Goal: Task Accomplishment & Management: Manage account settings

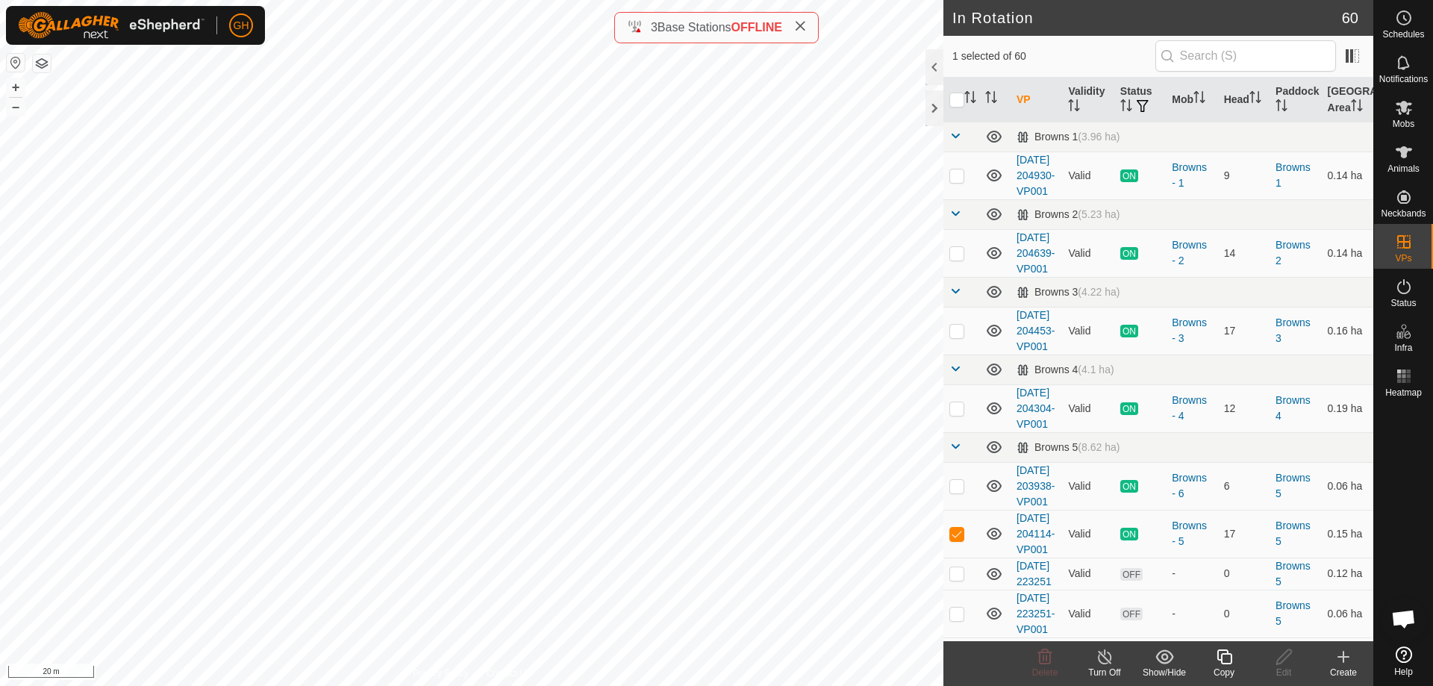
click at [1343, 663] on icon at bounding box center [1344, 657] width 18 height 18
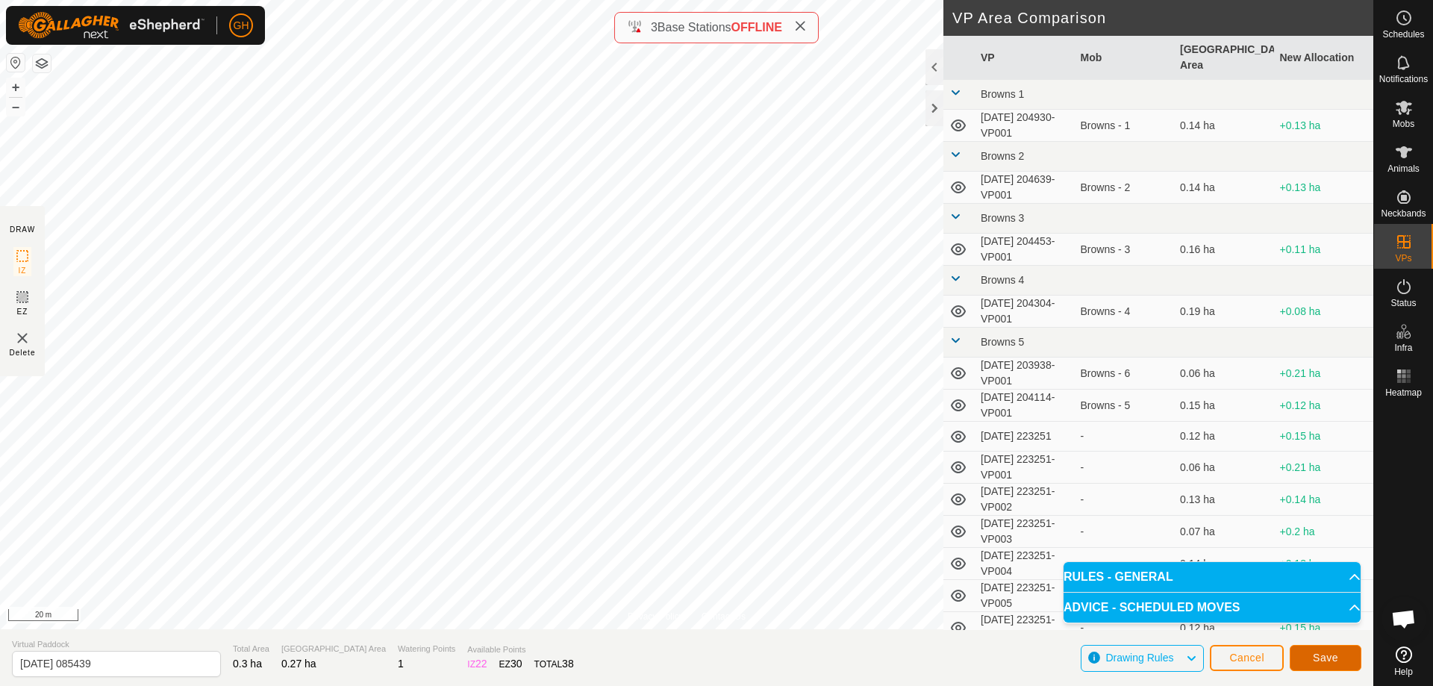
click at [1350, 660] on button "Save" at bounding box center [1326, 658] width 72 height 26
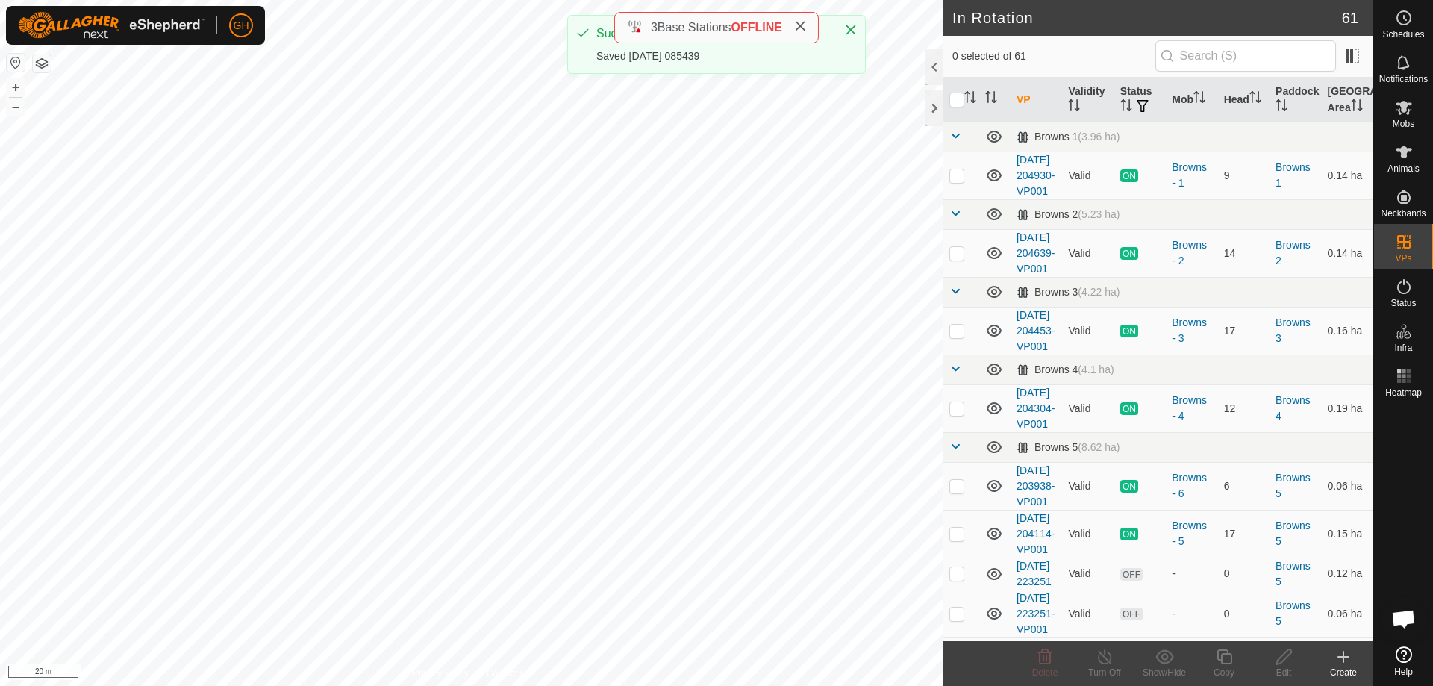
checkbox input "true"
click at [1216, 657] on icon at bounding box center [1224, 657] width 19 height 18
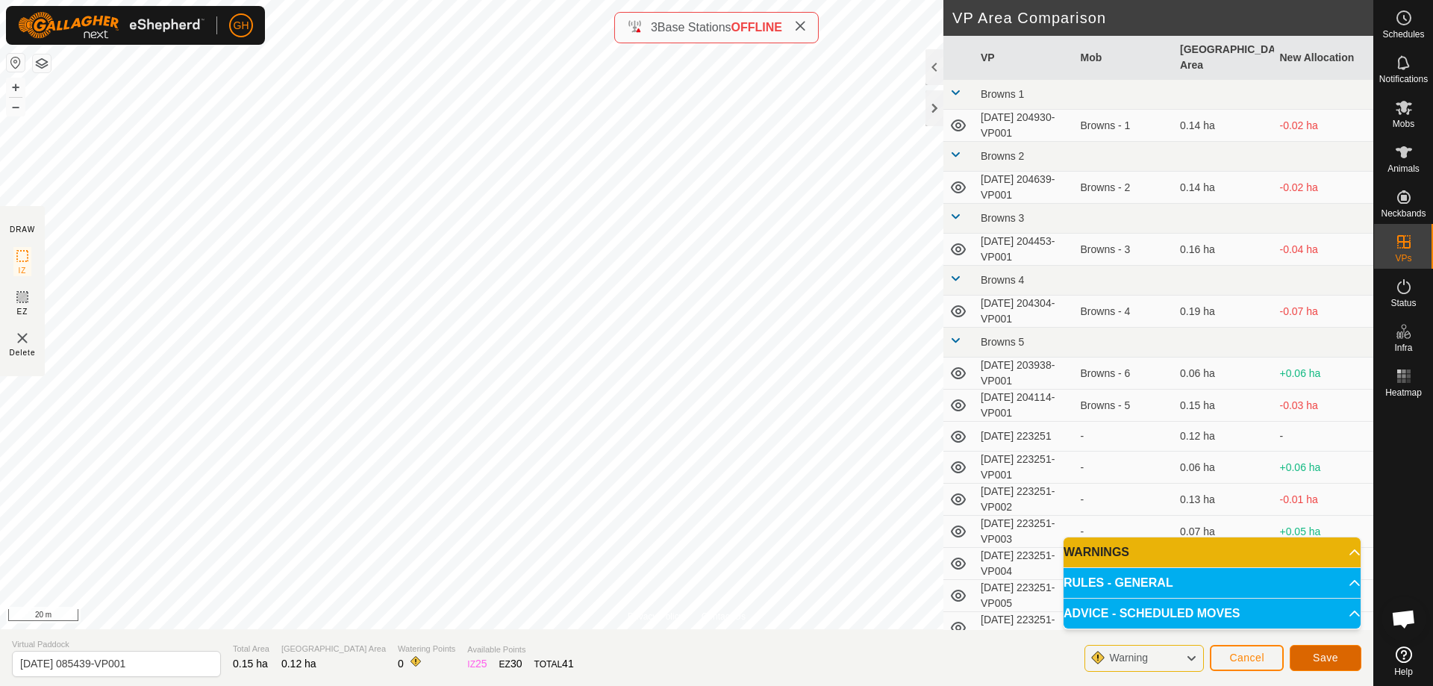
click at [1341, 656] on button "Save" at bounding box center [1326, 658] width 72 height 26
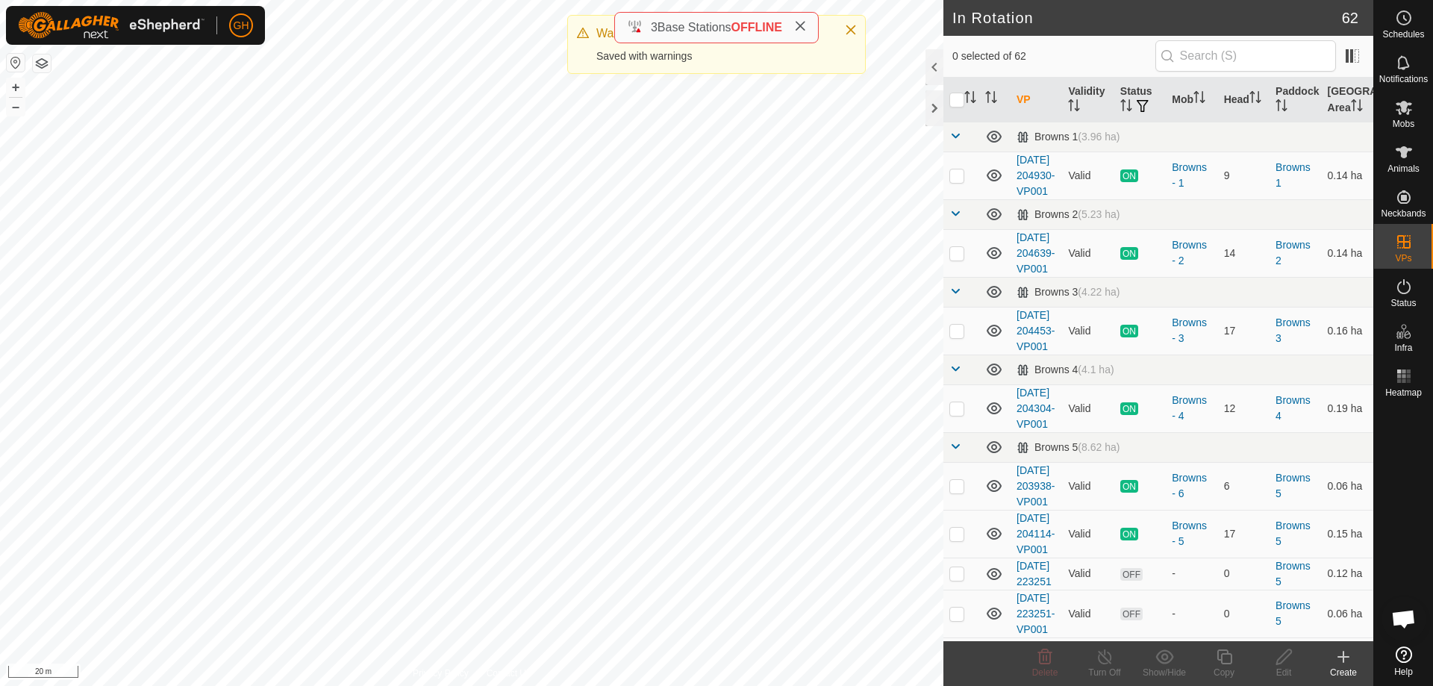
checkbox input "true"
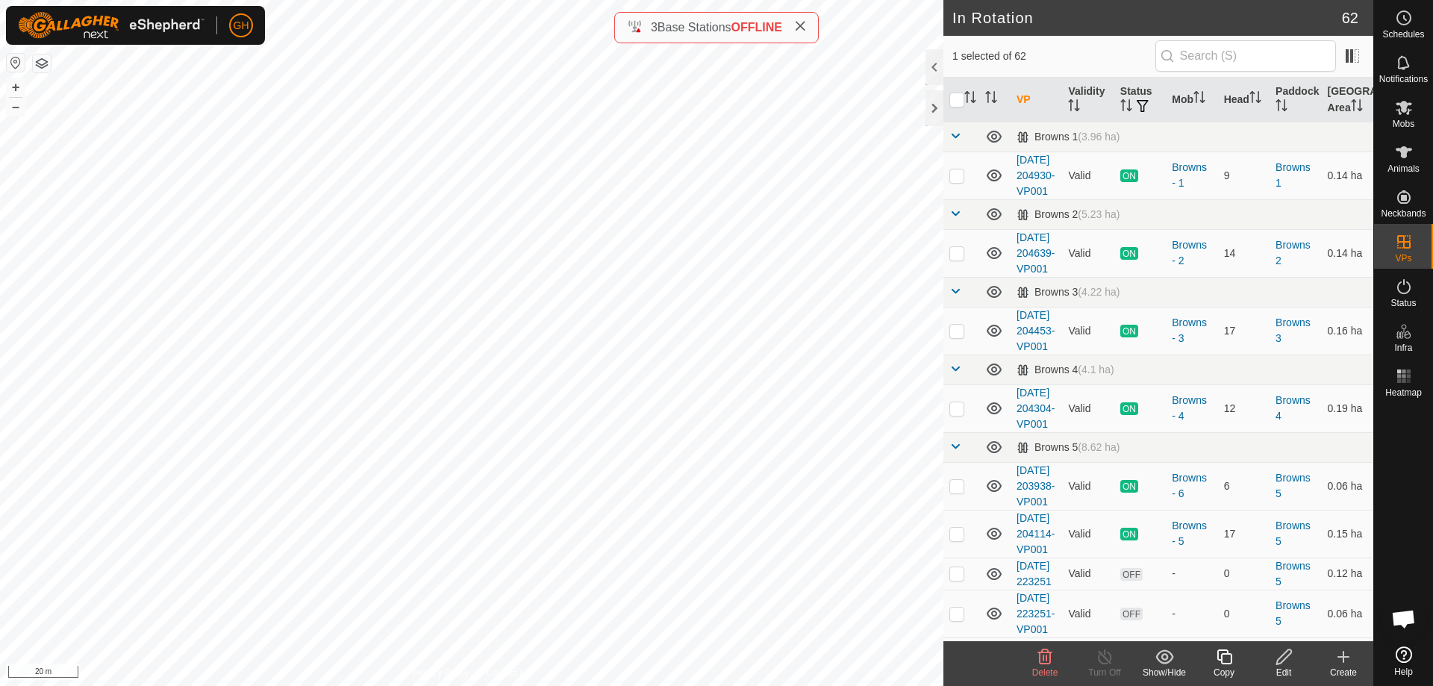
click at [1228, 654] on icon at bounding box center [1224, 656] width 15 height 15
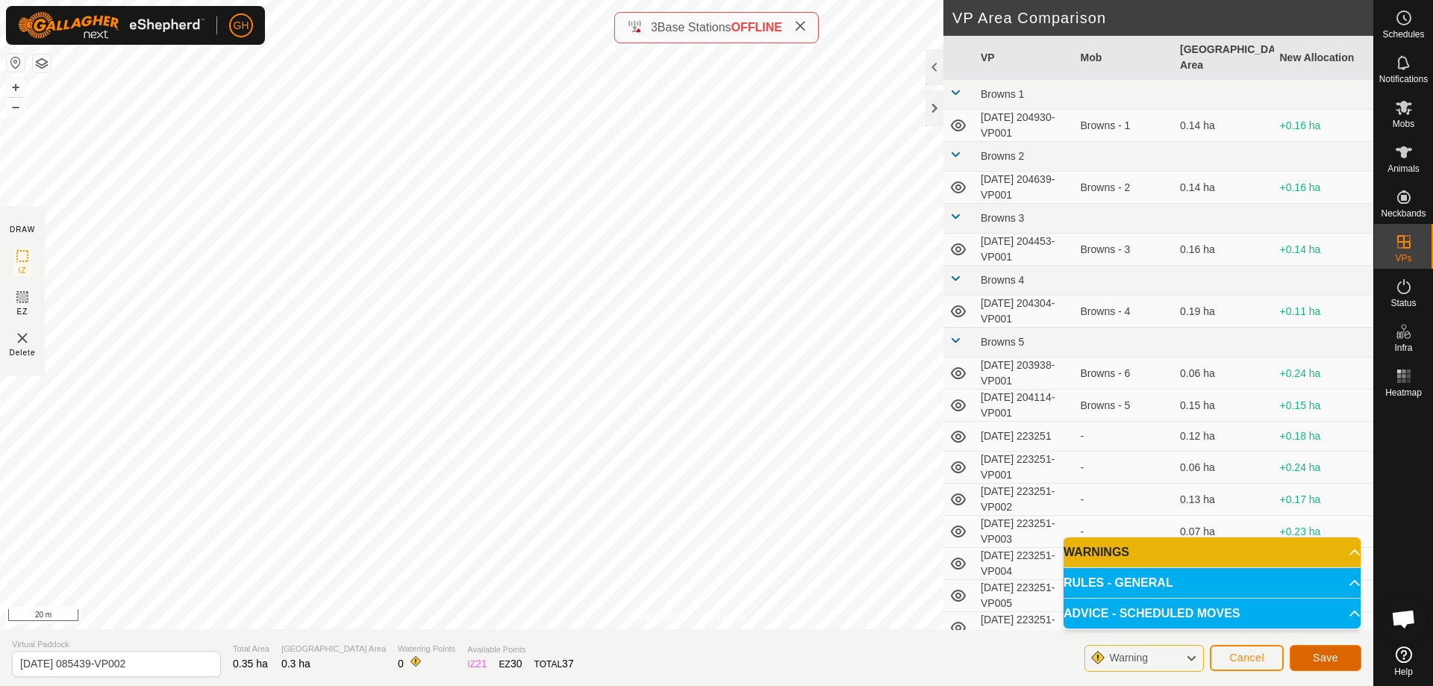
click at [1327, 664] on button "Save" at bounding box center [1326, 658] width 72 height 26
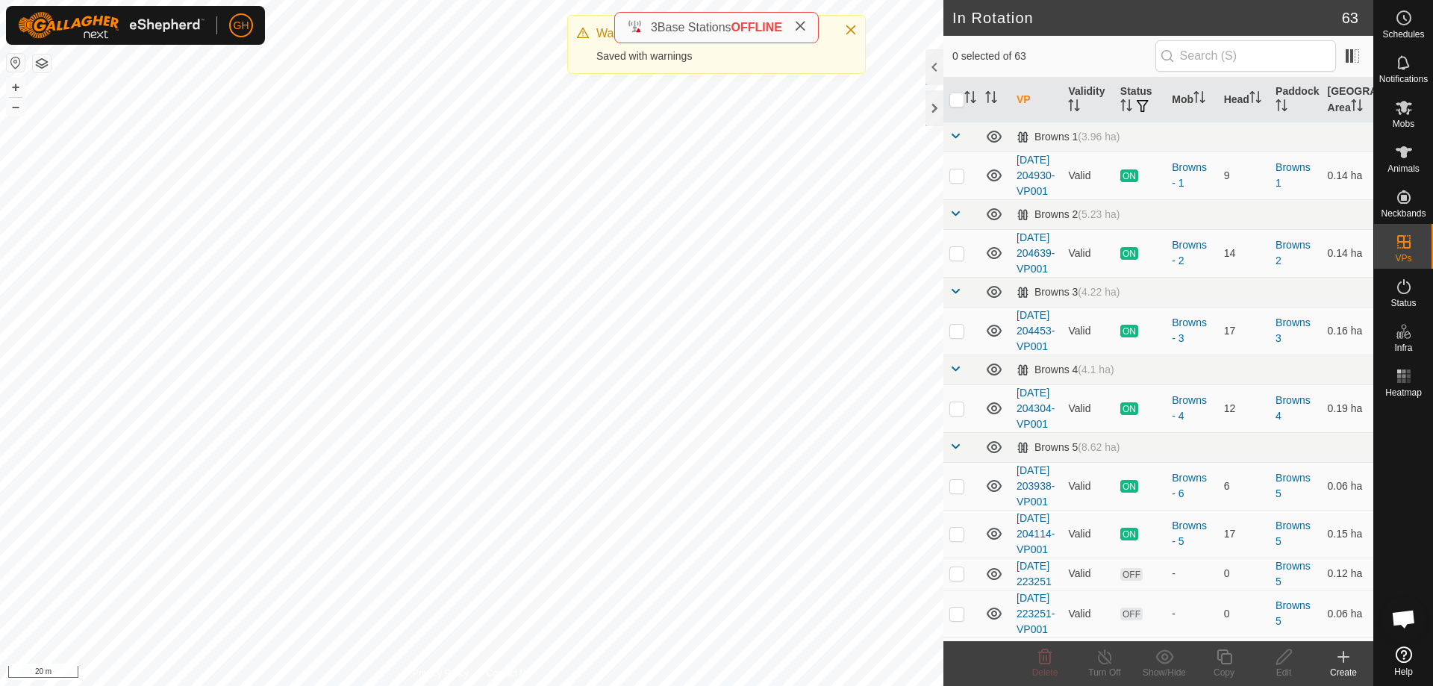
checkbox input "true"
click at [1229, 663] on icon at bounding box center [1224, 656] width 15 height 15
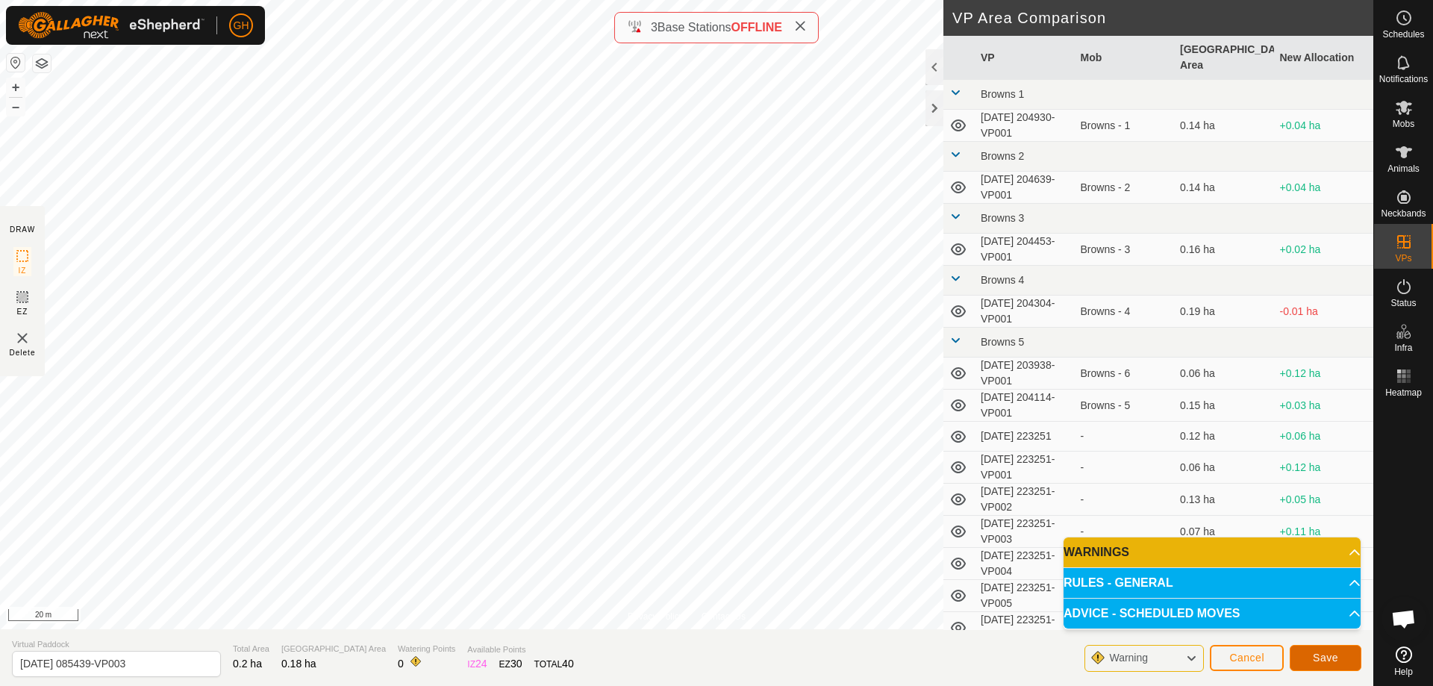
click at [1307, 660] on button "Save" at bounding box center [1326, 658] width 72 height 26
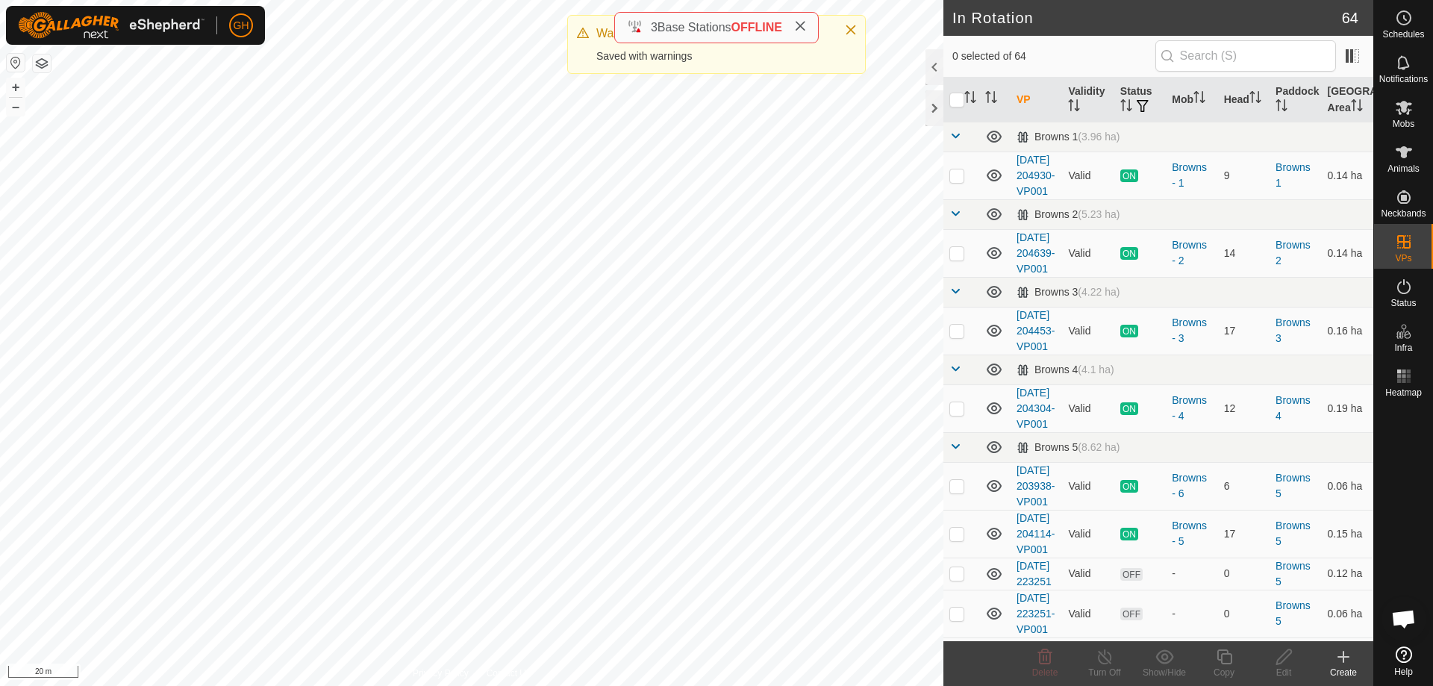
checkbox input "true"
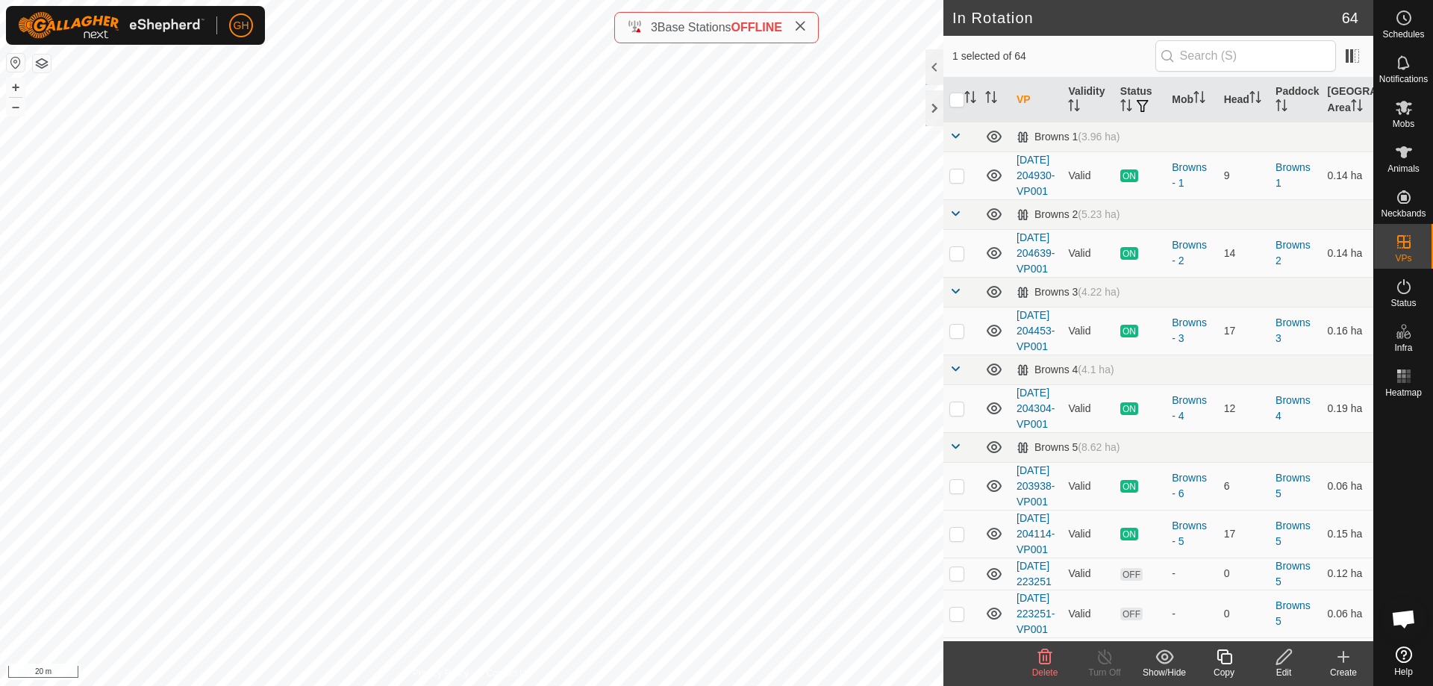
click at [1235, 660] on copy-svg-icon at bounding box center [1224, 657] width 60 height 18
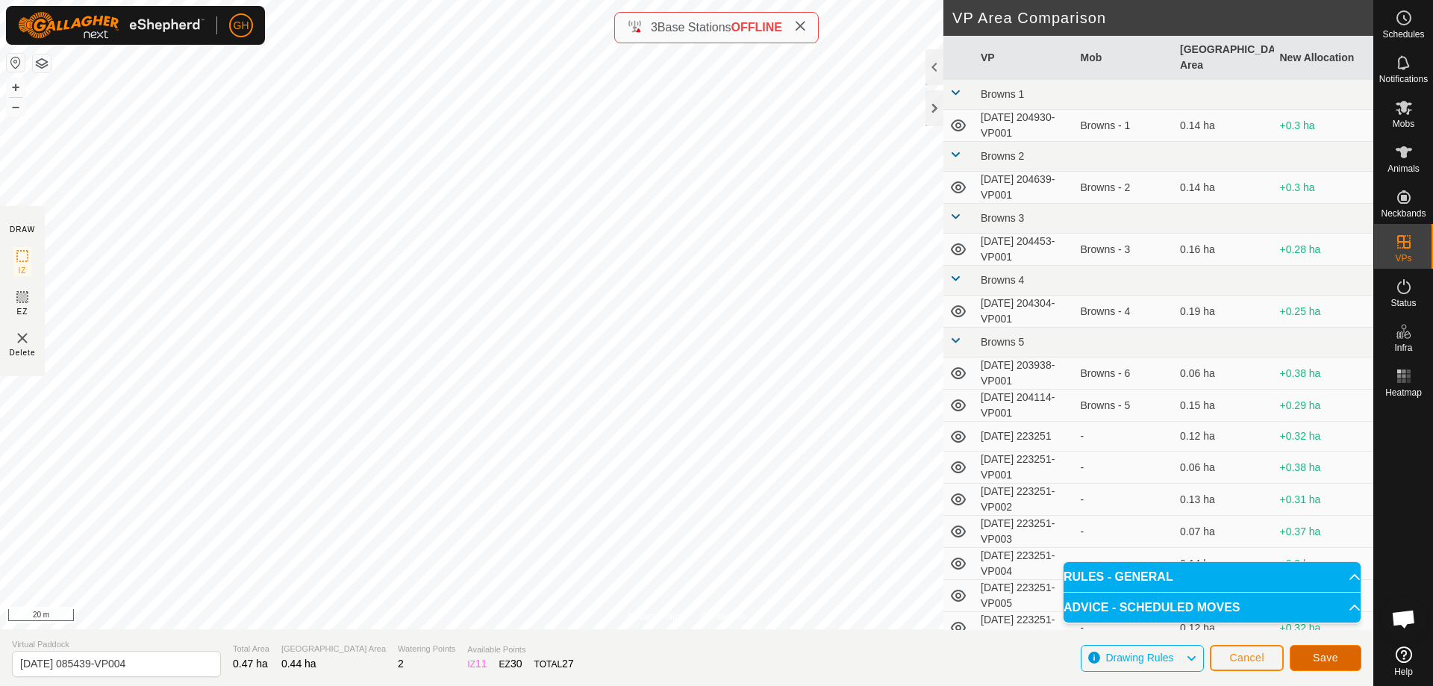
click at [1306, 652] on button "Save" at bounding box center [1326, 658] width 72 height 26
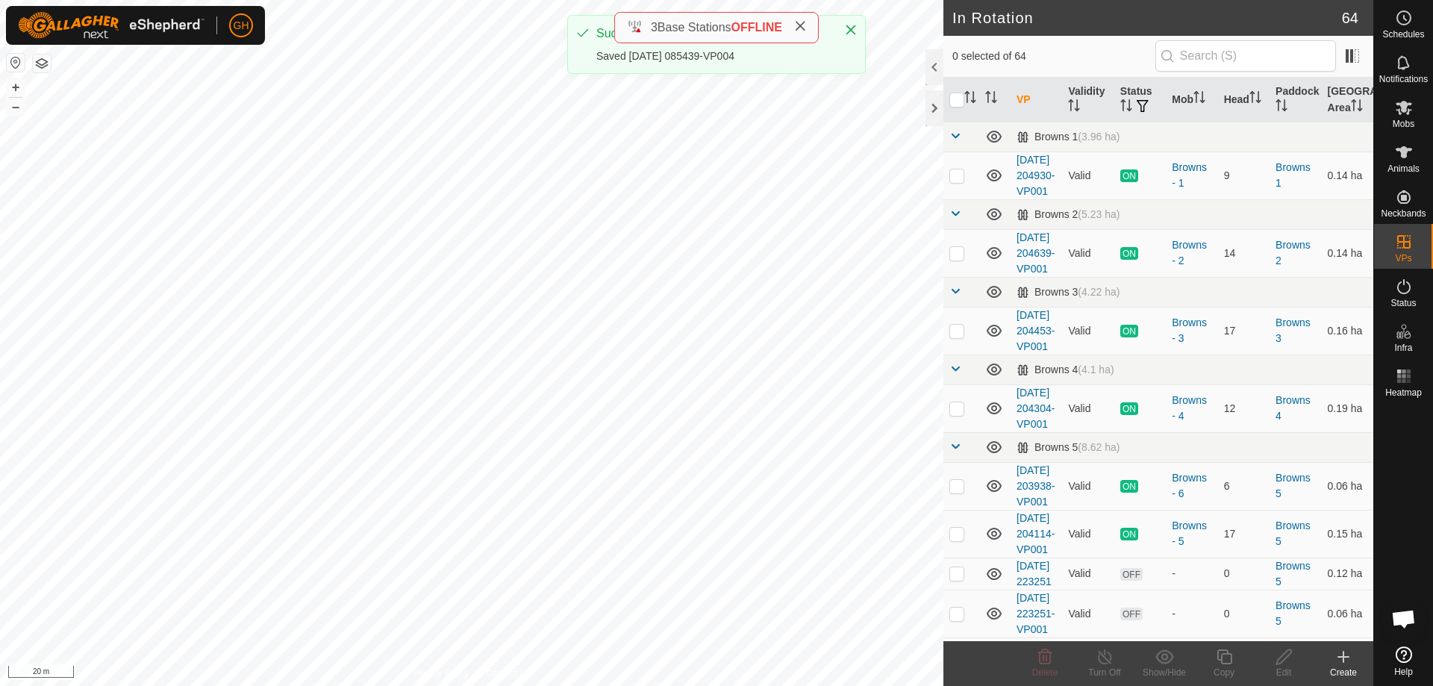
checkbox input "true"
click at [1229, 661] on icon at bounding box center [1224, 657] width 19 height 18
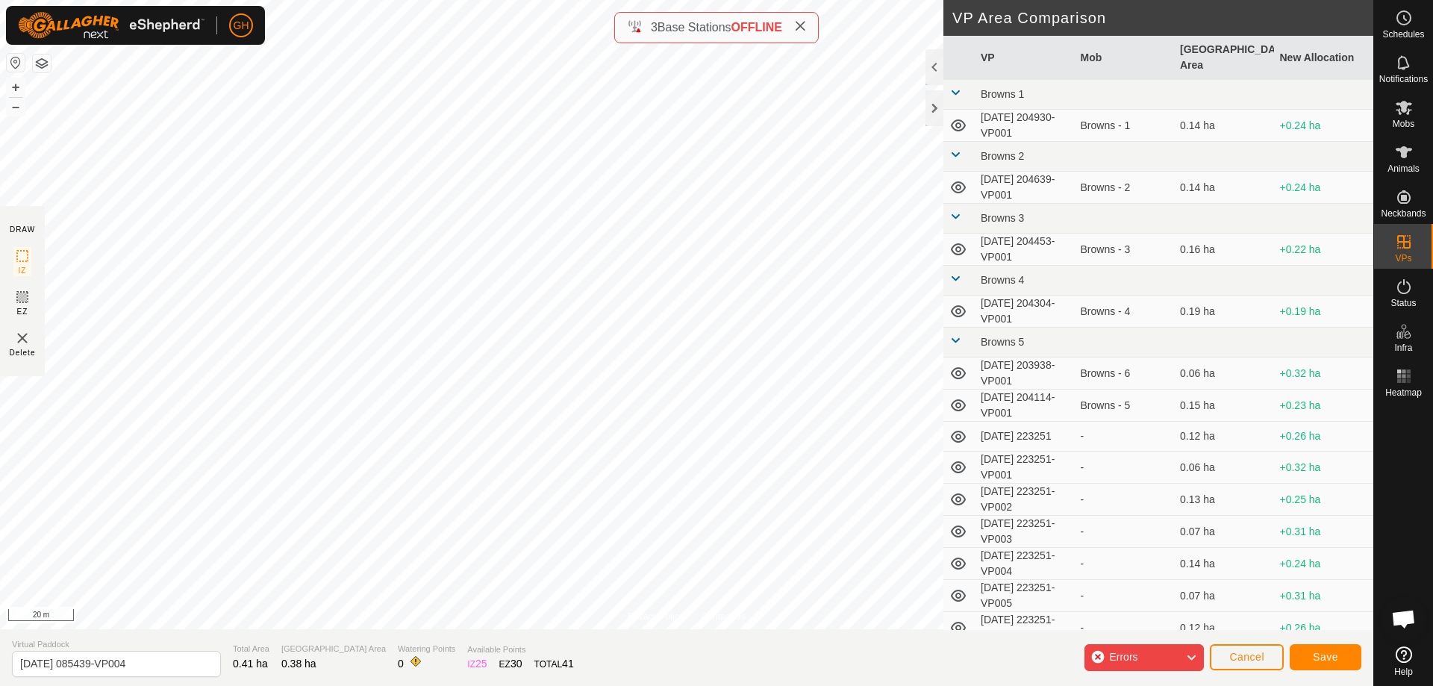
type input "[DATE] 085439-VP005"
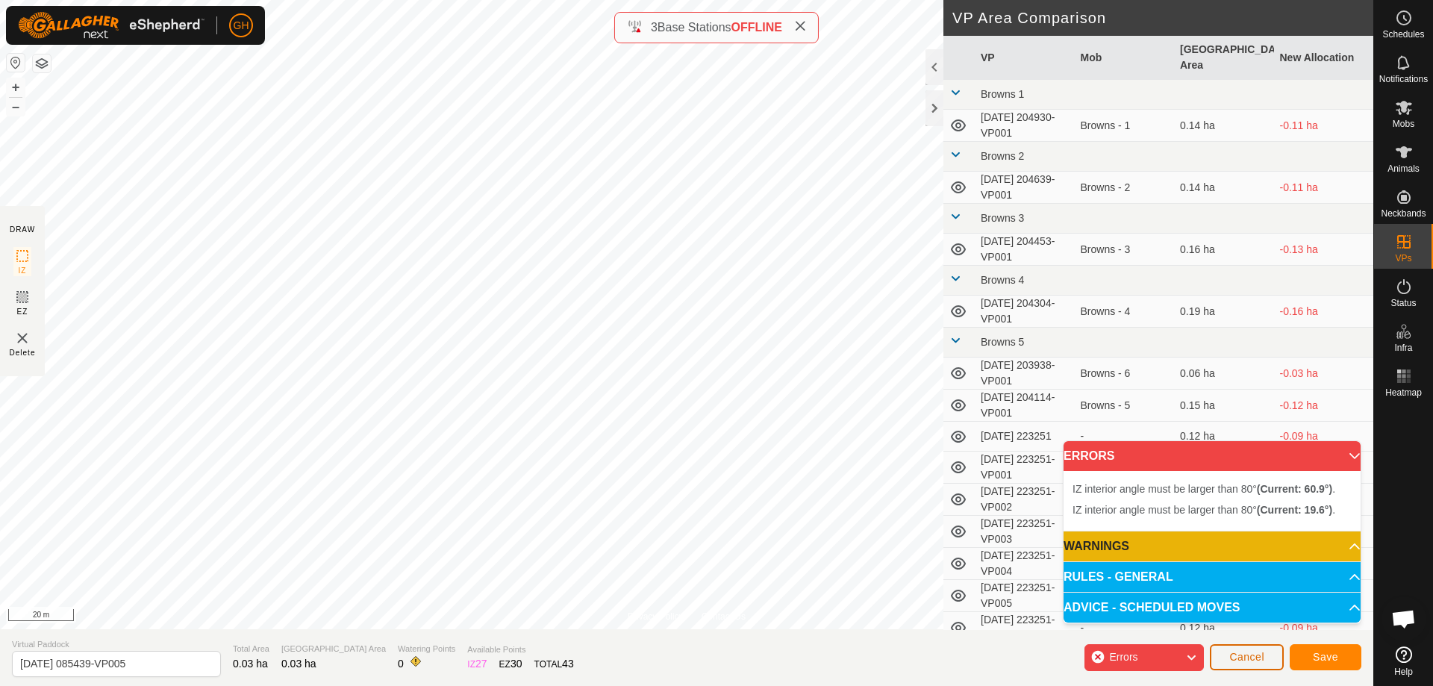
click at [1239, 656] on span "Cancel" at bounding box center [1246, 657] width 35 height 12
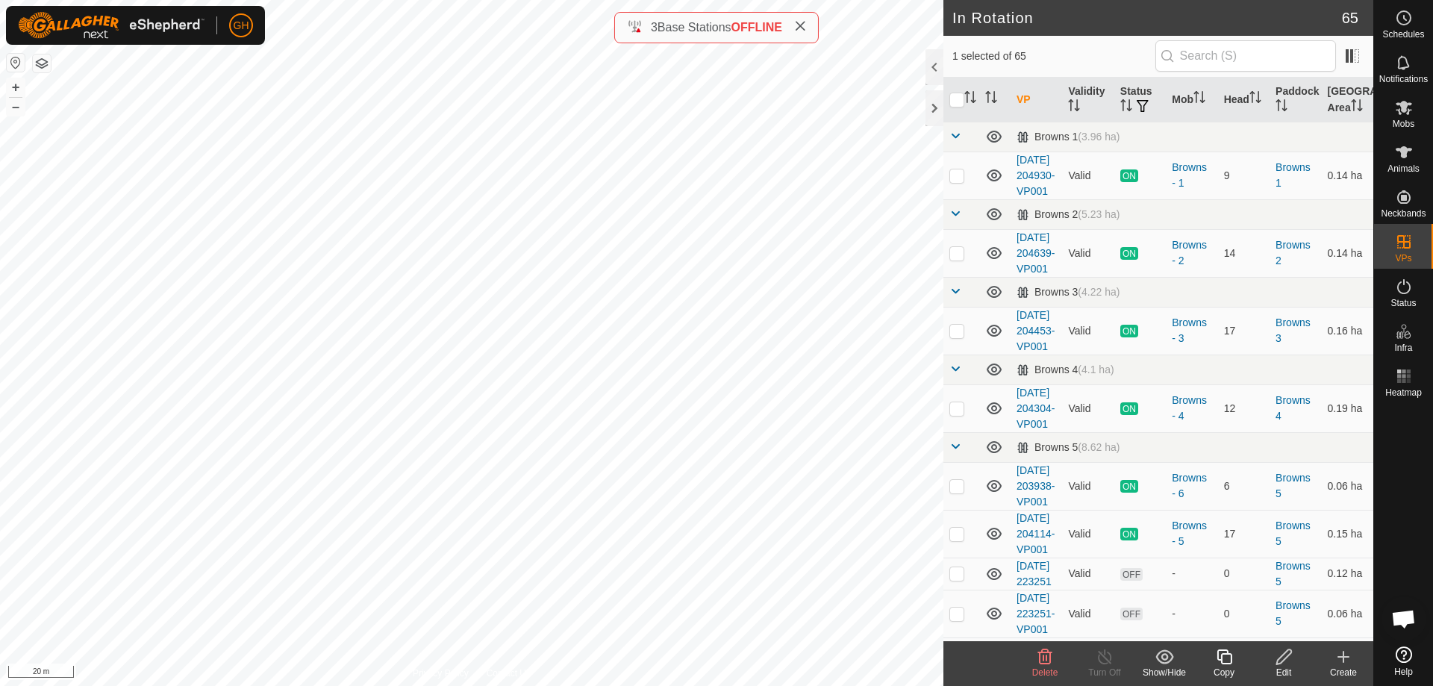
click at [1230, 662] on icon at bounding box center [1224, 657] width 19 height 18
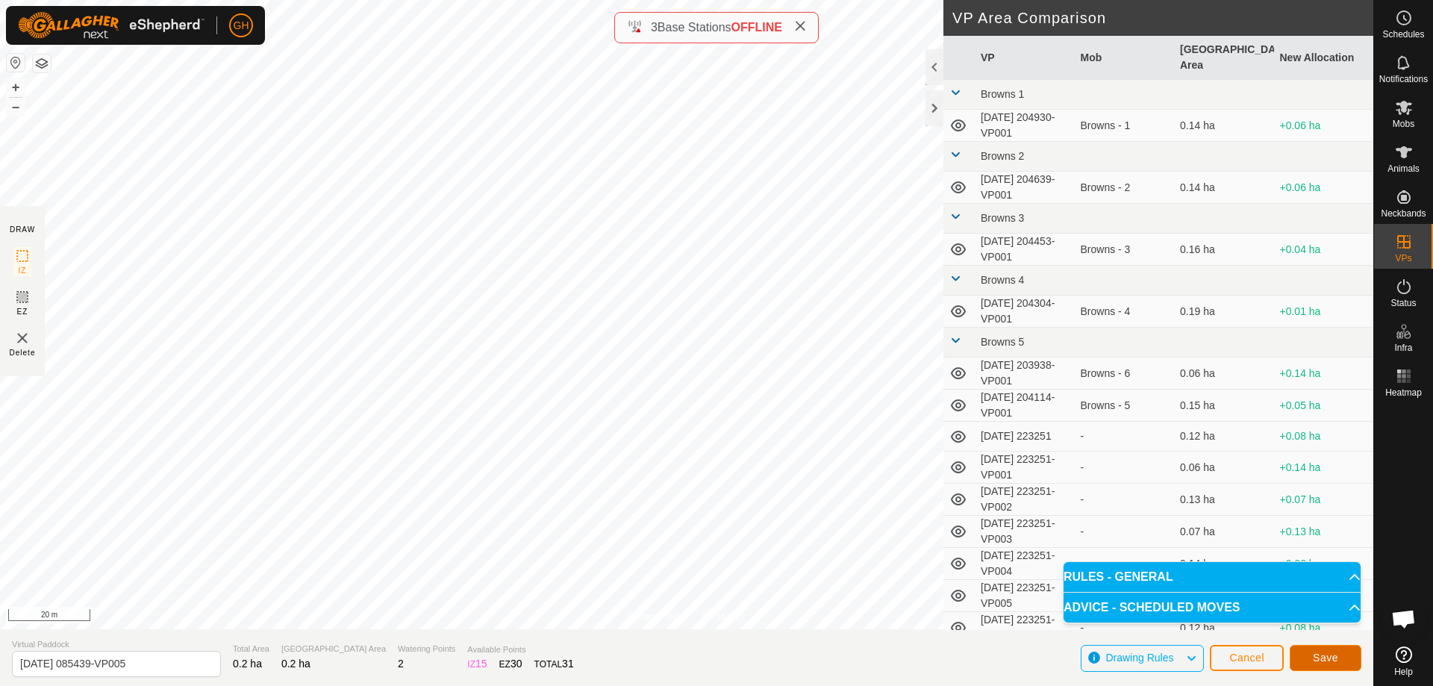
click at [1316, 662] on span "Save" at bounding box center [1325, 658] width 25 height 12
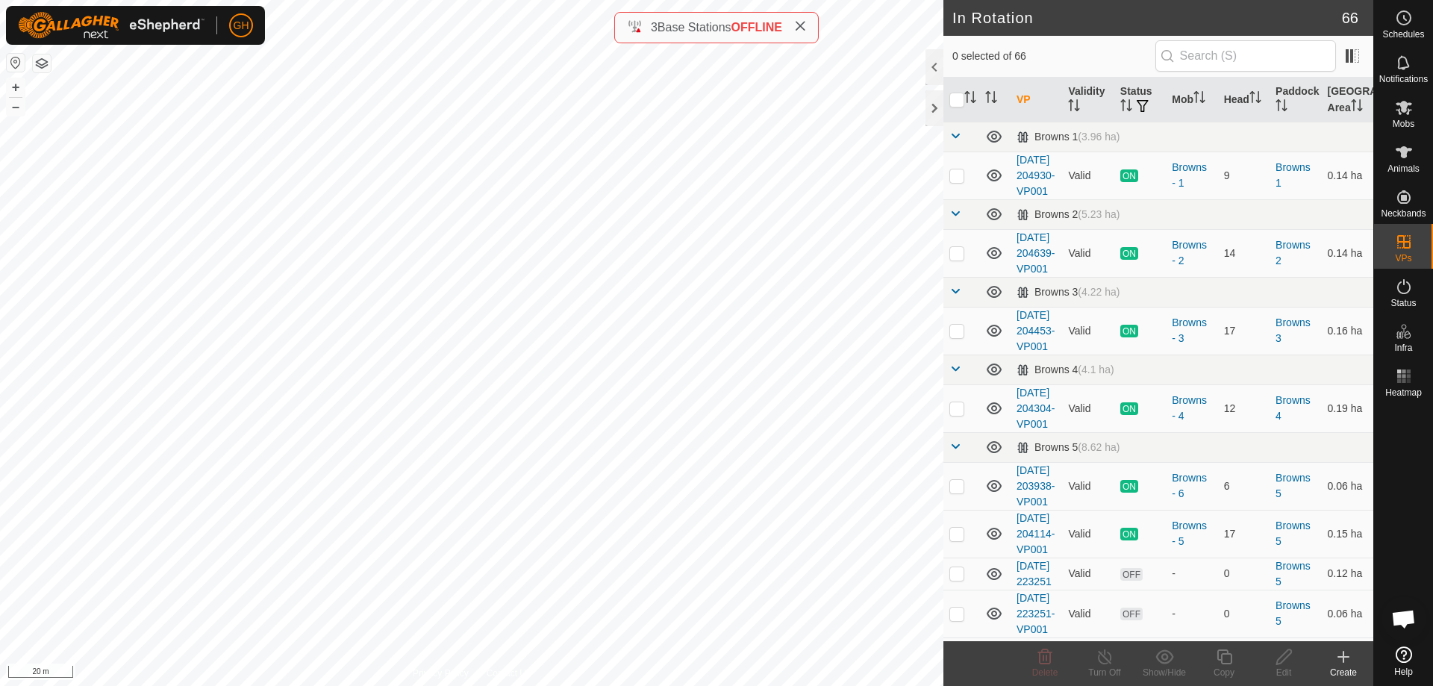
checkbox input "true"
click at [1226, 651] on icon at bounding box center [1224, 656] width 15 height 15
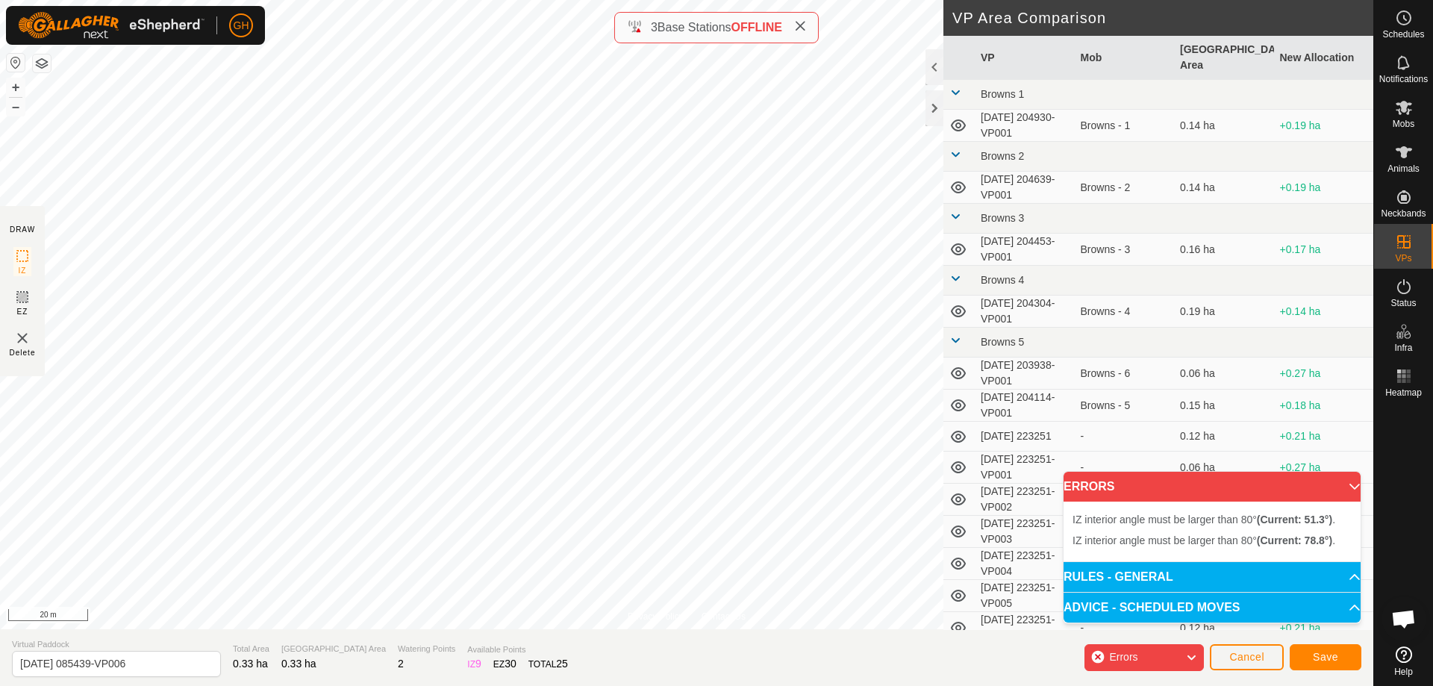
click at [1350, 485] on p-accordion-header "ERRORS" at bounding box center [1212, 487] width 297 height 30
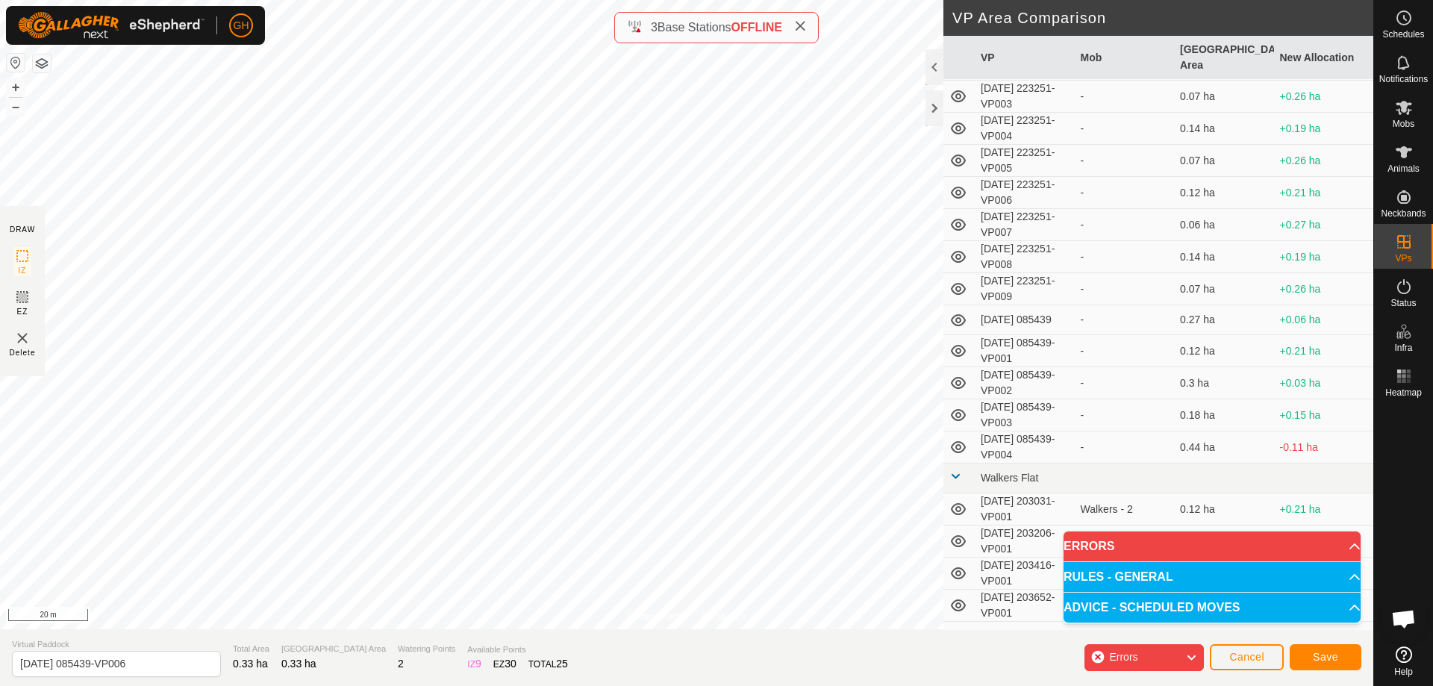
scroll to position [448, 0]
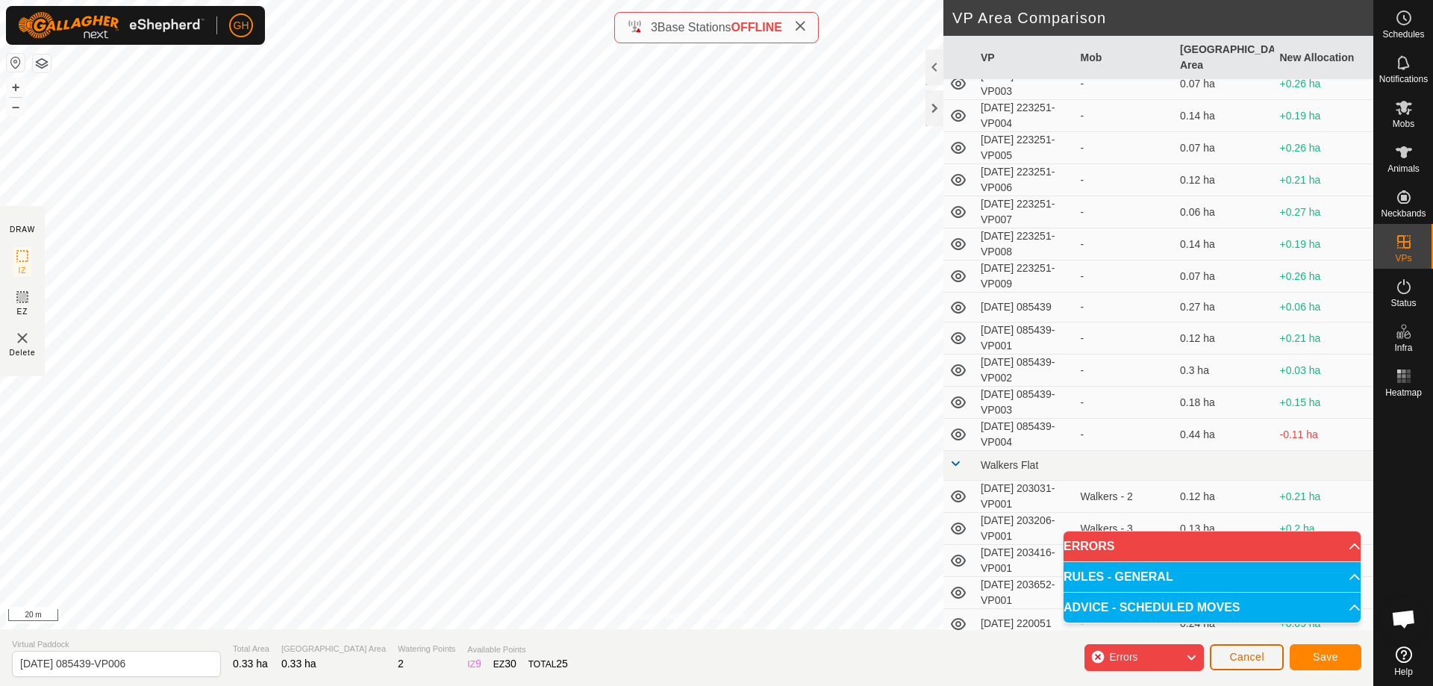
click at [1254, 664] on button "Cancel" at bounding box center [1247, 657] width 74 height 26
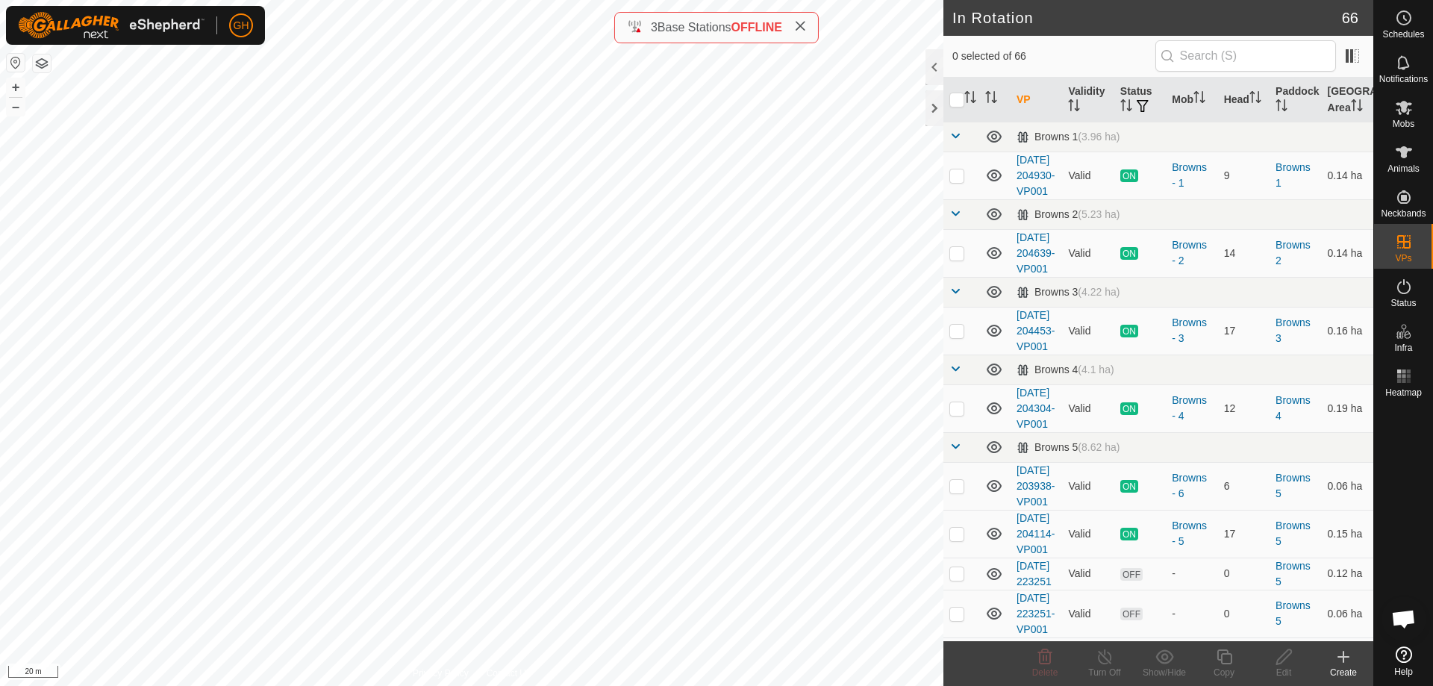
checkbox input "true"
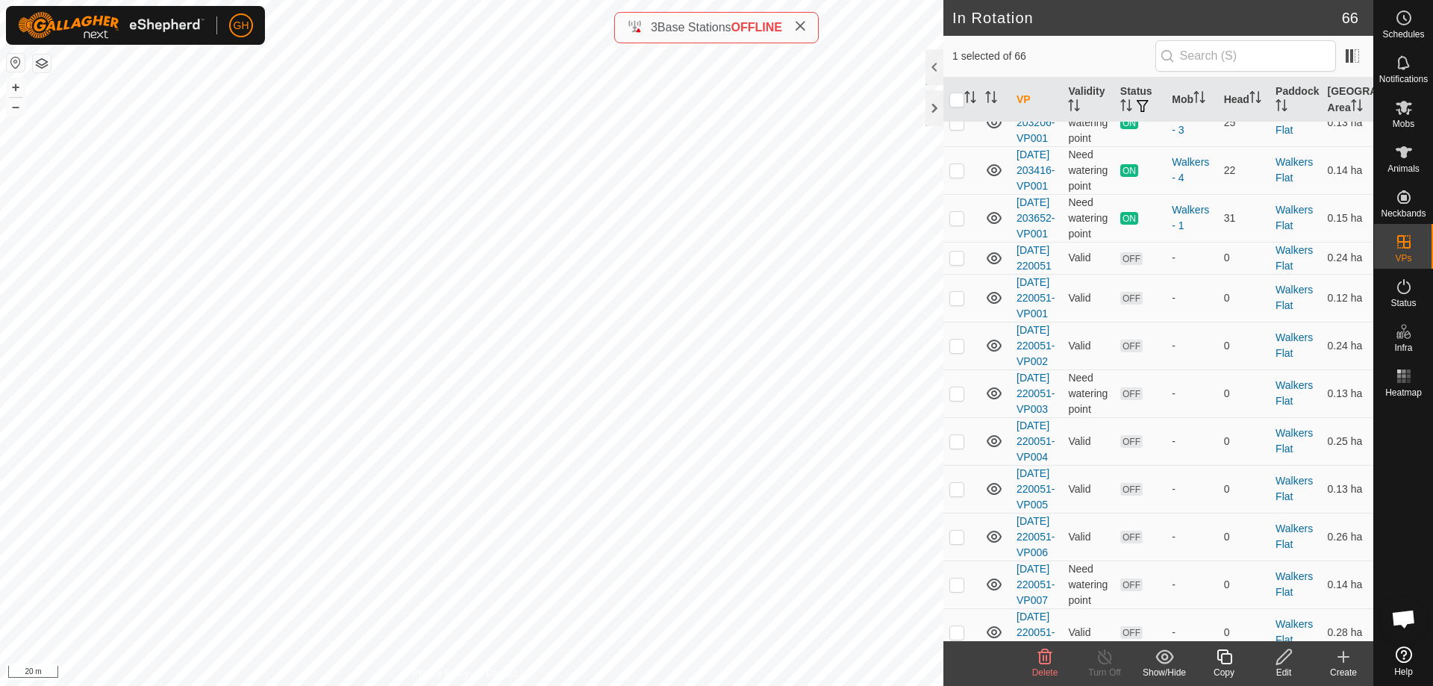
scroll to position [1269, 0]
click at [1221, 664] on icon at bounding box center [1224, 657] width 19 height 18
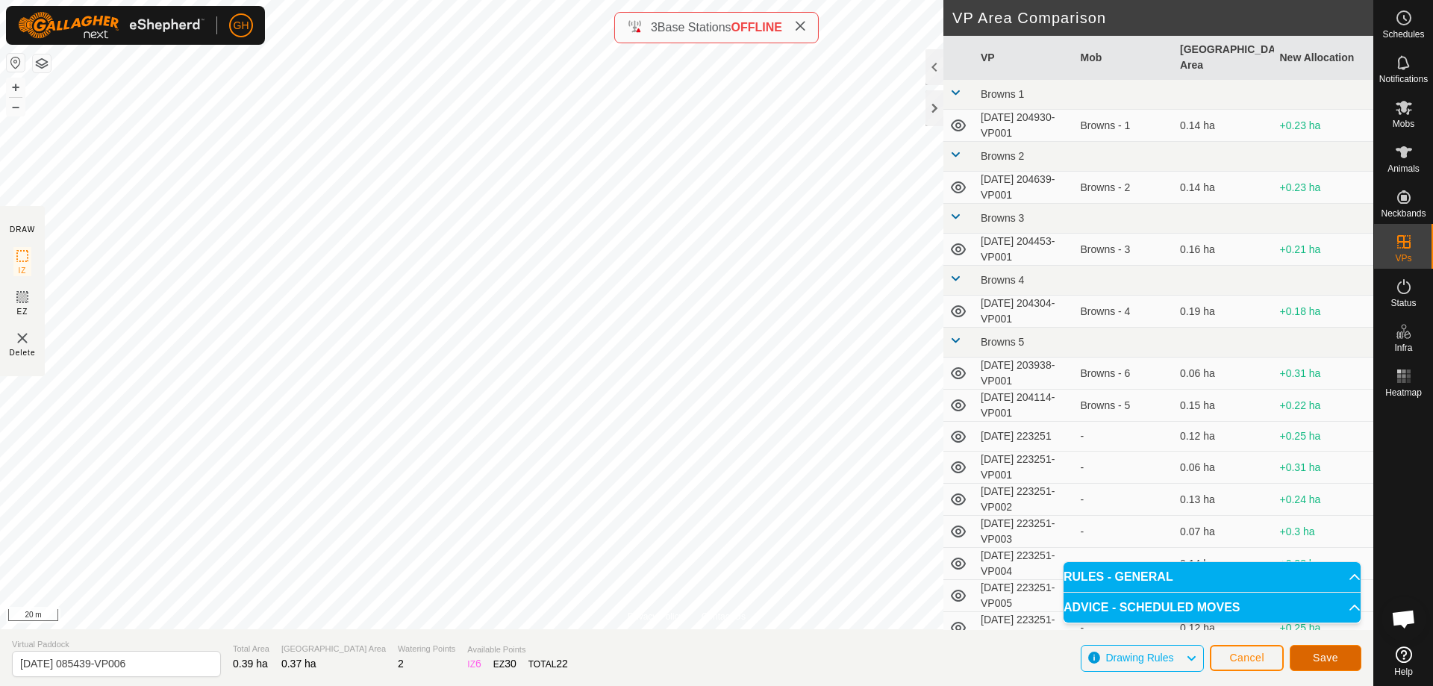
click at [1323, 650] on button "Save" at bounding box center [1326, 658] width 72 height 26
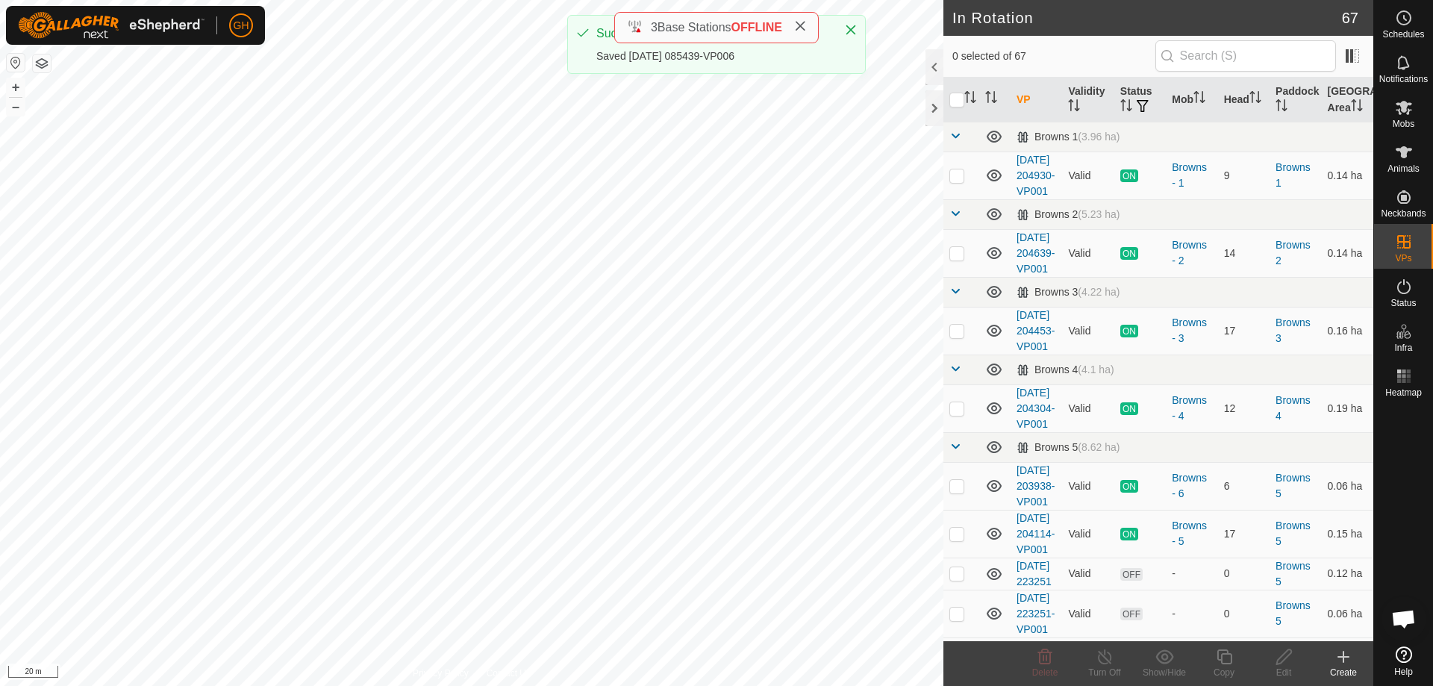
checkbox input "true"
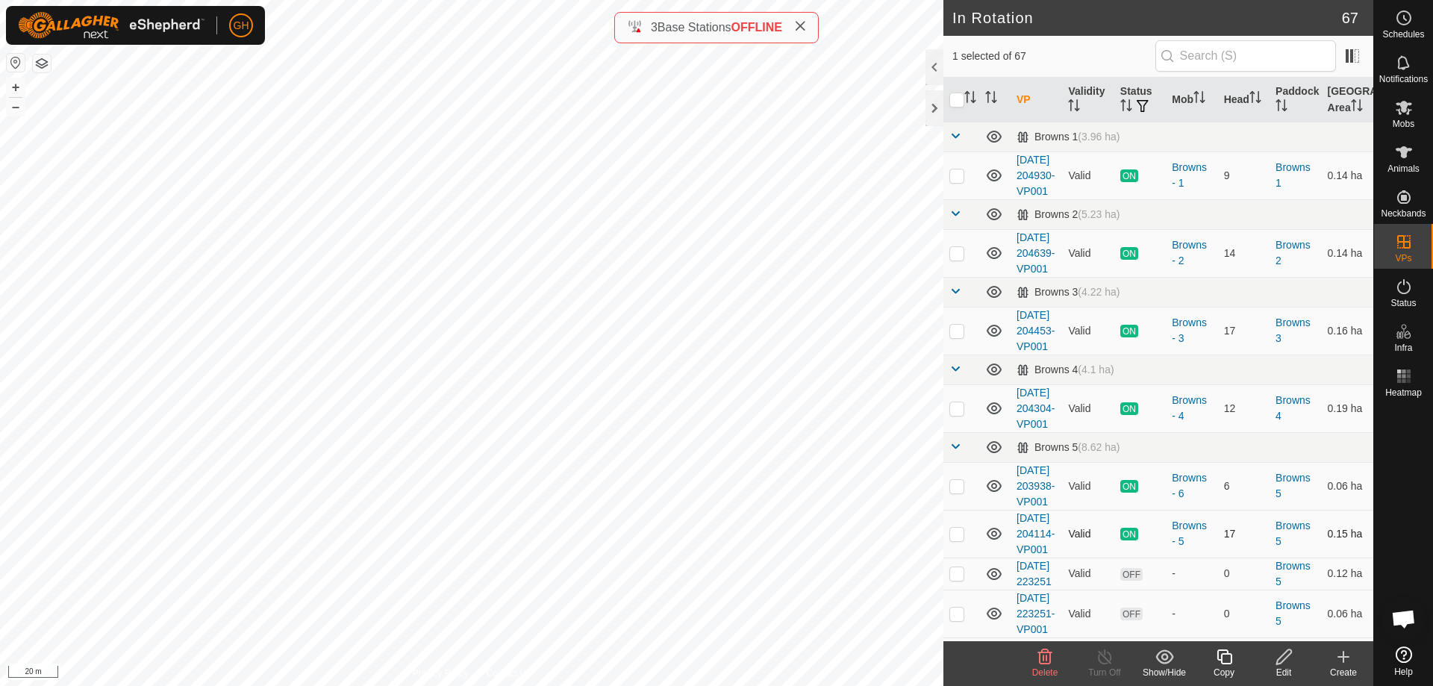
checkbox input "true"
checkbox input "false"
checkbox input "true"
click at [1228, 659] on icon at bounding box center [1224, 657] width 19 height 18
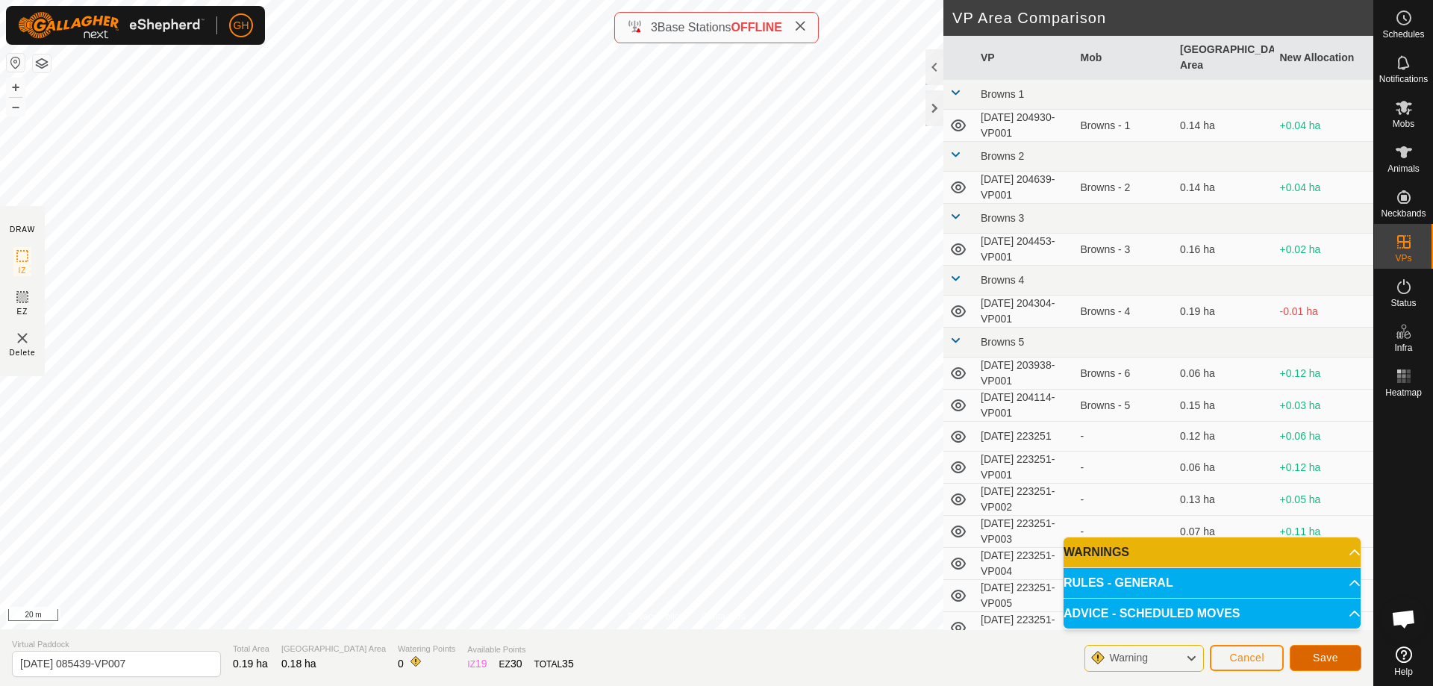
click at [1303, 654] on button "Save" at bounding box center [1326, 658] width 72 height 26
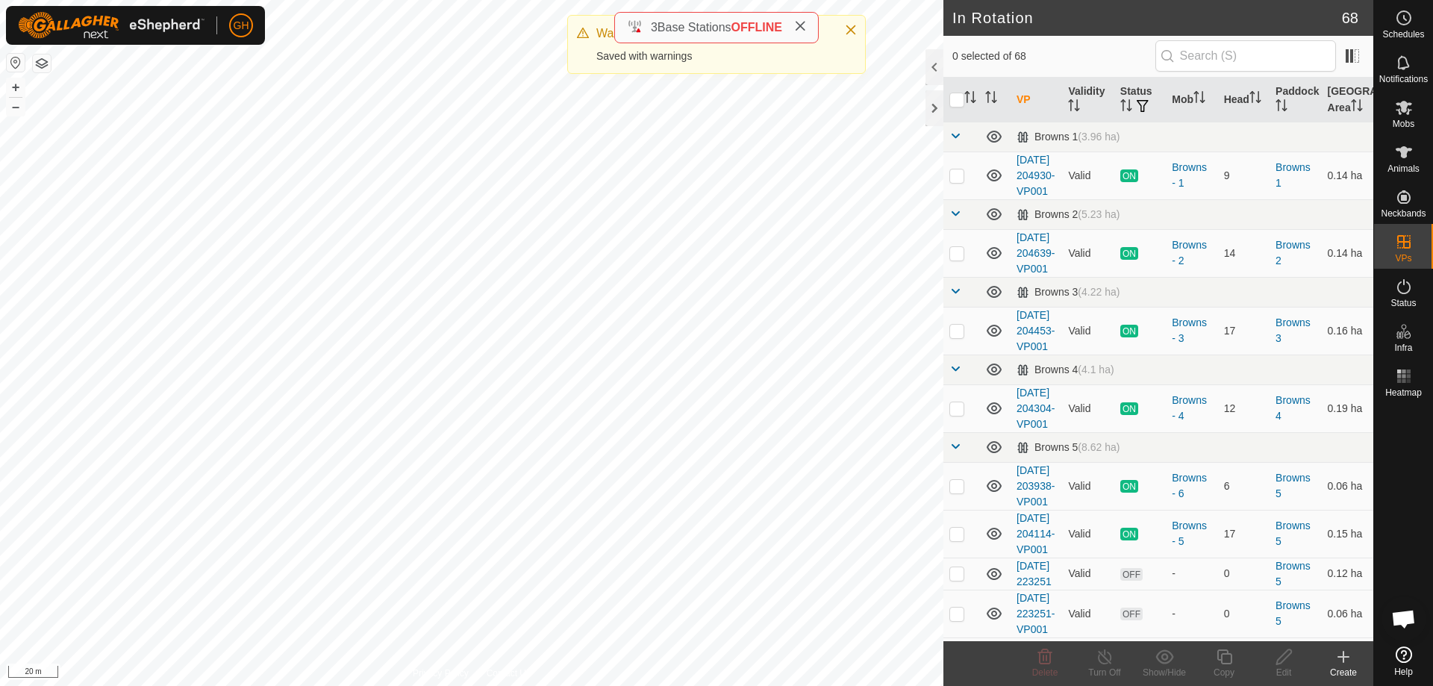
checkbox input "true"
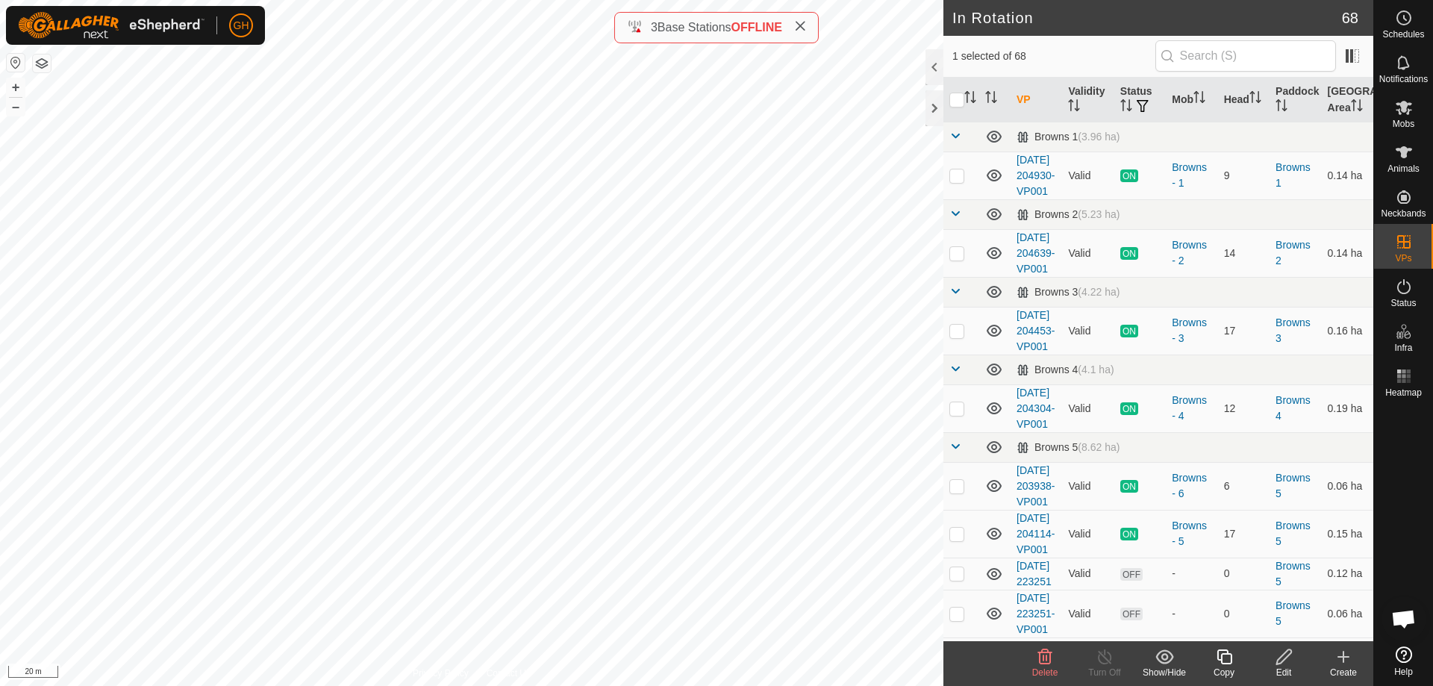
click at [1222, 655] on icon at bounding box center [1224, 656] width 15 height 15
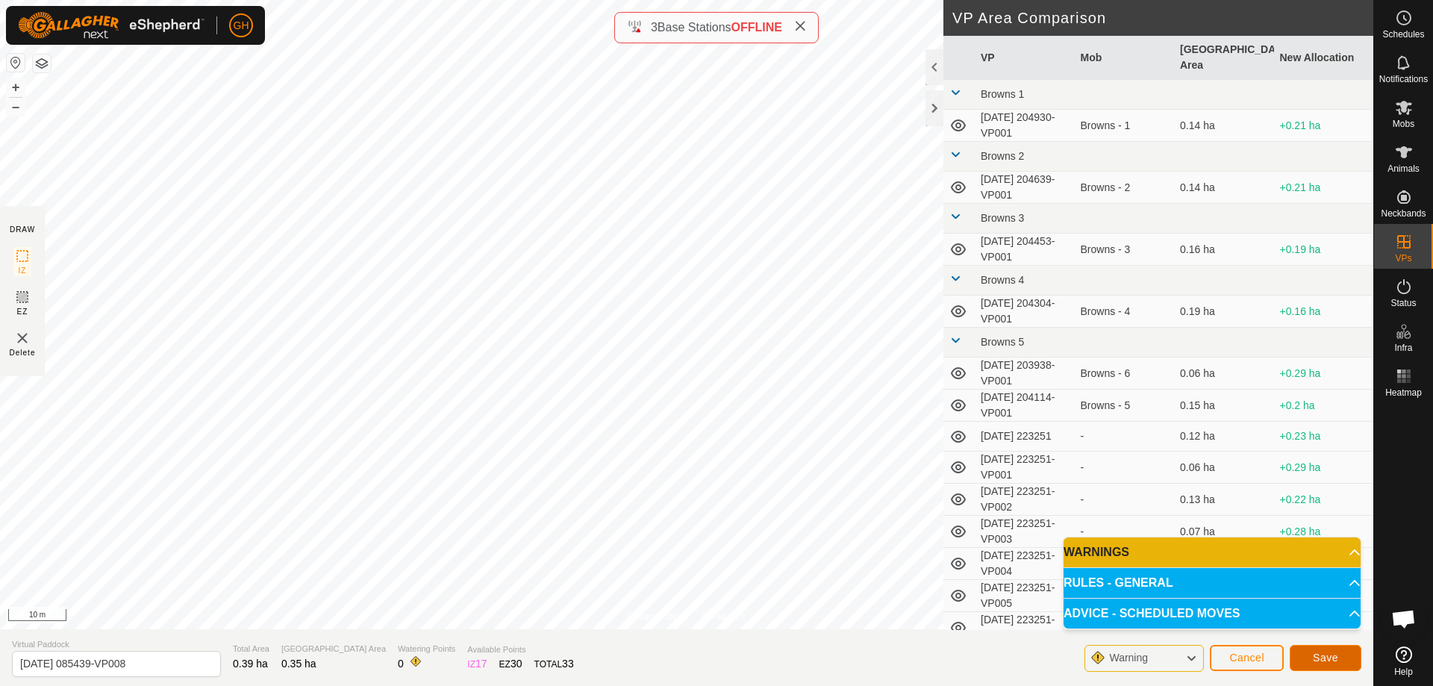
click at [1335, 656] on span "Save" at bounding box center [1325, 658] width 25 height 12
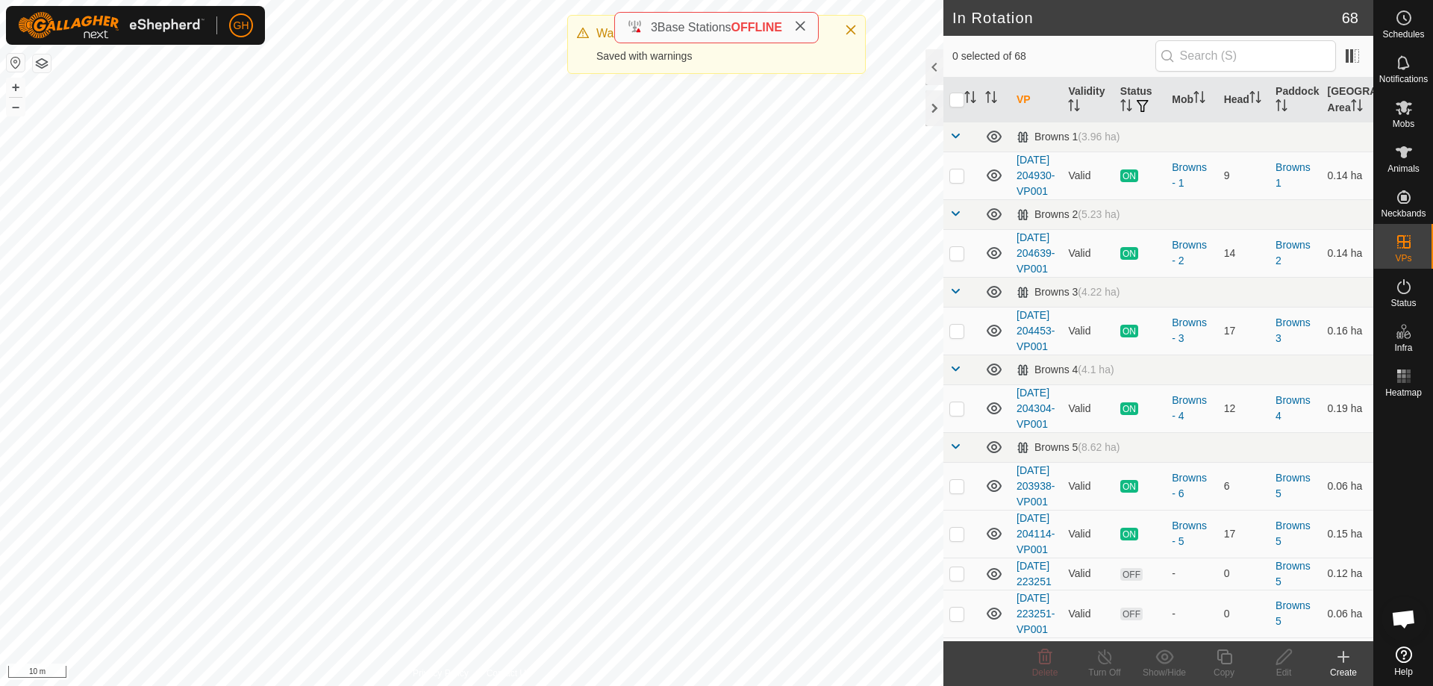
checkbox input "true"
click at [1221, 658] on icon at bounding box center [1224, 657] width 19 height 18
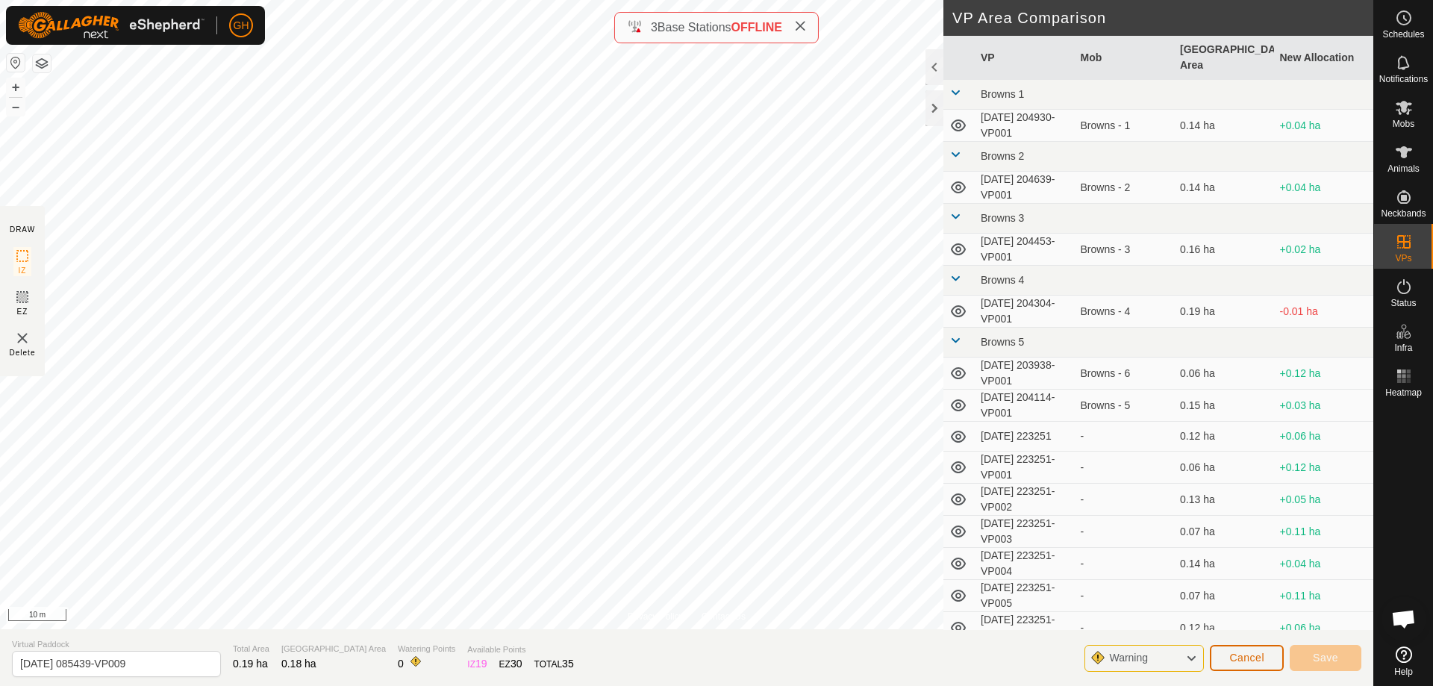
click at [1236, 655] on span "Cancel" at bounding box center [1246, 658] width 35 height 12
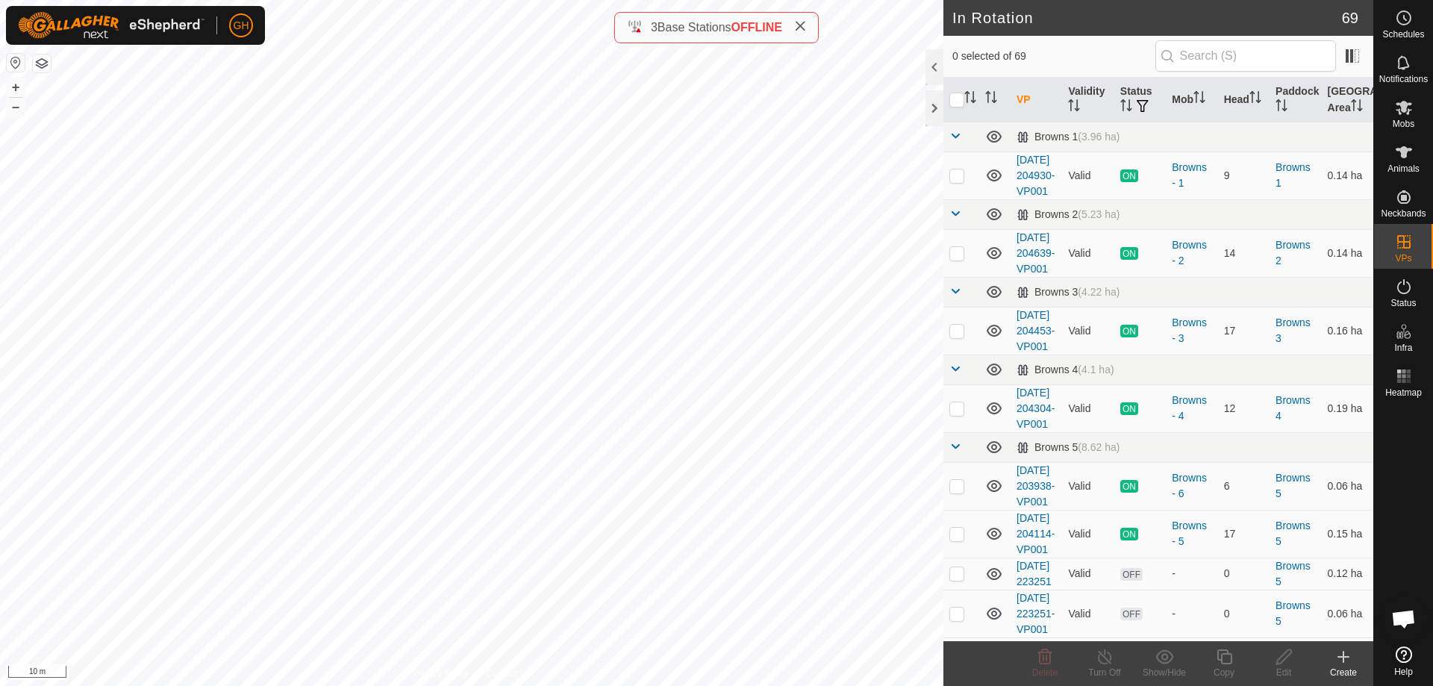
checkbox input "true"
click at [1229, 664] on icon at bounding box center [1224, 656] width 15 height 15
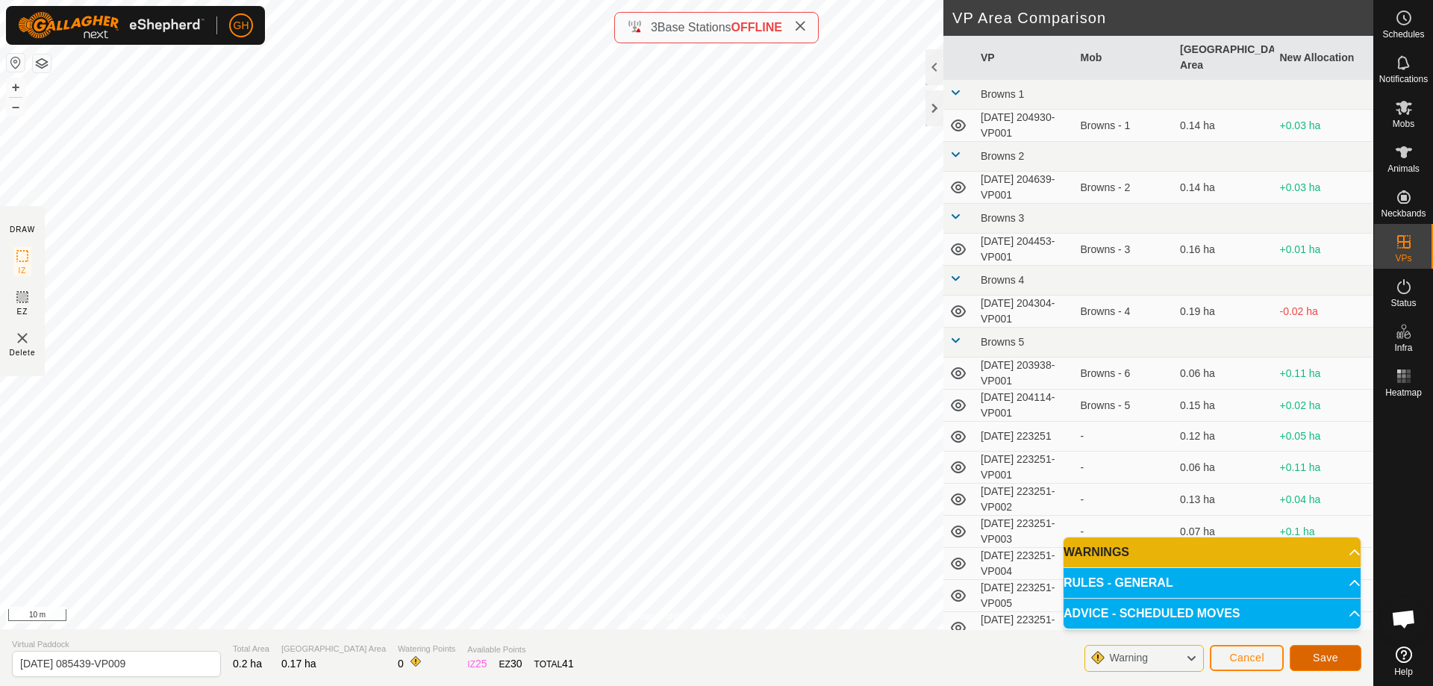
click at [1324, 654] on span "Save" at bounding box center [1325, 658] width 25 height 12
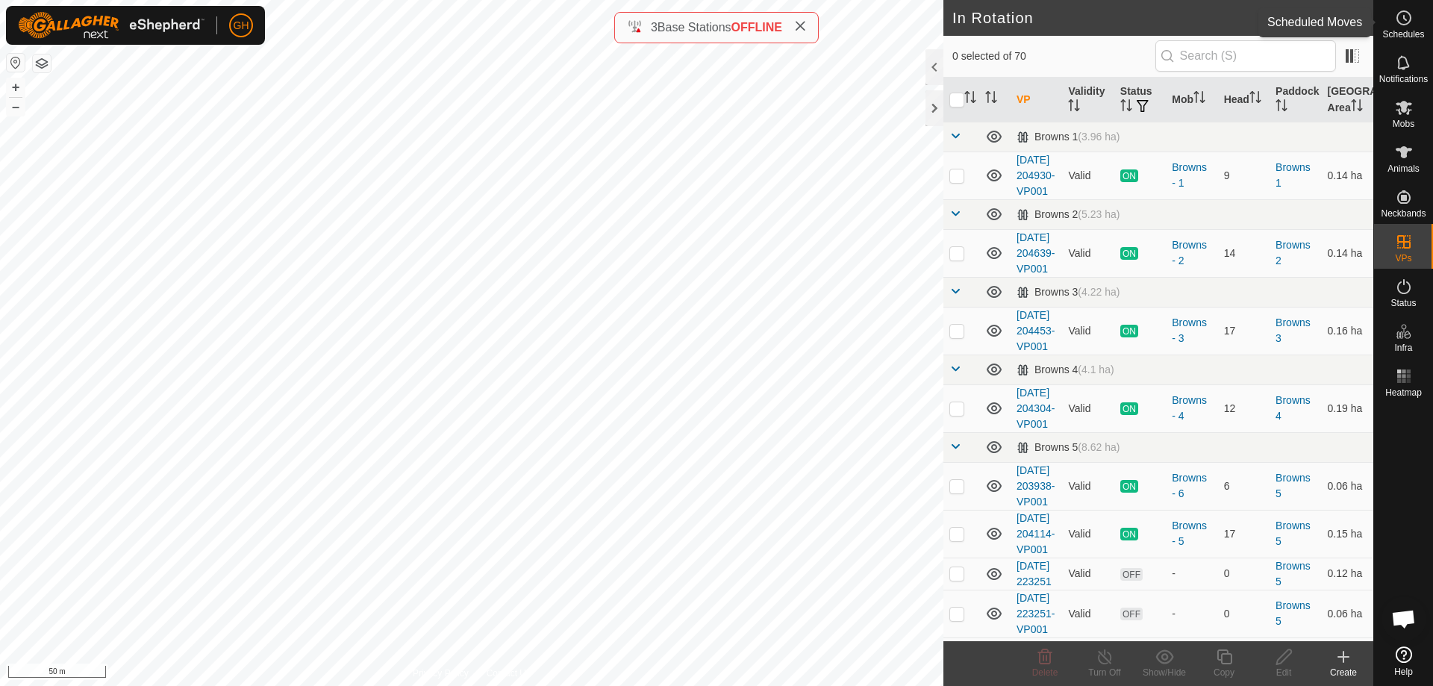
click at [1397, 22] on icon at bounding box center [1404, 18] width 18 height 18
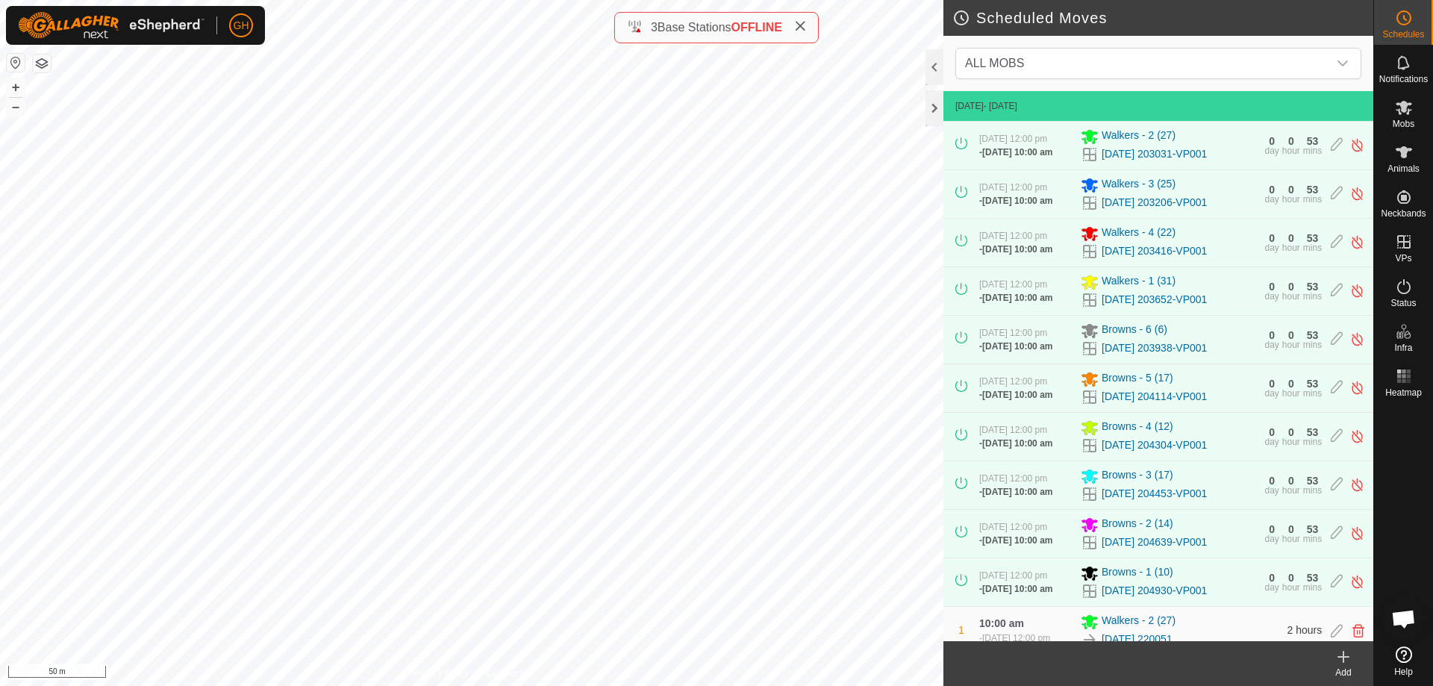
click at [1343, 664] on icon at bounding box center [1344, 657] width 18 height 18
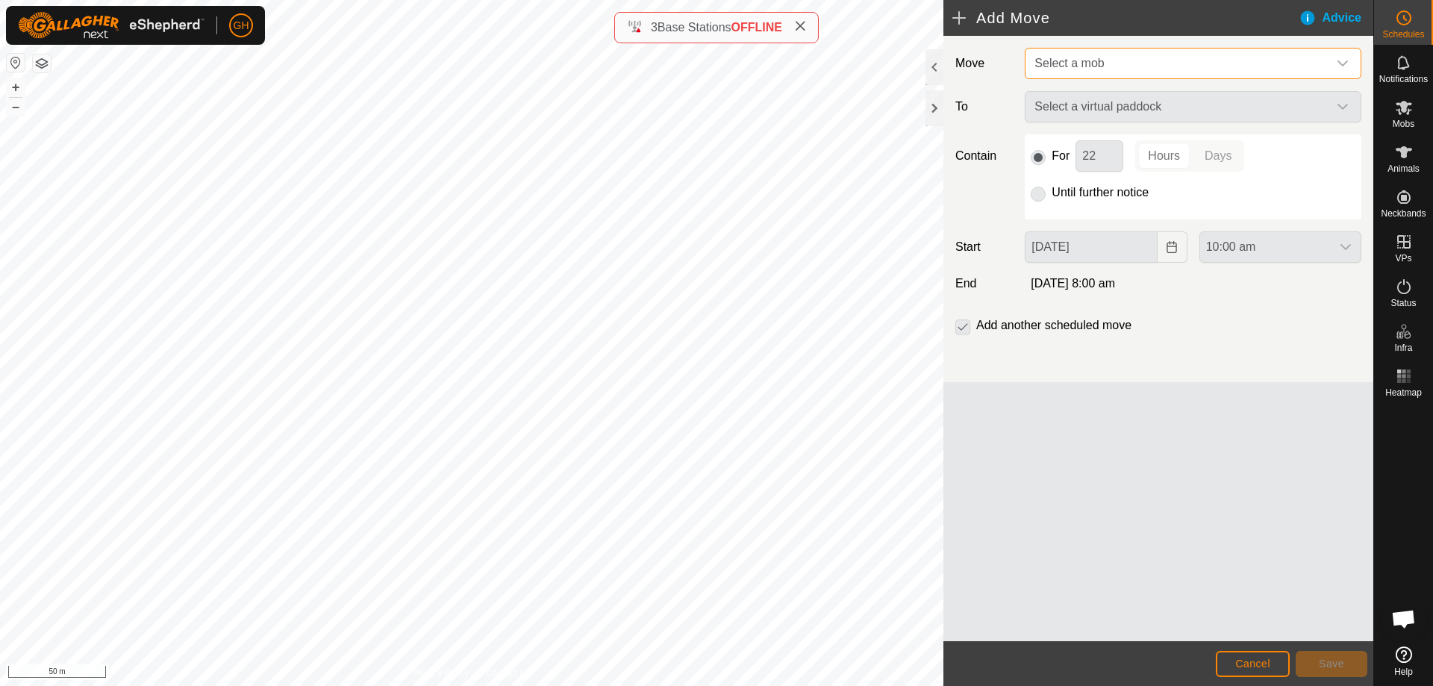
click at [1117, 60] on span "Select a mob" at bounding box center [1178, 64] width 299 height 30
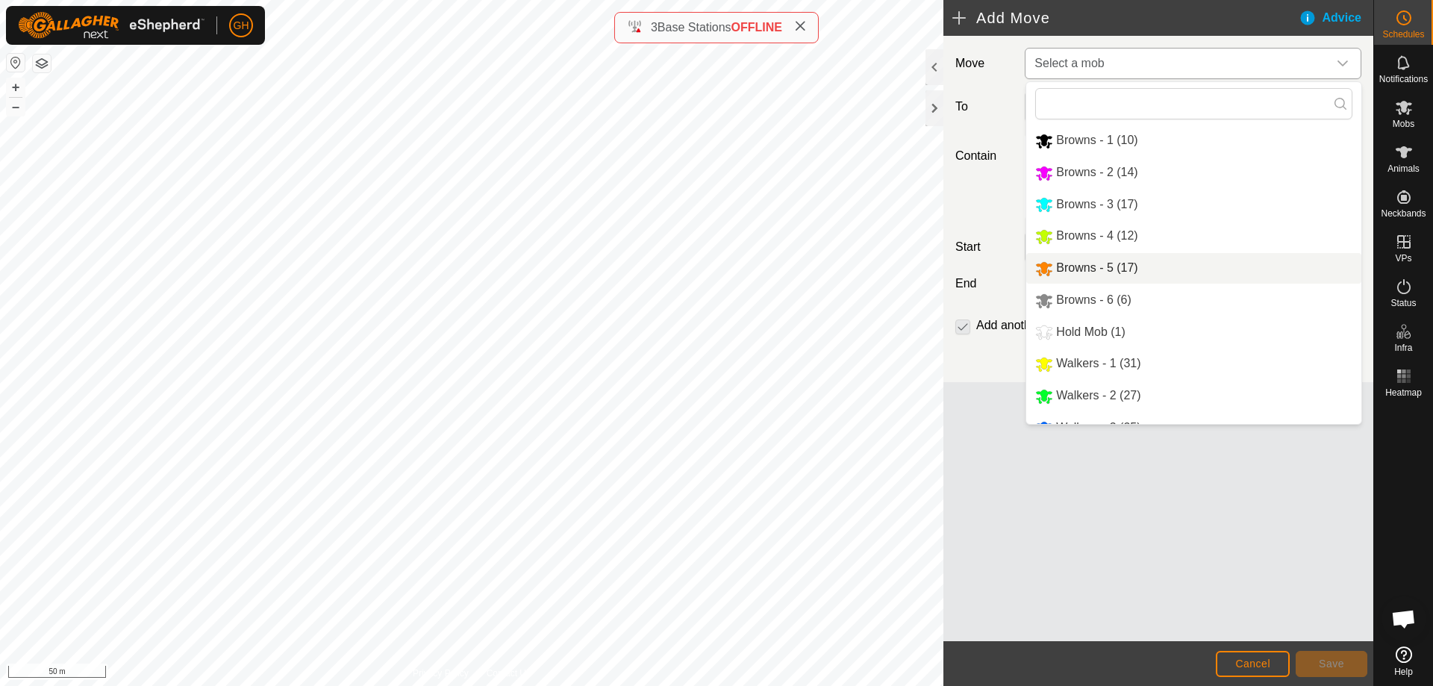
click at [1159, 272] on li "Browns - 5 (17)" at bounding box center [1193, 268] width 335 height 31
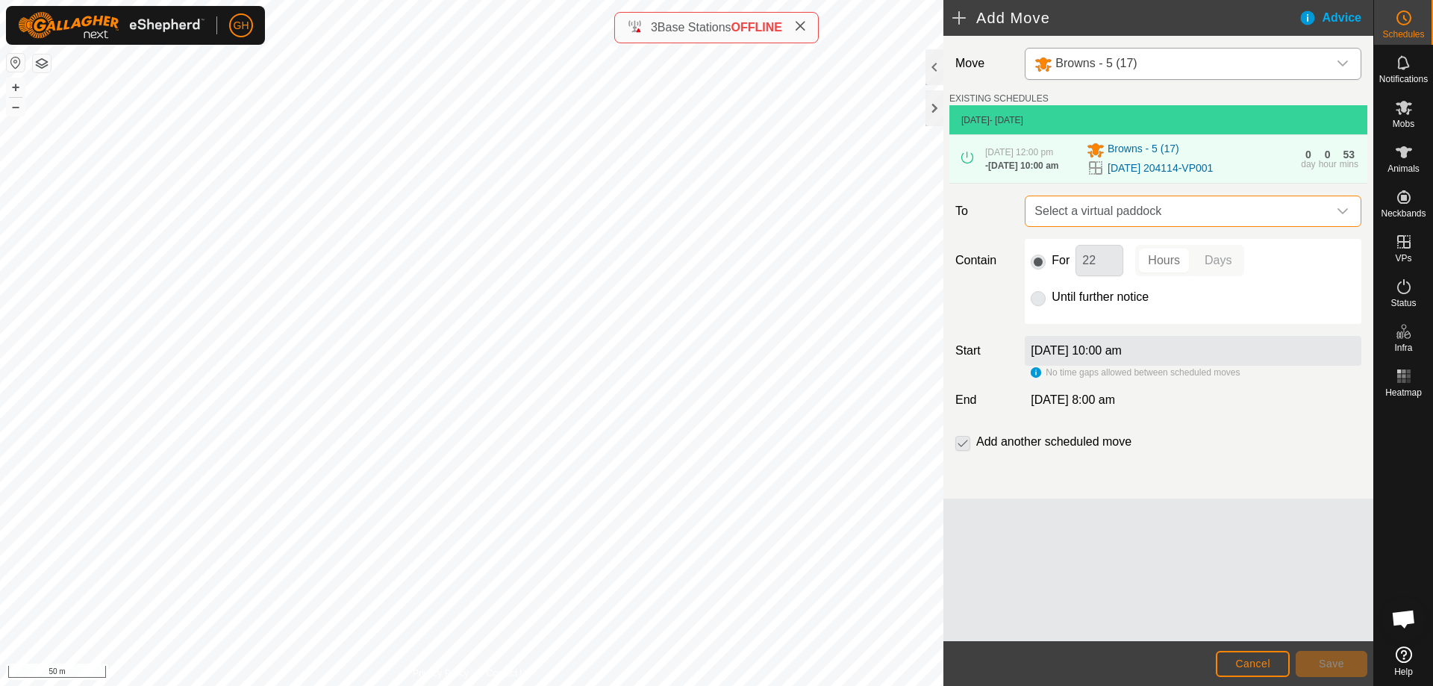
click at [1168, 226] on span "Select a virtual paddock" at bounding box center [1178, 211] width 299 height 30
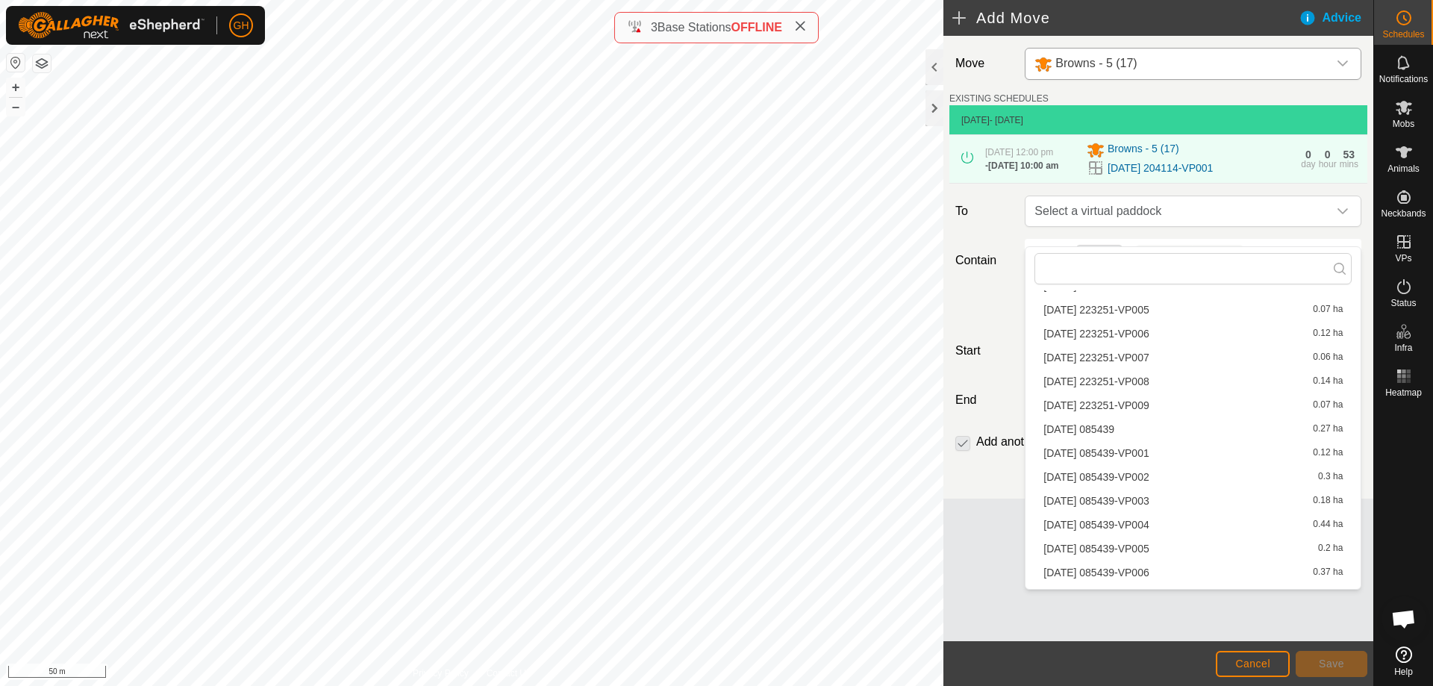
scroll to position [448, 0]
click at [1178, 383] on li "[DATE] 085439 0.27 ha" at bounding box center [1193, 383] width 317 height 22
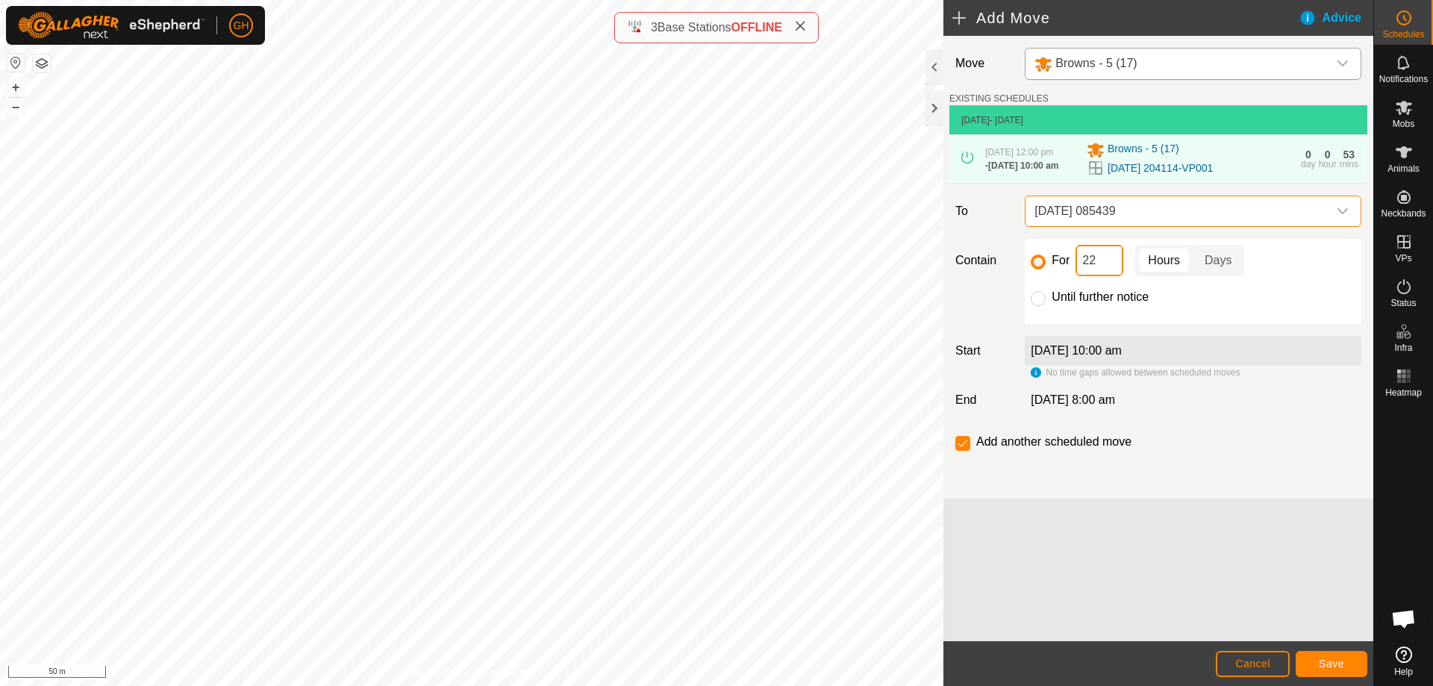
click at [1105, 276] on input "22" at bounding box center [1100, 260] width 48 height 31
type input "2"
click at [1109, 276] on input "2" at bounding box center [1100, 260] width 48 height 31
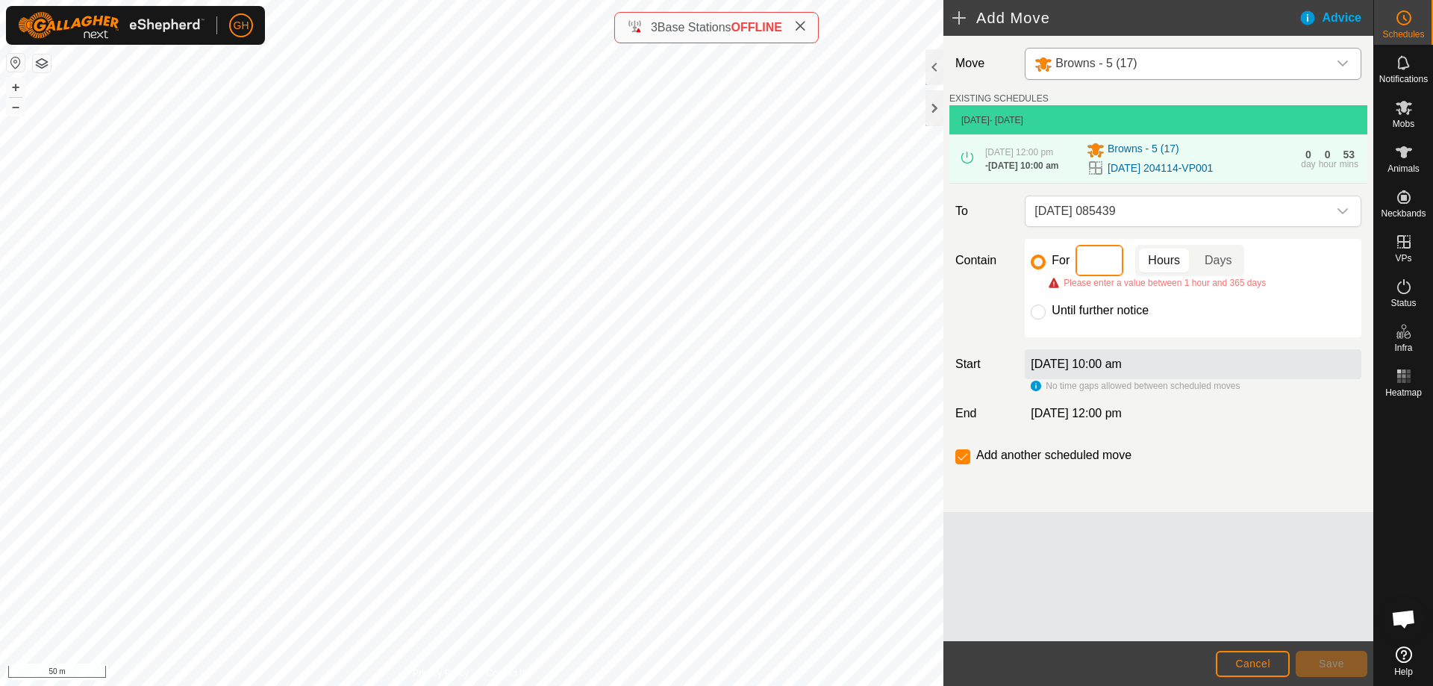
type input "4"
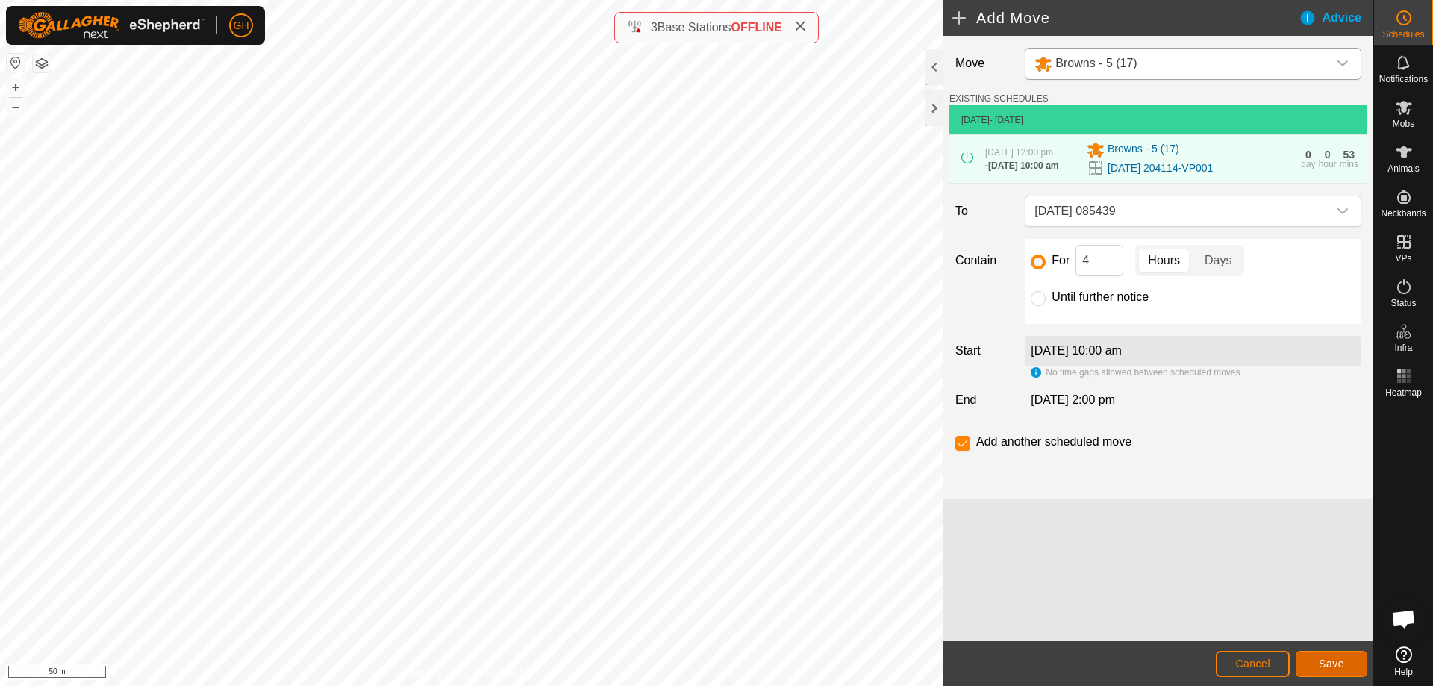
click at [1328, 657] on button "Save" at bounding box center [1332, 664] width 72 height 26
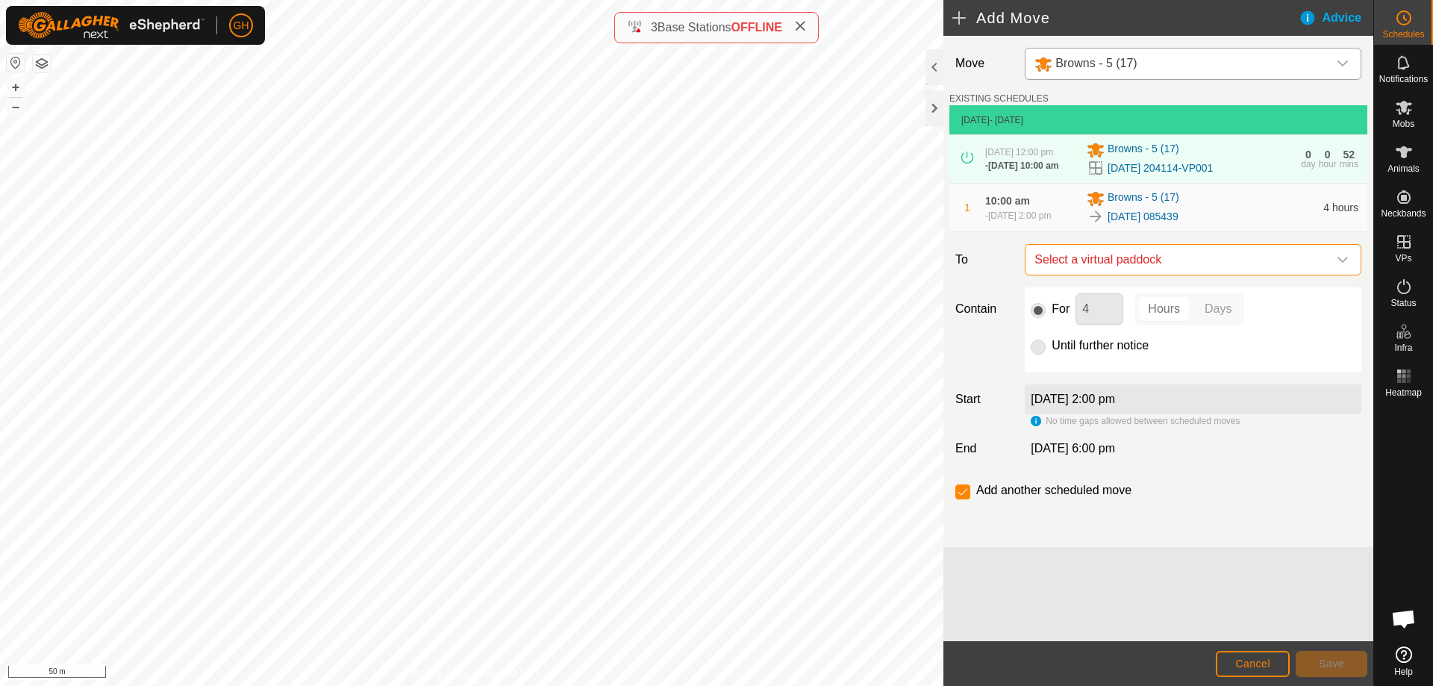
click at [1191, 275] on span "Select a virtual paddock" at bounding box center [1178, 260] width 299 height 30
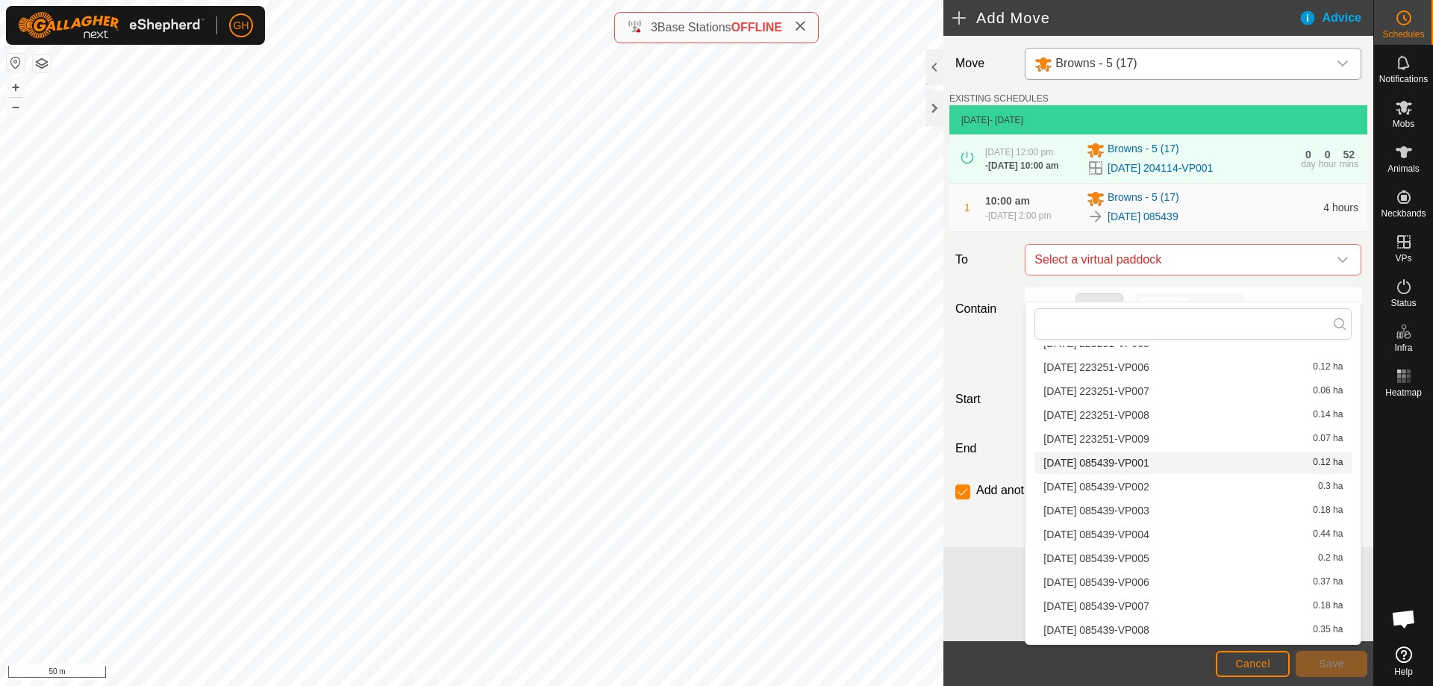
click at [1172, 466] on li "[DATE] 085439-VP001 0.12 ha" at bounding box center [1193, 463] width 317 height 22
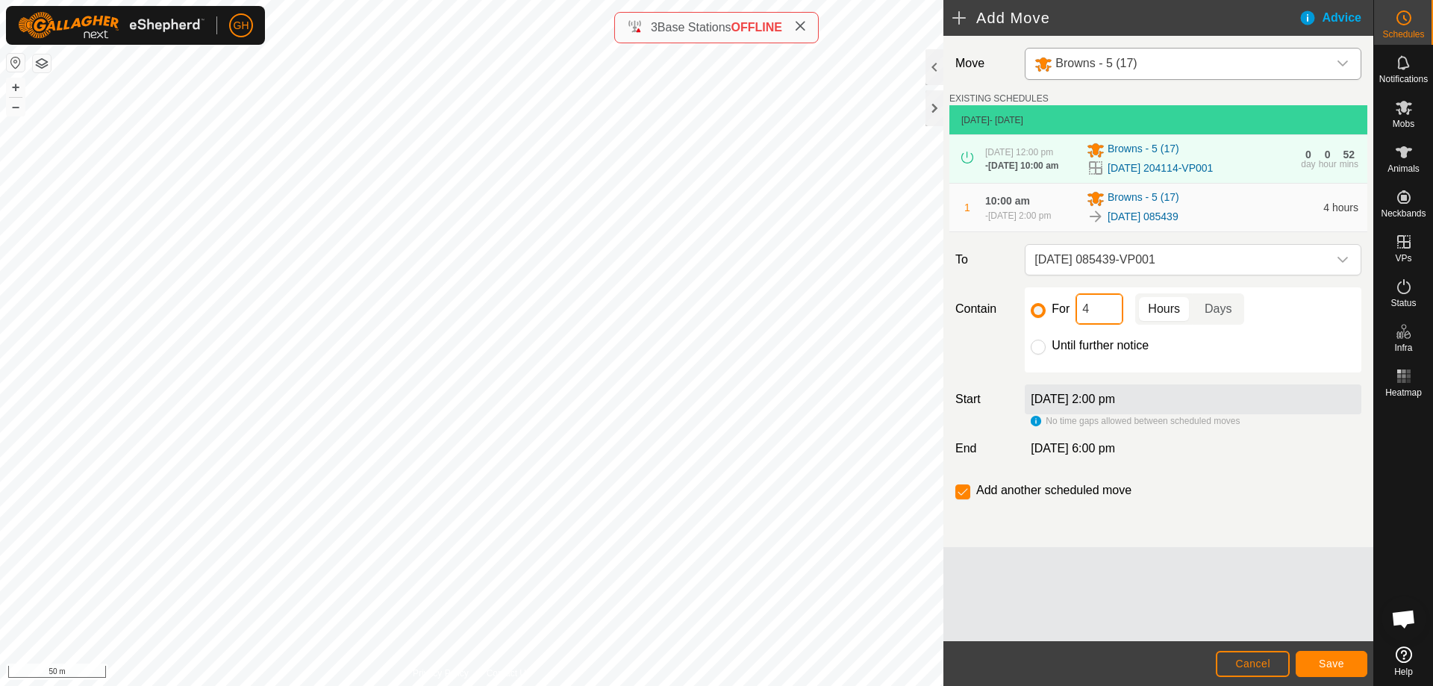
click at [1111, 325] on input "4" at bounding box center [1100, 308] width 48 height 31
click at [1327, 659] on span "Save" at bounding box center [1331, 664] width 25 height 12
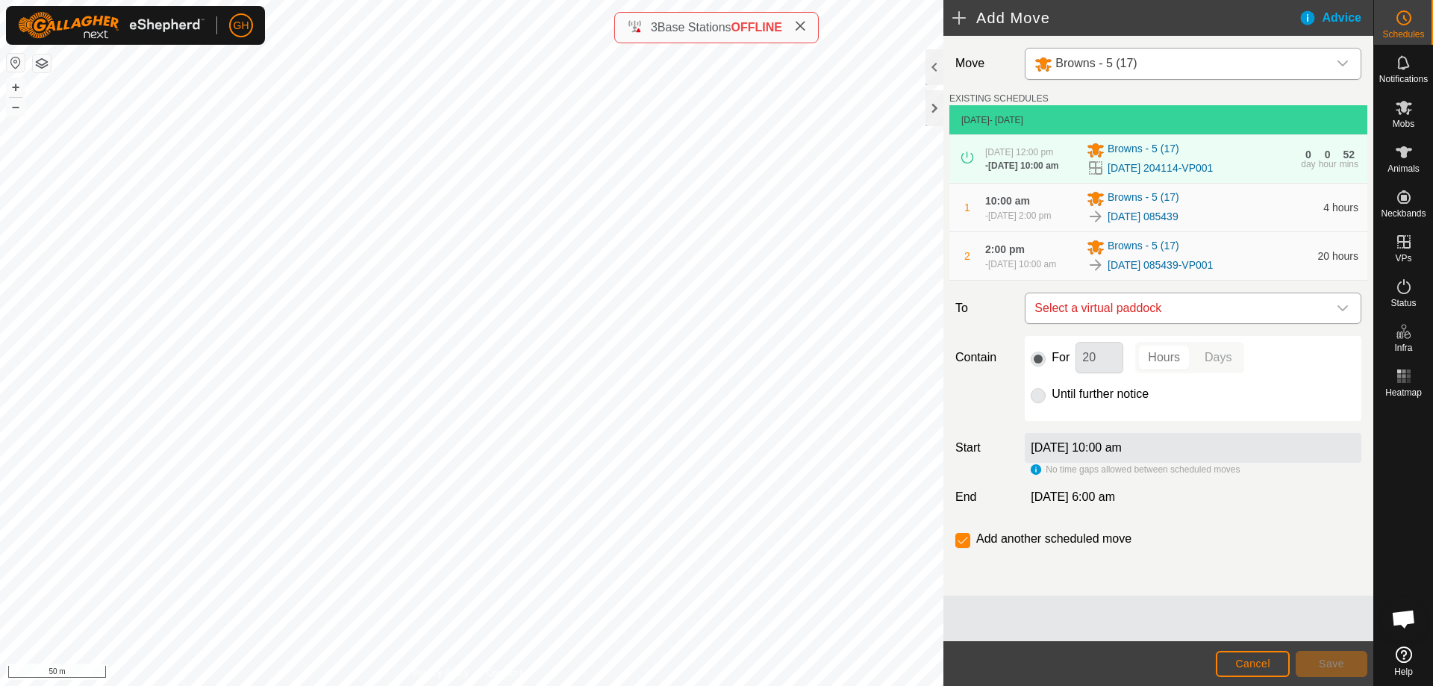
click at [1145, 323] on span "Select a virtual paddock" at bounding box center [1178, 308] width 299 height 30
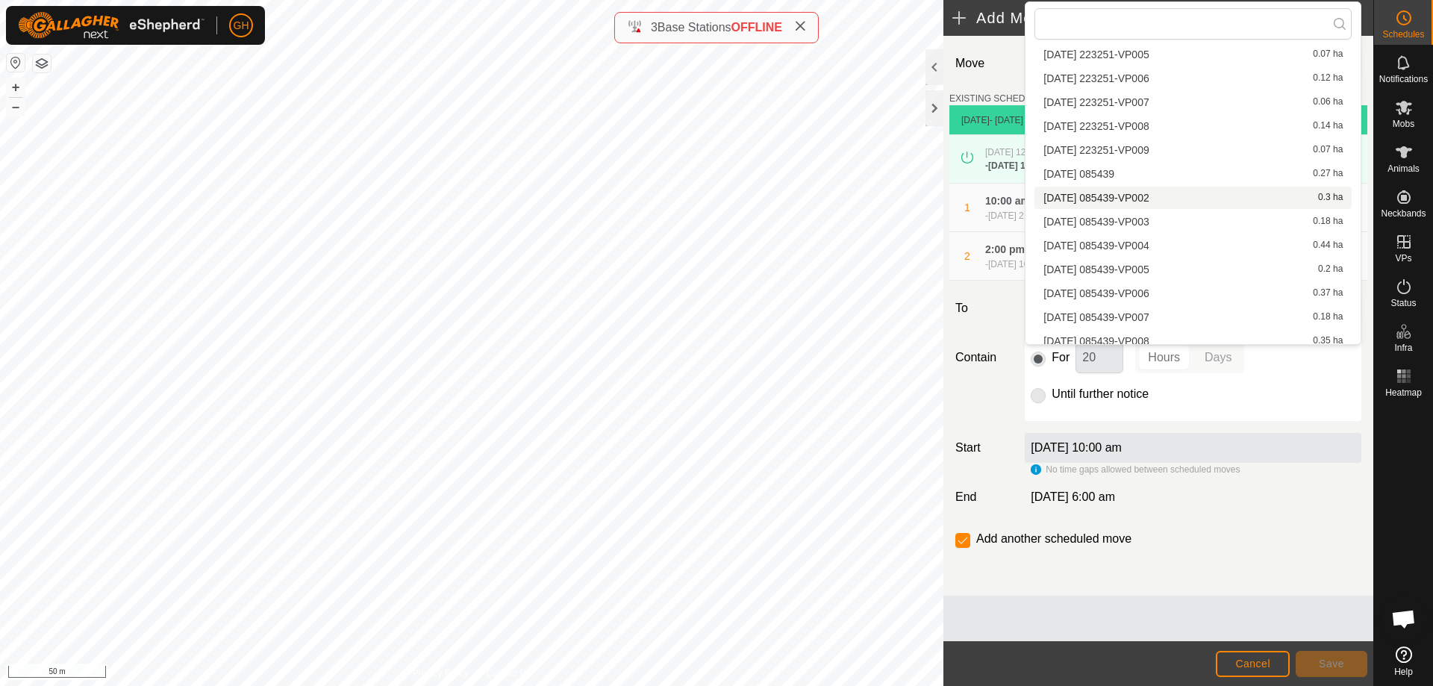
scroll to position [463, 0]
click at [1179, 173] on li "[DATE] 085439-VP002 0.3 ha" at bounding box center [1193, 171] width 317 height 22
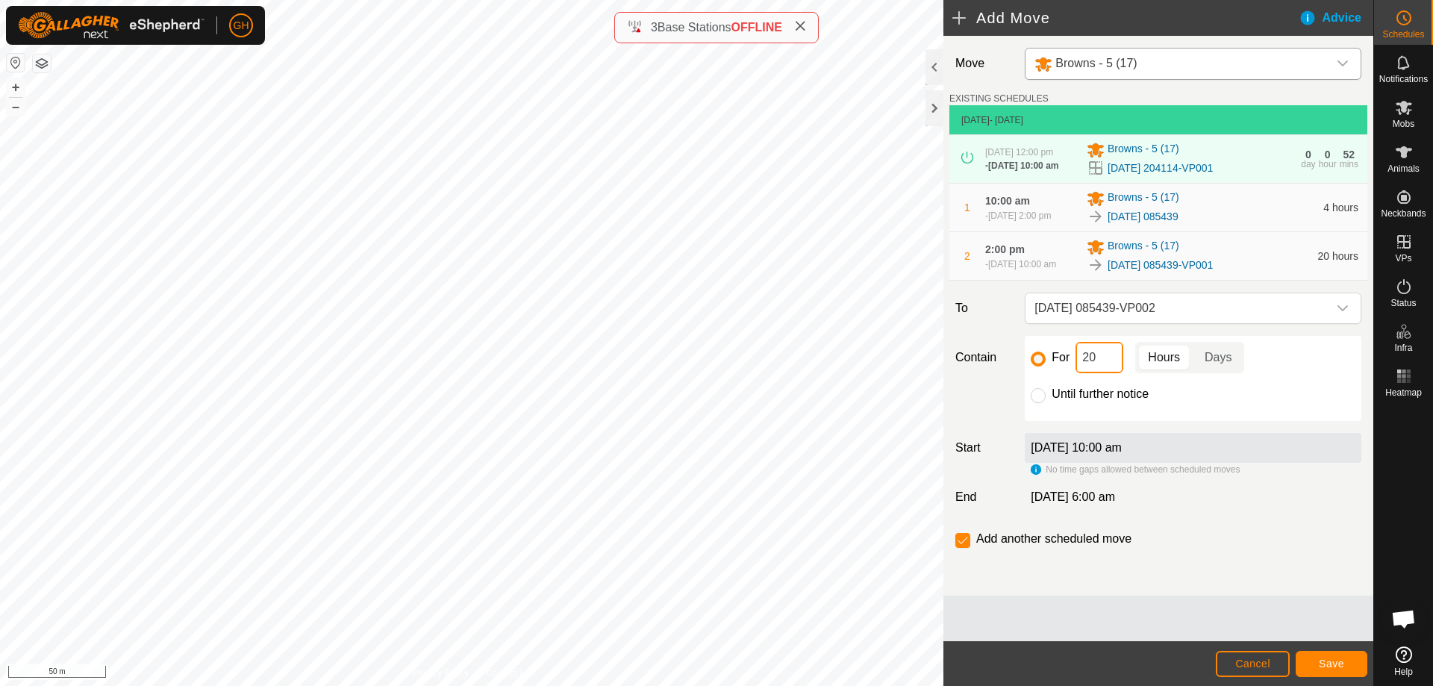
click at [1109, 373] on input "20" at bounding box center [1100, 357] width 48 height 31
click at [1332, 658] on span "Save" at bounding box center [1331, 664] width 25 height 12
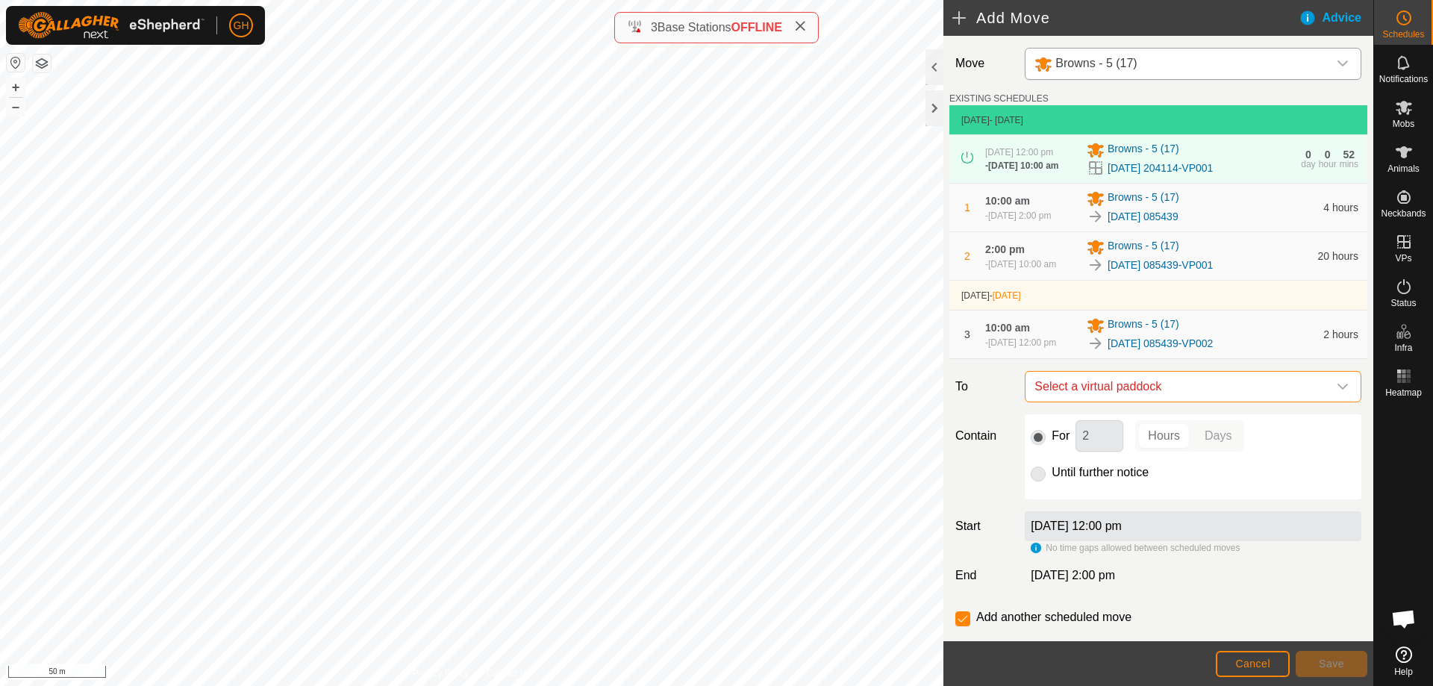
click at [1190, 402] on span "Select a virtual paddock" at bounding box center [1178, 387] width 299 height 30
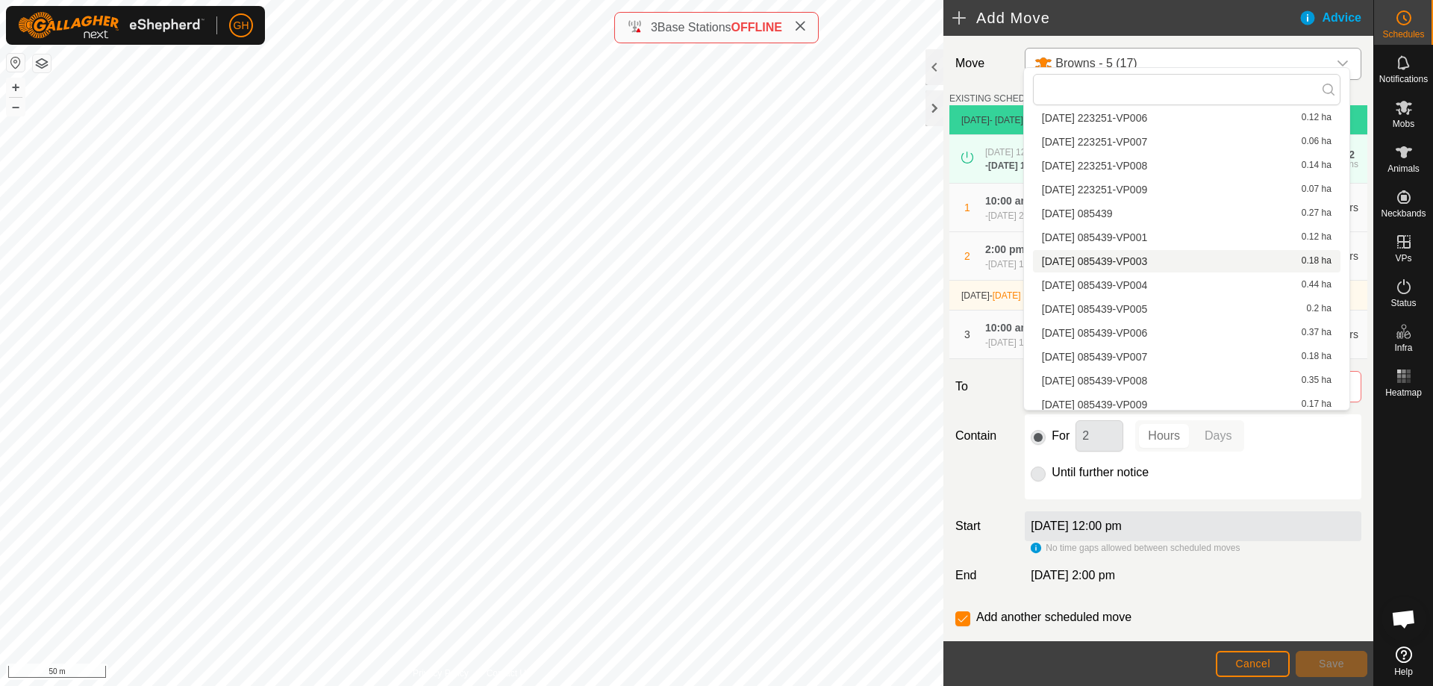
click at [1187, 262] on li "[DATE] 085439-VP003 0.18 ha" at bounding box center [1187, 261] width 308 height 22
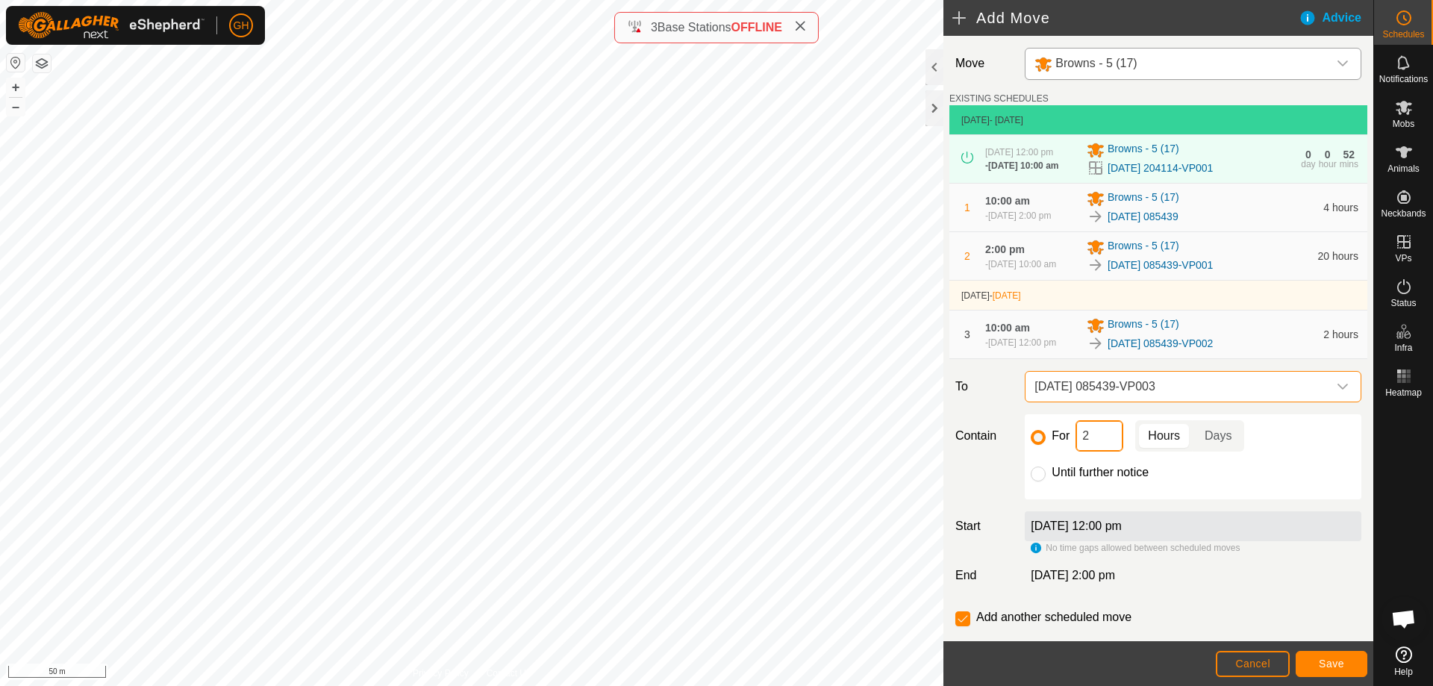
click at [1106, 452] on input "2" at bounding box center [1100, 435] width 48 height 31
click at [1335, 664] on span "Save" at bounding box center [1331, 664] width 25 height 12
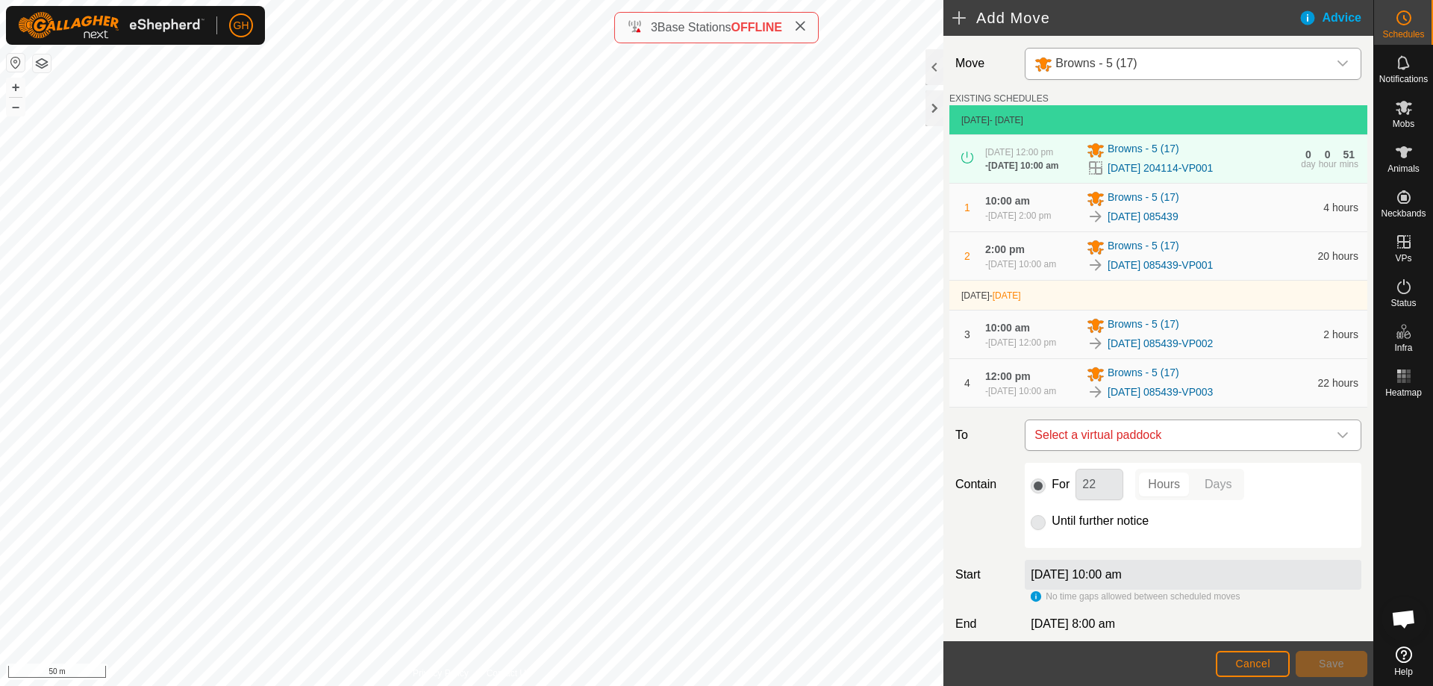
click at [1192, 450] on span "Select a virtual paddock" at bounding box center [1178, 435] width 299 height 30
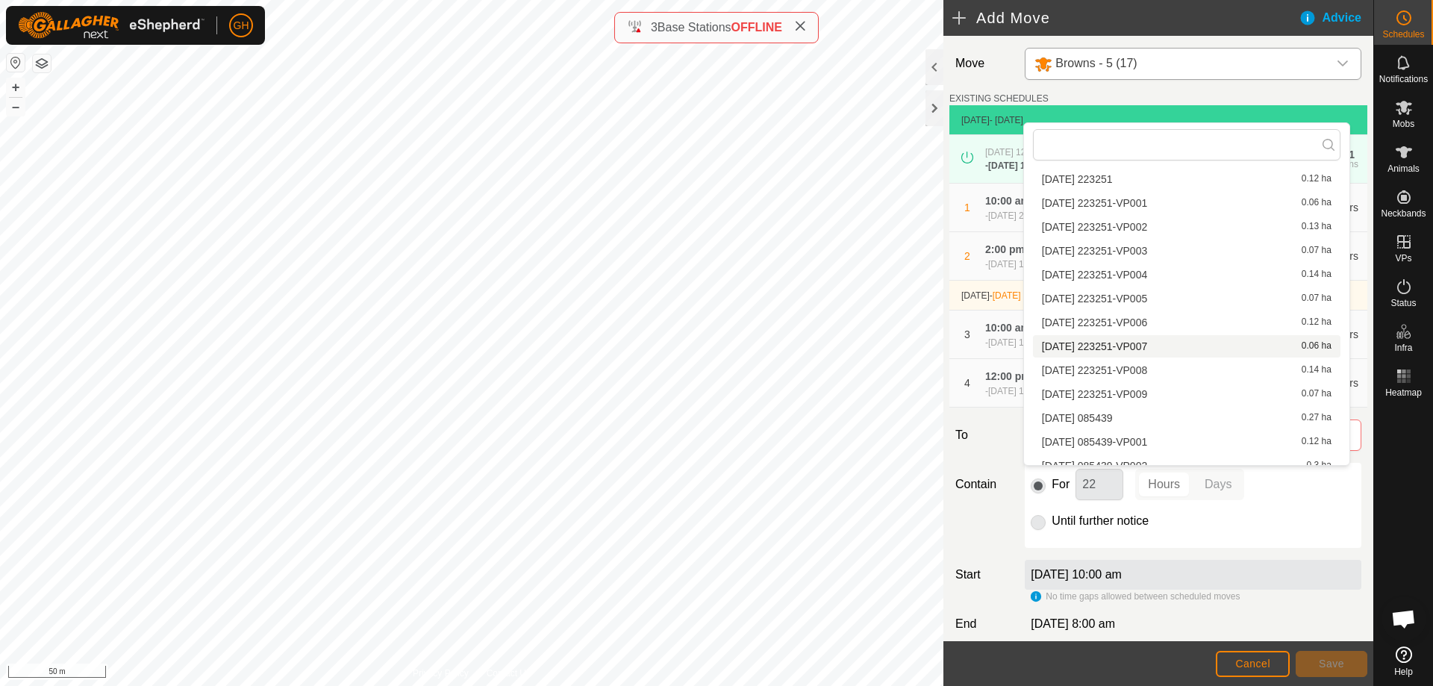
scroll to position [388, 0]
click at [1173, 416] on li "[DATE] 085439-VP004 0.44 ha" at bounding box center [1187, 415] width 308 height 22
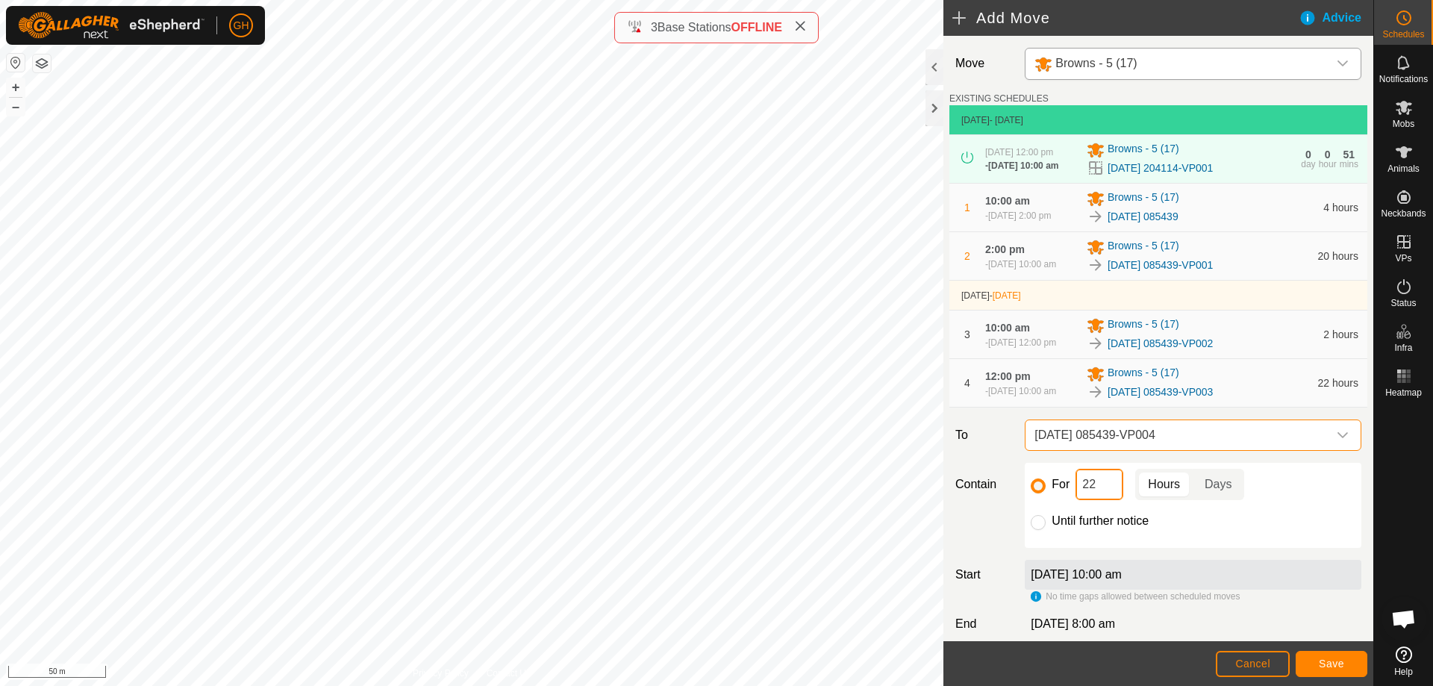
click at [1096, 500] on input "22" at bounding box center [1100, 484] width 48 height 31
type input "2"
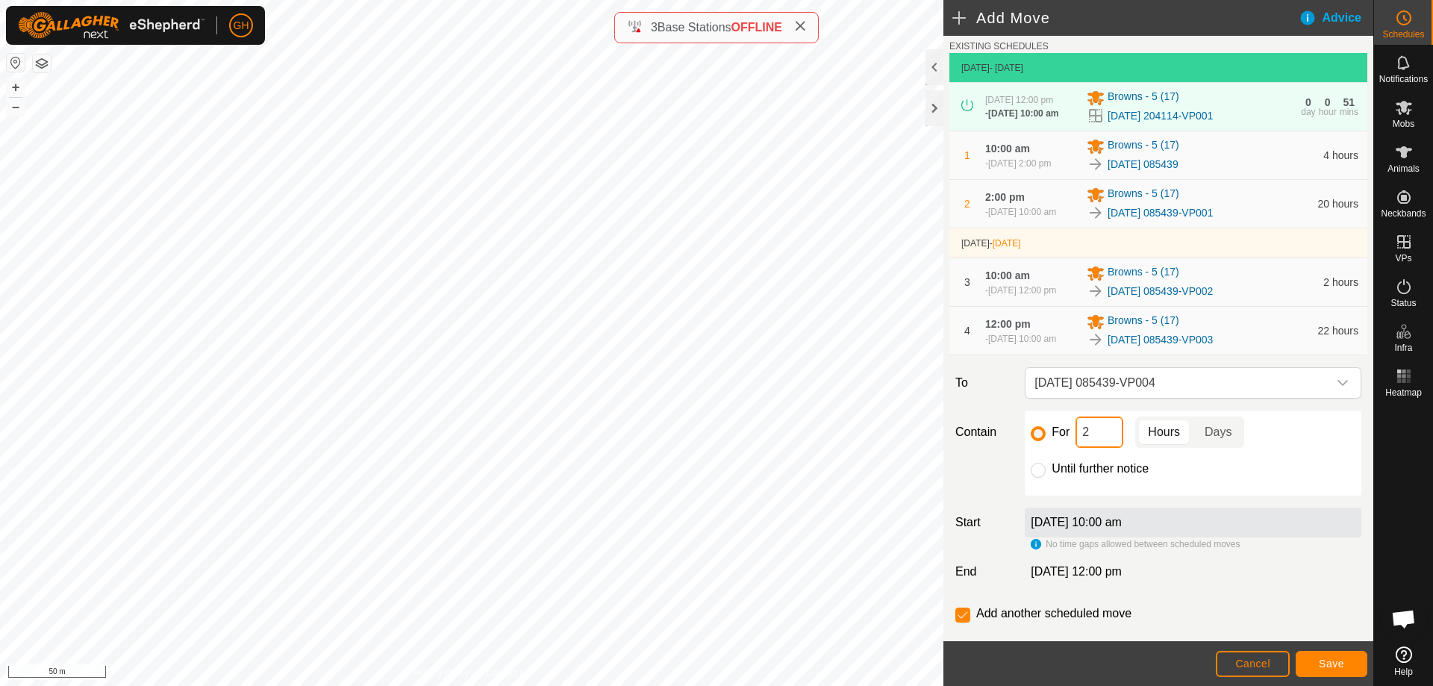
scroll to position [126, 0]
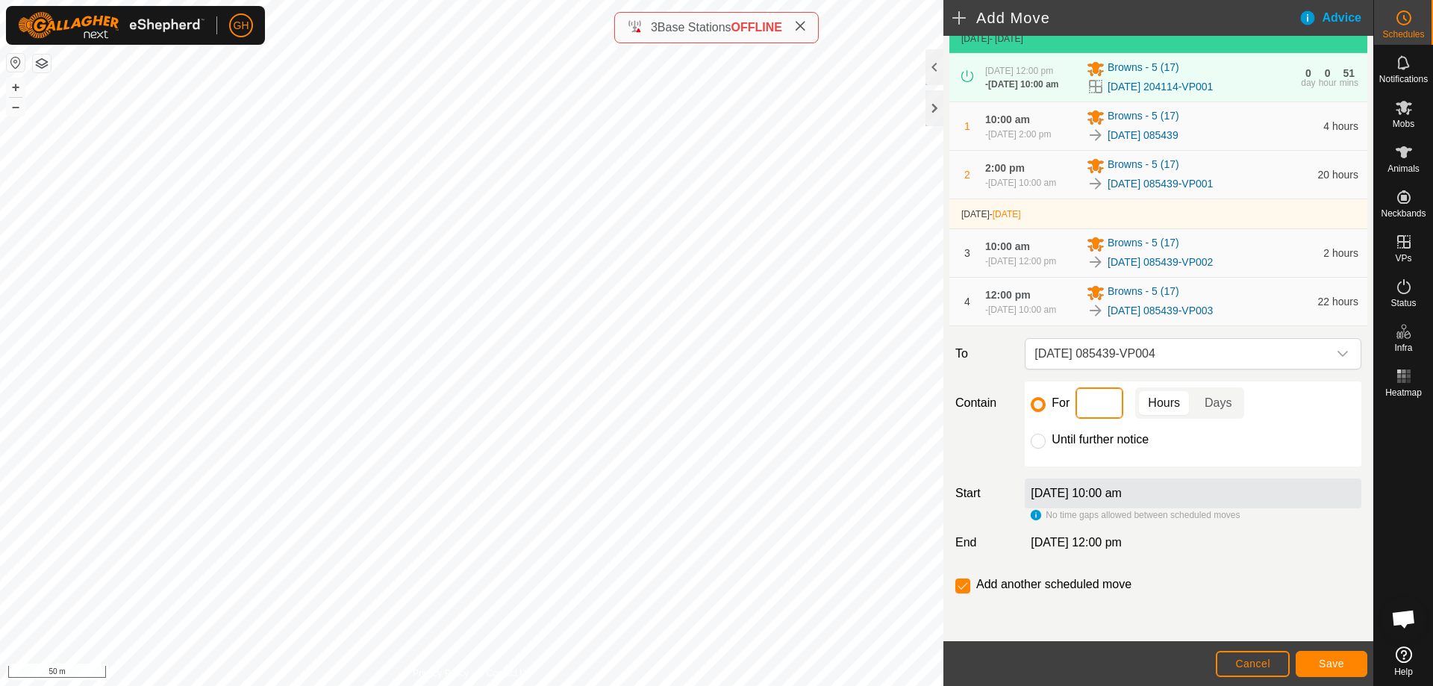
type input "4"
click at [1315, 661] on button "Save" at bounding box center [1332, 664] width 72 height 26
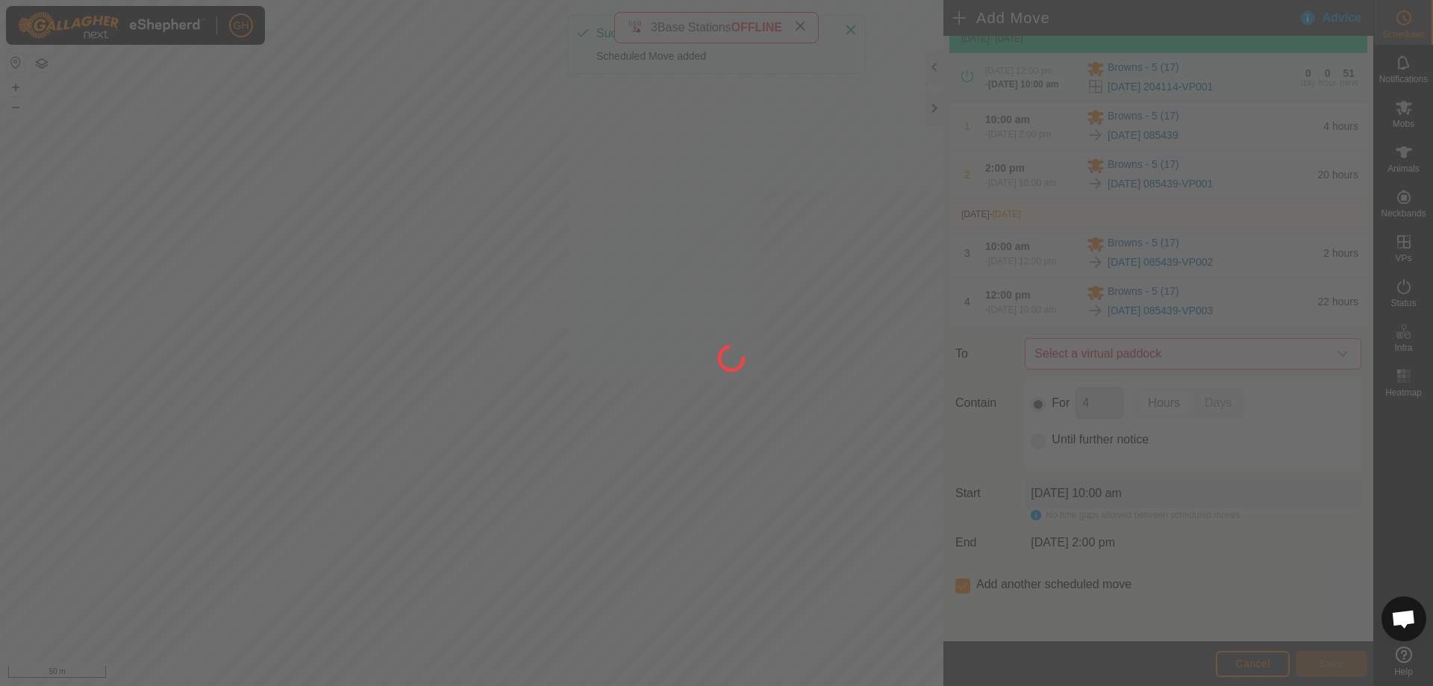
scroll to position [0, 0]
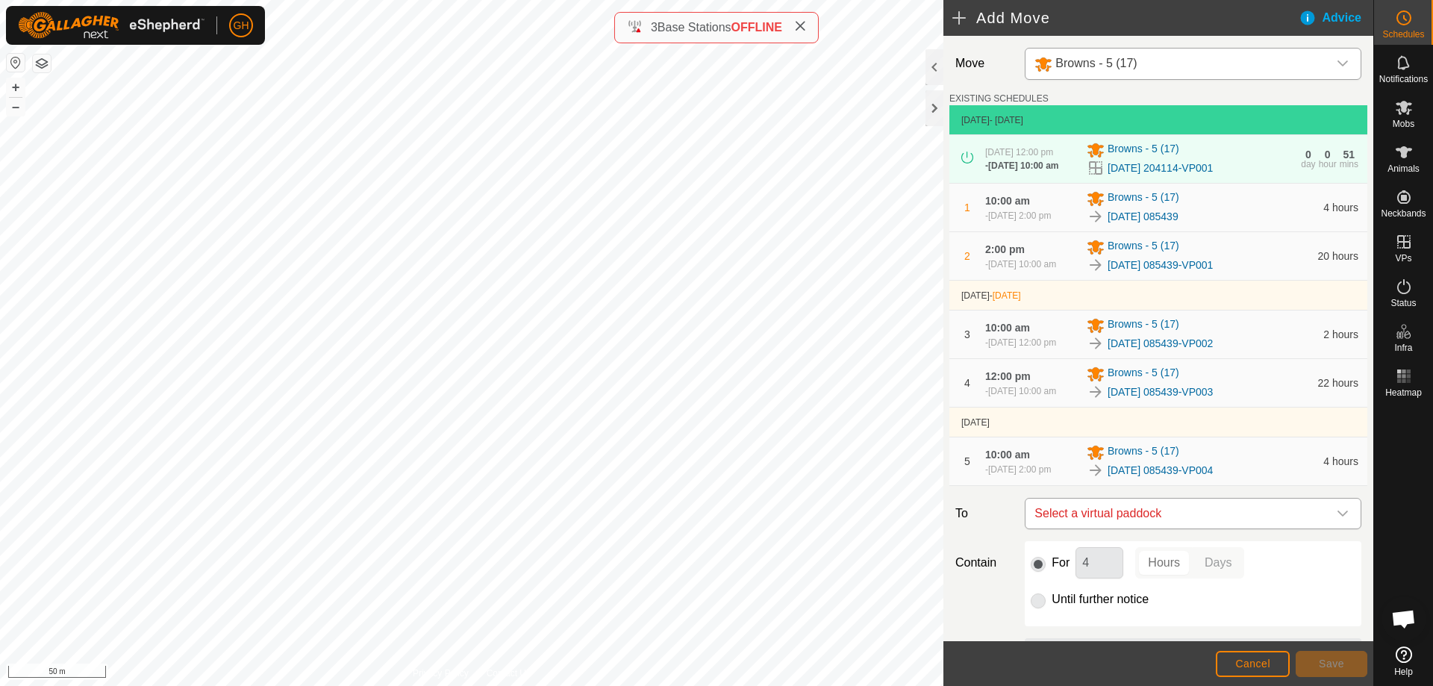
click at [1162, 529] on span "Select a virtual paddock" at bounding box center [1178, 514] width 299 height 30
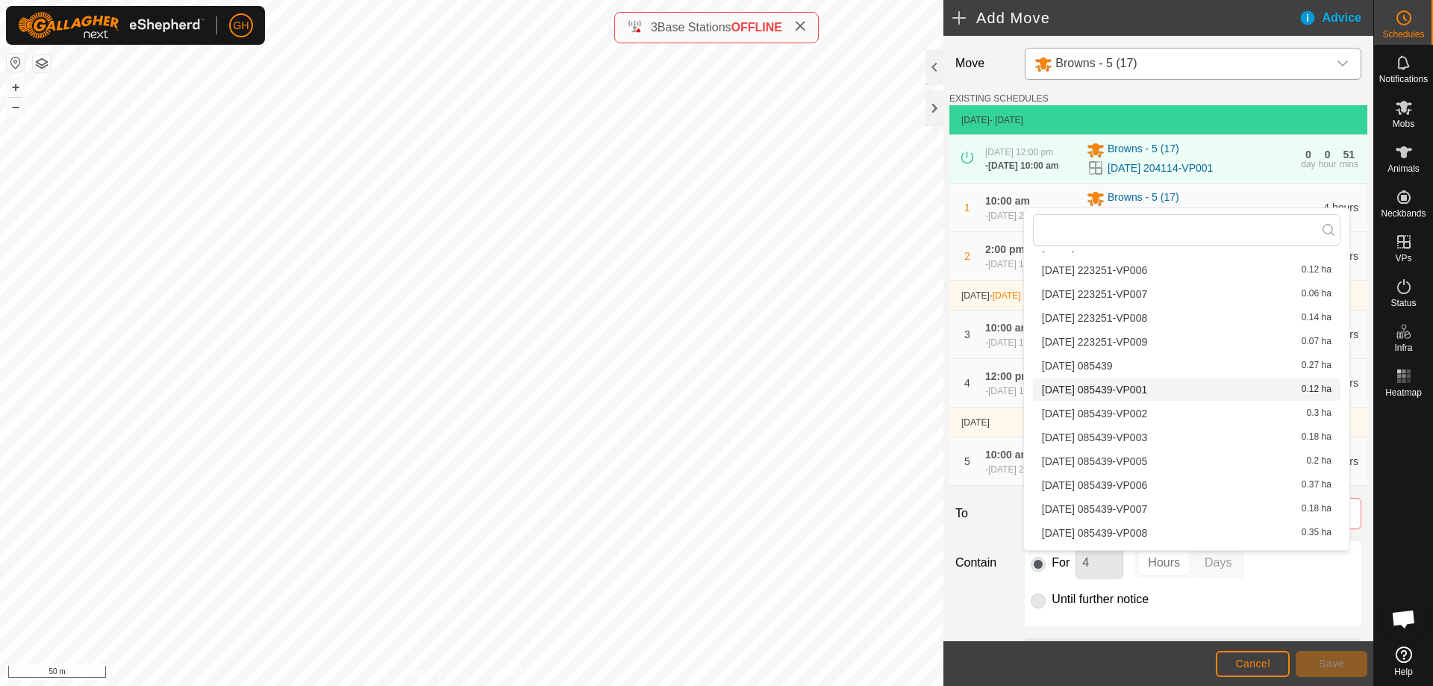
scroll to position [463, 0]
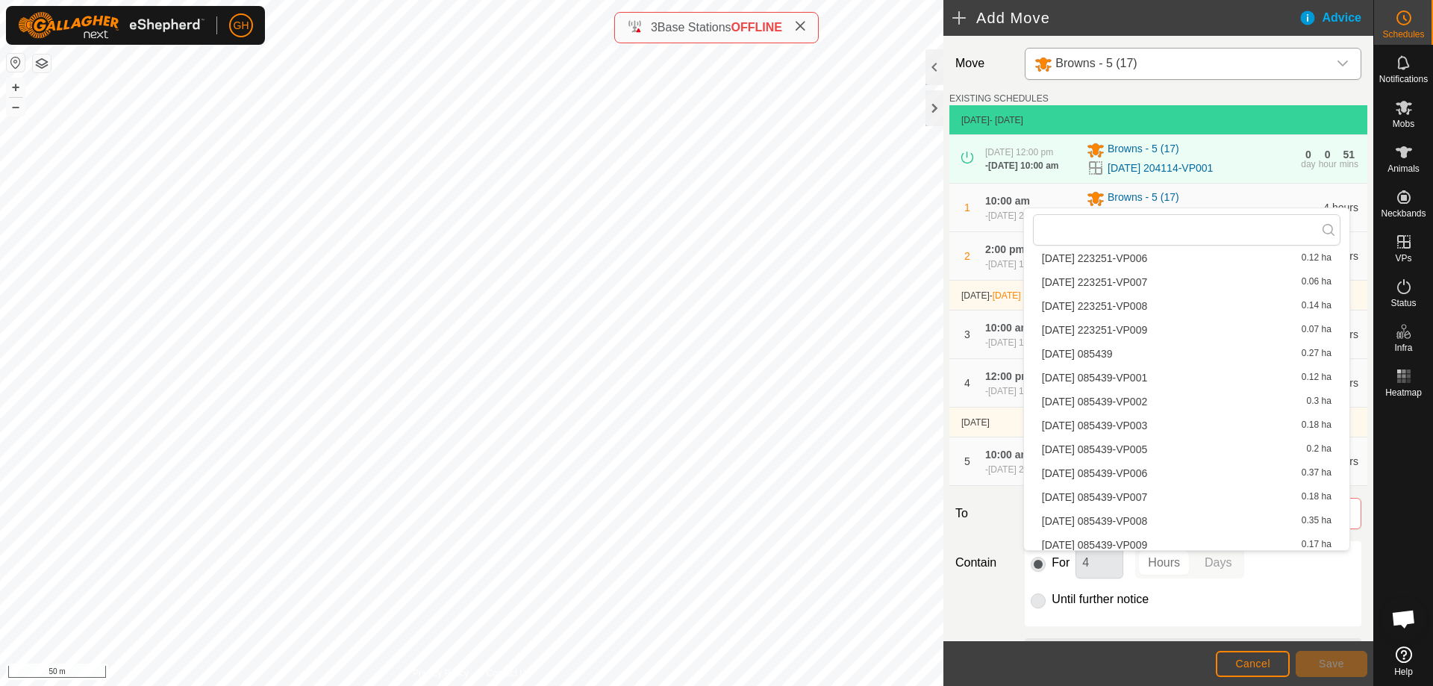
click at [1164, 446] on li "[DATE] 085439-VP005 0.2 ha" at bounding box center [1187, 449] width 308 height 22
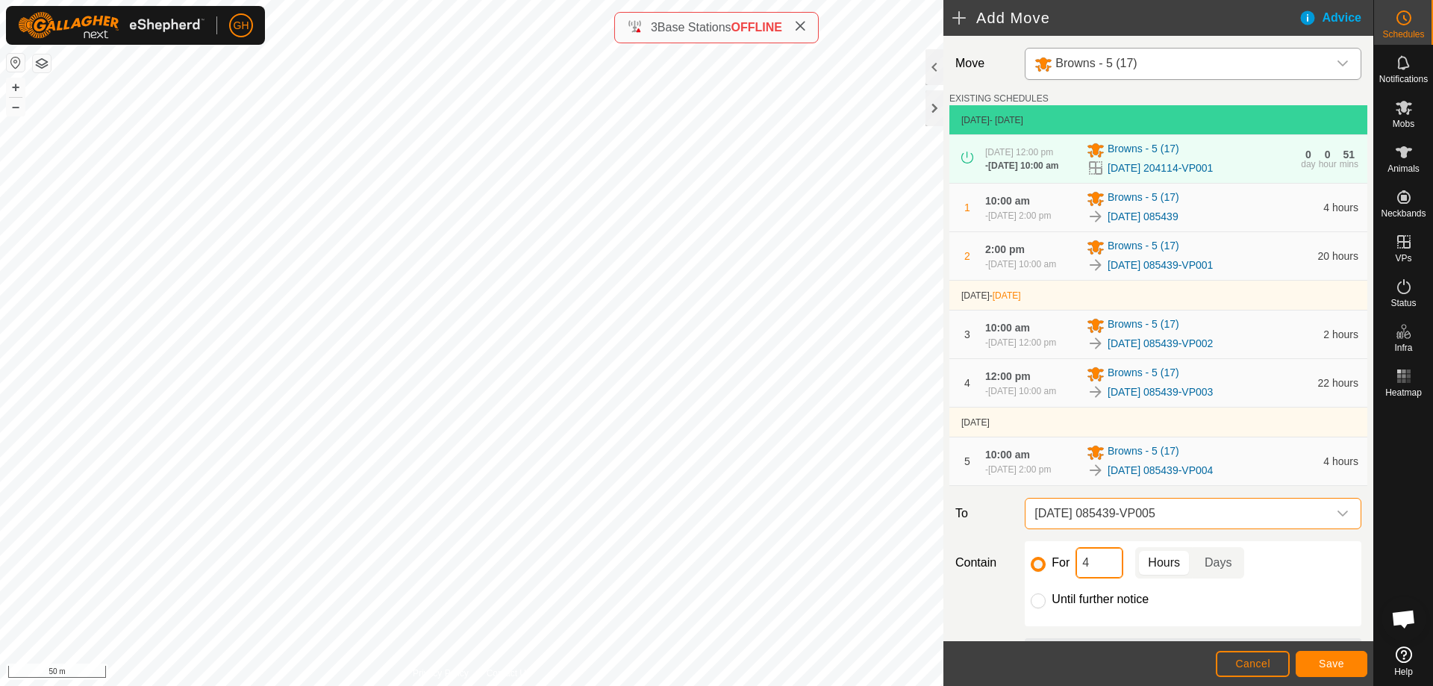
click at [1100, 579] on input "4" at bounding box center [1100, 562] width 48 height 31
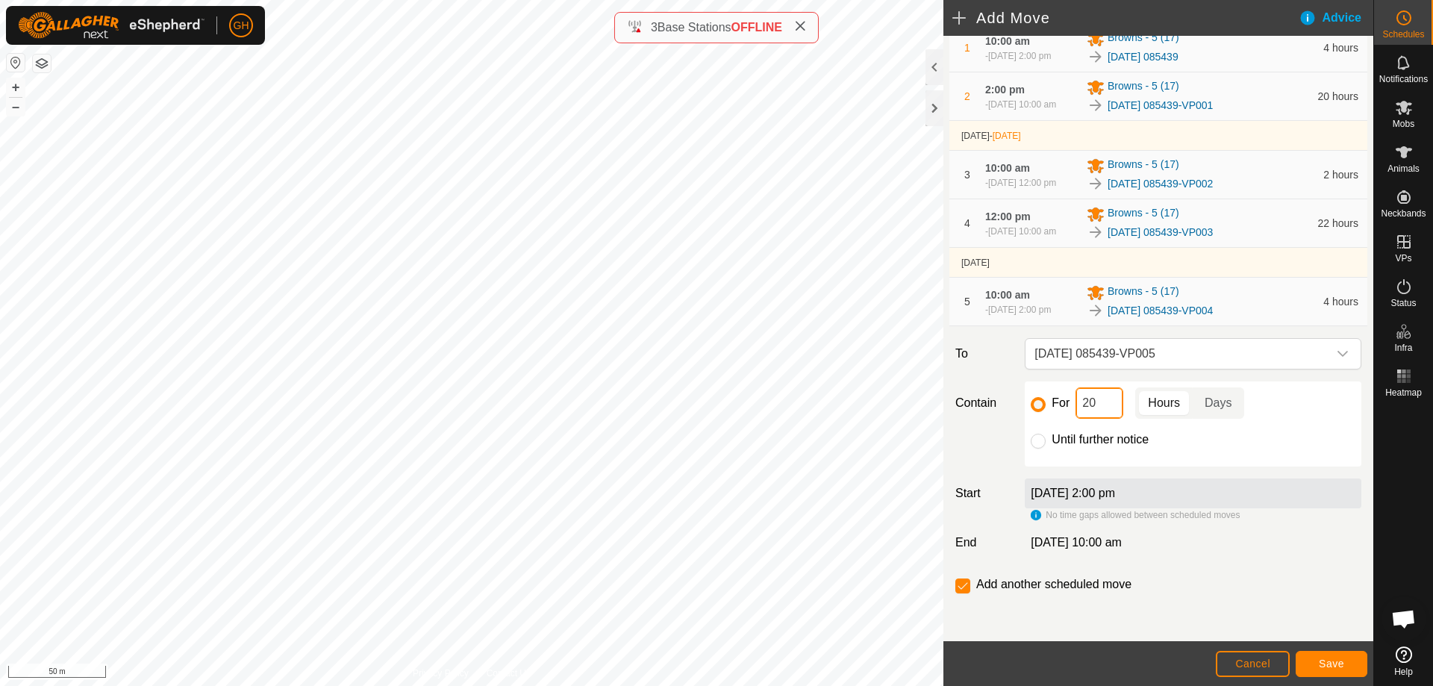
scroll to position [211, 0]
click at [1324, 659] on span "Save" at bounding box center [1331, 664] width 25 height 12
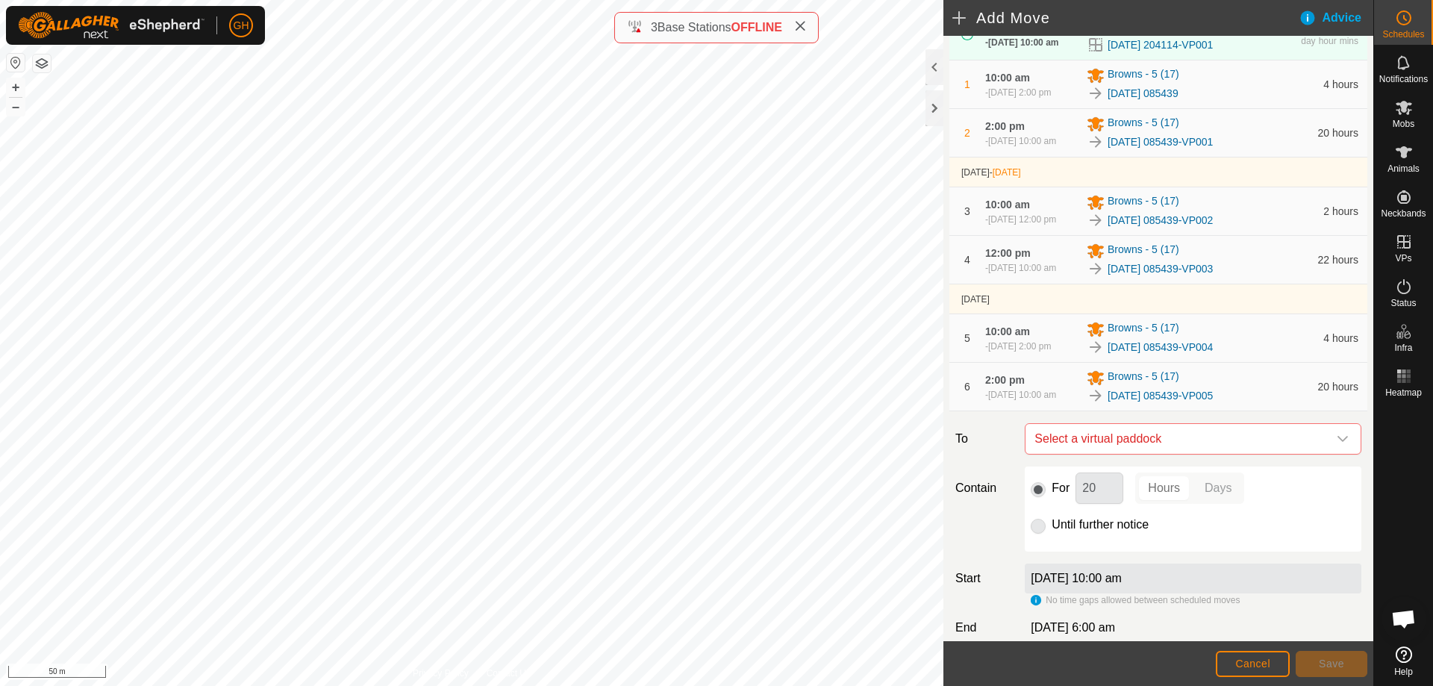
scroll to position [149, 0]
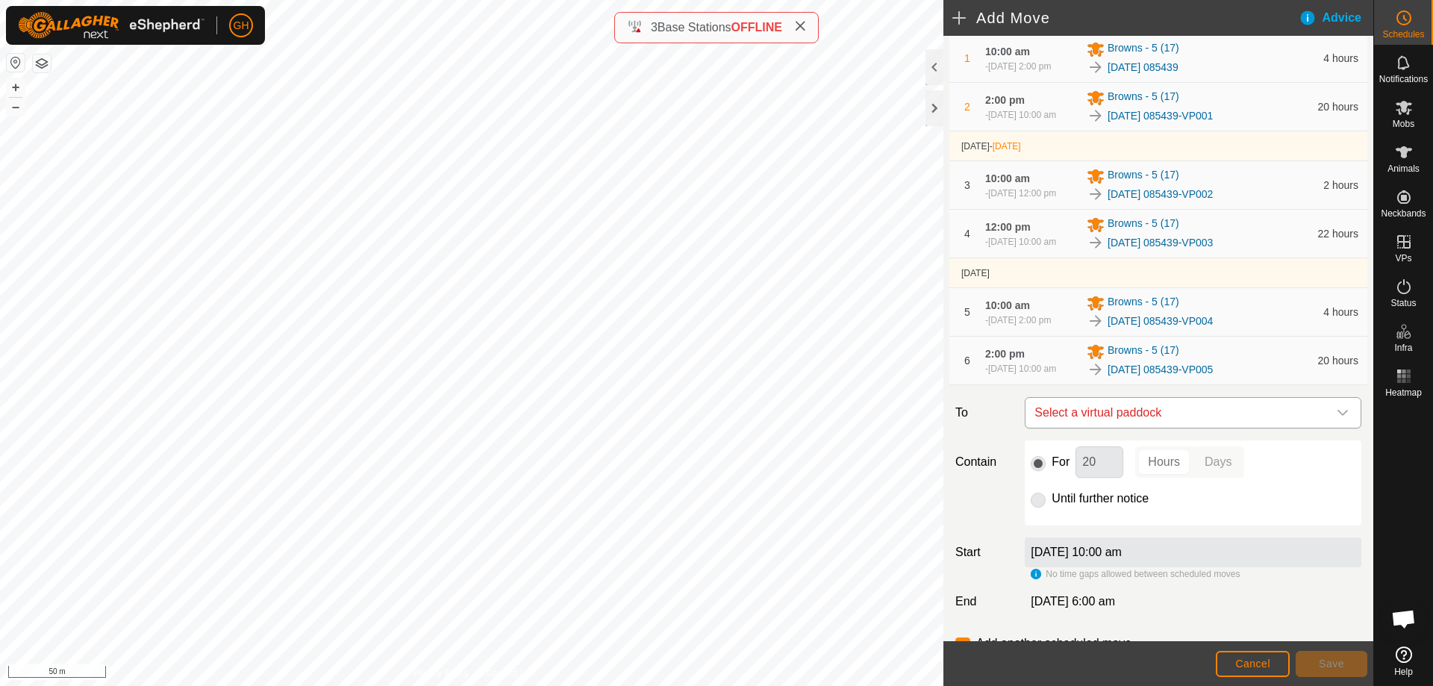
click at [1232, 428] on span "Select a virtual paddock" at bounding box center [1178, 413] width 299 height 30
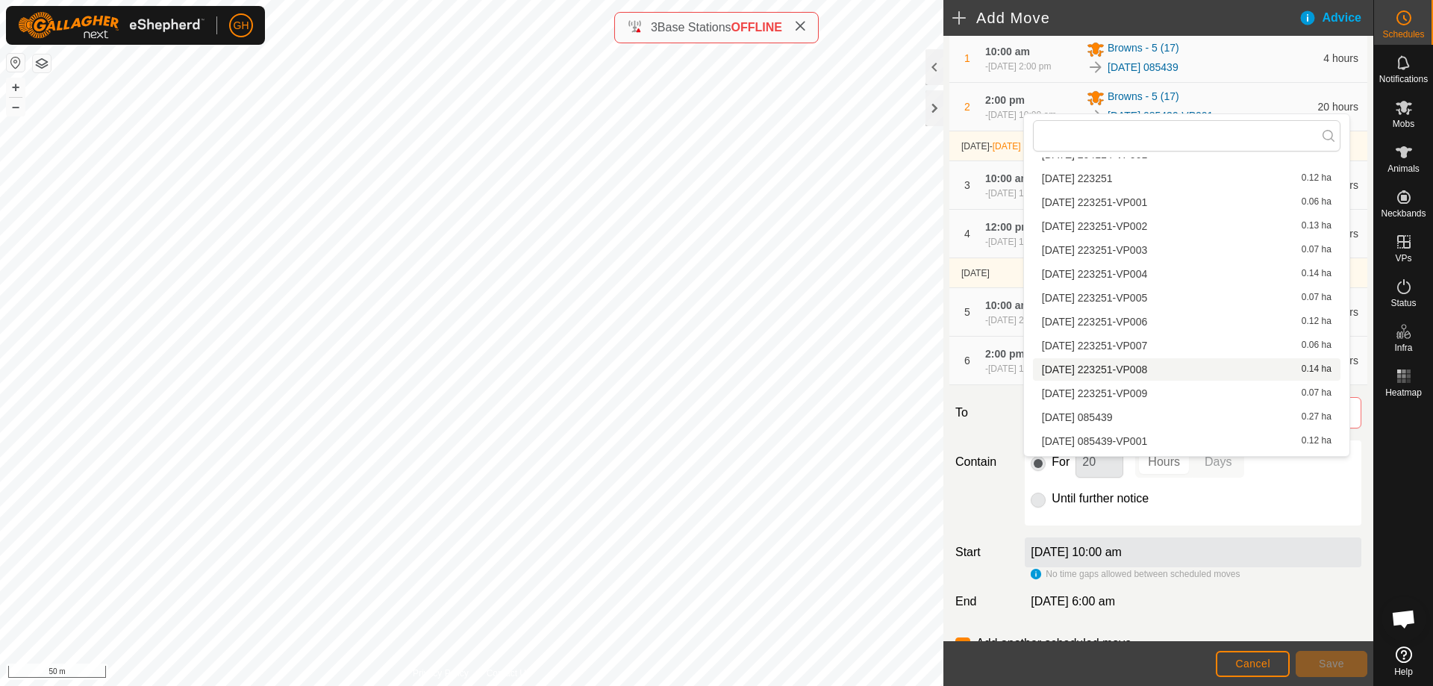
scroll to position [448, 0]
click at [1183, 391] on li "[DATE] 085439-VP006 0.37 ha" at bounding box center [1187, 394] width 308 height 22
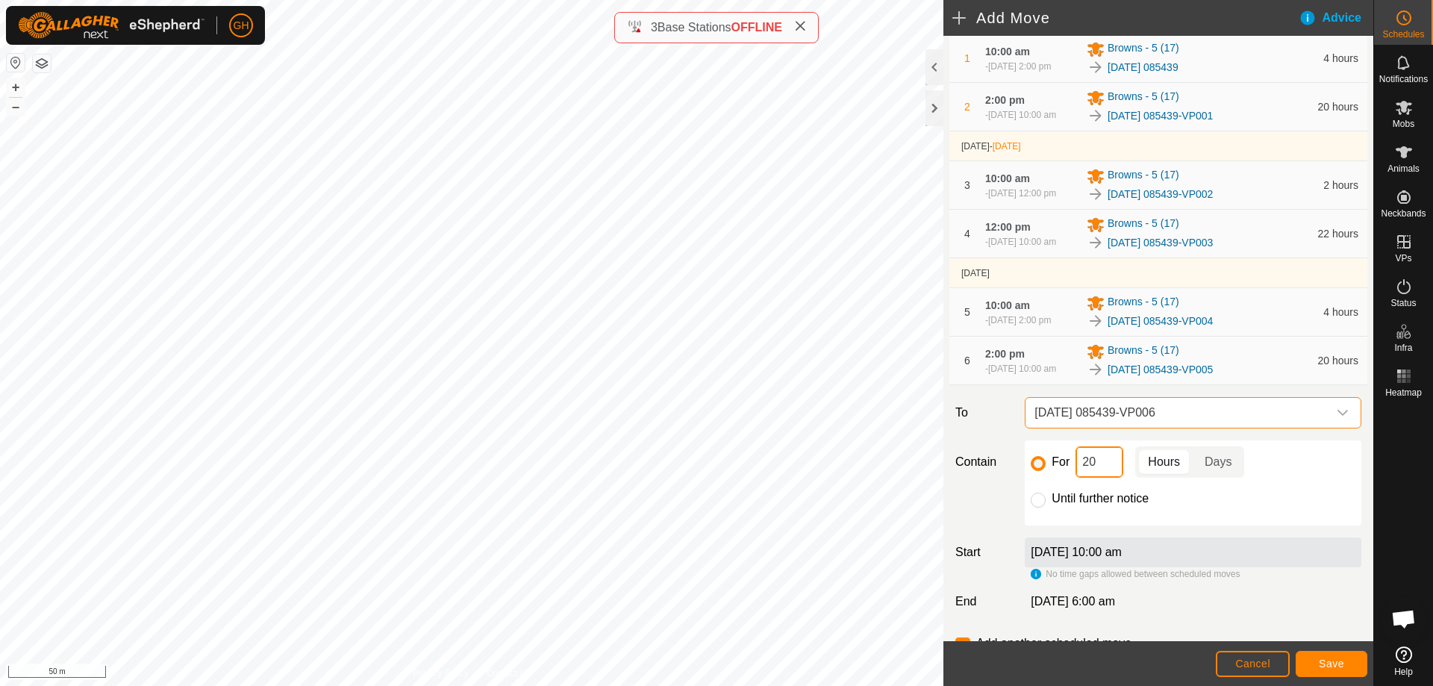
click at [1111, 478] on input "20" at bounding box center [1100, 461] width 48 height 31
type input "6"
click at [1338, 657] on button "Save" at bounding box center [1332, 664] width 72 height 26
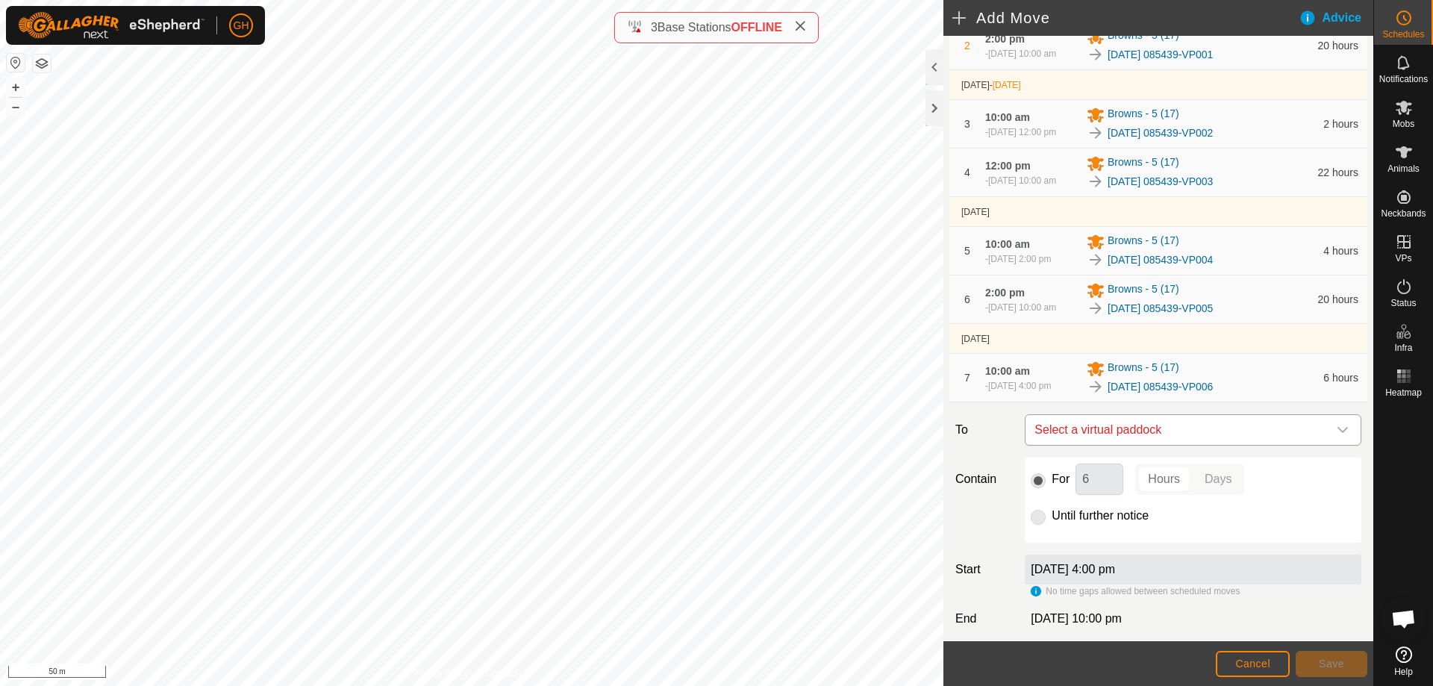
scroll to position [224, 0]
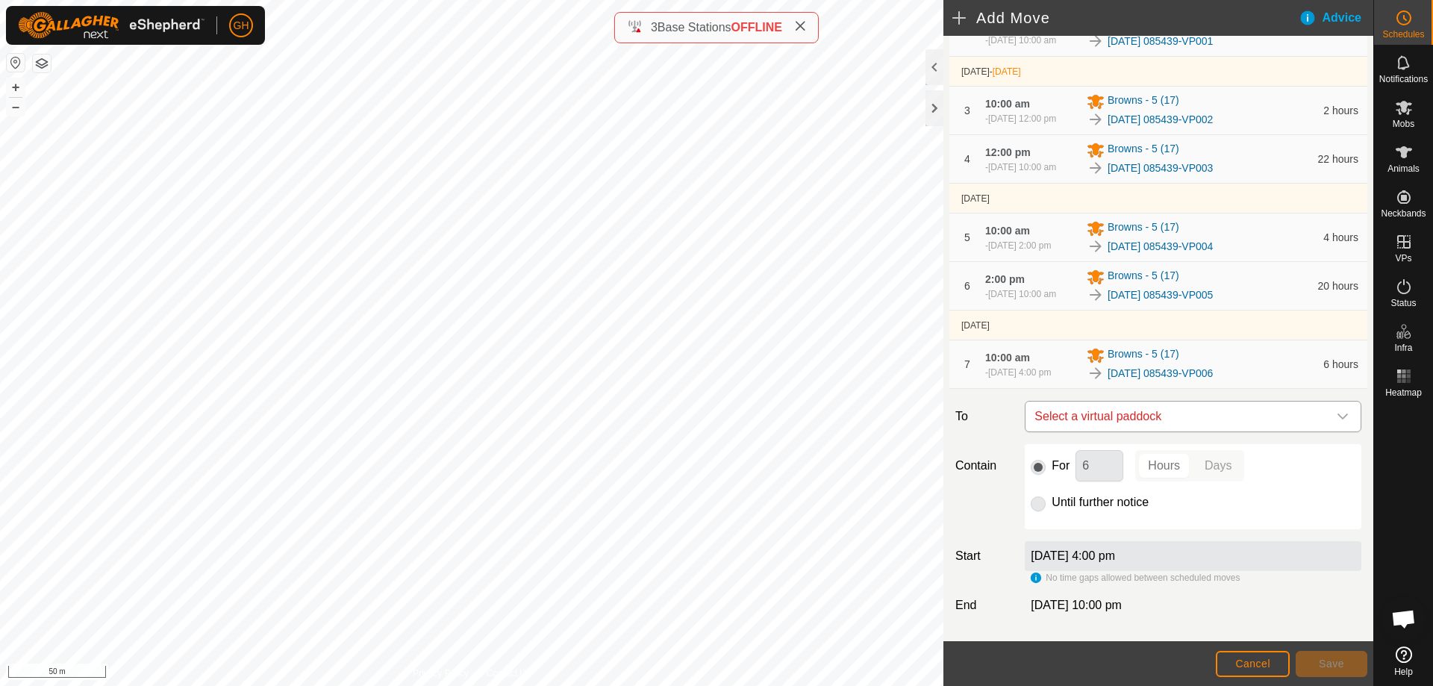
click at [1195, 431] on span "Select a virtual paddock" at bounding box center [1178, 417] width 299 height 30
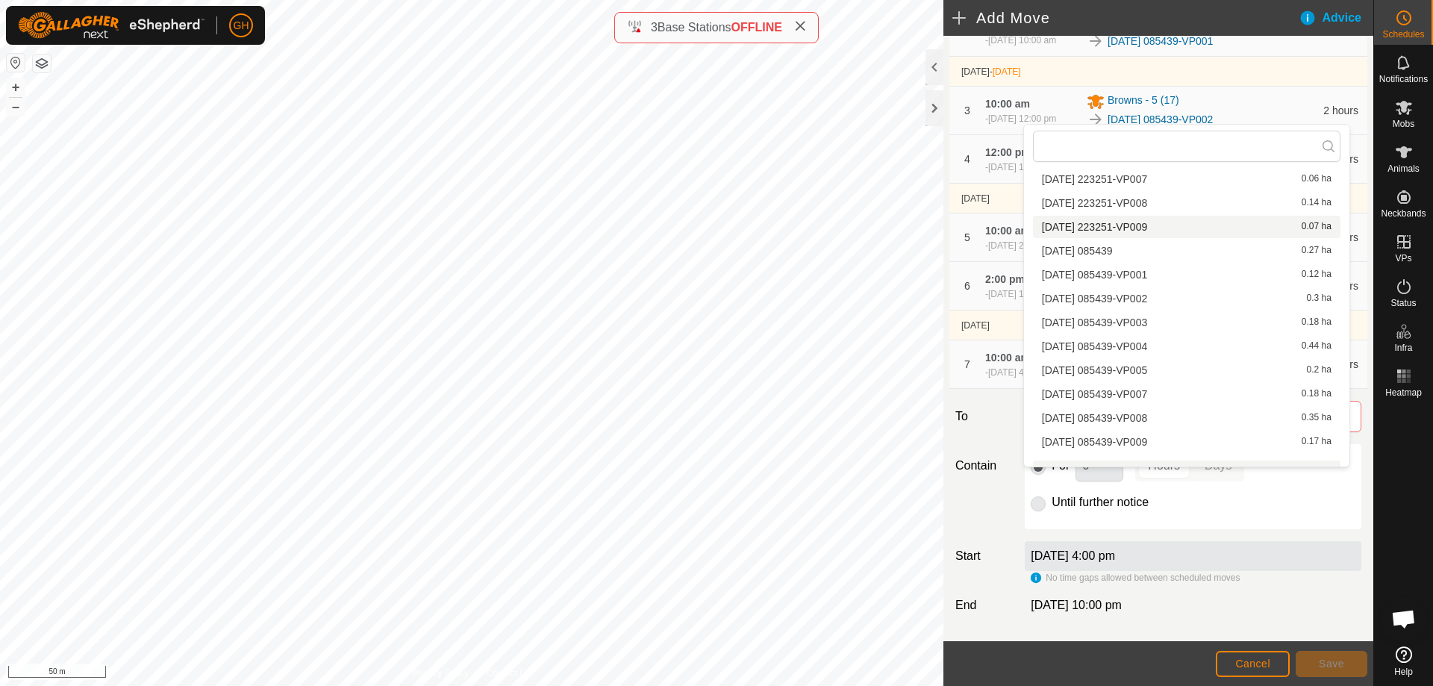
scroll to position [537, 0]
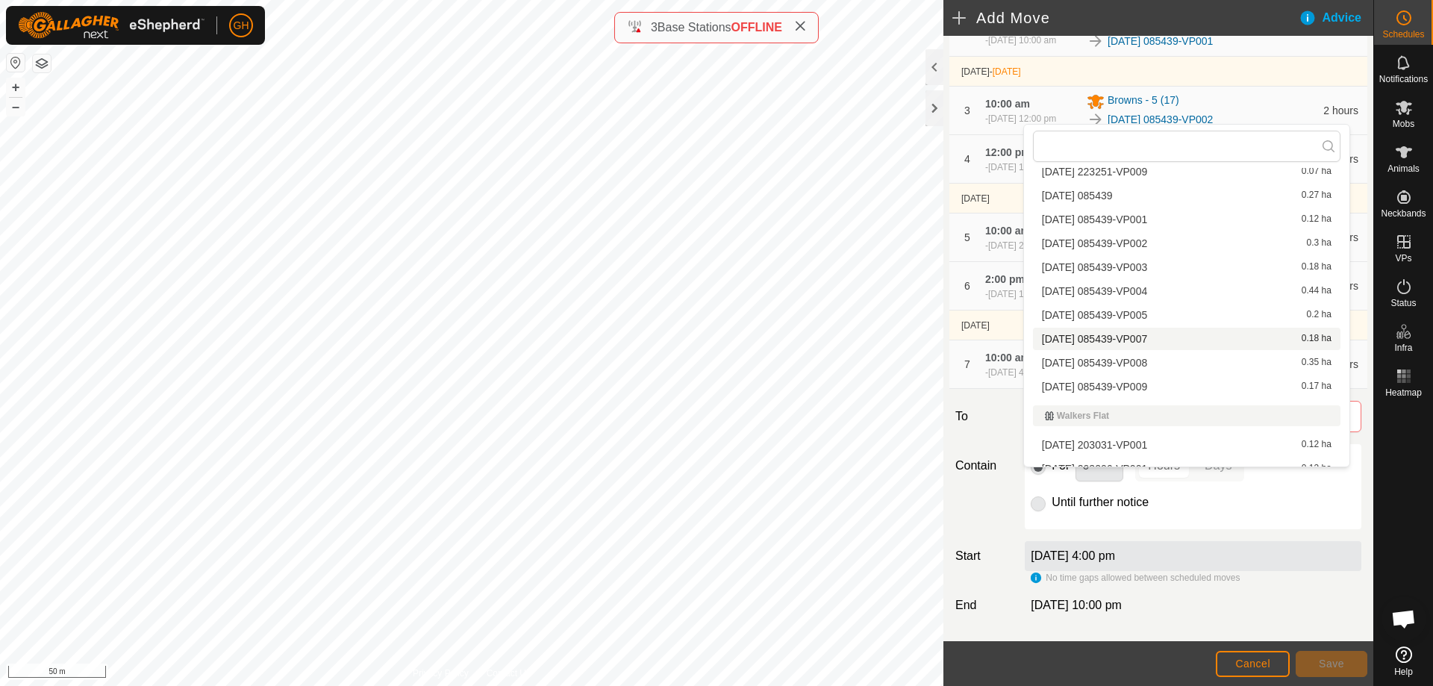
click at [1203, 334] on li "[DATE] 085439-VP007 0.18 ha" at bounding box center [1187, 339] width 308 height 22
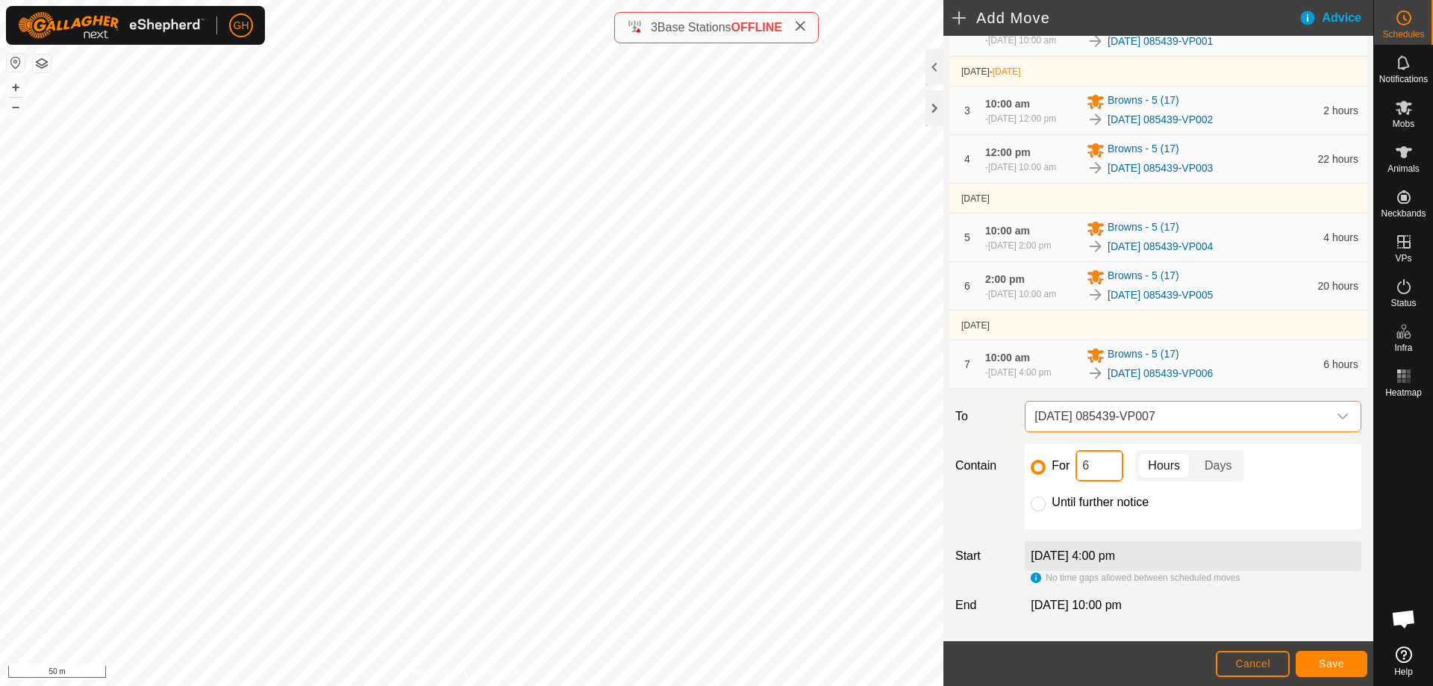
click at [1110, 481] on input "6" at bounding box center [1100, 465] width 48 height 31
type input "18"
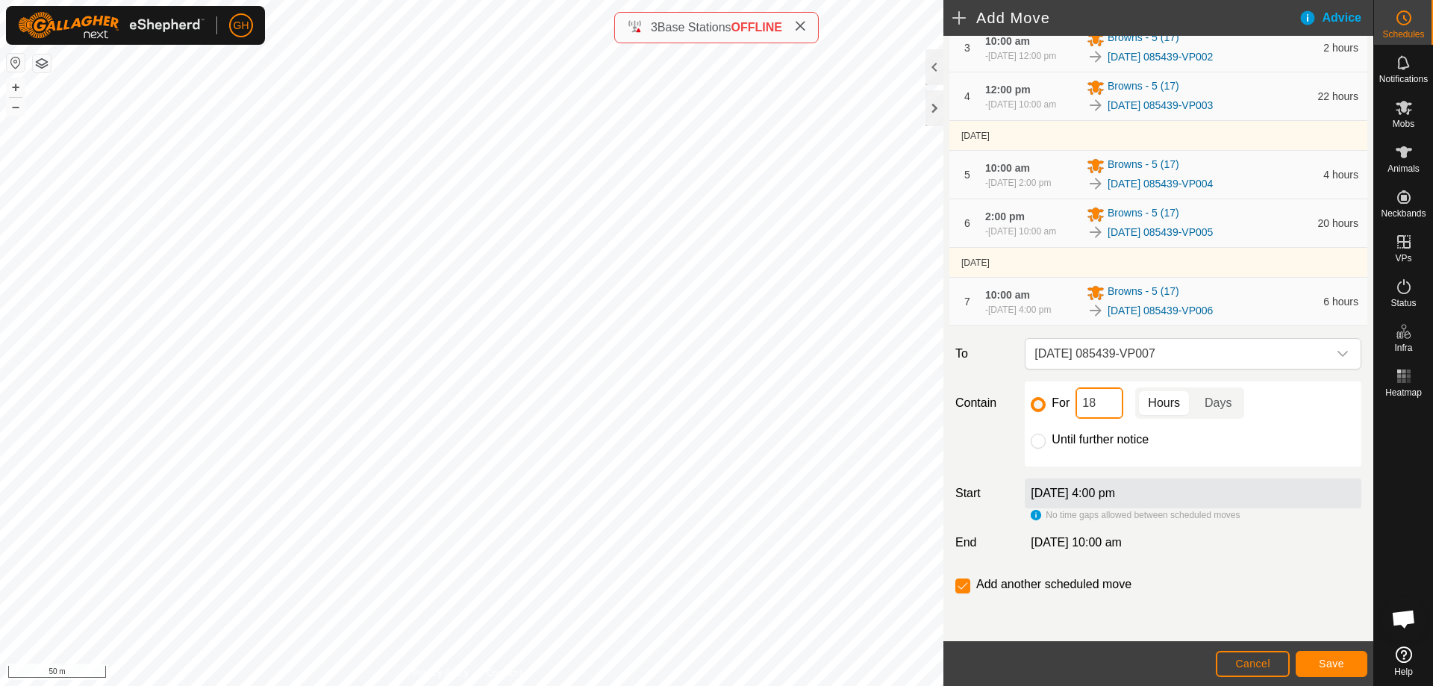
scroll to position [352, 0]
click at [1325, 657] on button "Save" at bounding box center [1332, 664] width 72 height 26
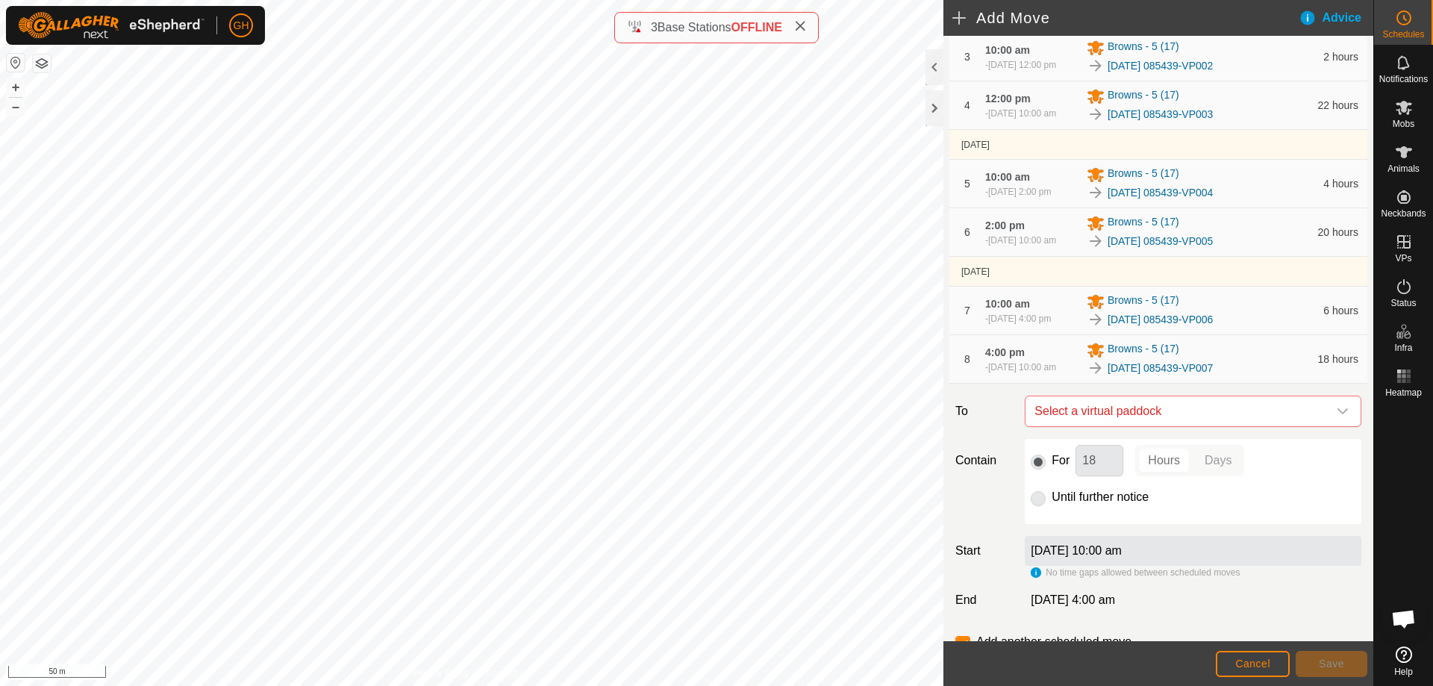
scroll to position [299, 0]
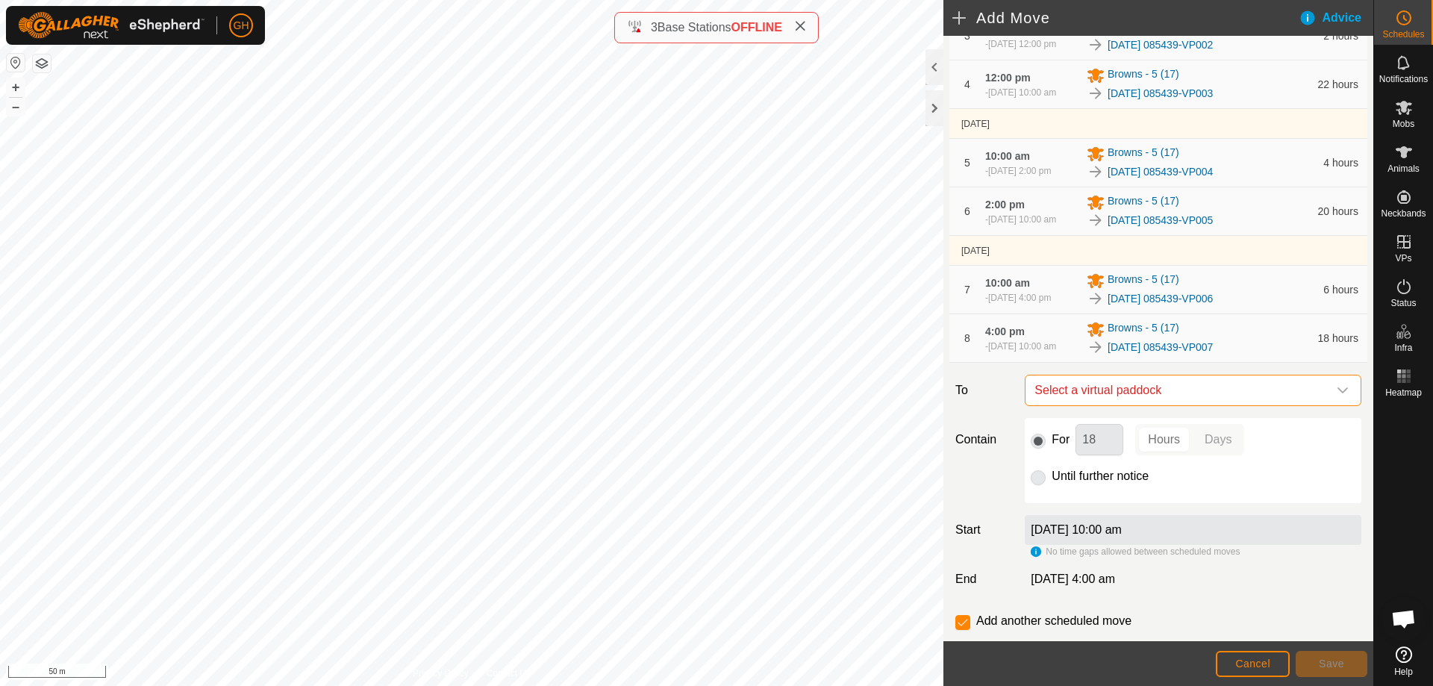
click at [1205, 405] on span "Select a virtual paddock" at bounding box center [1178, 390] width 299 height 30
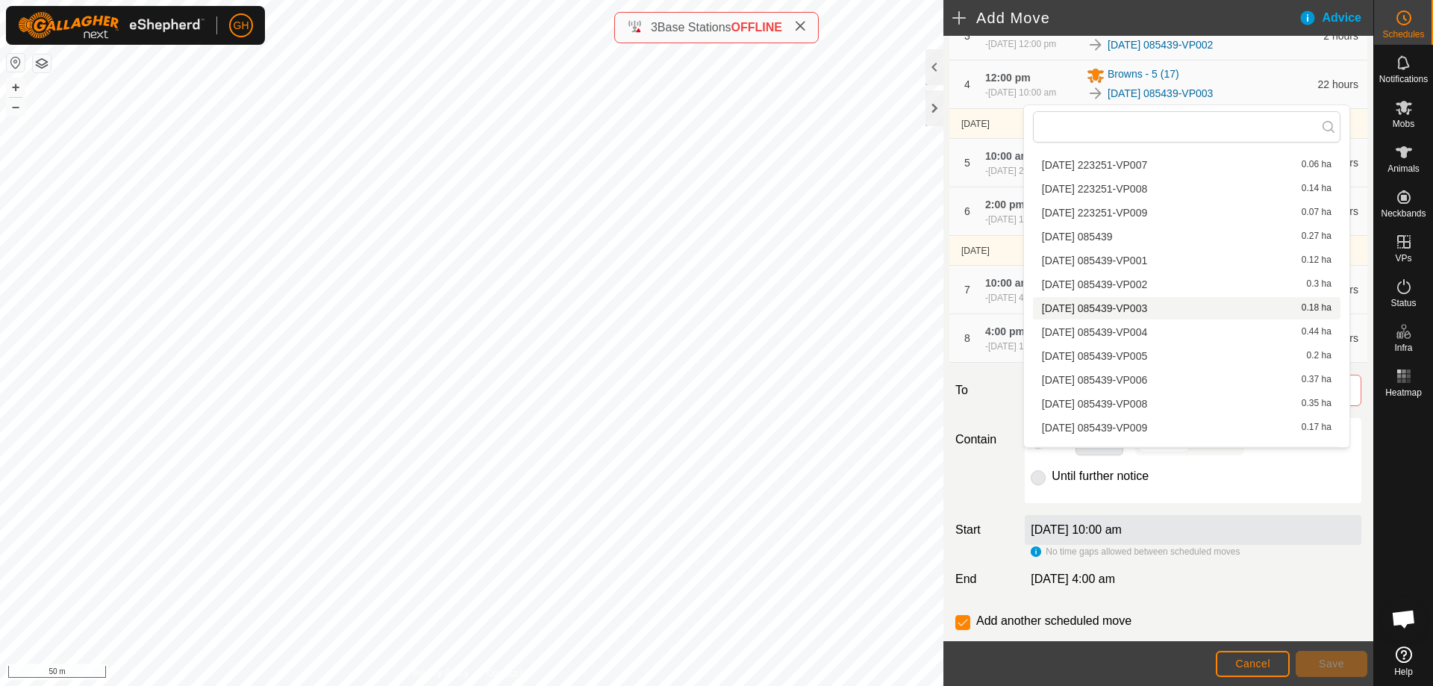
scroll to position [537, 0]
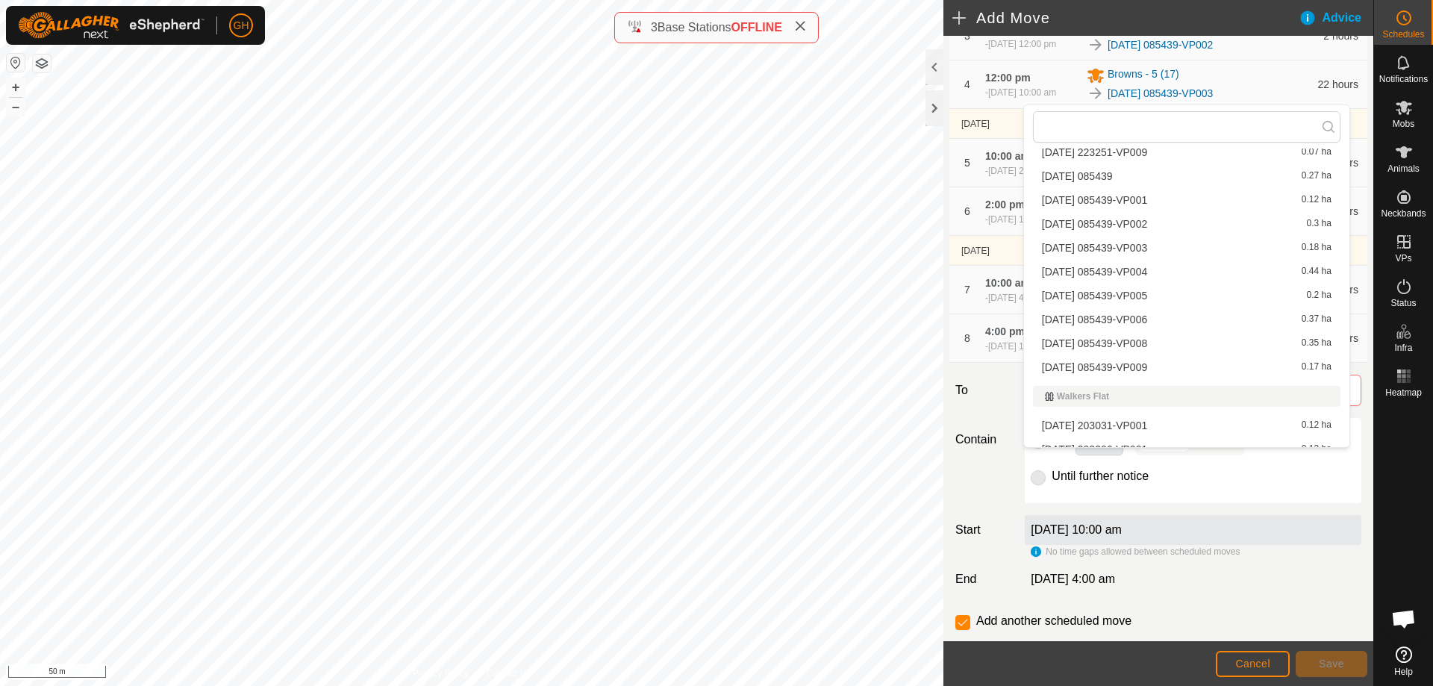
click at [1201, 340] on li "[DATE] 085439-VP008 0.35 ha" at bounding box center [1187, 343] width 308 height 22
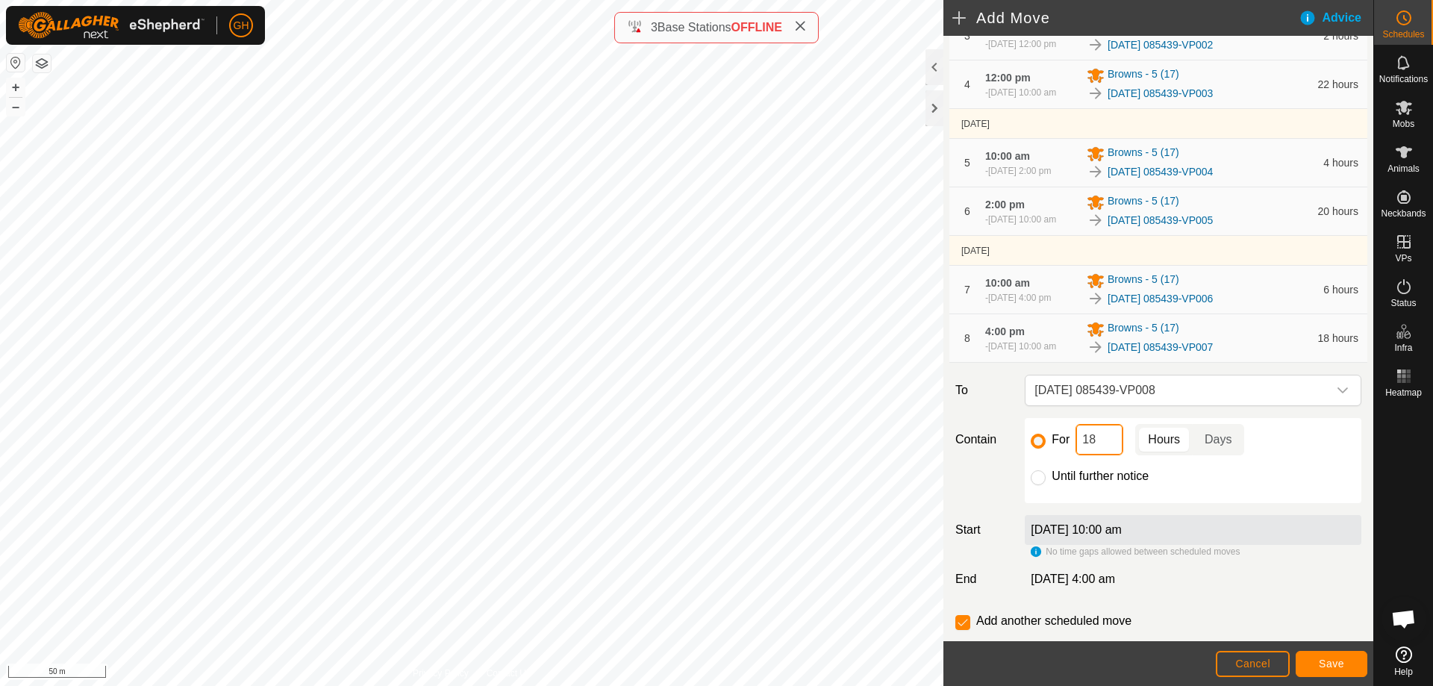
click at [1097, 455] on input "18" at bounding box center [1100, 439] width 48 height 31
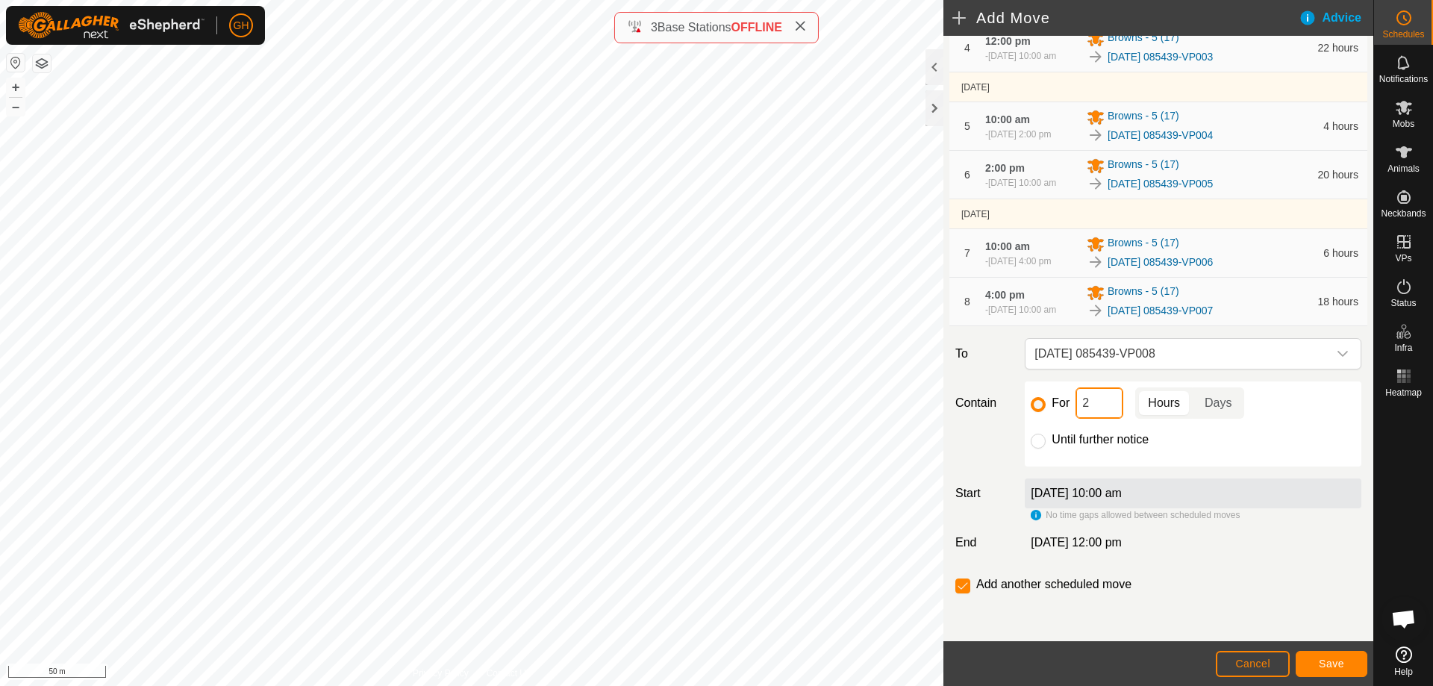
scroll to position [407, 0]
click at [1326, 651] on button "Save" at bounding box center [1332, 664] width 72 height 26
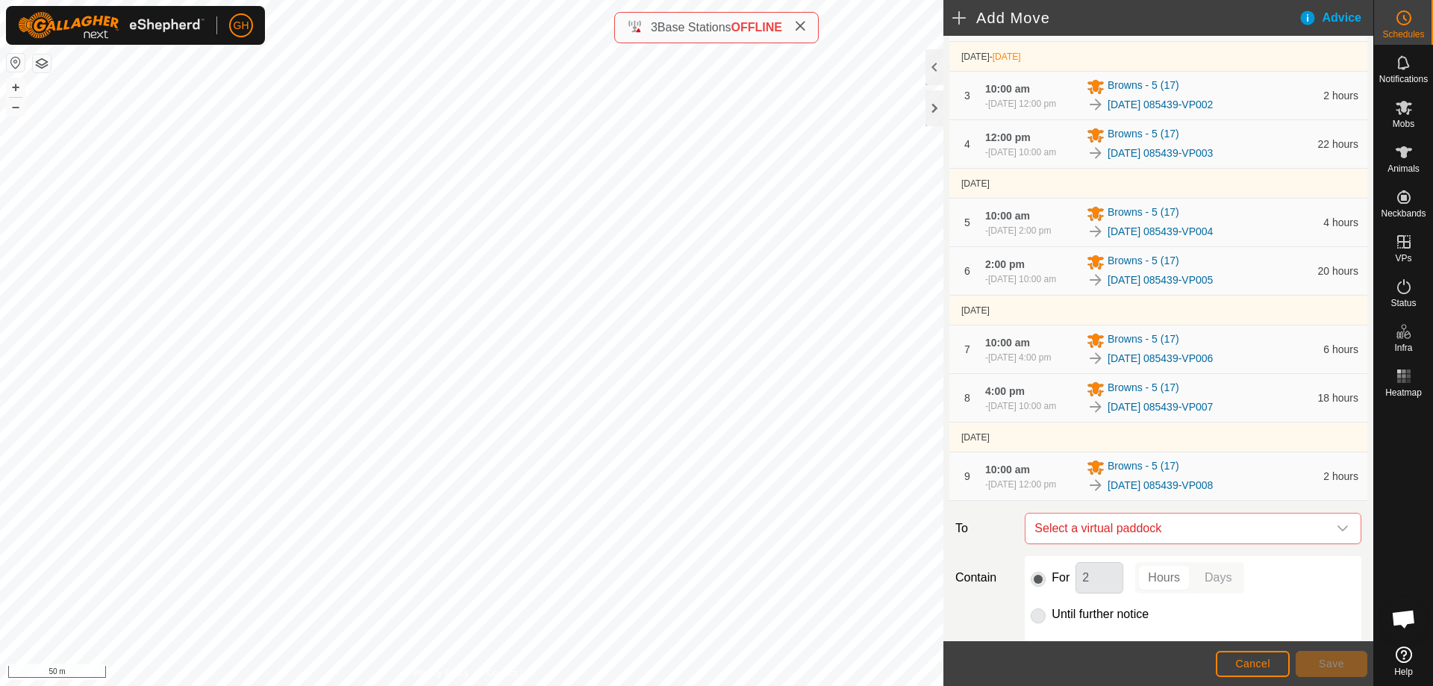
scroll to position [299, 0]
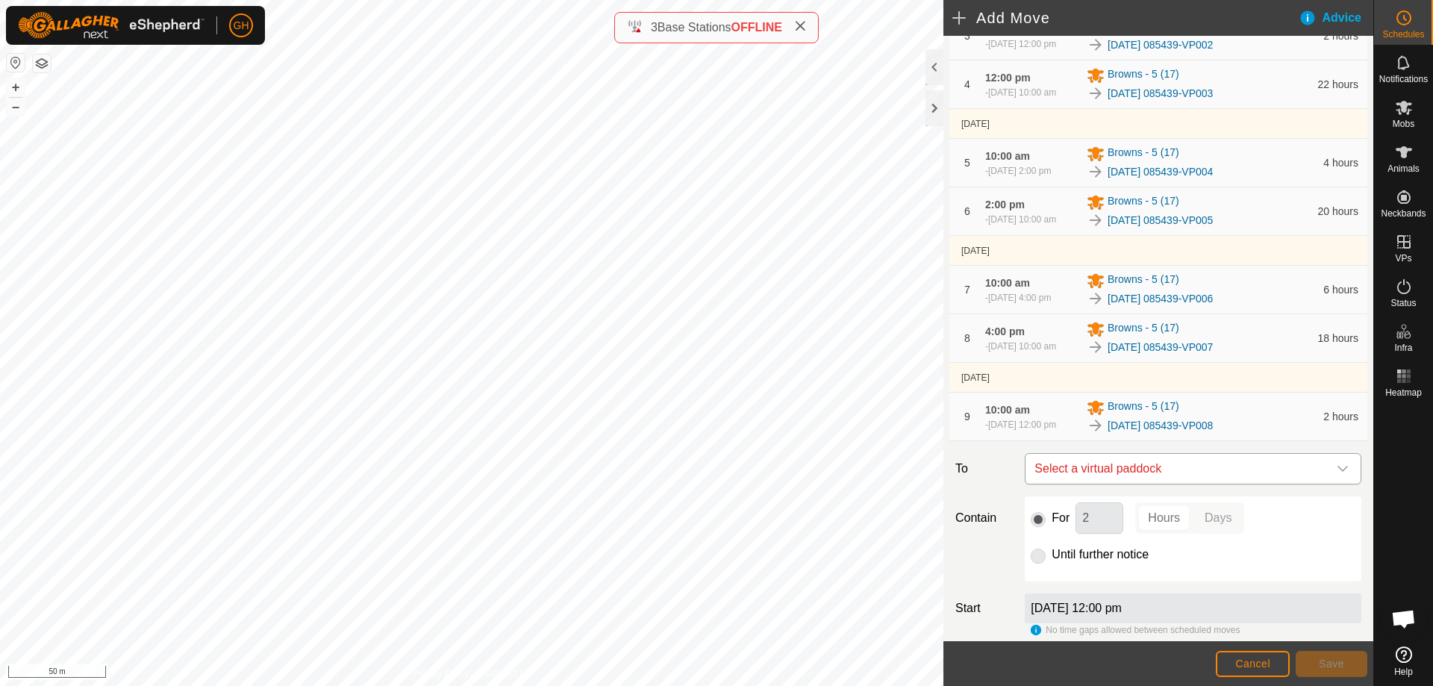
click at [1186, 484] on span "Select a virtual paddock" at bounding box center [1178, 469] width 299 height 30
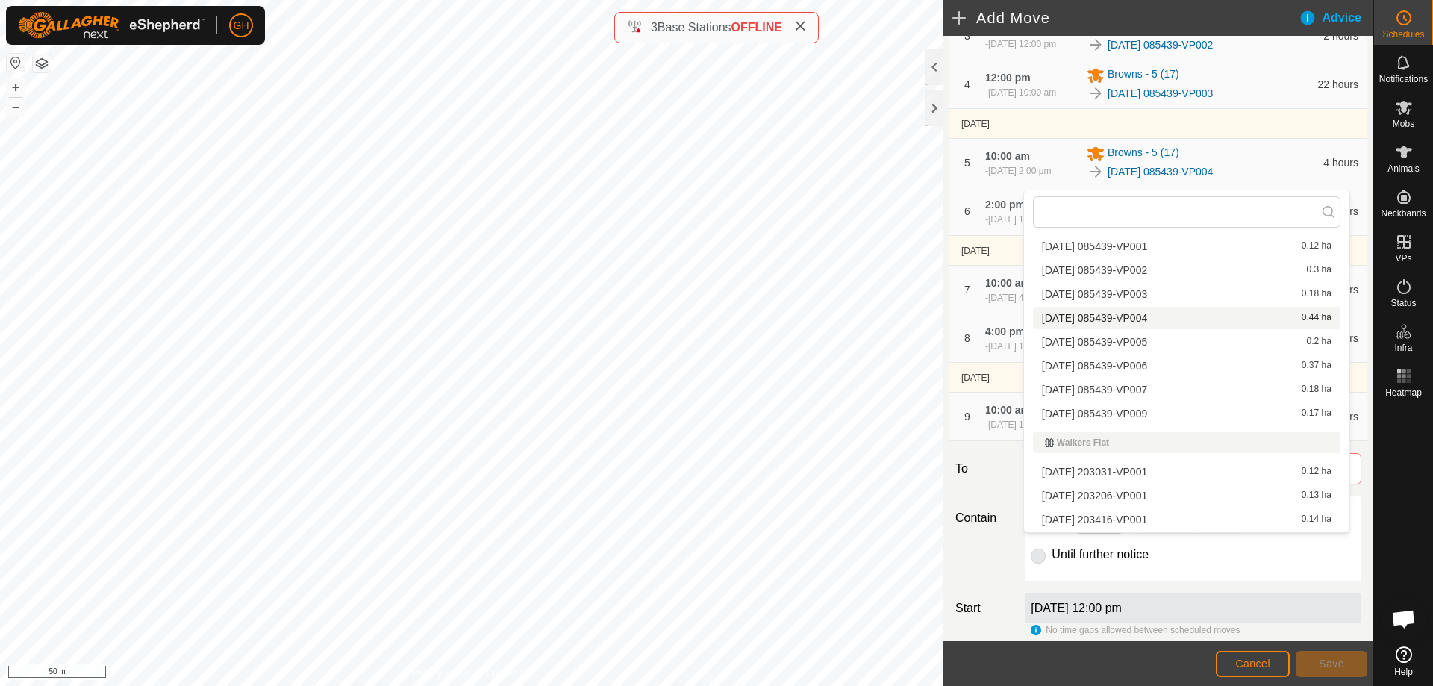
scroll to position [612, 0]
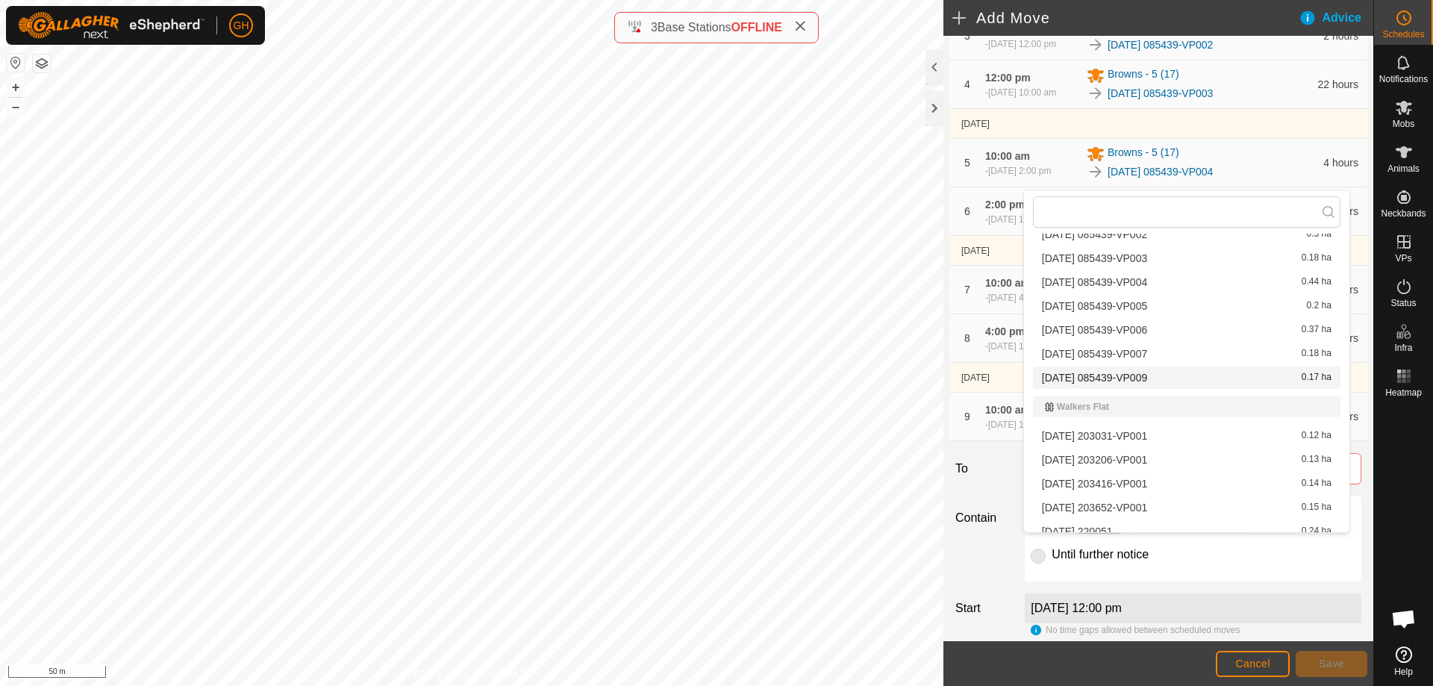
click at [1176, 373] on li "[DATE] 085439-VP009 0.17 ha" at bounding box center [1187, 378] width 308 height 22
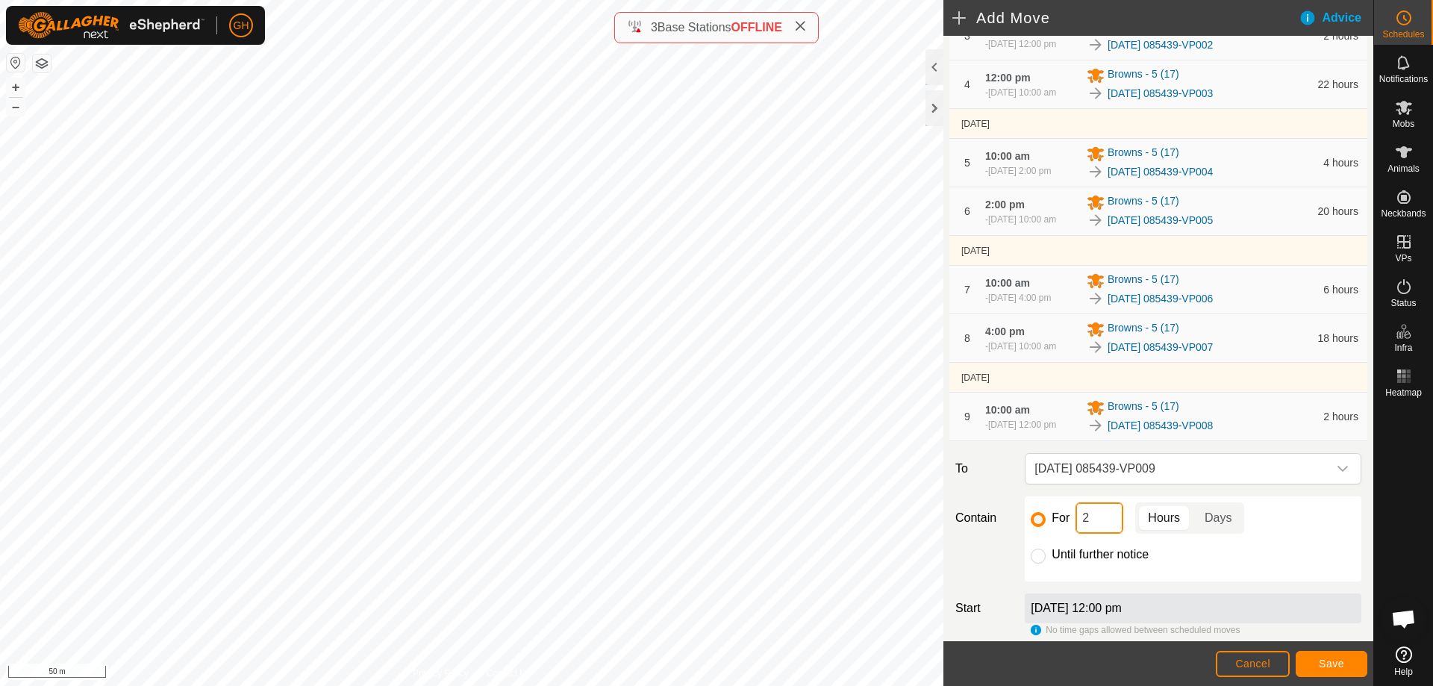
click at [1111, 534] on input "2" at bounding box center [1100, 517] width 48 height 31
type input "22"
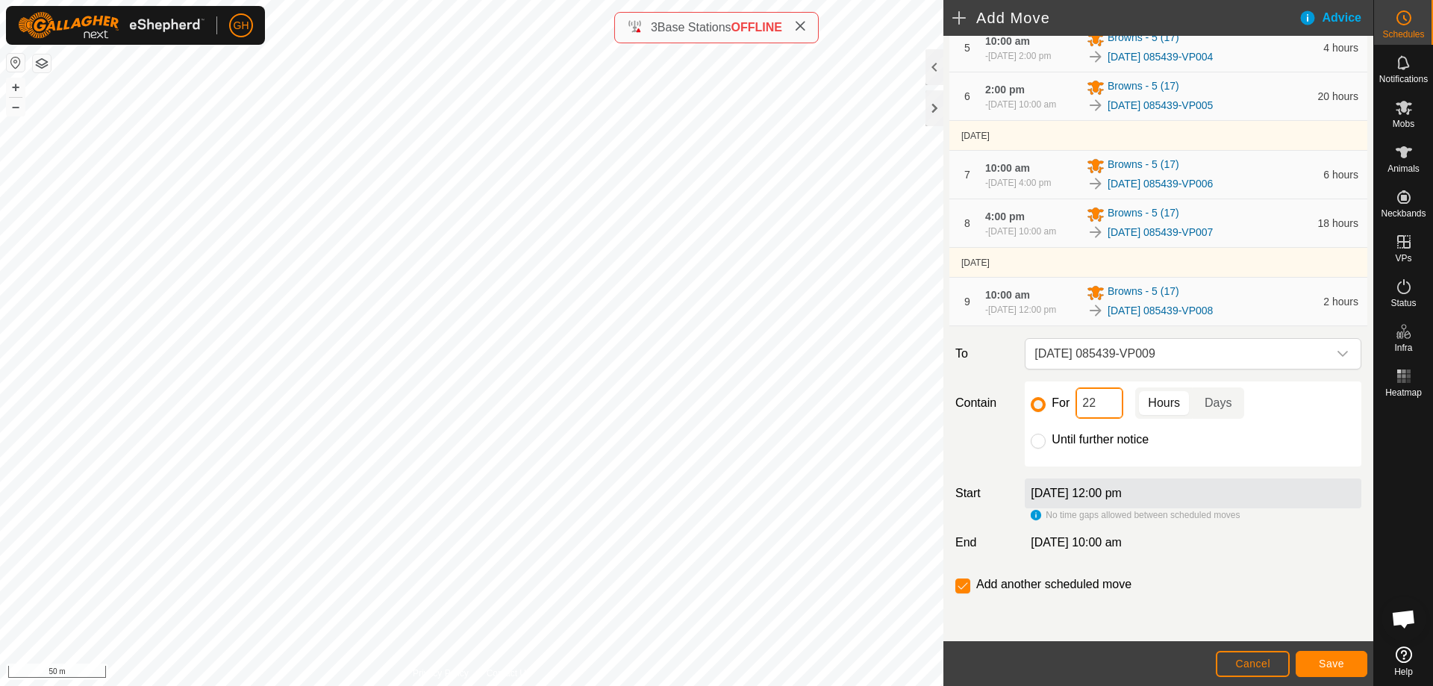
scroll to position [492, 0]
click at [963, 585] on input "checkbox" at bounding box center [963, 586] width 15 height 15
checkbox input "false"
click at [1338, 658] on span "Save" at bounding box center [1331, 664] width 25 height 12
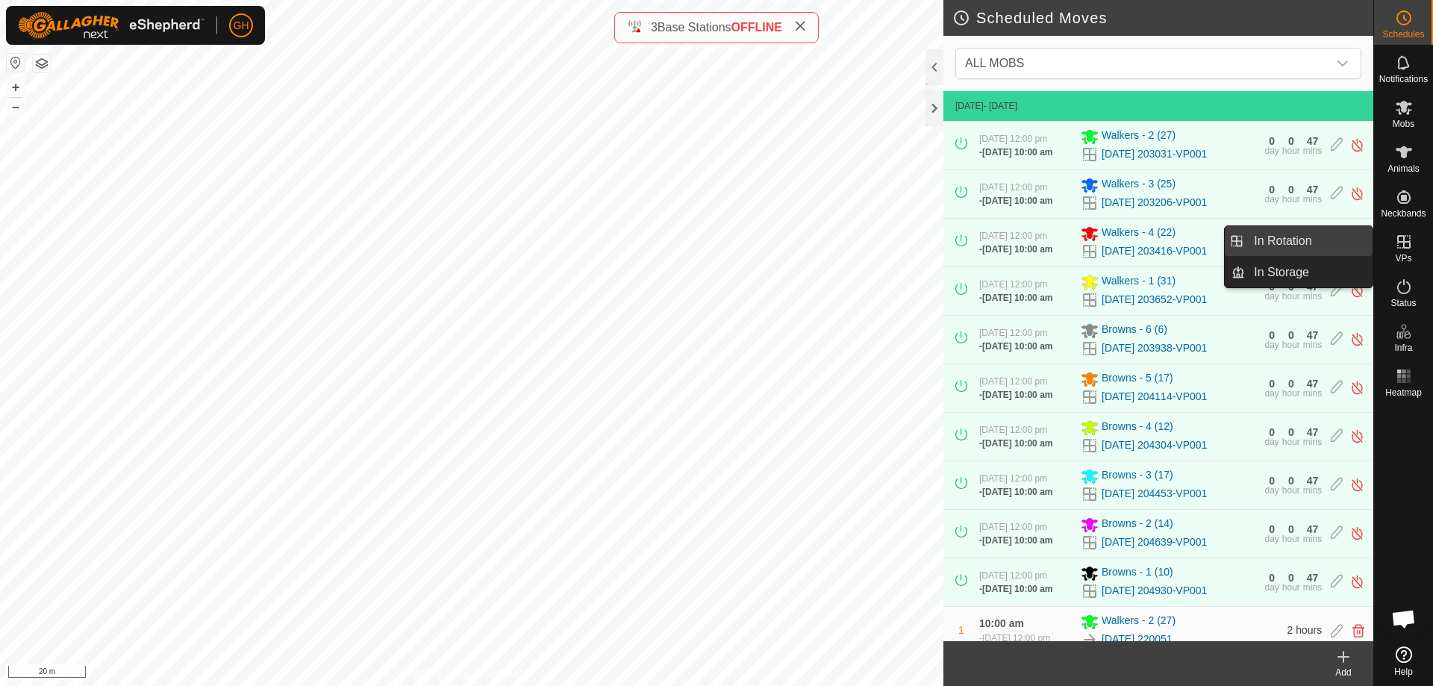
click at [1328, 241] on link "In Rotation" at bounding box center [1309, 241] width 128 height 30
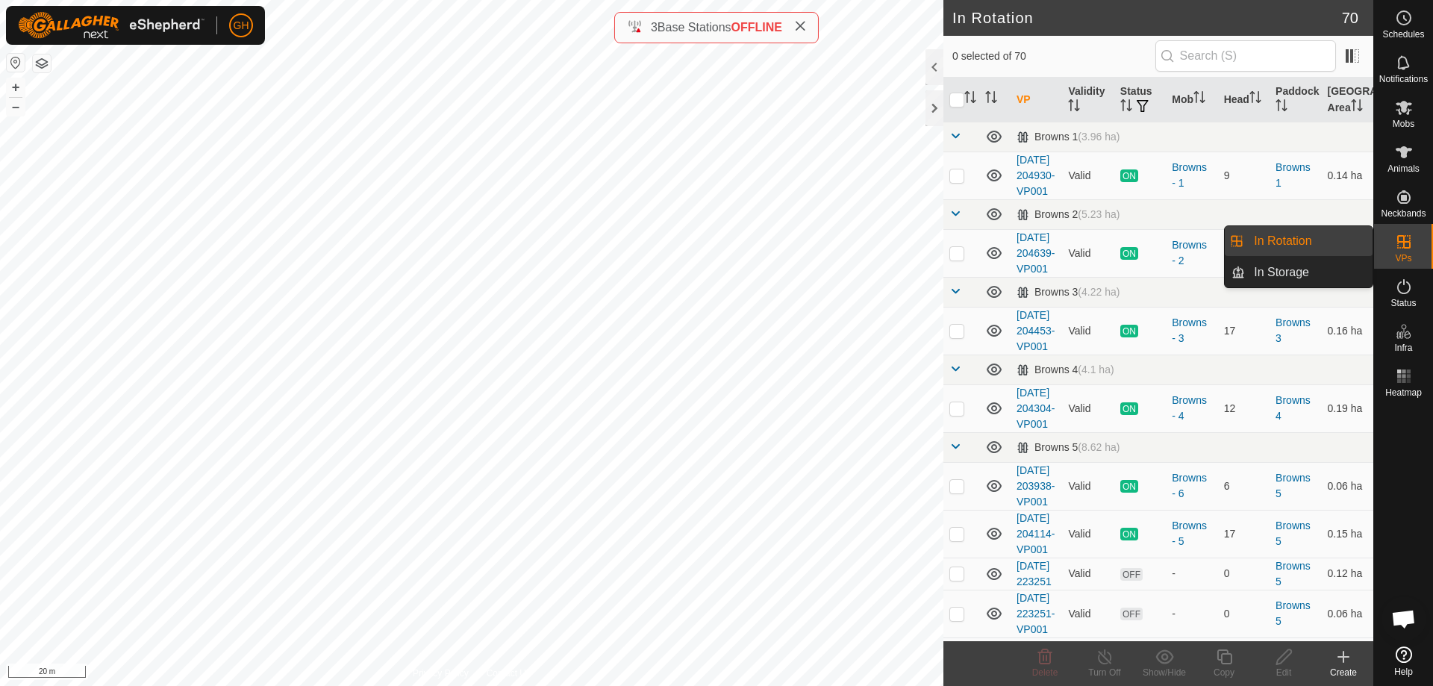
click at [1328, 241] on link "In Rotation" at bounding box center [1309, 241] width 128 height 30
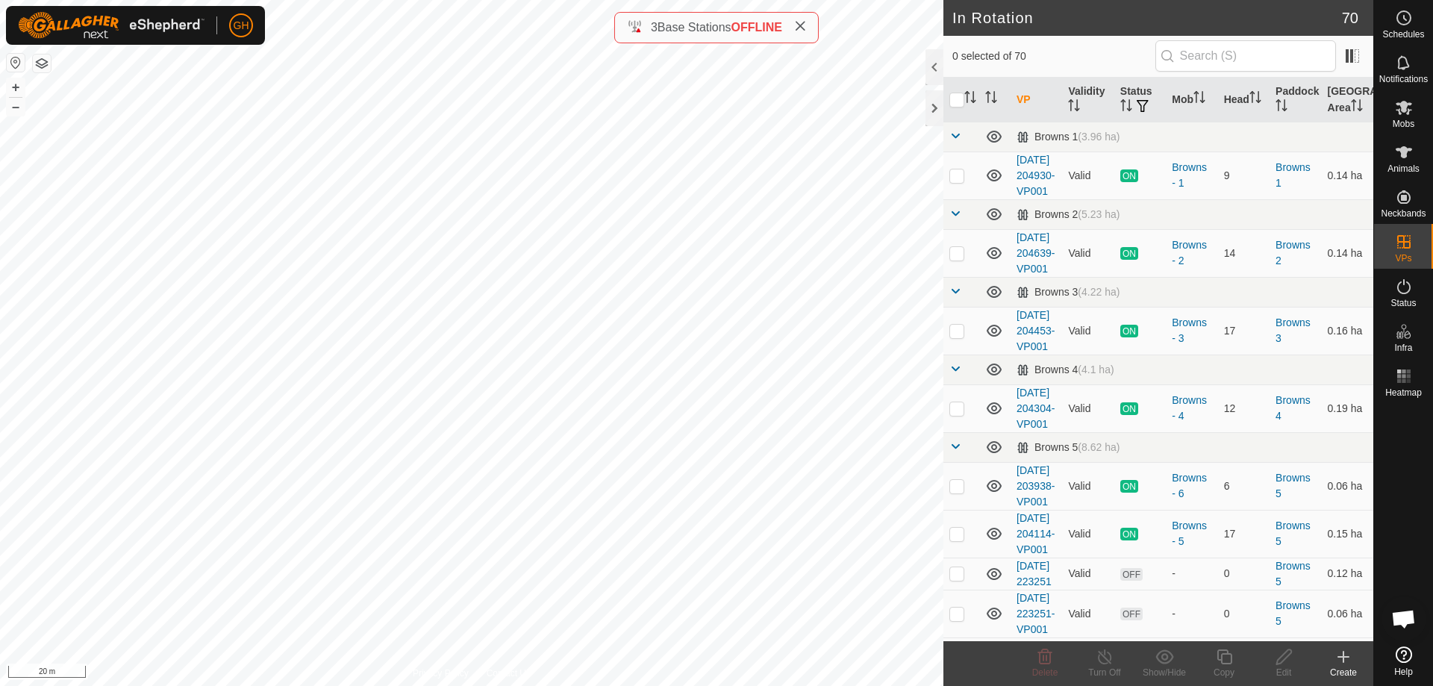
click at [1343, 669] on div "Create" at bounding box center [1344, 672] width 60 height 13
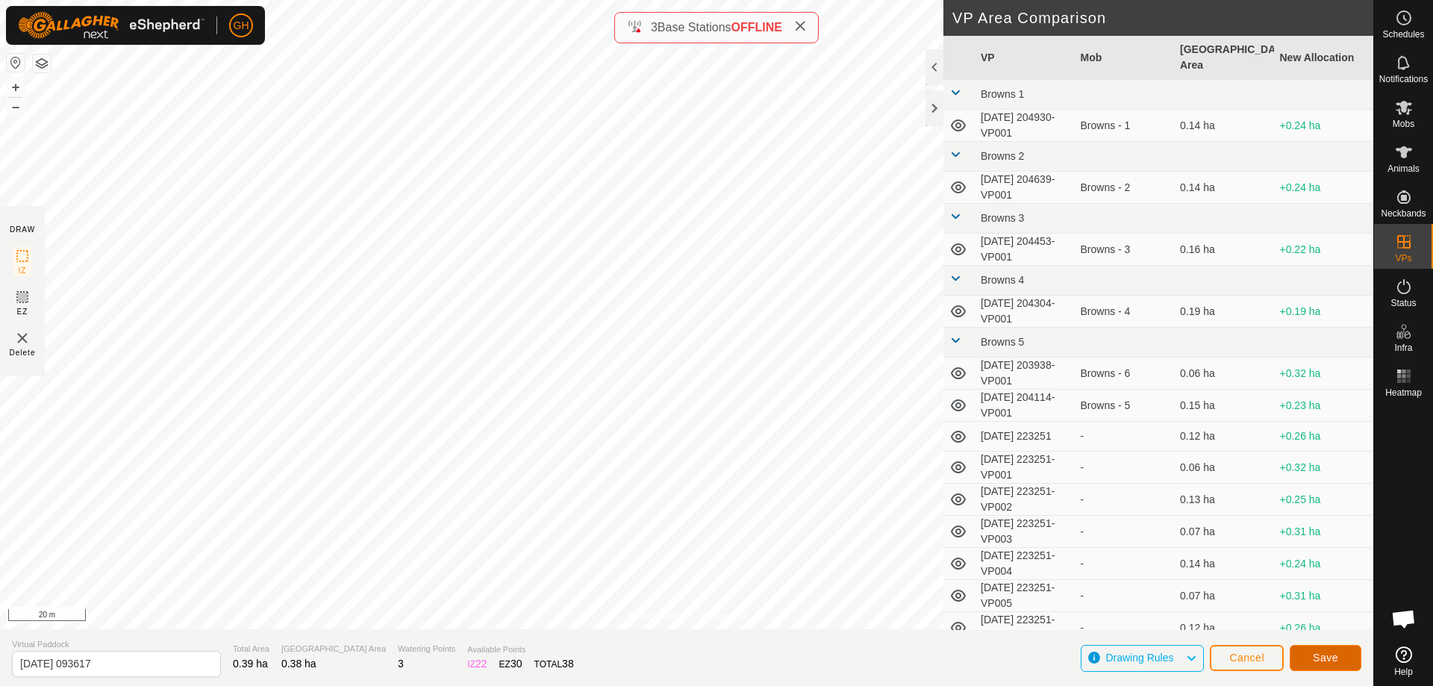
click at [1299, 654] on button "Save" at bounding box center [1326, 658] width 72 height 26
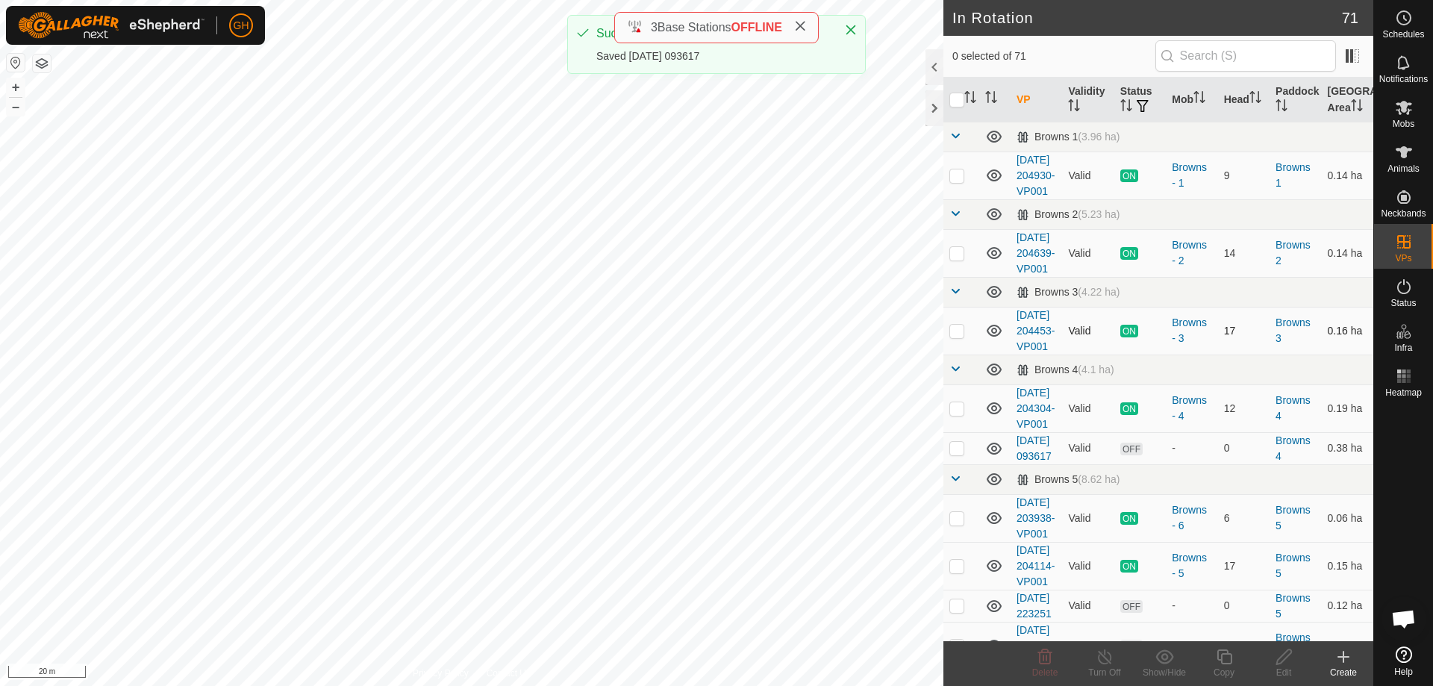
checkbox input "true"
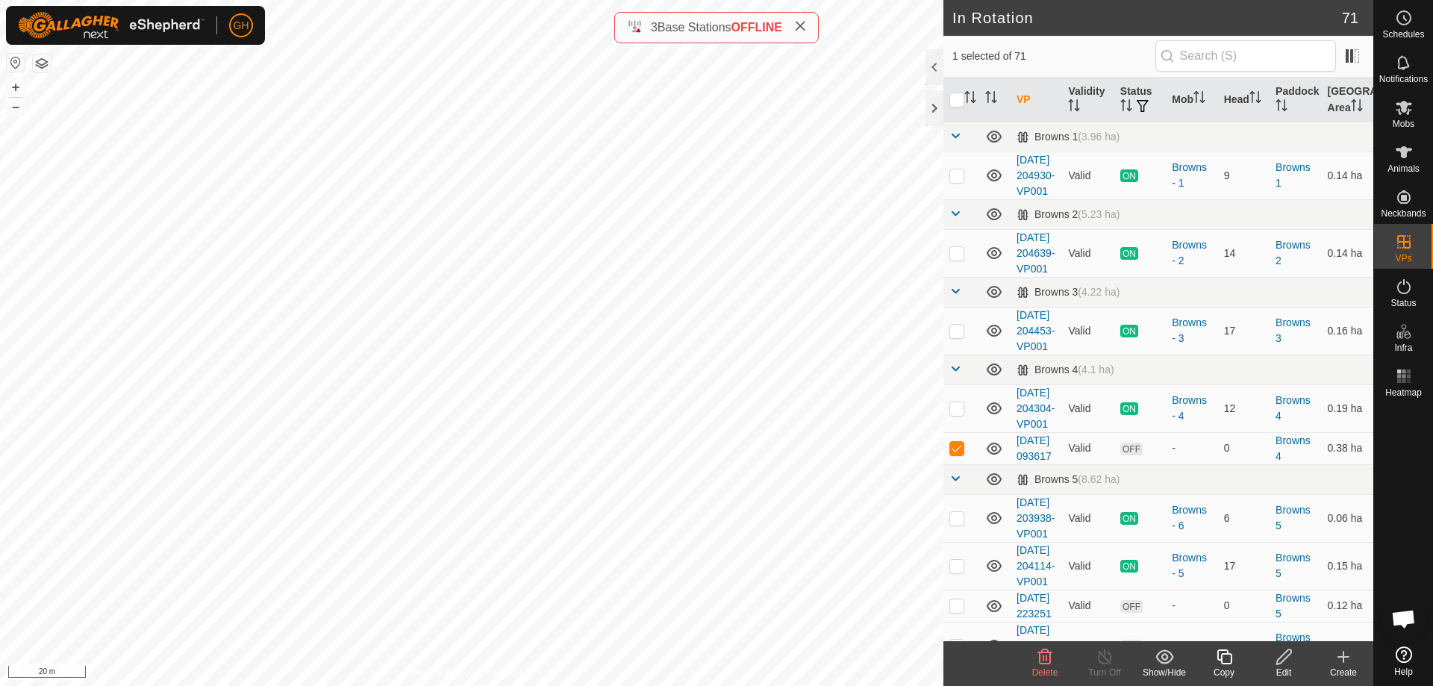
click at [1219, 655] on icon at bounding box center [1224, 657] width 19 height 18
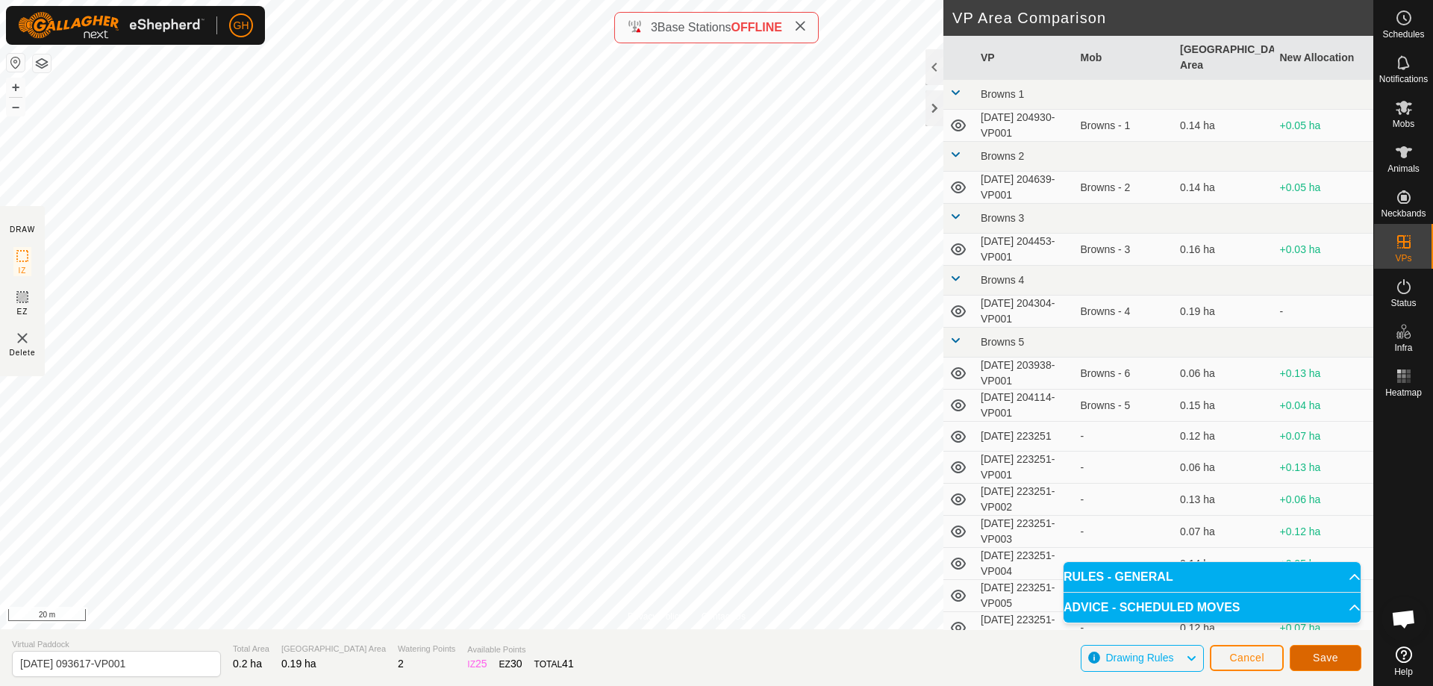
click at [1318, 655] on span "Save" at bounding box center [1325, 658] width 25 height 12
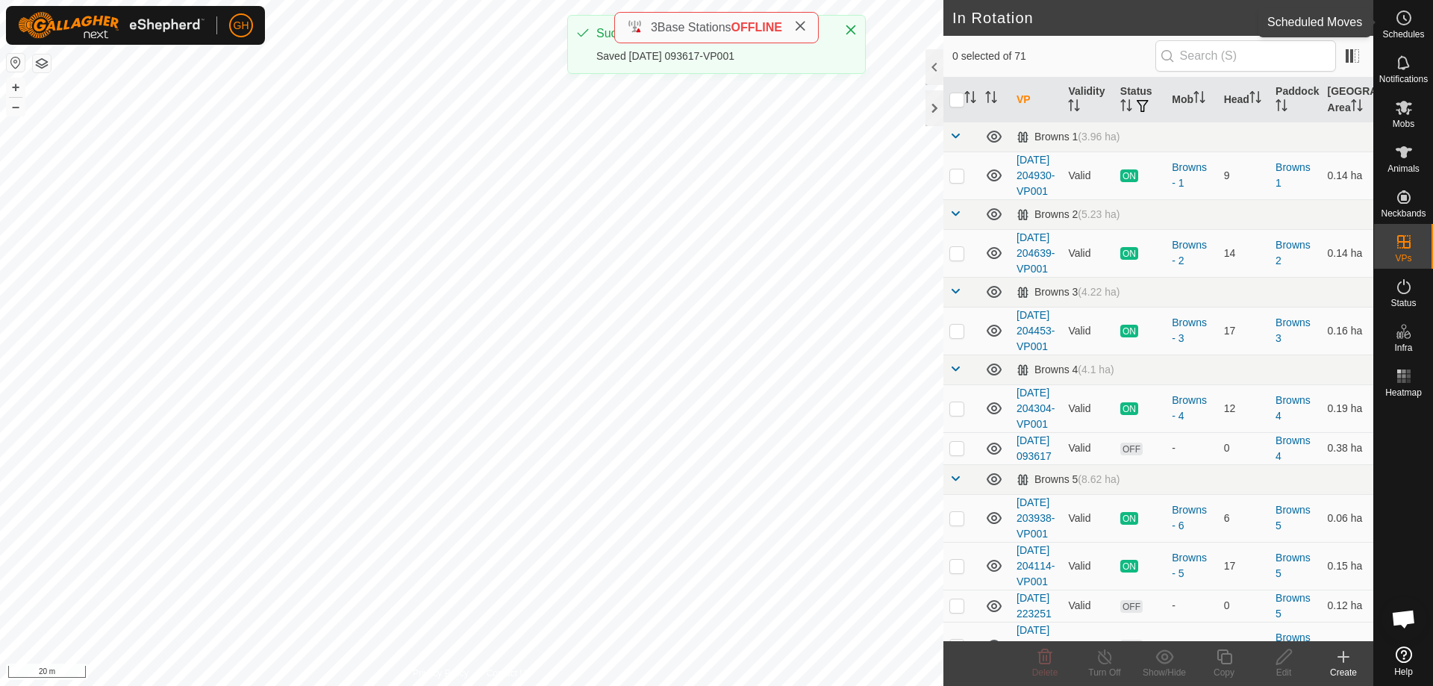
click at [1406, 23] on icon at bounding box center [1404, 18] width 18 height 18
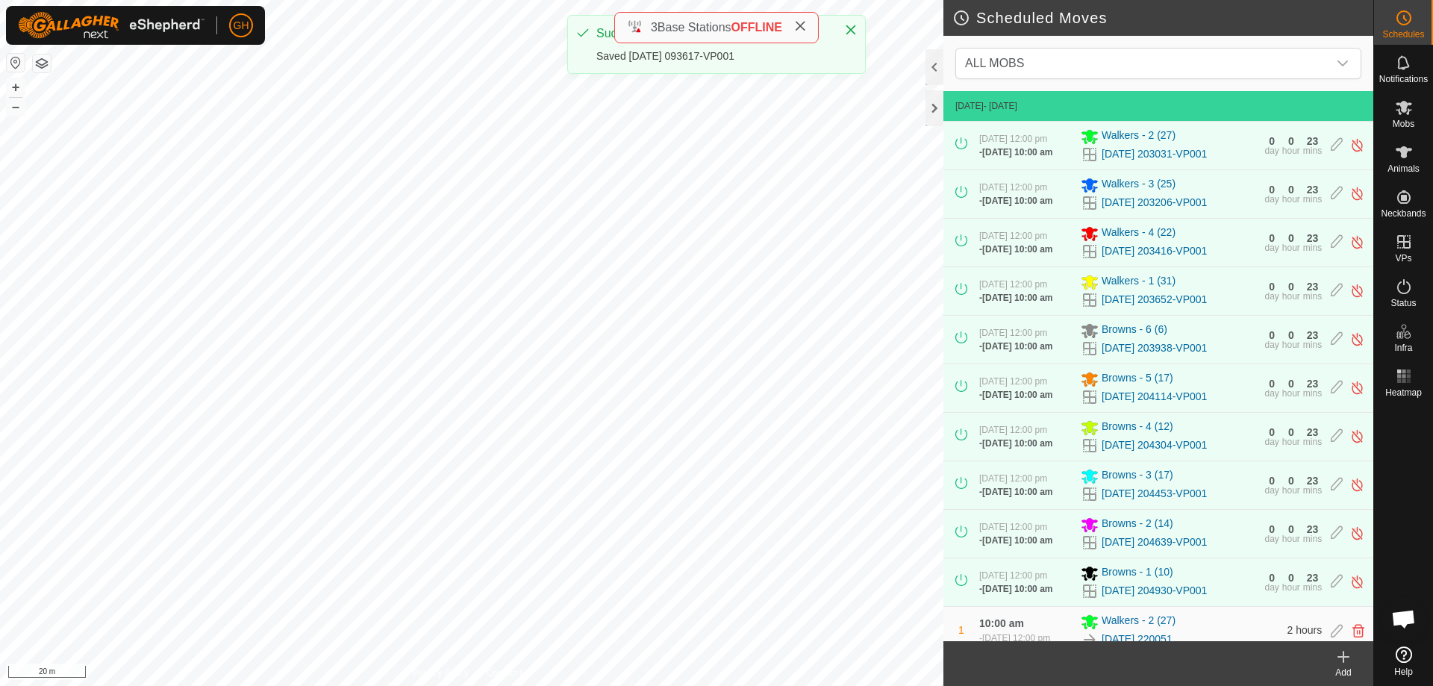
click at [1349, 659] on icon at bounding box center [1344, 657] width 18 height 18
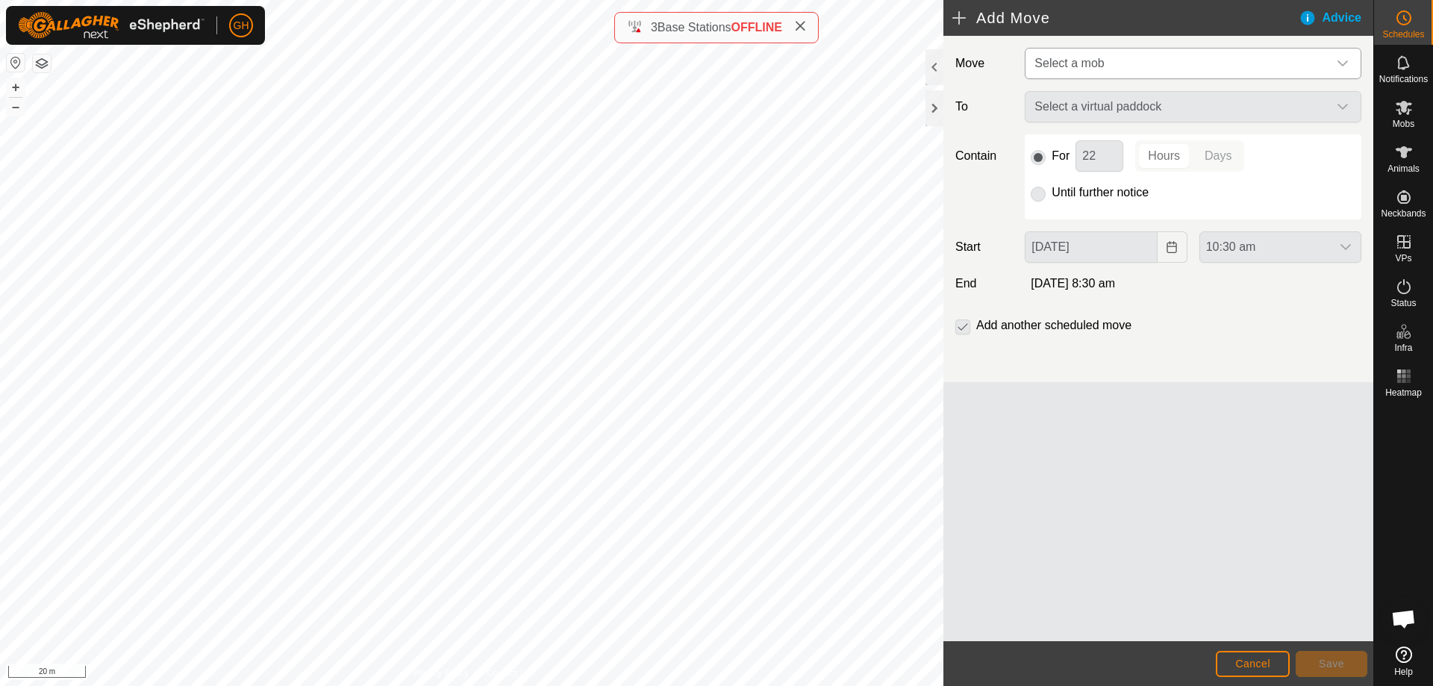
click at [1192, 54] on span "Select a mob" at bounding box center [1178, 64] width 299 height 30
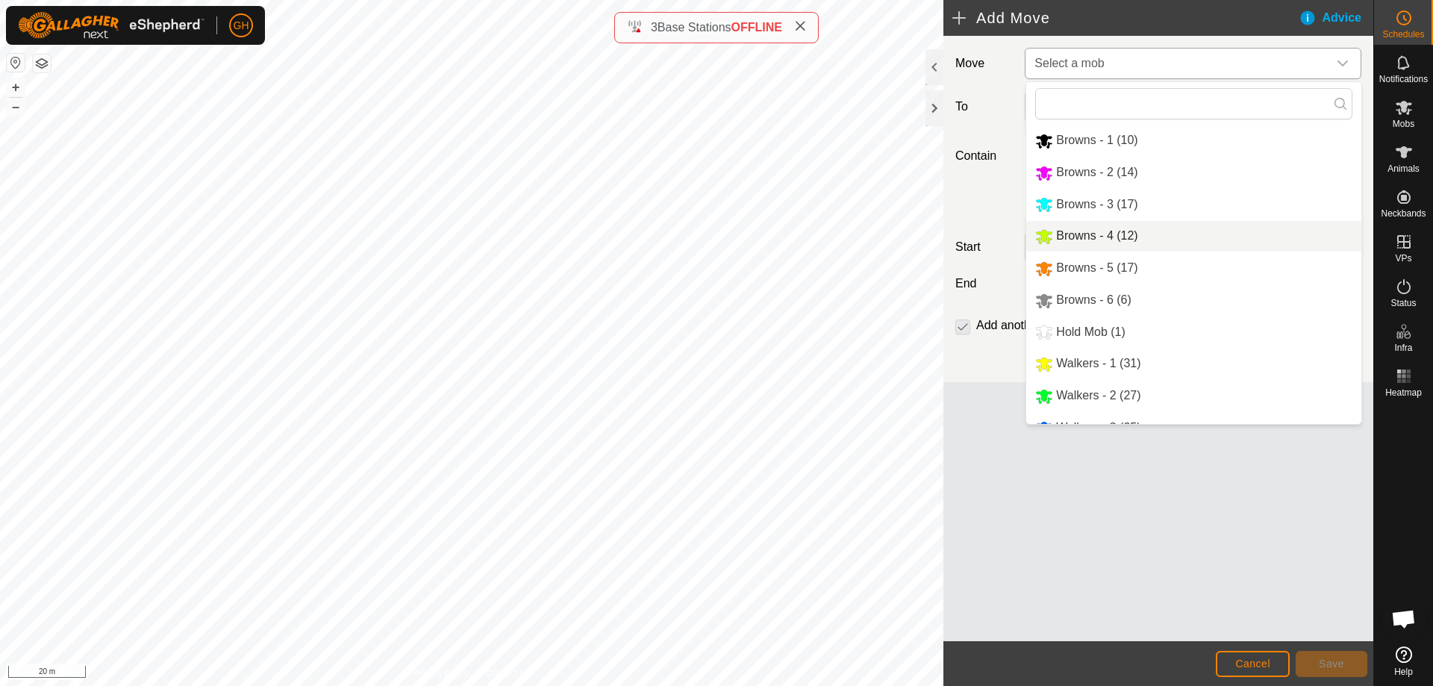
click at [1121, 231] on li "Browns - 4 (12)" at bounding box center [1193, 236] width 335 height 31
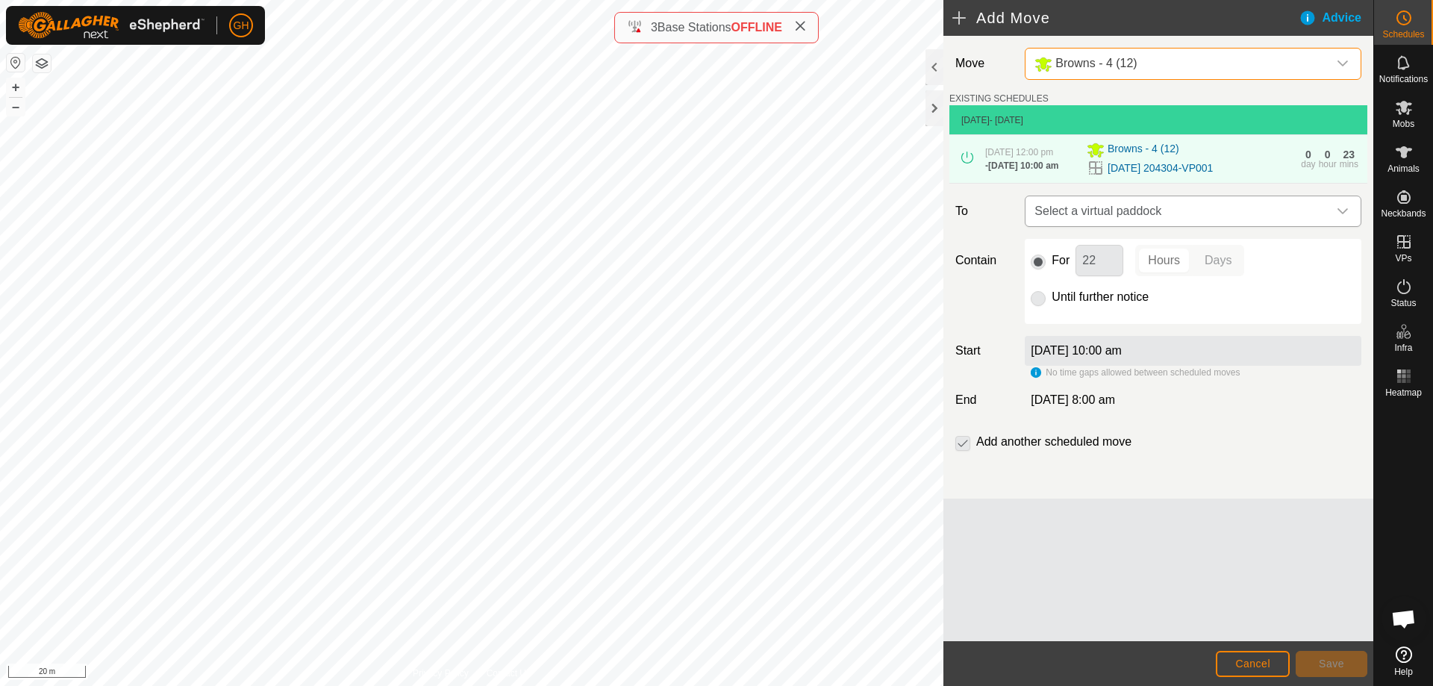
click at [1188, 226] on span "Select a virtual paddock" at bounding box center [1178, 211] width 299 height 30
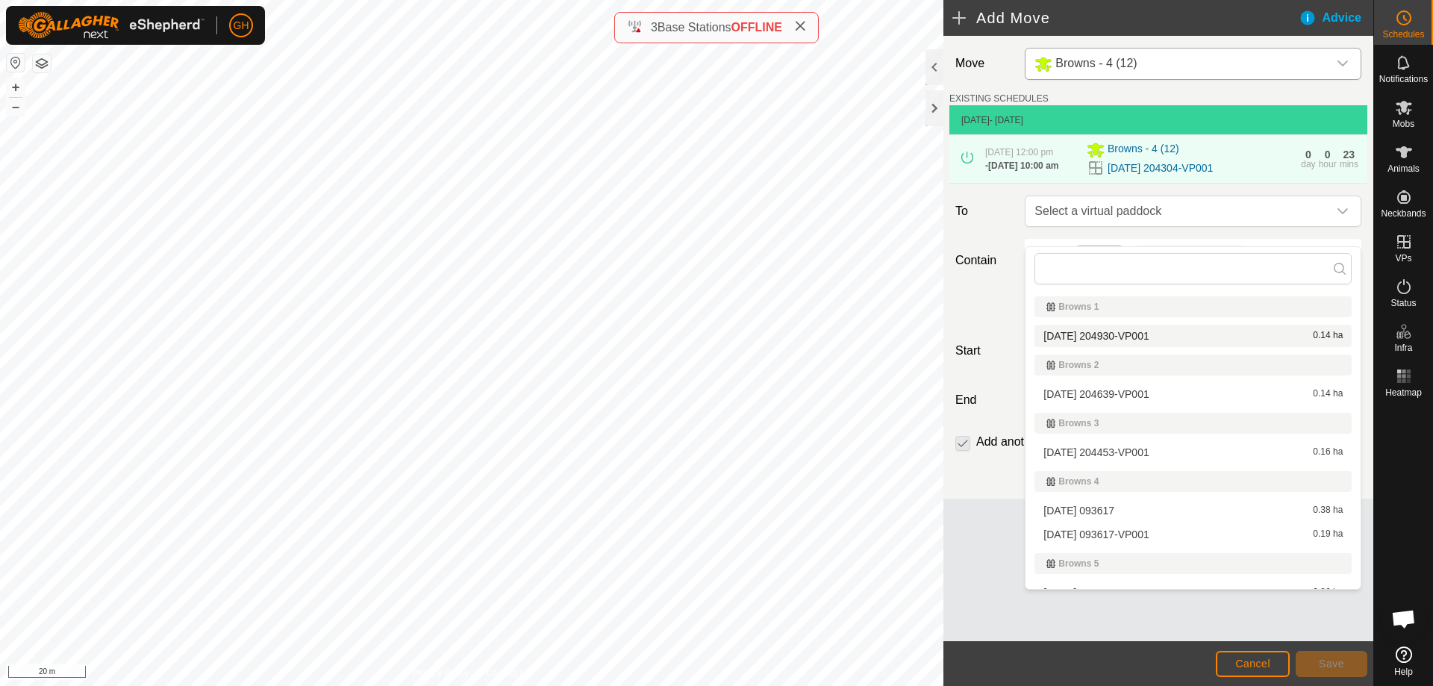
scroll to position [75, 0]
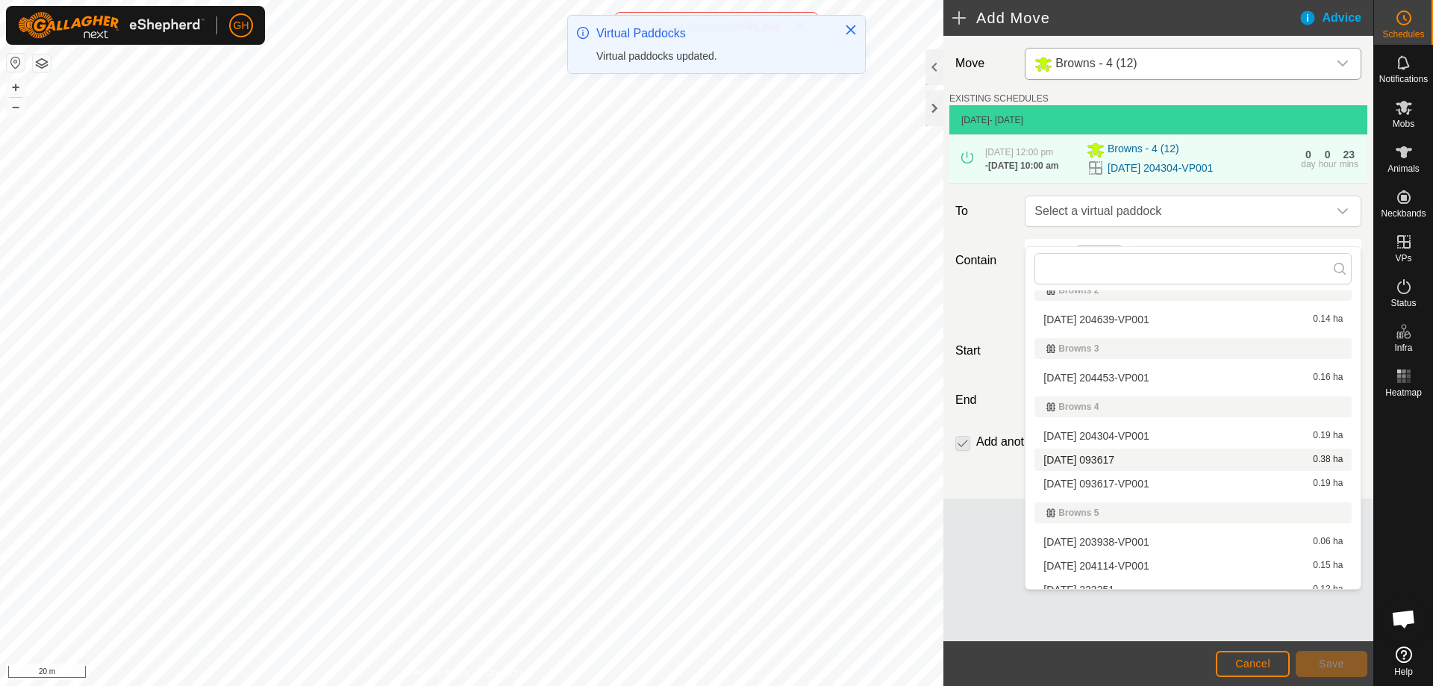
click at [1133, 458] on li "[DATE] 093617 0.38 ha" at bounding box center [1193, 460] width 317 height 22
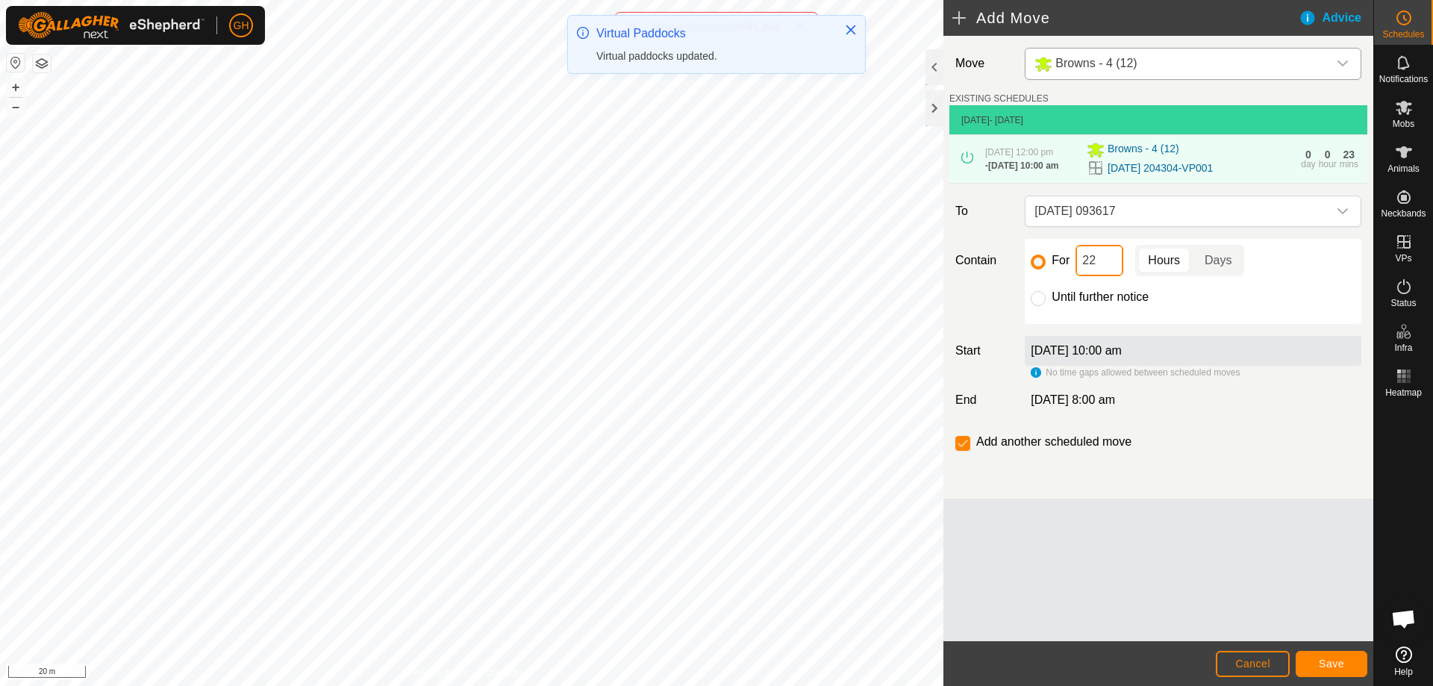
click at [1100, 276] on input "22" at bounding box center [1100, 260] width 48 height 31
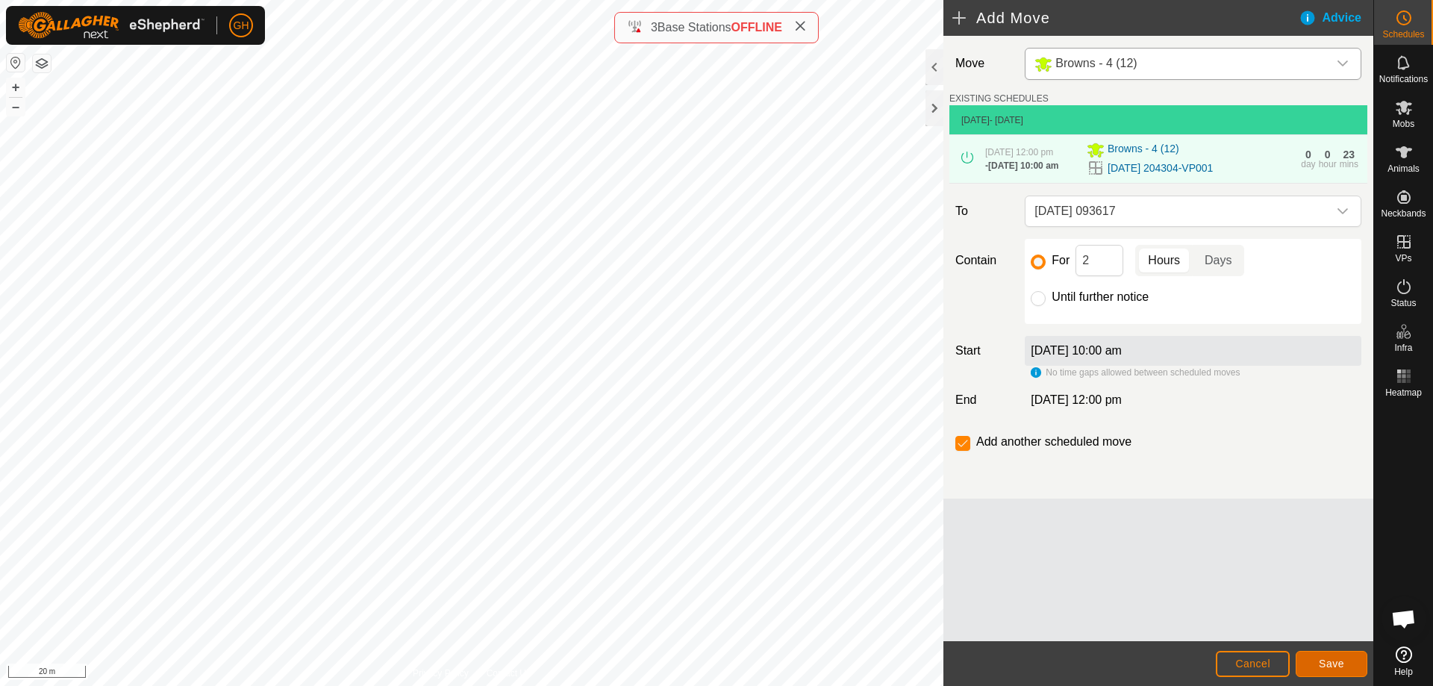
click at [1320, 651] on button "Save" at bounding box center [1332, 664] width 72 height 26
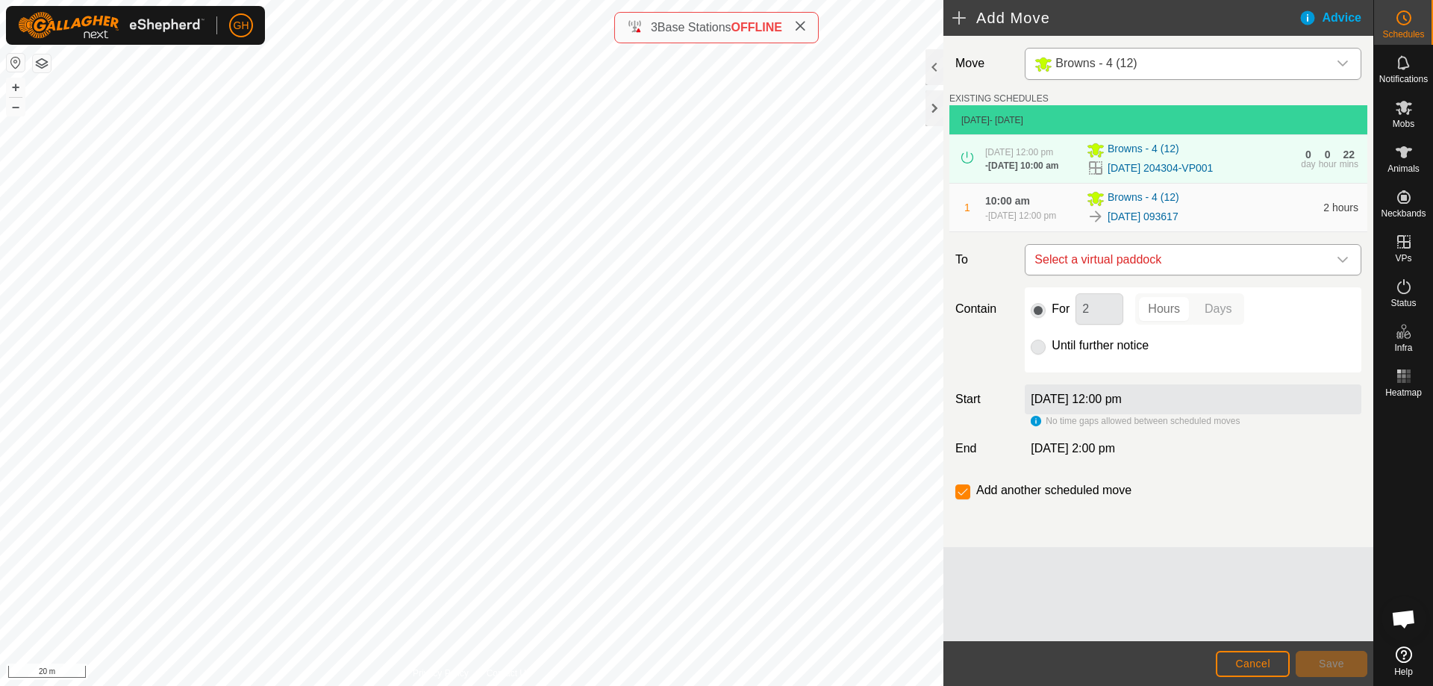
click at [1161, 275] on span "Select a virtual paddock" at bounding box center [1178, 260] width 299 height 30
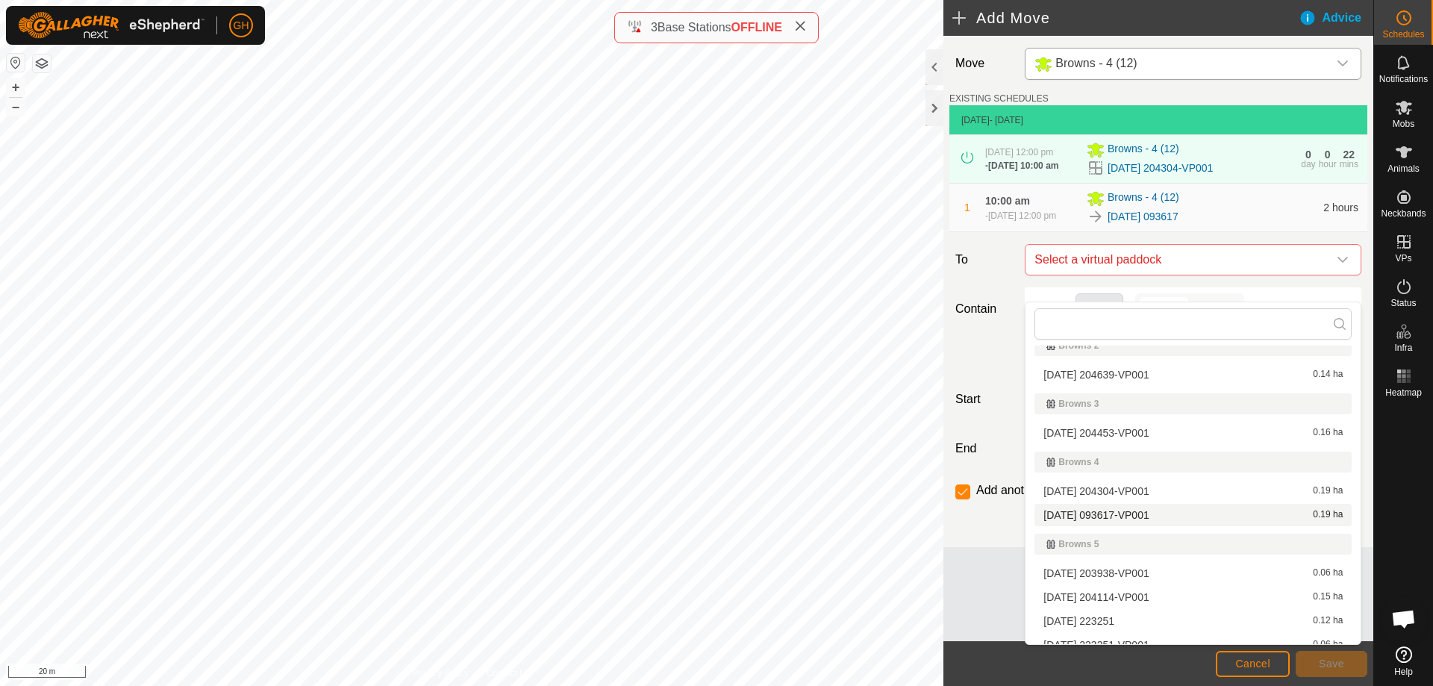
click at [1137, 512] on li "[DATE] 093617-VP001 0.19 ha" at bounding box center [1193, 515] width 317 height 22
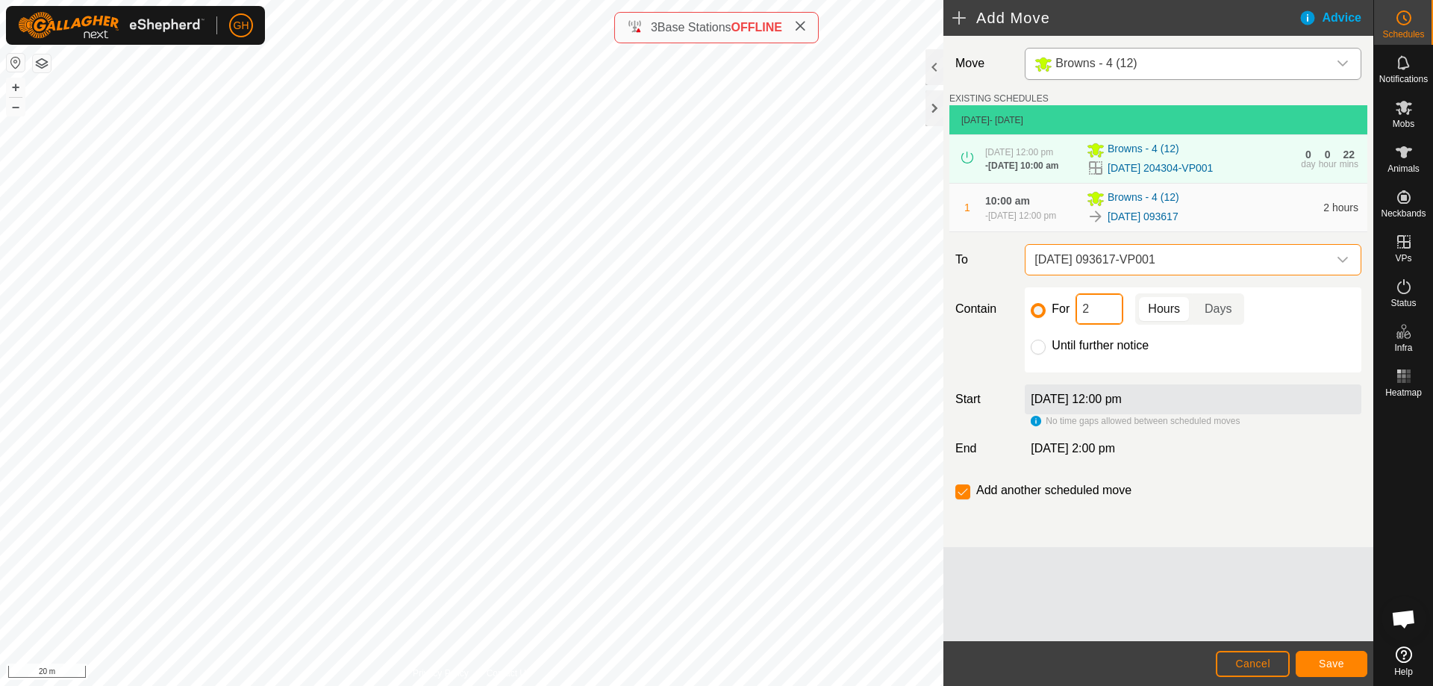
click at [1112, 325] on input "2" at bounding box center [1100, 308] width 48 height 31
type input "22"
click at [969, 499] on input "checkbox" at bounding box center [963, 491] width 15 height 15
checkbox input "false"
click at [1361, 667] on button "Save" at bounding box center [1332, 664] width 72 height 26
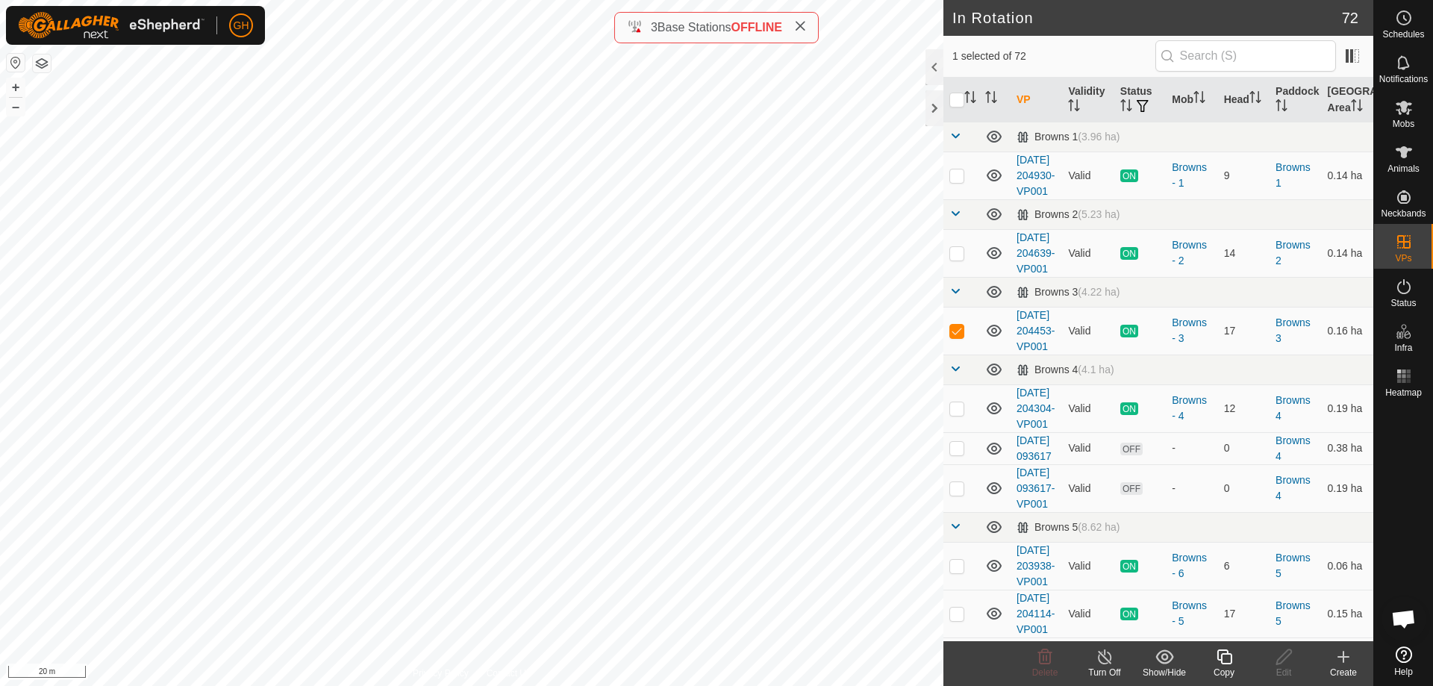
click at [1218, 652] on icon at bounding box center [1224, 656] width 15 height 15
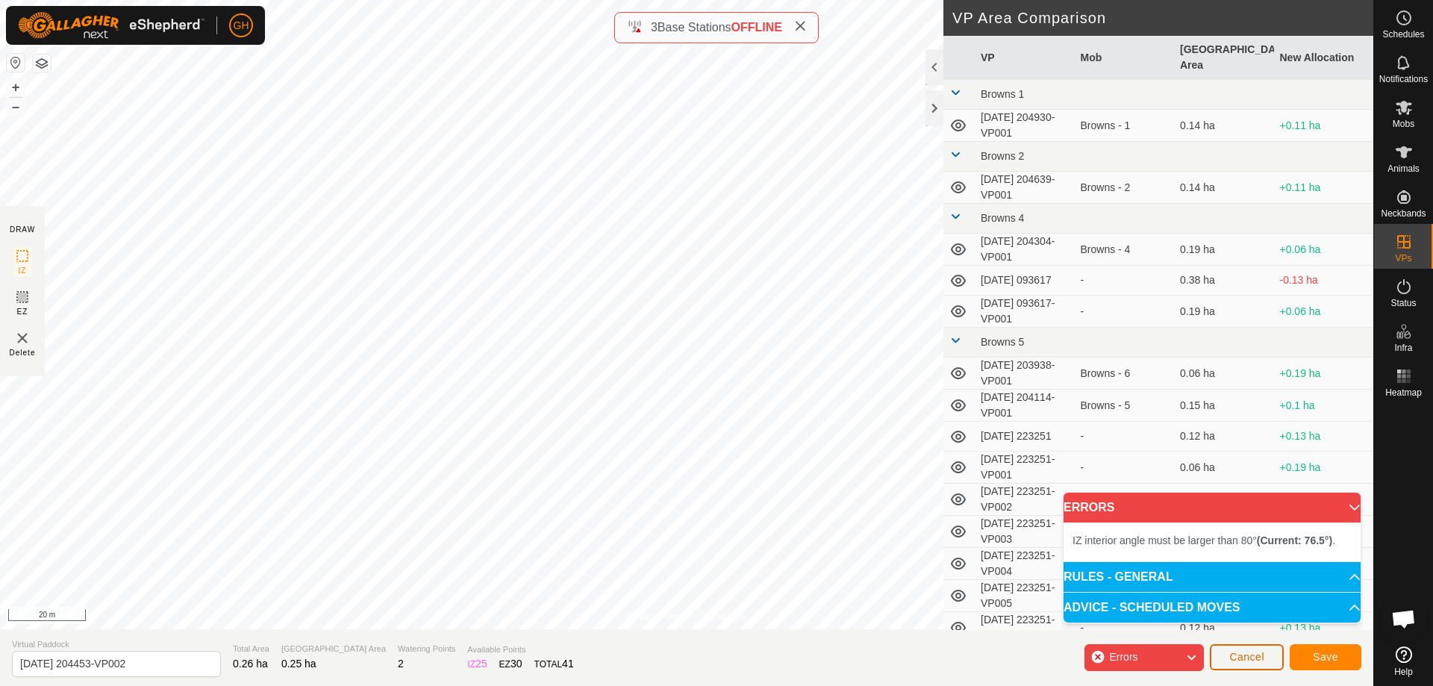
click at [1276, 652] on button "Cancel" at bounding box center [1247, 657] width 74 height 26
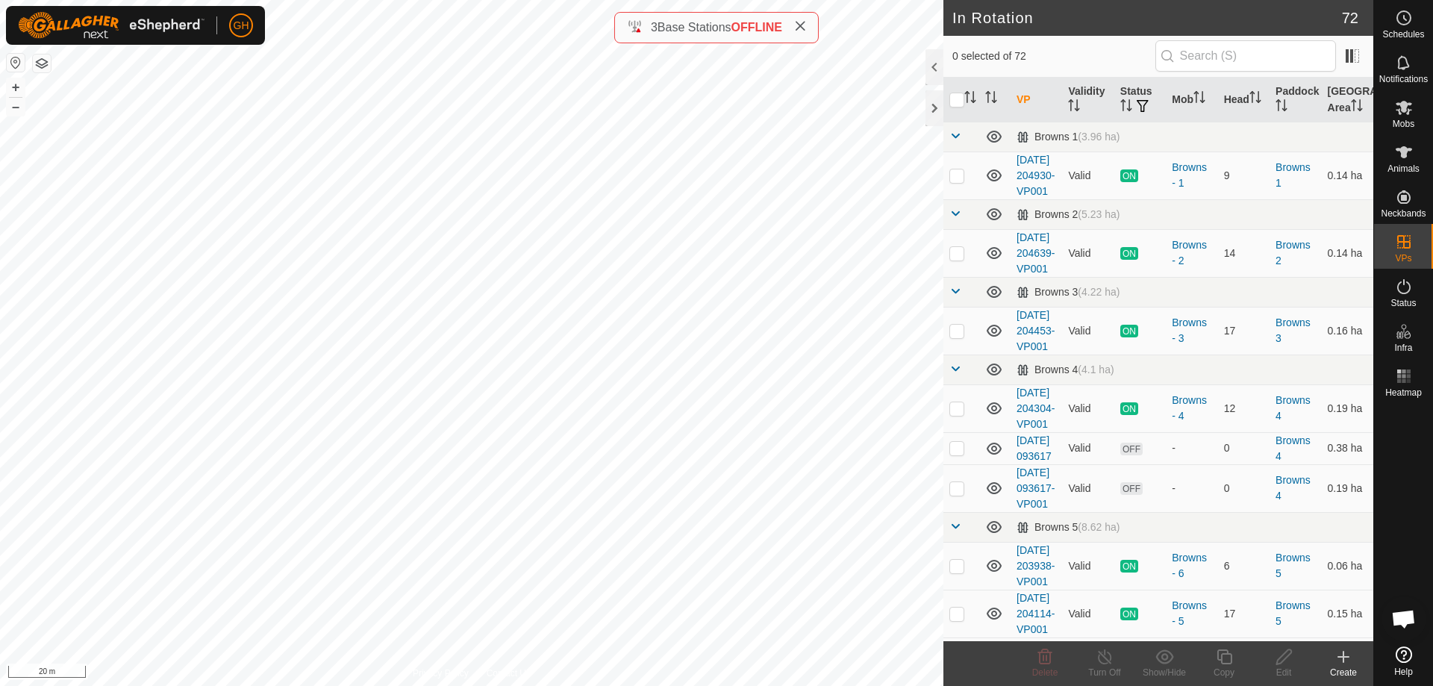
click at [1348, 657] on icon at bounding box center [1343, 657] width 10 height 0
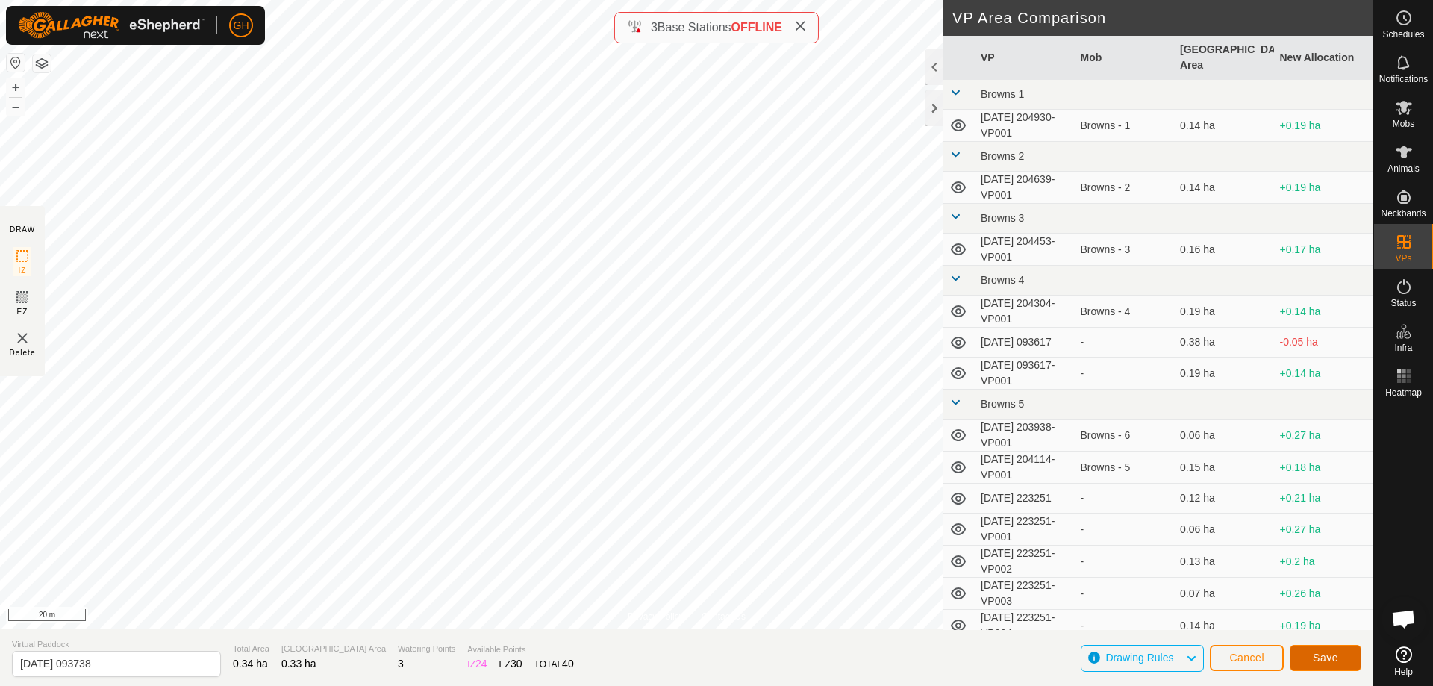
click at [1301, 661] on button "Save" at bounding box center [1326, 658] width 72 height 26
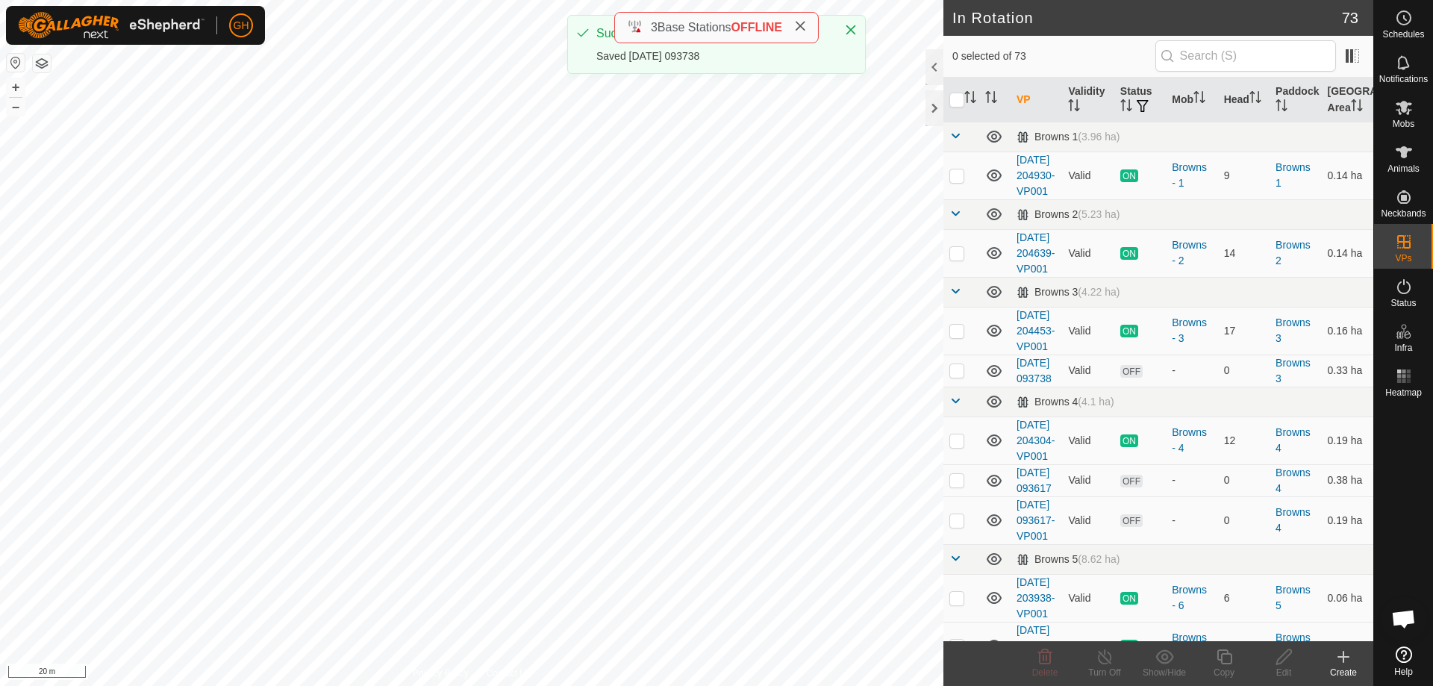
checkbox input "true"
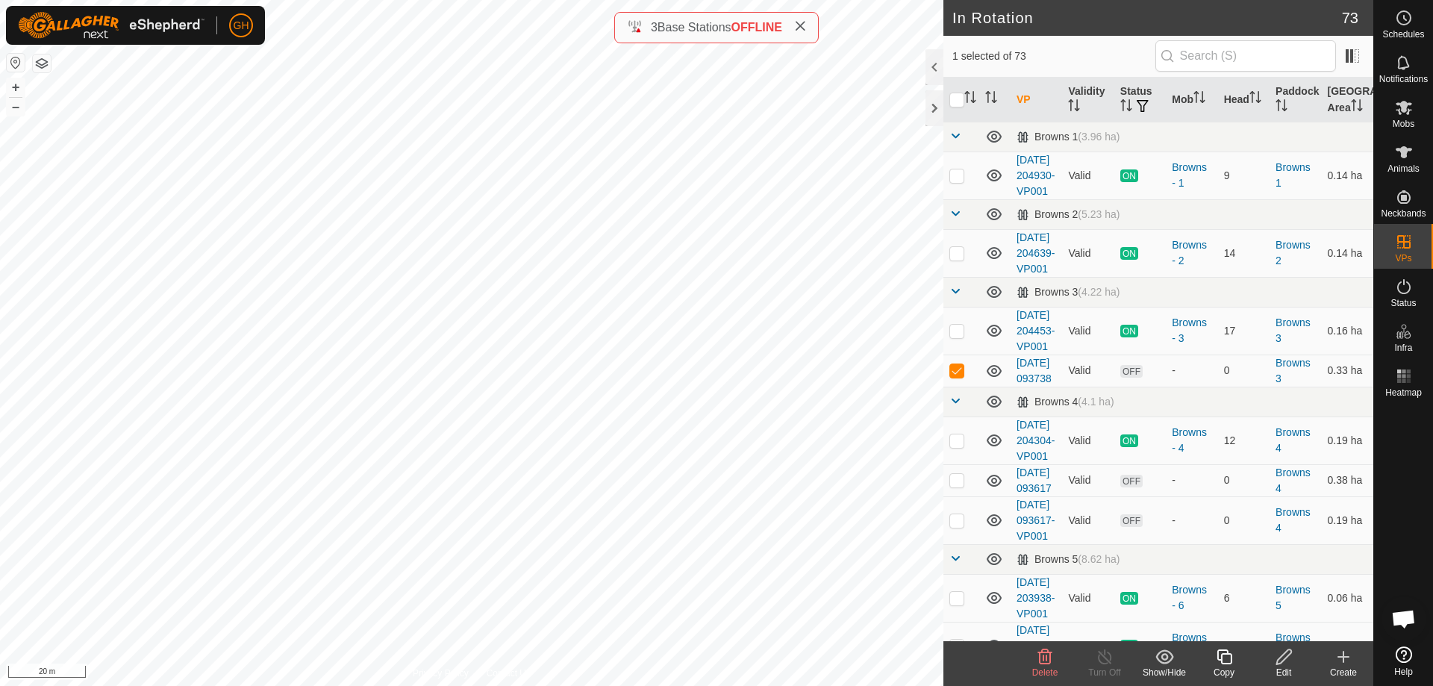
click at [1228, 661] on icon at bounding box center [1224, 657] width 19 height 18
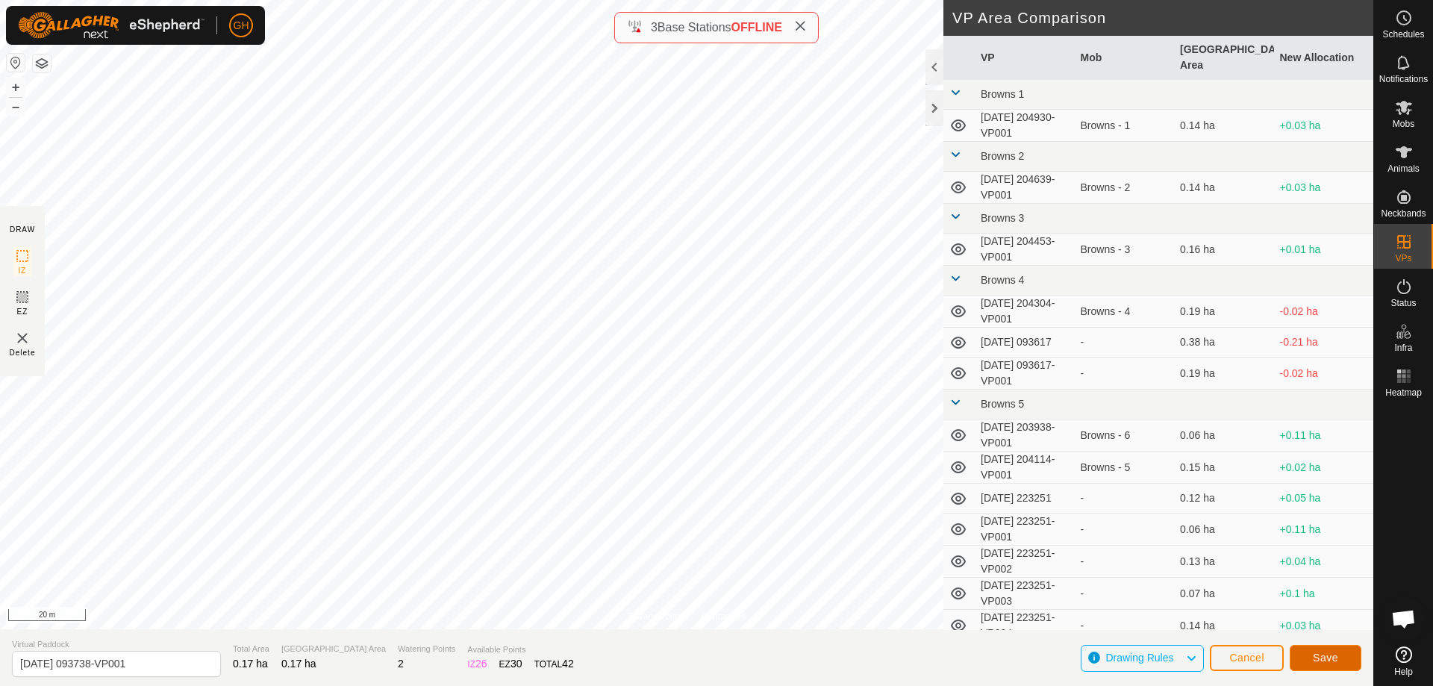
click at [1327, 647] on button "Save" at bounding box center [1326, 658] width 72 height 26
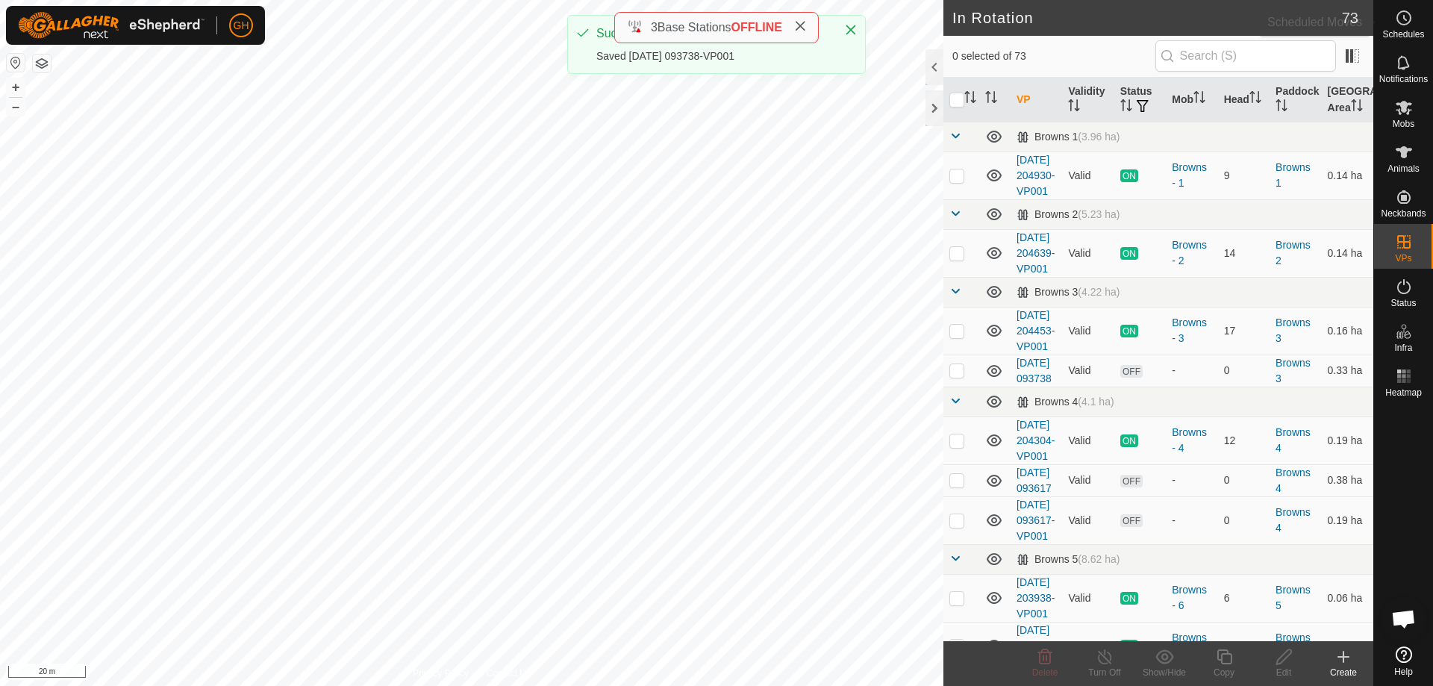
click at [1406, 27] on es-schedule-vp-svg-icon at bounding box center [1404, 18] width 27 height 24
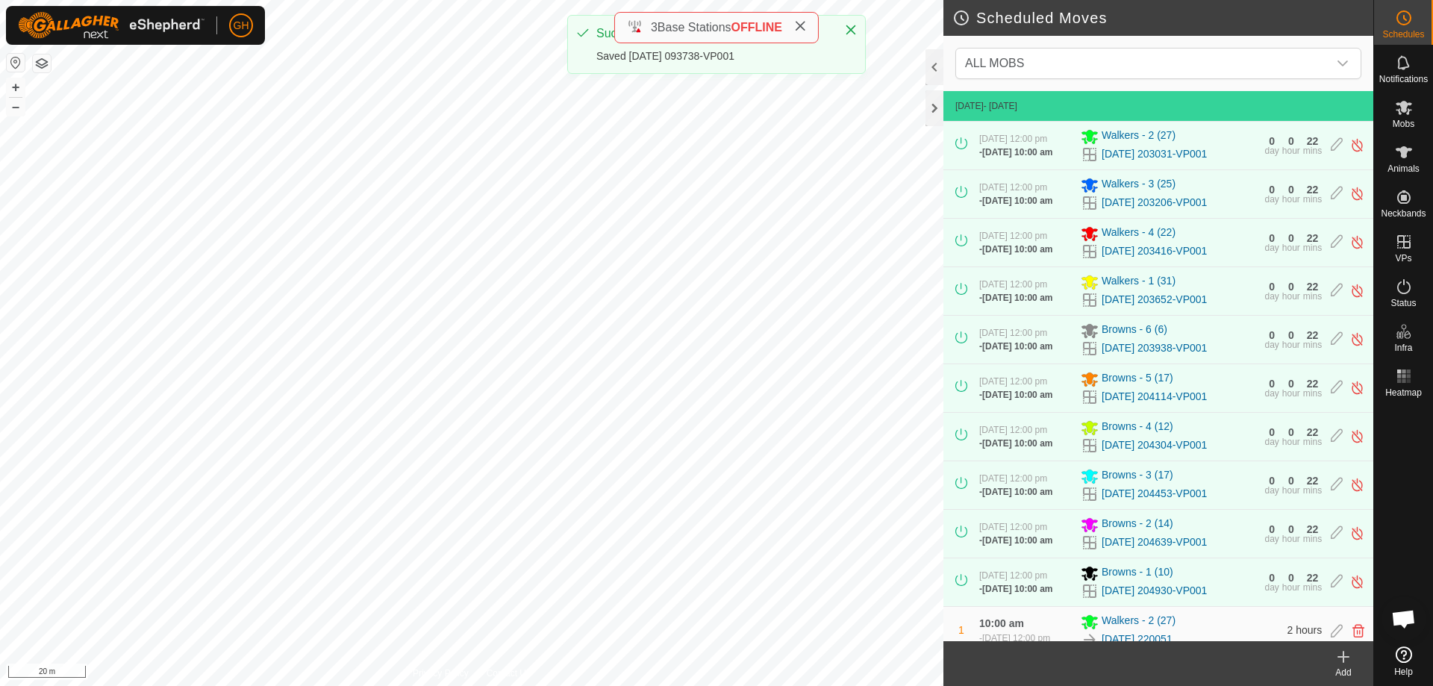
click at [1347, 663] on icon at bounding box center [1344, 657] width 18 height 18
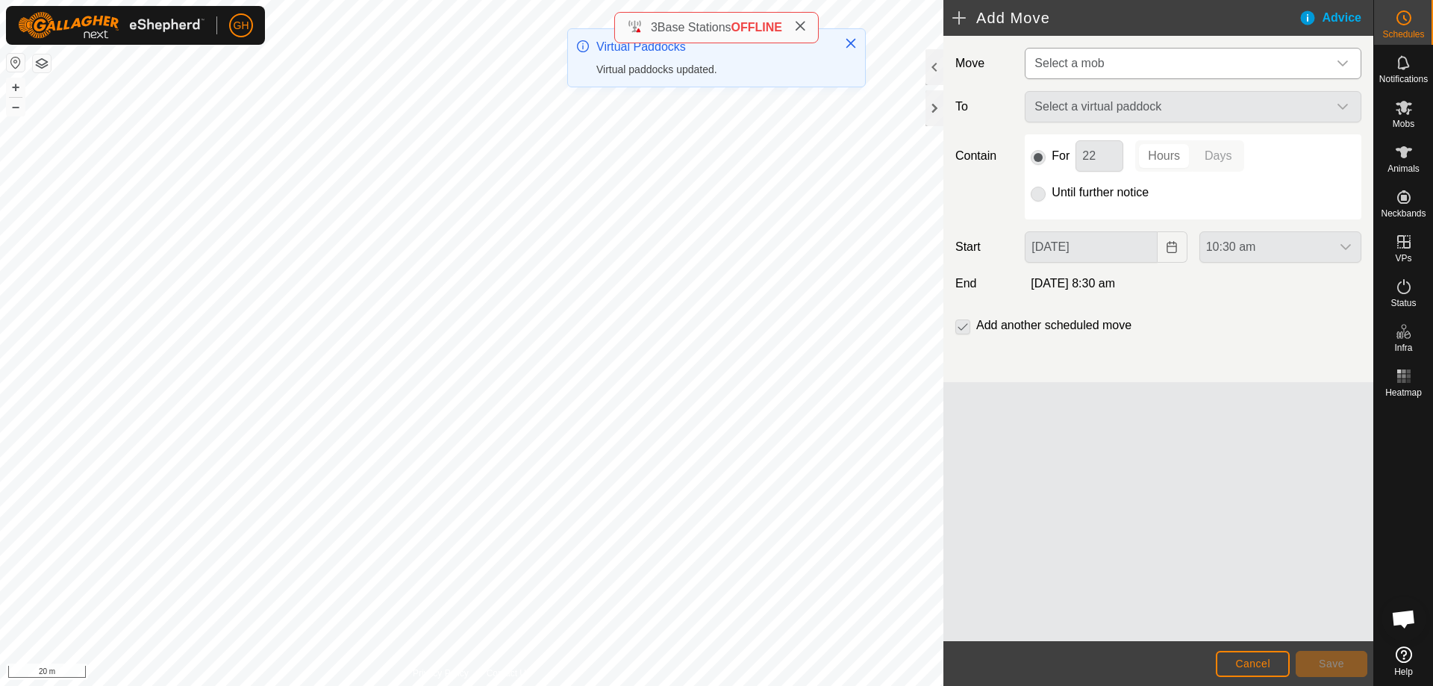
click at [1162, 70] on span "Select a mob" at bounding box center [1178, 64] width 299 height 30
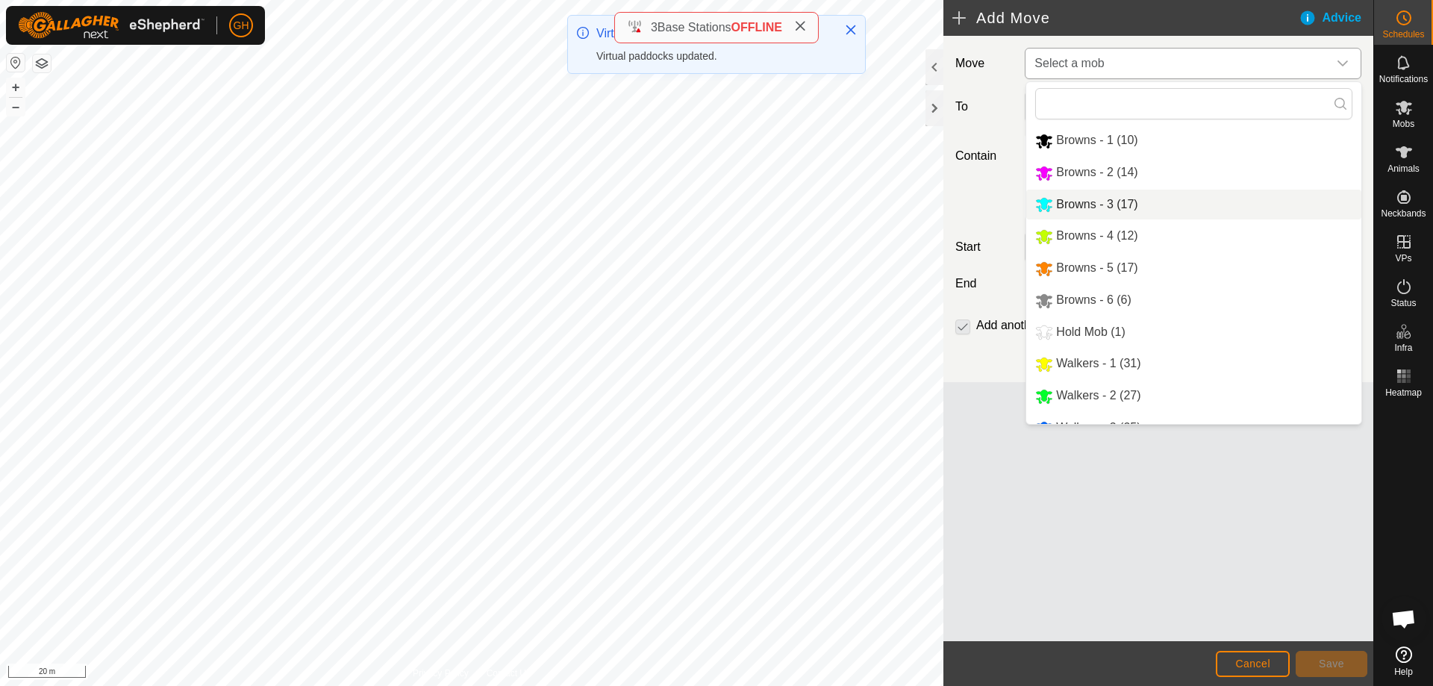
click at [1137, 200] on li "Browns - 3 (17)" at bounding box center [1193, 205] width 335 height 31
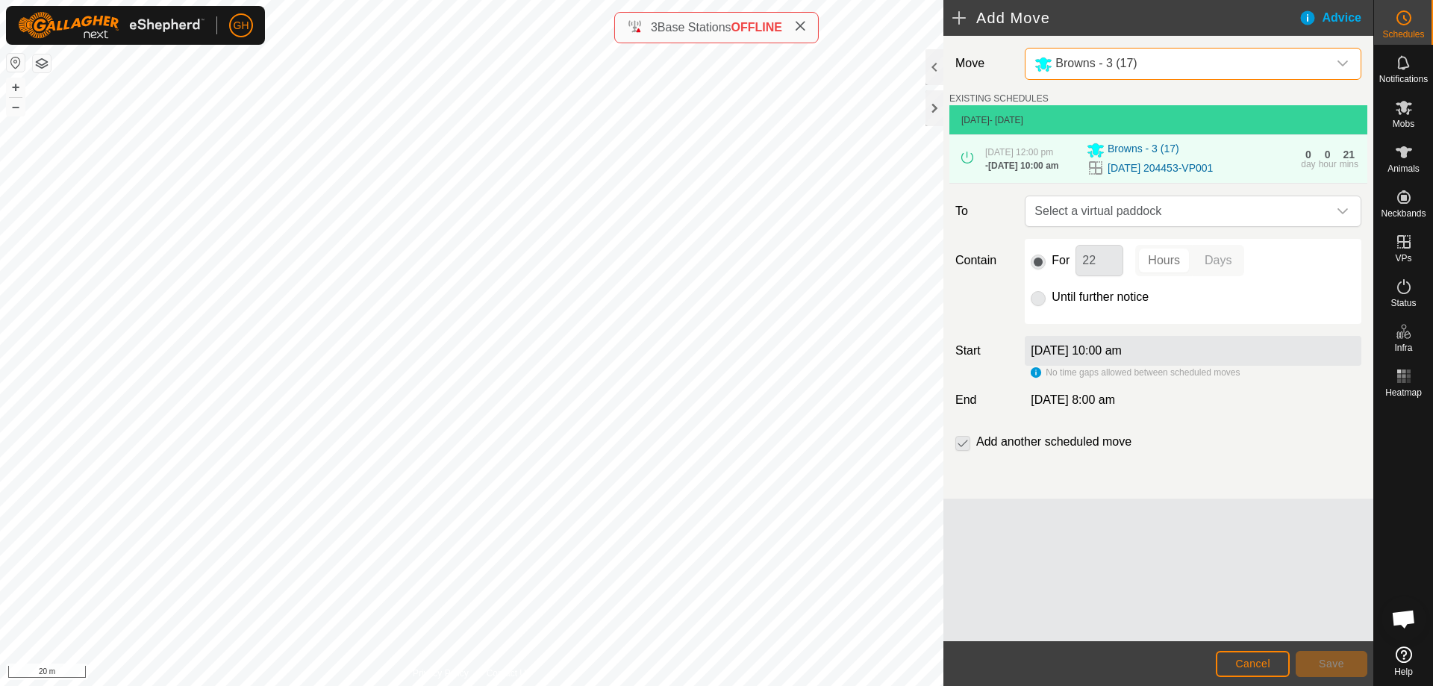
click at [1216, 226] on span "Select a virtual paddock" at bounding box center [1178, 211] width 299 height 30
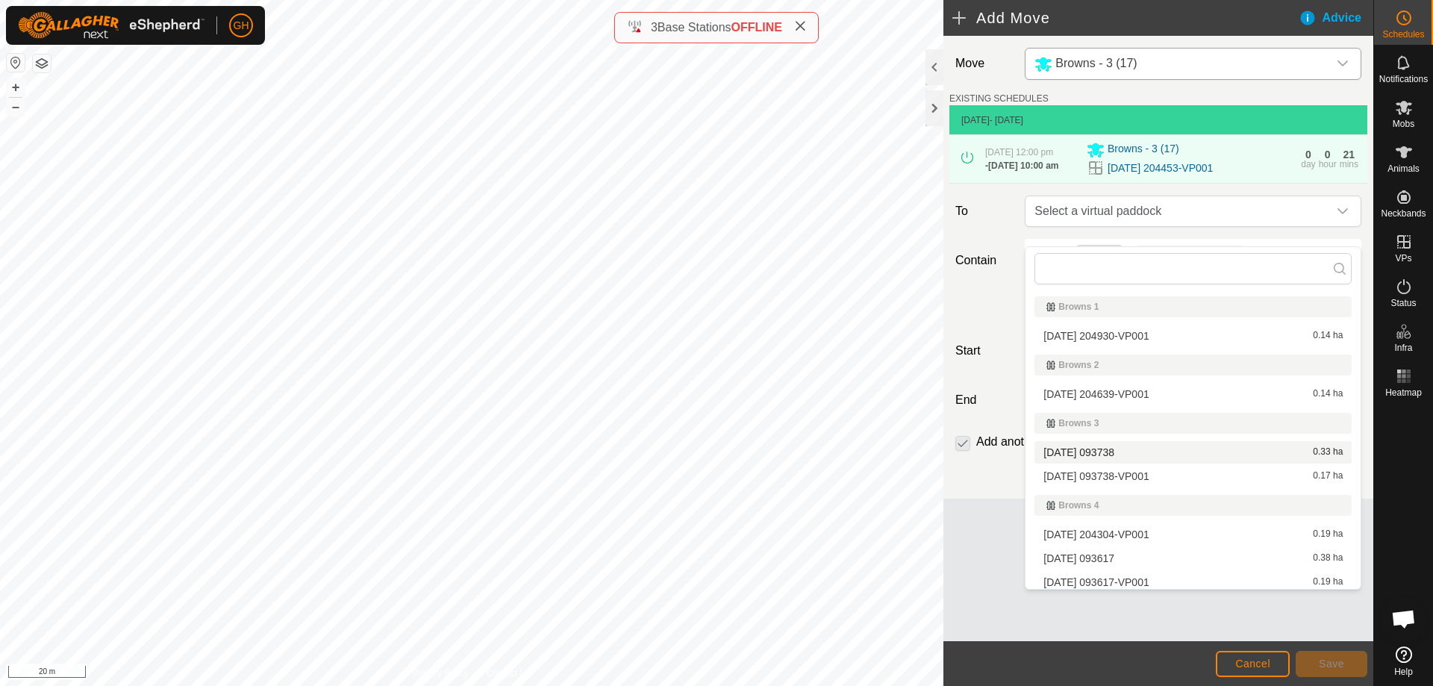
click at [1176, 449] on li "[DATE] 093738 0.33 ha" at bounding box center [1193, 452] width 317 height 22
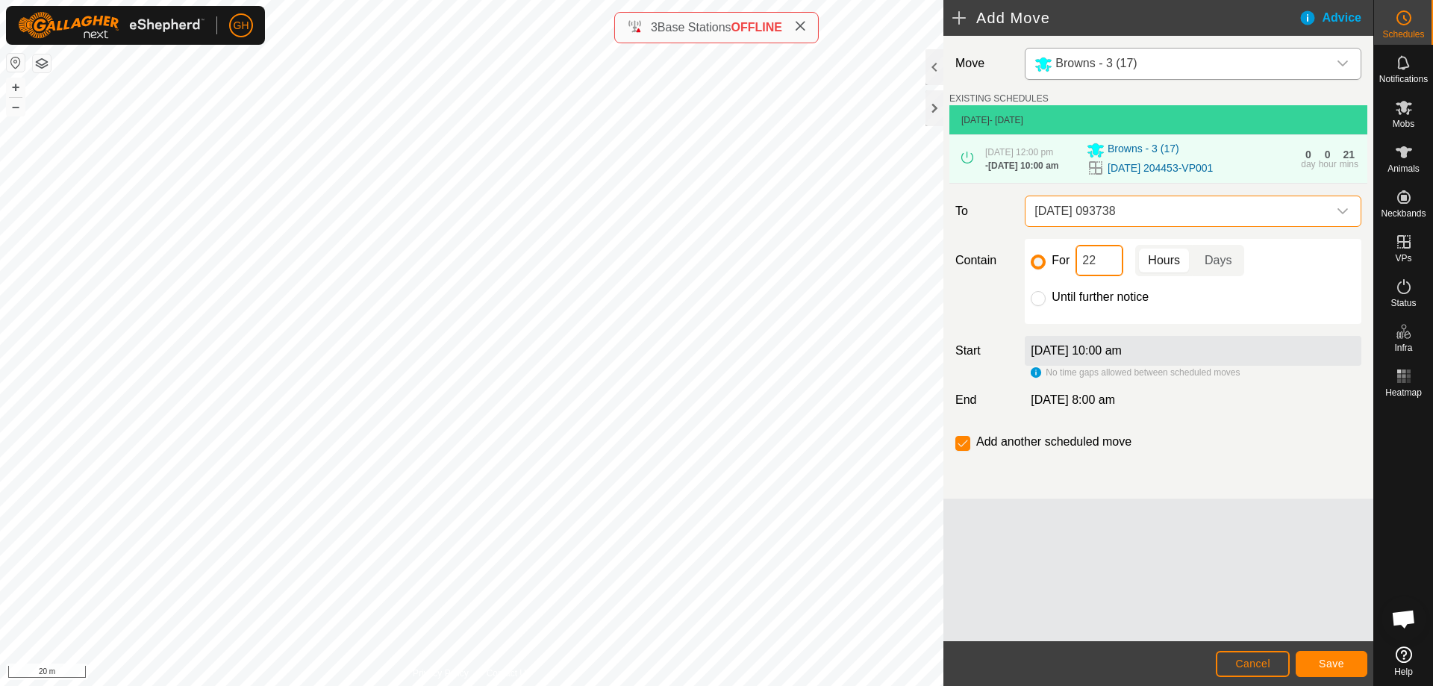
click at [1111, 276] on input "22" at bounding box center [1100, 260] width 48 height 31
click at [1340, 659] on span "Save" at bounding box center [1331, 664] width 25 height 12
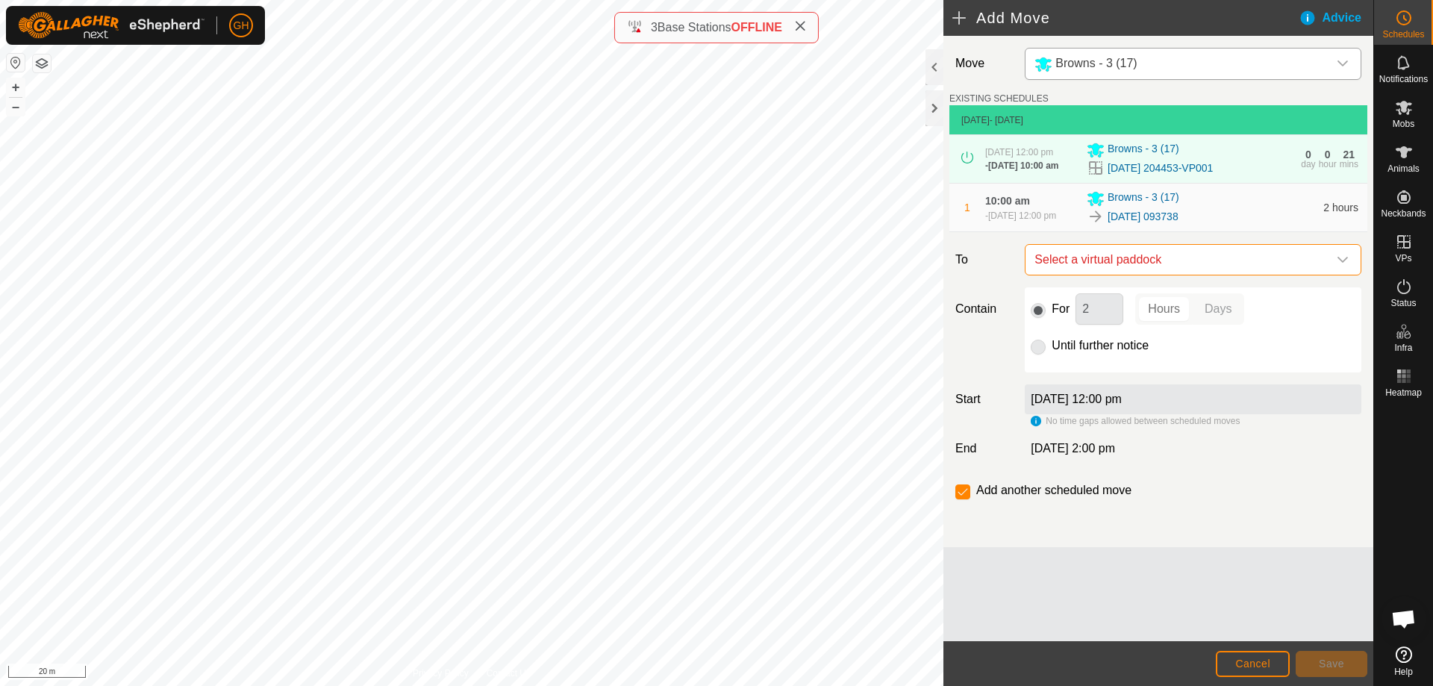
click at [1156, 275] on span "Select a virtual paddock" at bounding box center [1178, 260] width 299 height 30
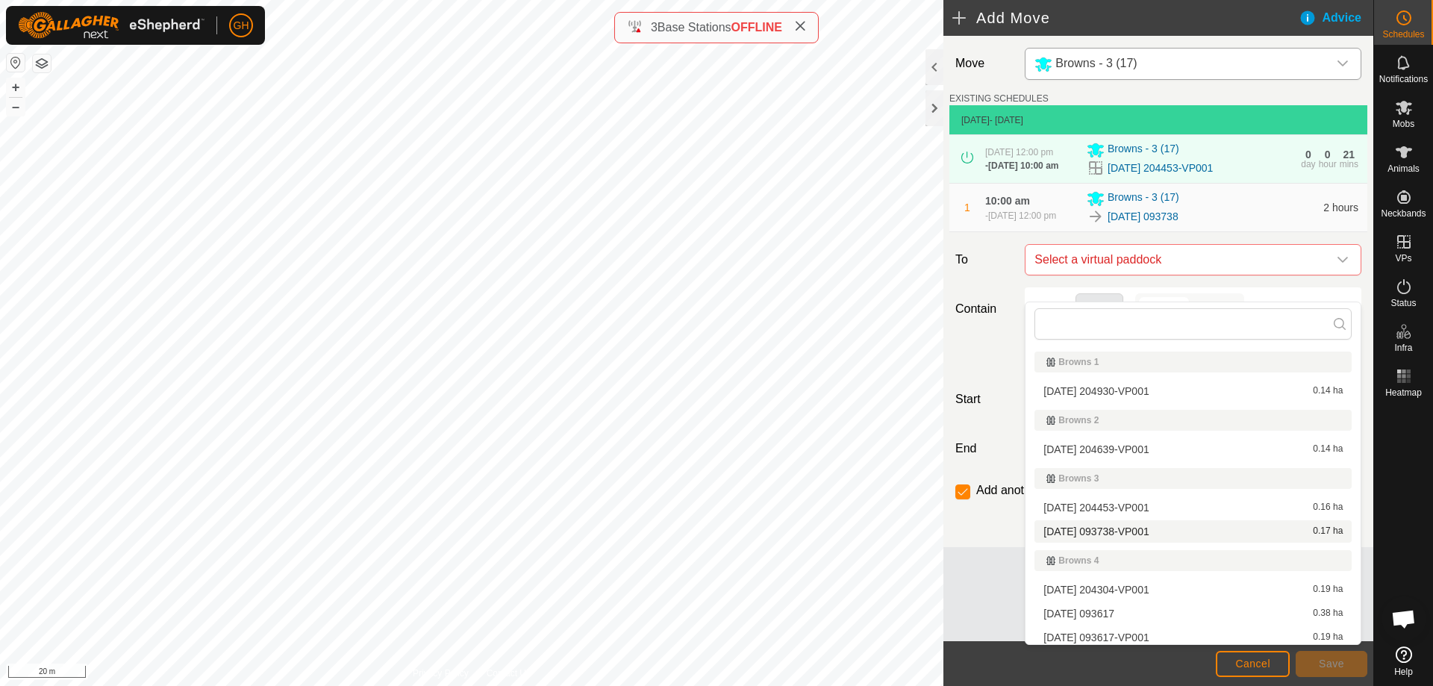
click at [1137, 530] on li "[DATE] 093738-VP001 0.17 ha" at bounding box center [1193, 531] width 317 height 22
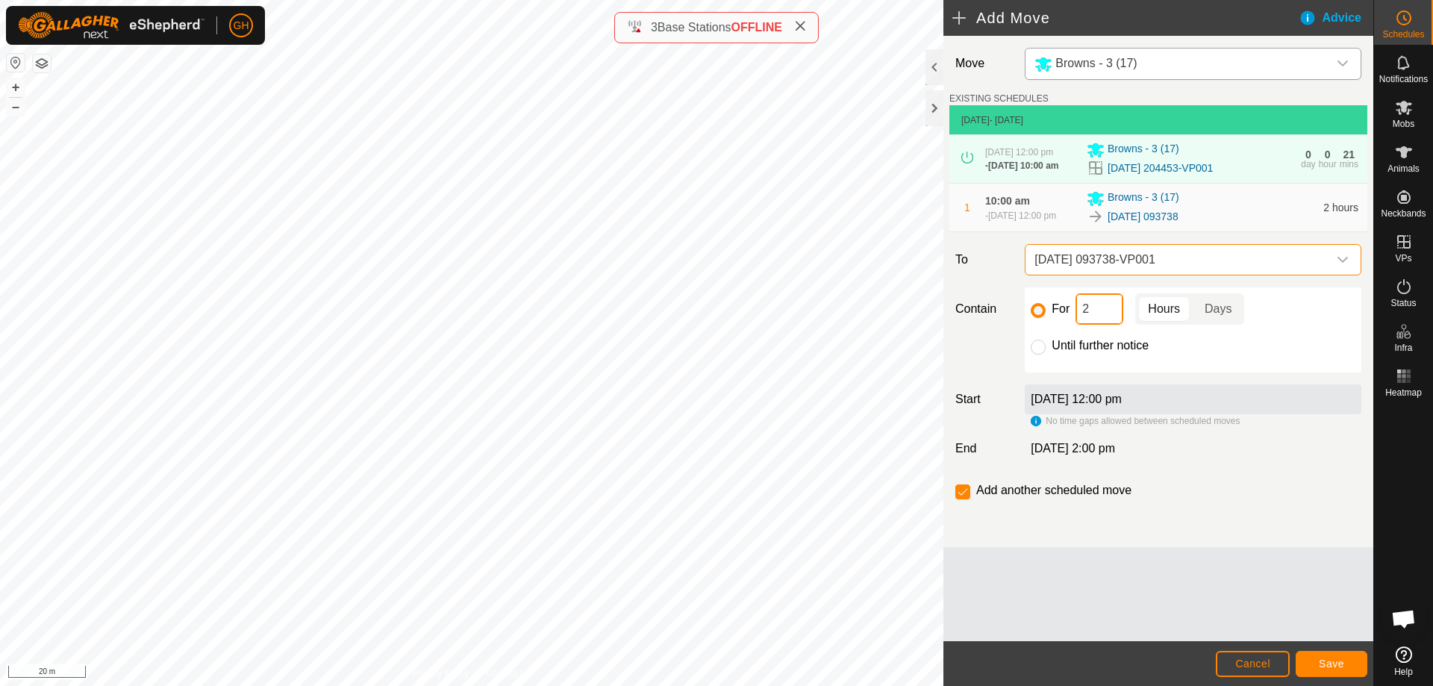
click at [1105, 325] on input "2" at bounding box center [1100, 308] width 48 height 31
type input "22"
click at [957, 499] on input "checkbox" at bounding box center [963, 491] width 15 height 15
checkbox input "false"
click at [1344, 657] on button "Save" at bounding box center [1332, 664] width 72 height 26
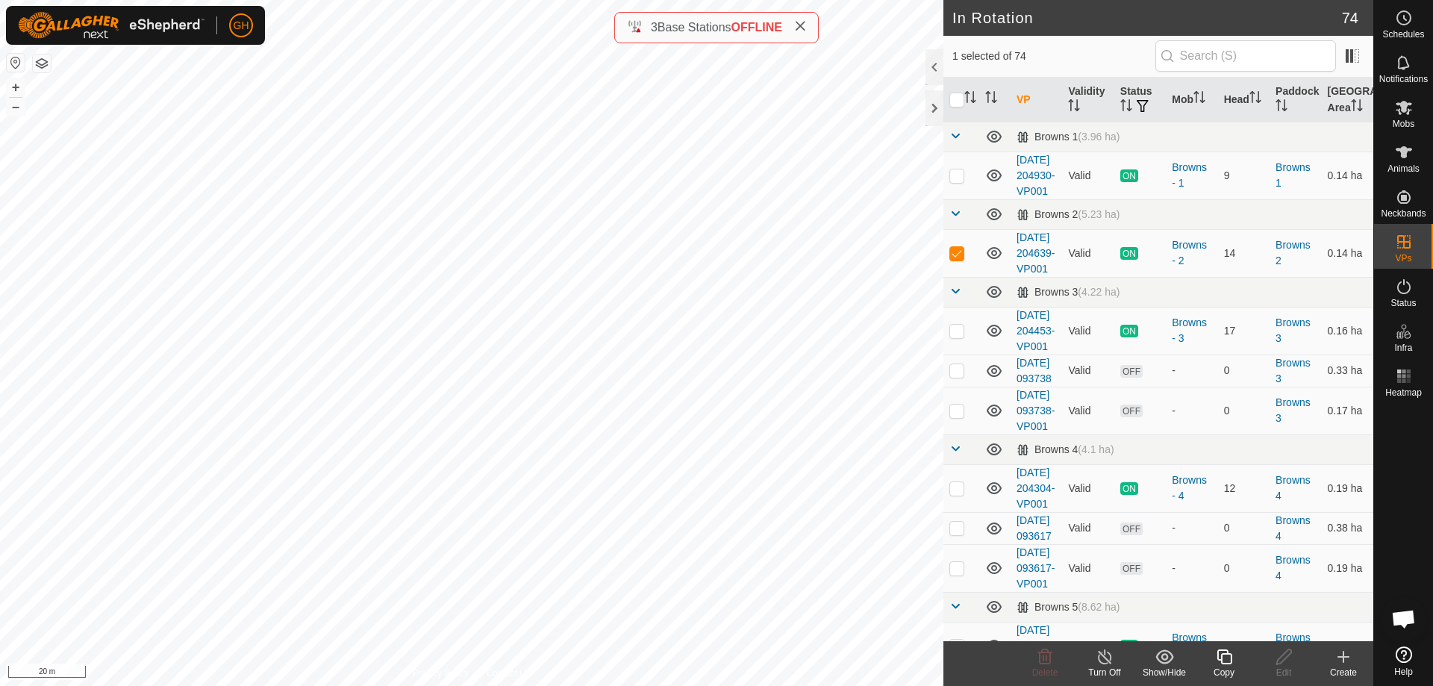
click at [1335, 658] on icon at bounding box center [1344, 657] width 18 height 18
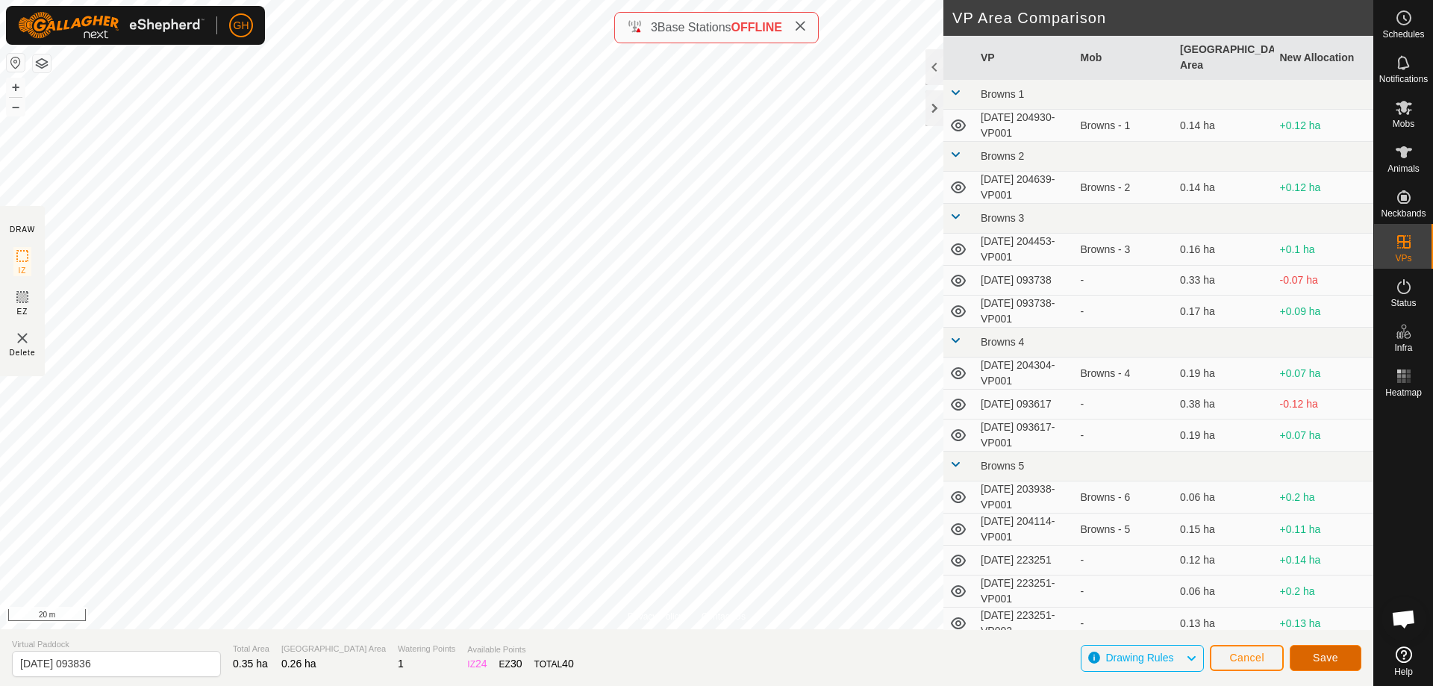
click at [1306, 660] on button "Save" at bounding box center [1326, 658] width 72 height 26
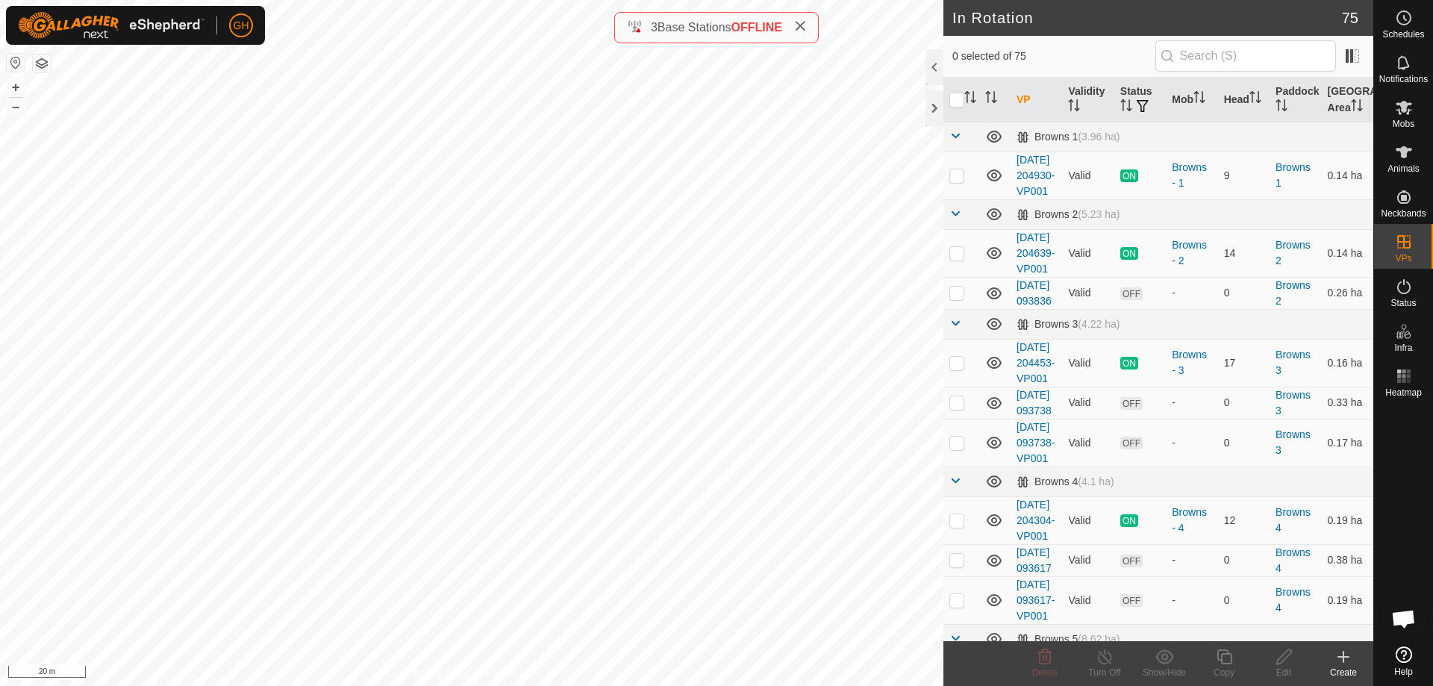
checkbox input "true"
click at [1224, 659] on icon at bounding box center [1224, 657] width 19 height 18
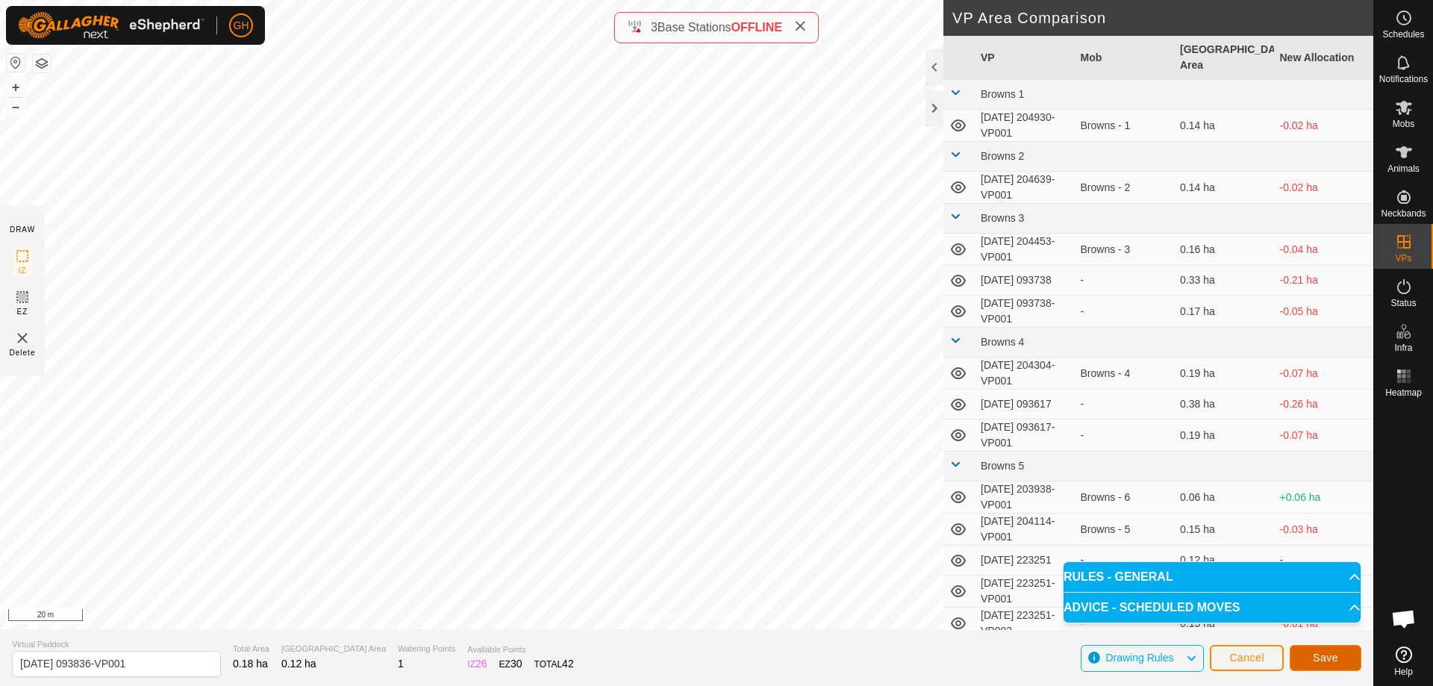
click at [1344, 664] on button "Save" at bounding box center [1326, 658] width 72 height 26
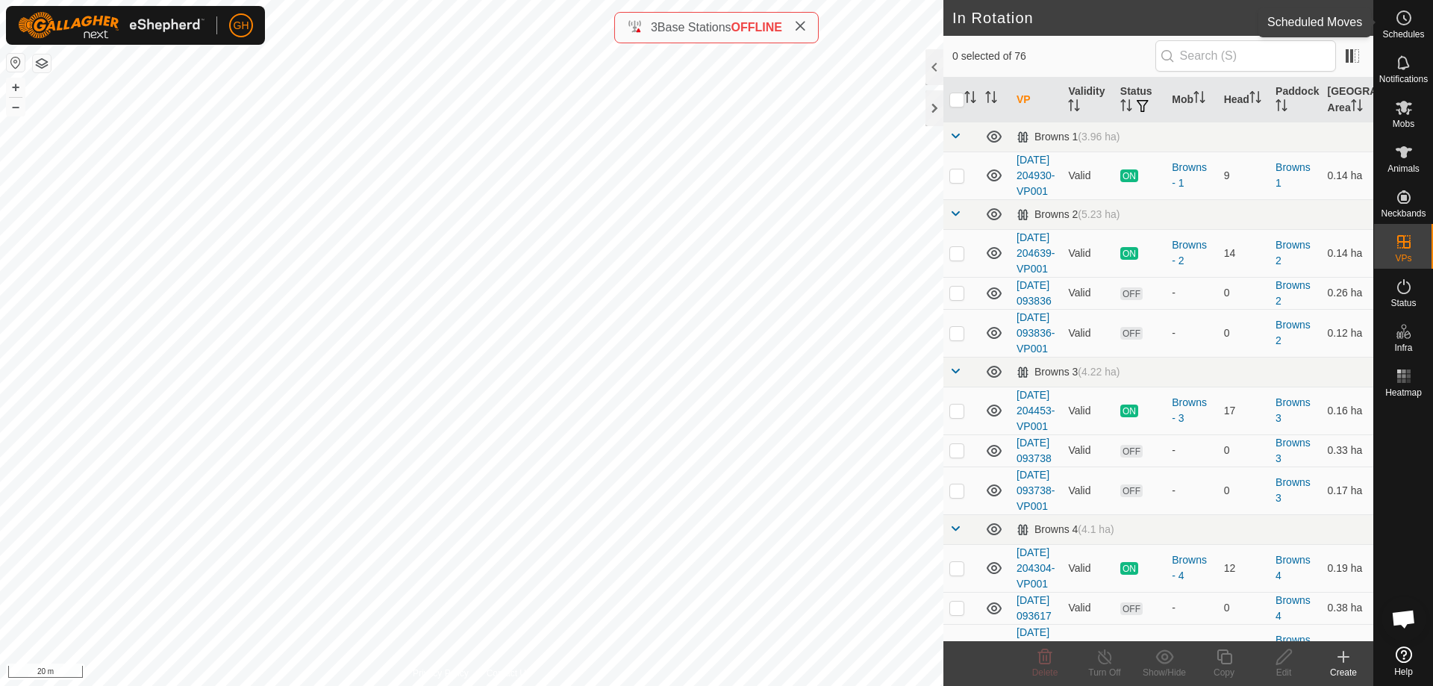
click at [1407, 13] on icon at bounding box center [1404, 18] width 18 height 18
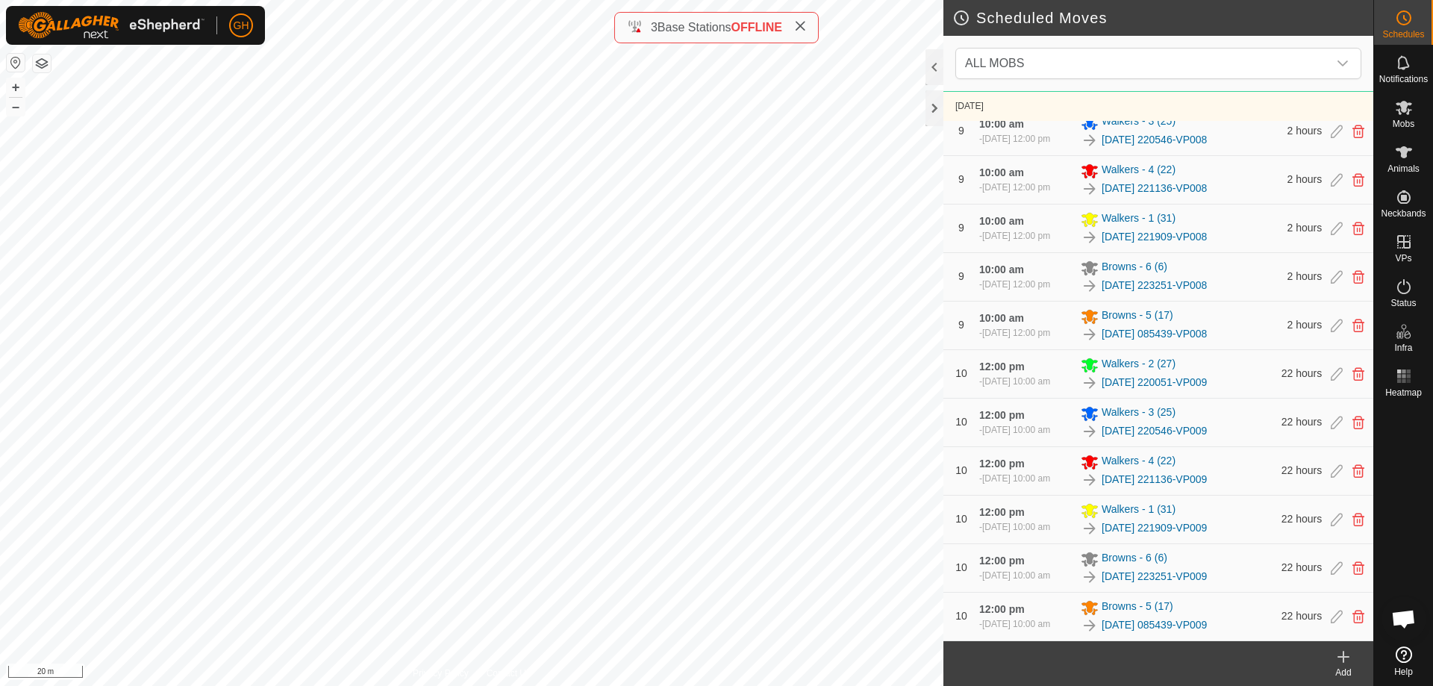
scroll to position [3202, 0]
click at [1350, 659] on icon at bounding box center [1344, 657] width 18 height 18
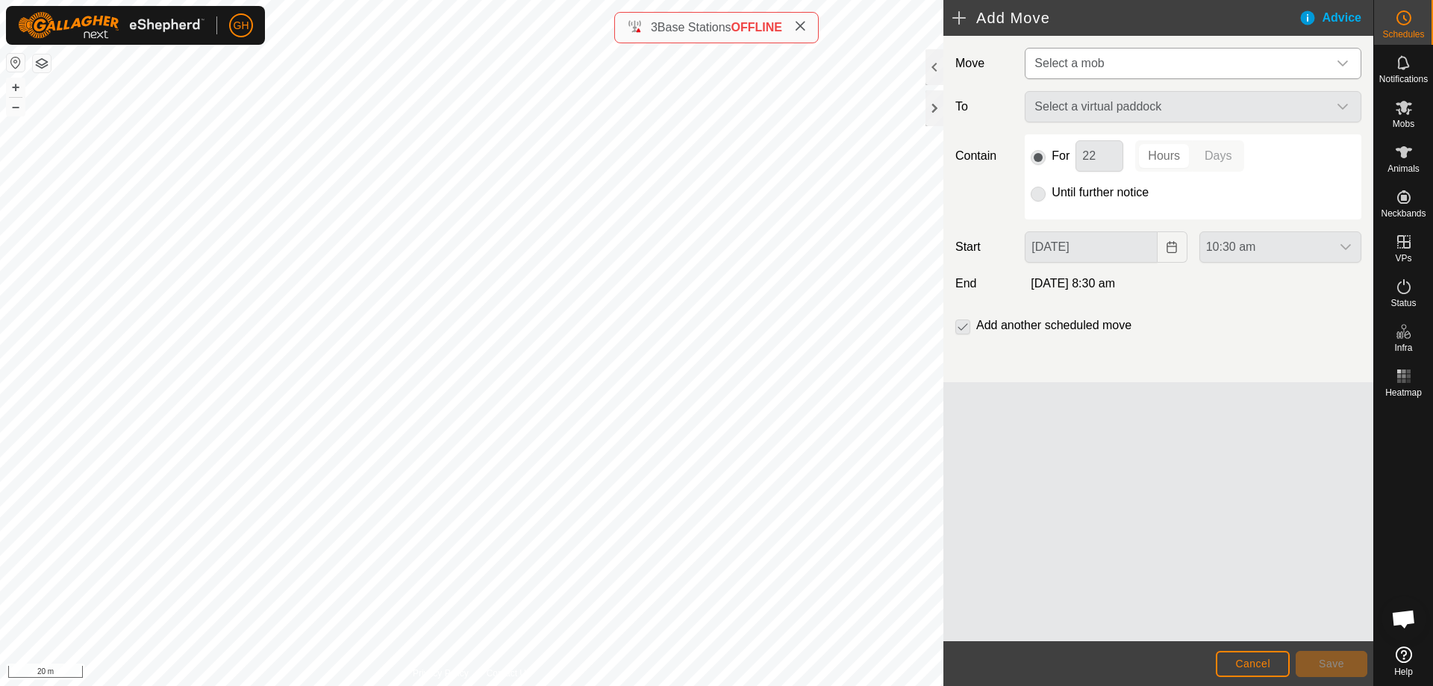
click at [1152, 54] on span "Select a mob" at bounding box center [1178, 64] width 299 height 30
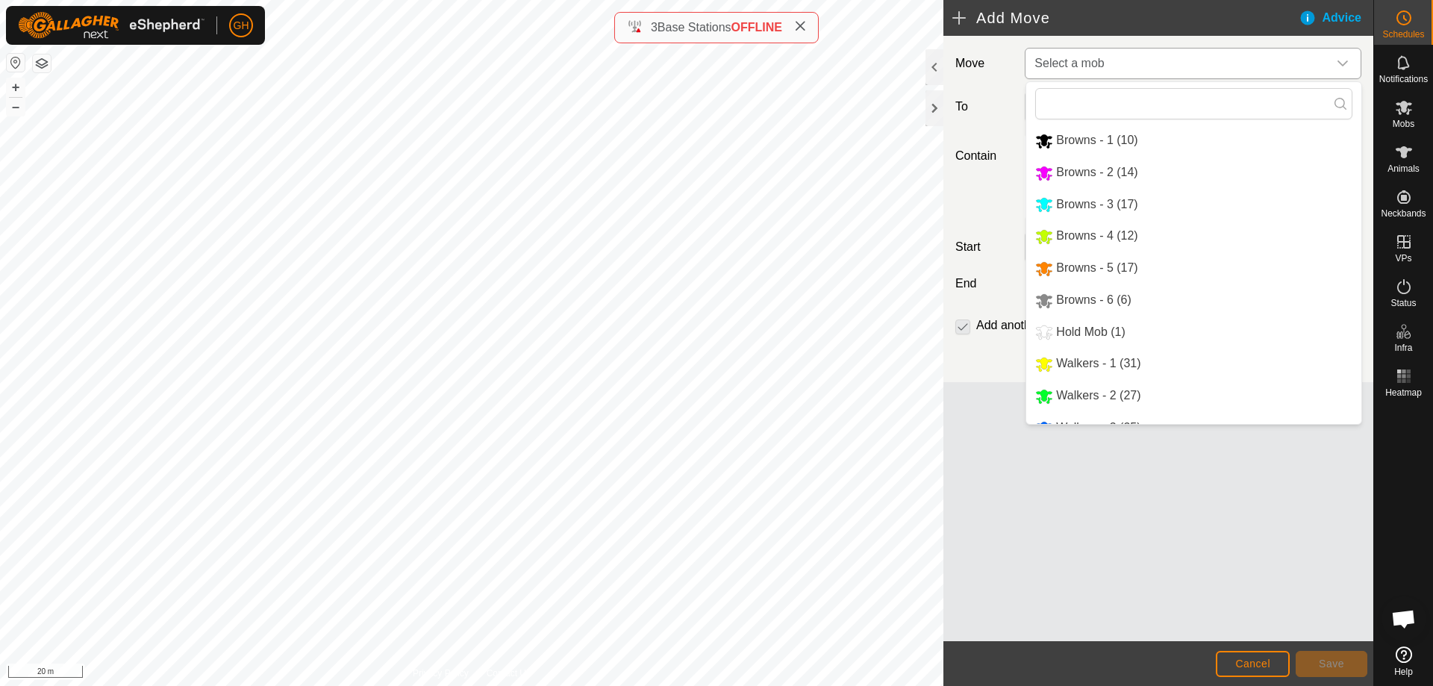
click at [1117, 176] on li "Browns - 2 (14)" at bounding box center [1193, 173] width 335 height 31
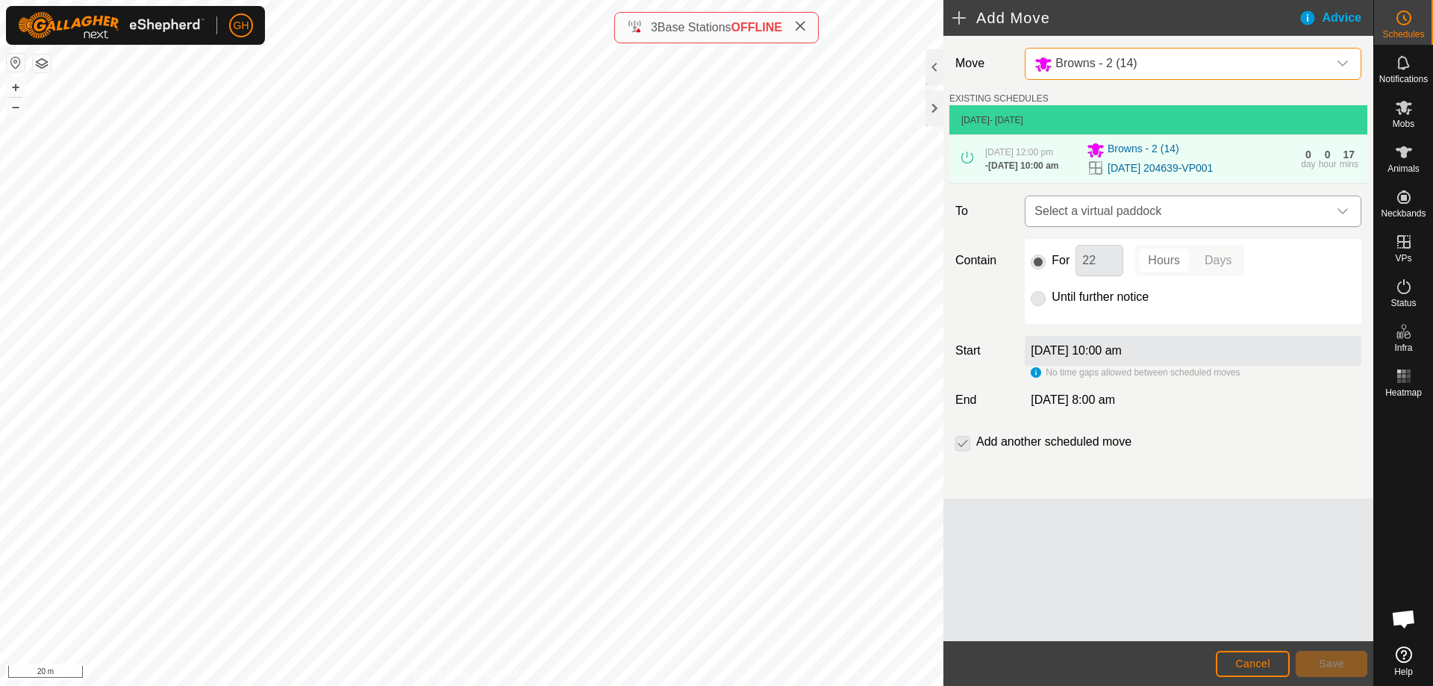
click at [1191, 226] on span "Select a virtual paddock" at bounding box center [1178, 211] width 299 height 30
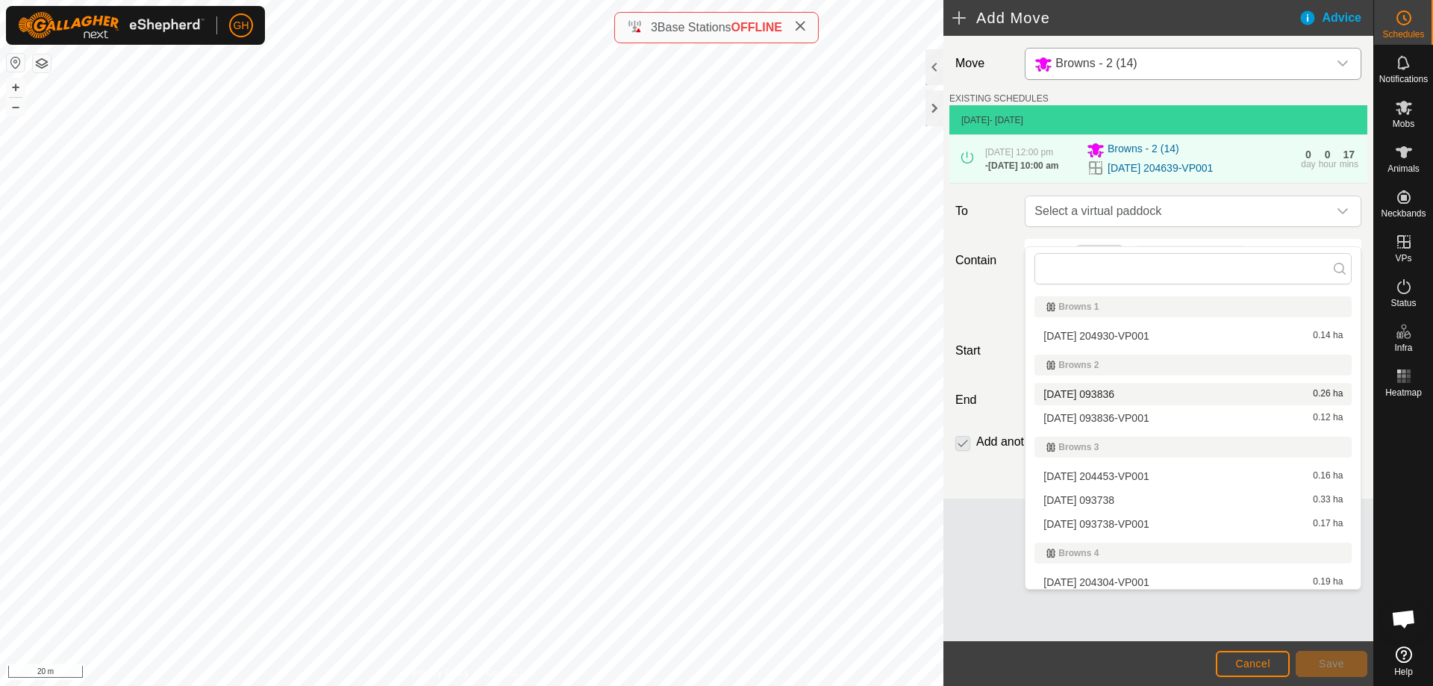
click at [1146, 391] on li "[DATE] 093836 0.26 ha" at bounding box center [1193, 394] width 317 height 22
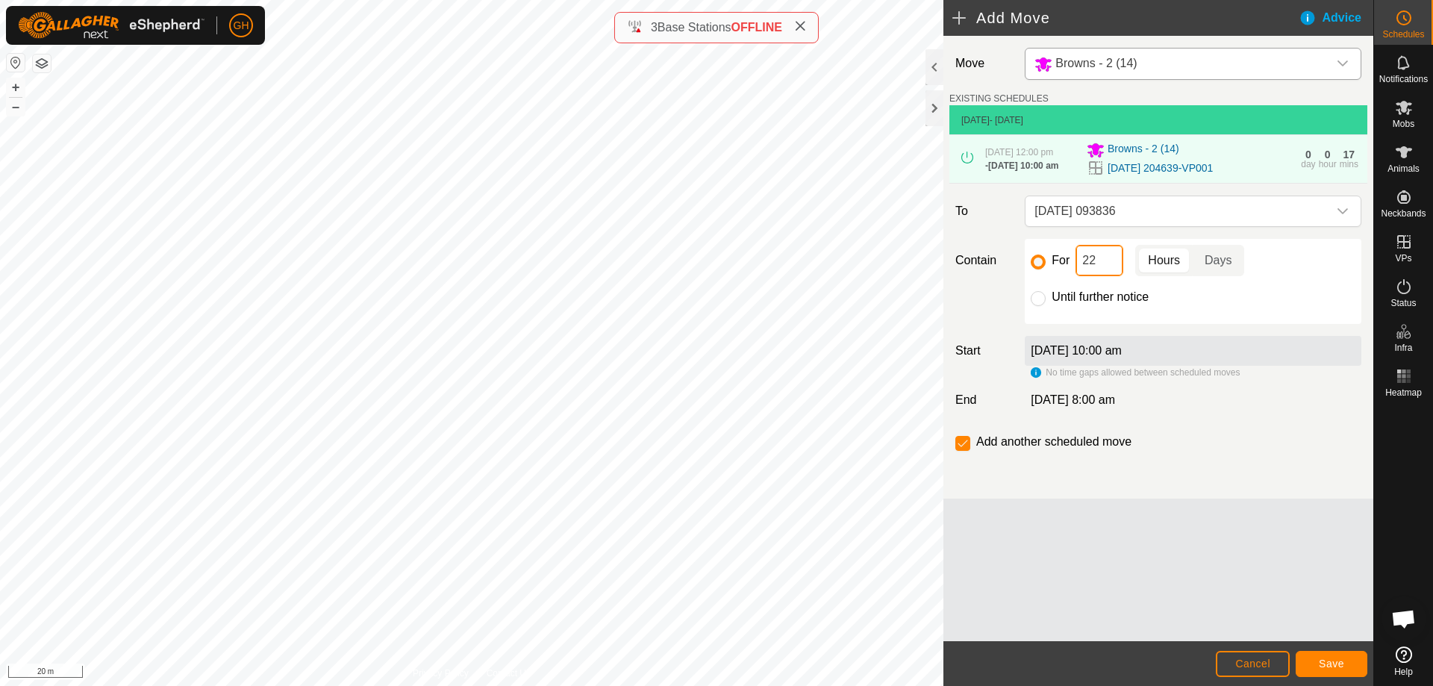
click at [1115, 275] on input "22" at bounding box center [1100, 260] width 48 height 31
click at [1323, 658] on span "Save" at bounding box center [1331, 664] width 25 height 12
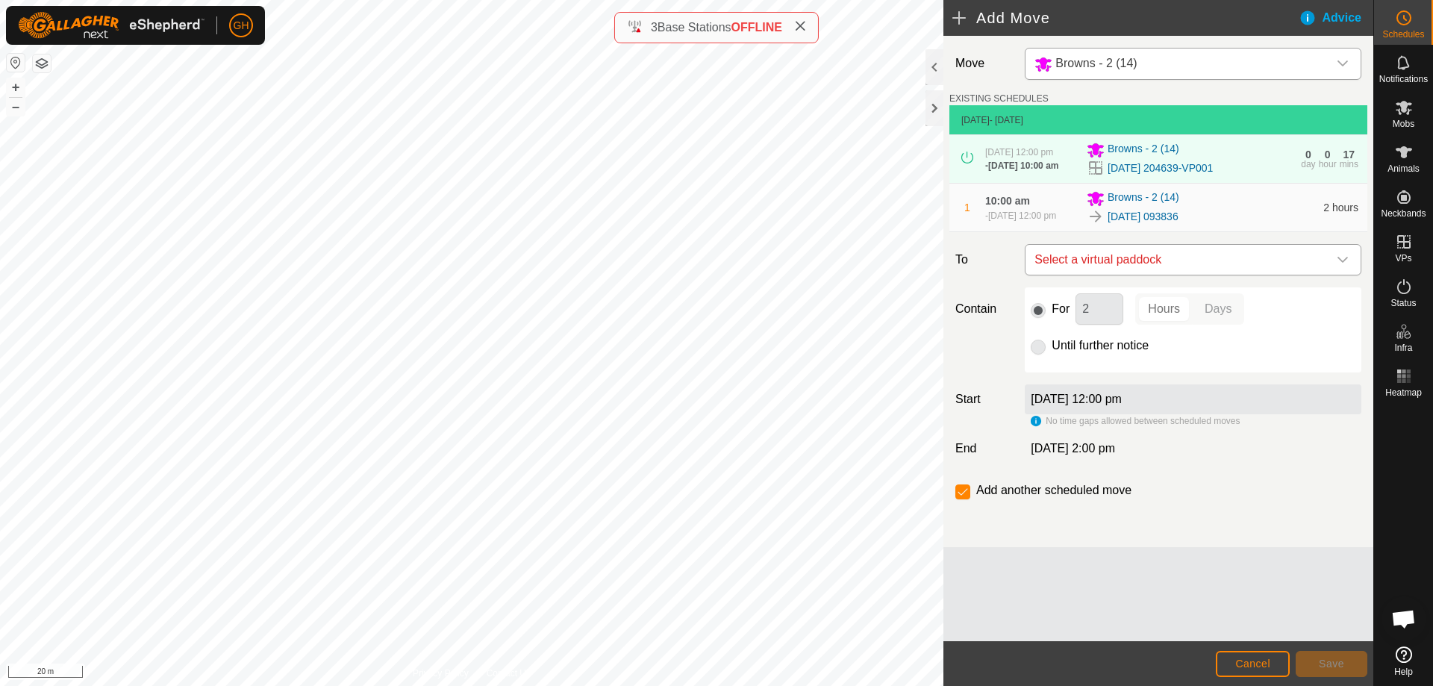
click at [1185, 275] on span "Select a virtual paddock" at bounding box center [1178, 260] width 299 height 30
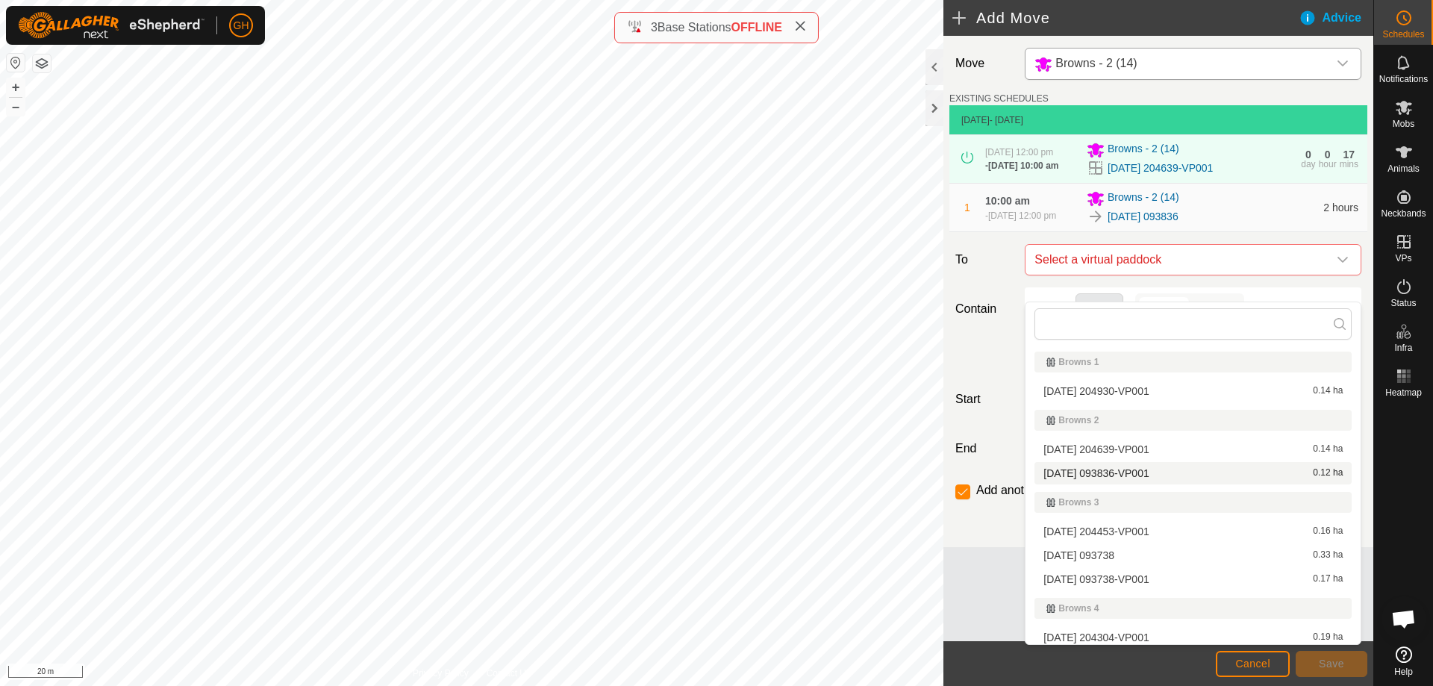
click at [1159, 473] on li "[DATE] 093836-VP001 0.12 ha" at bounding box center [1193, 473] width 317 height 22
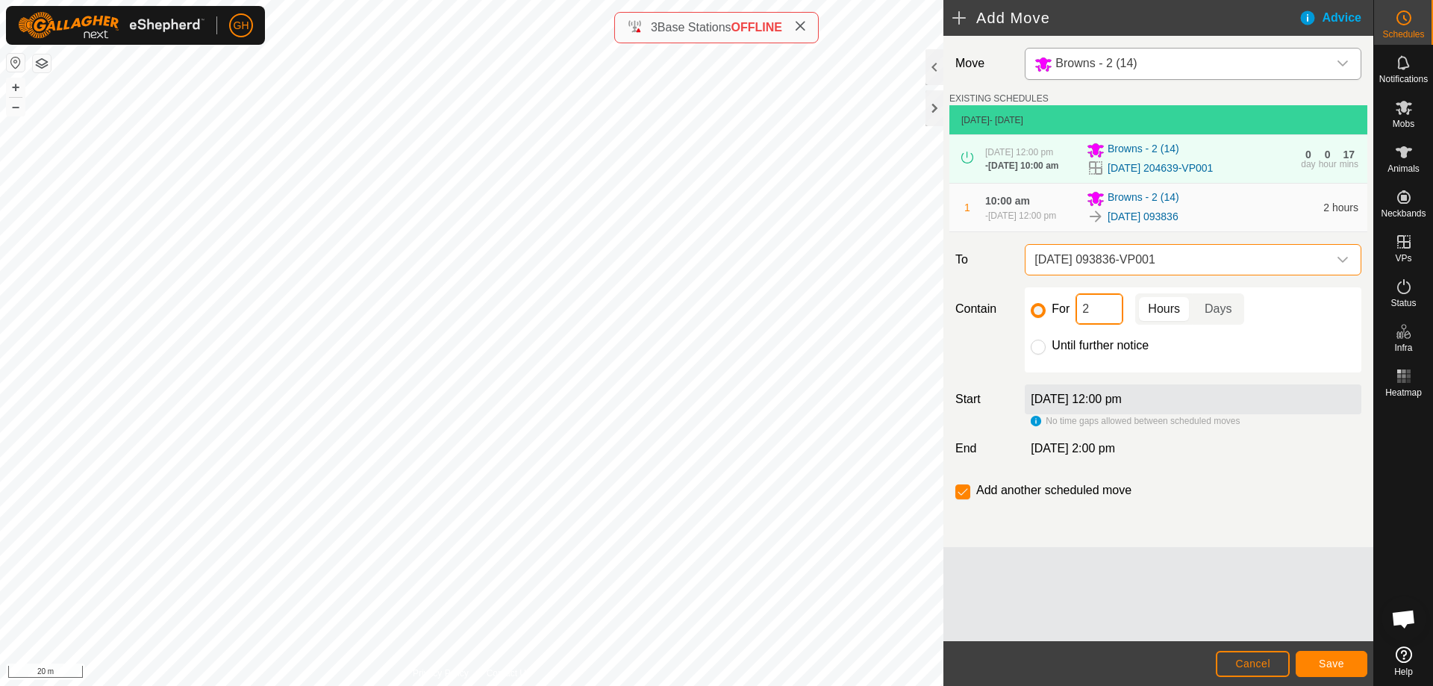
click at [1110, 325] on input "2" at bounding box center [1100, 308] width 48 height 31
type input "22"
click at [965, 499] on input "checkbox" at bounding box center [963, 491] width 15 height 15
checkbox input "false"
click at [1347, 661] on button "Save" at bounding box center [1332, 664] width 72 height 26
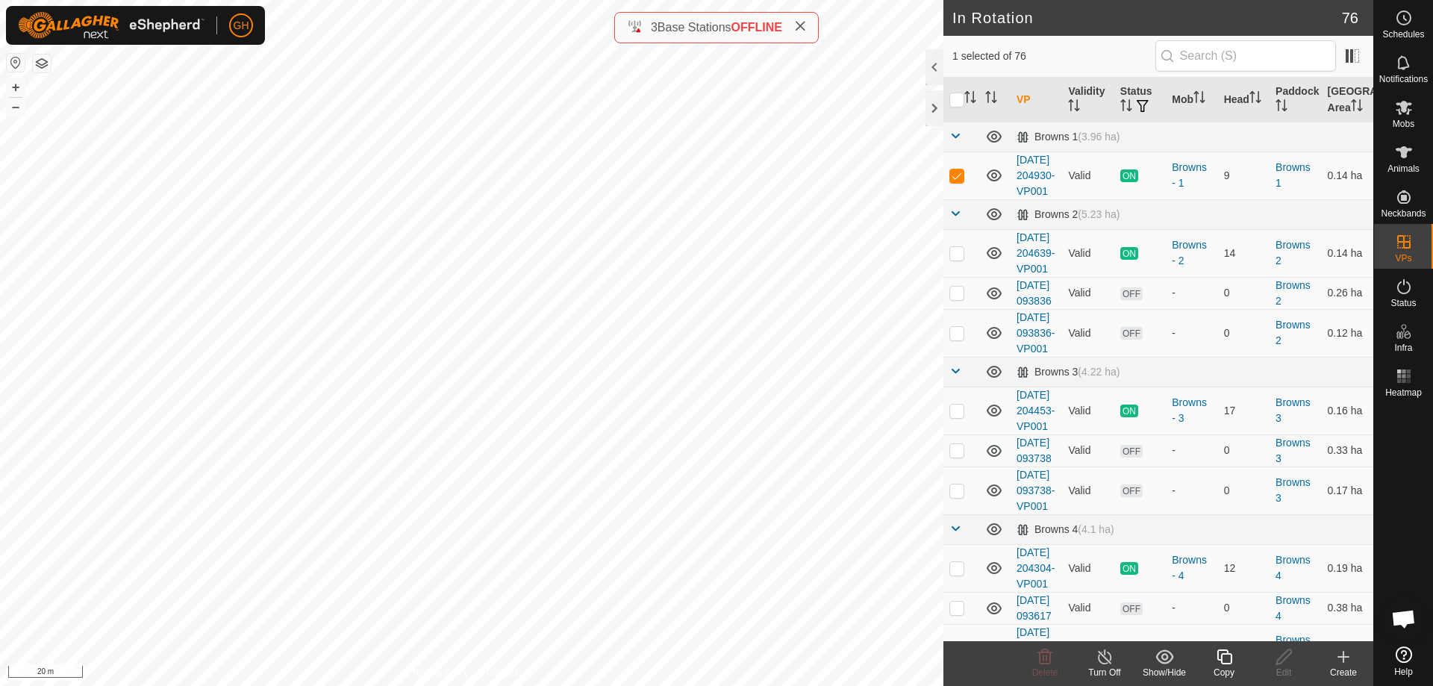
click at [1336, 662] on icon at bounding box center [1344, 657] width 18 height 18
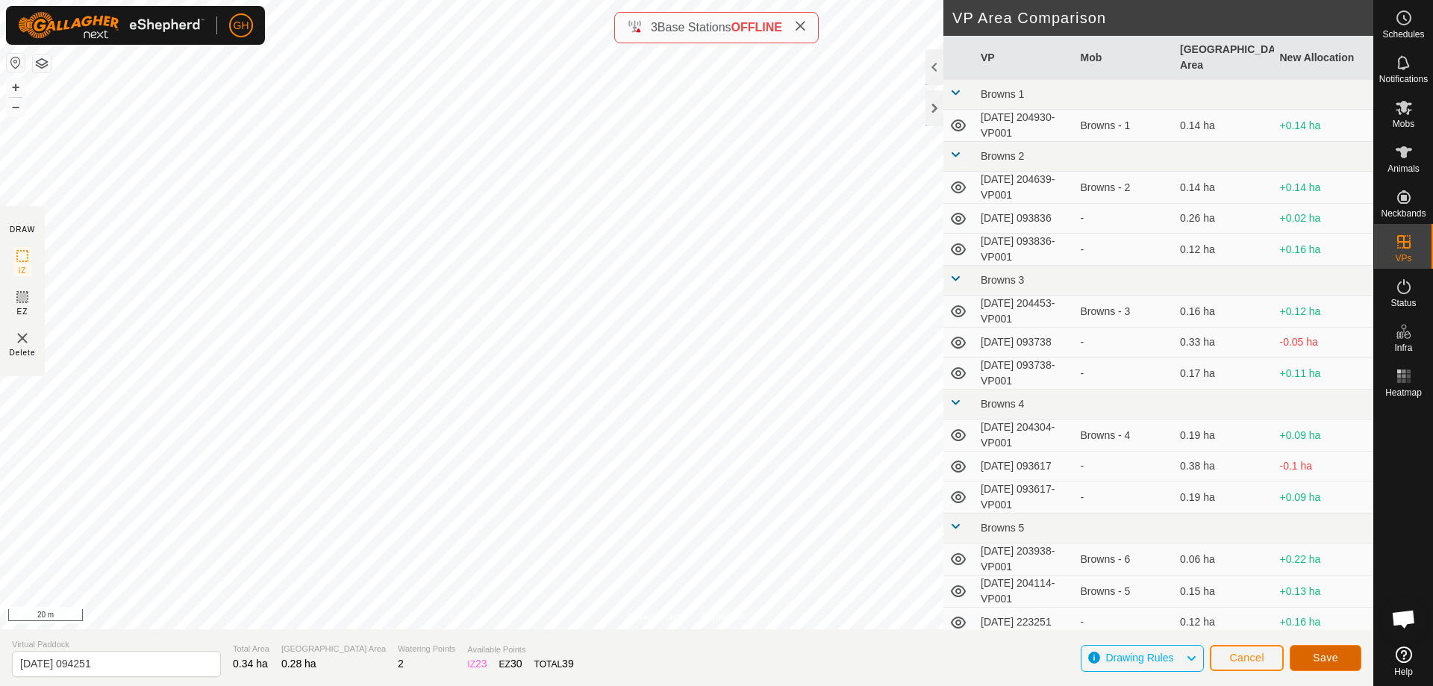
click at [1334, 656] on span "Save" at bounding box center [1325, 658] width 25 height 12
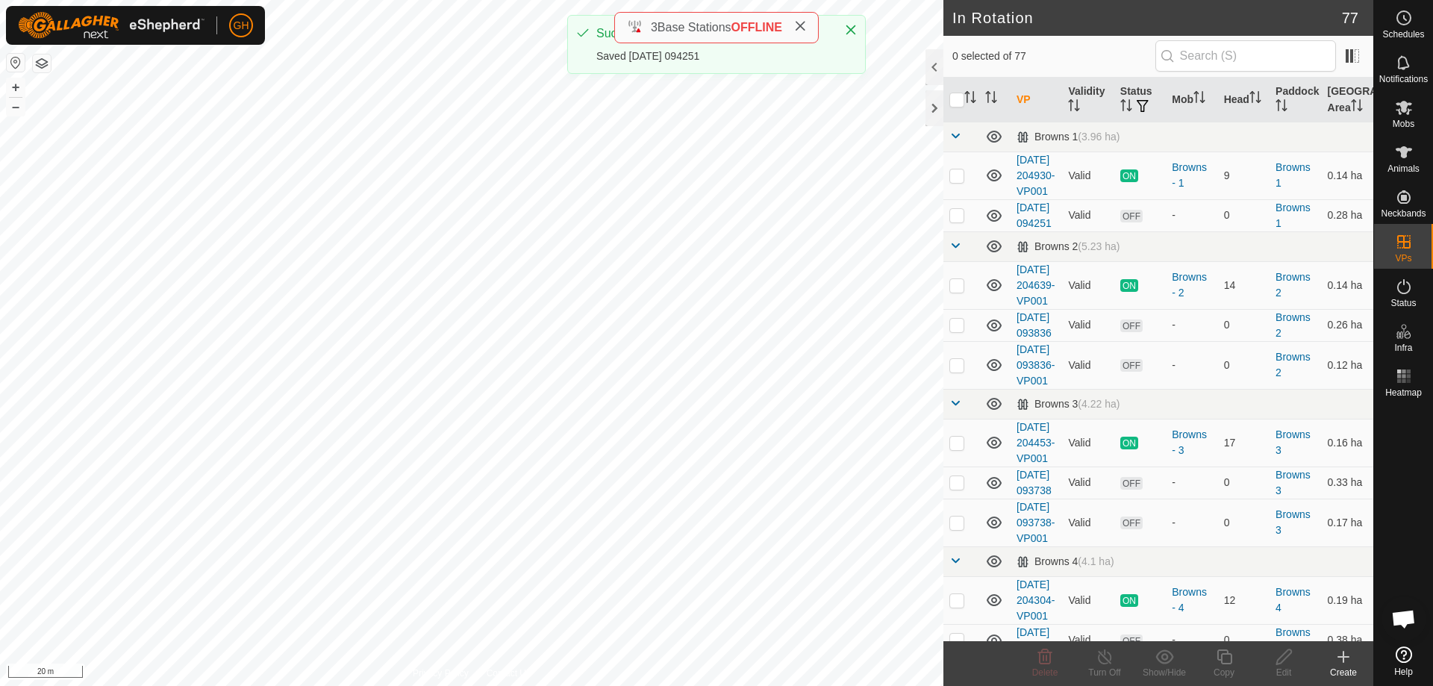
checkbox input "true"
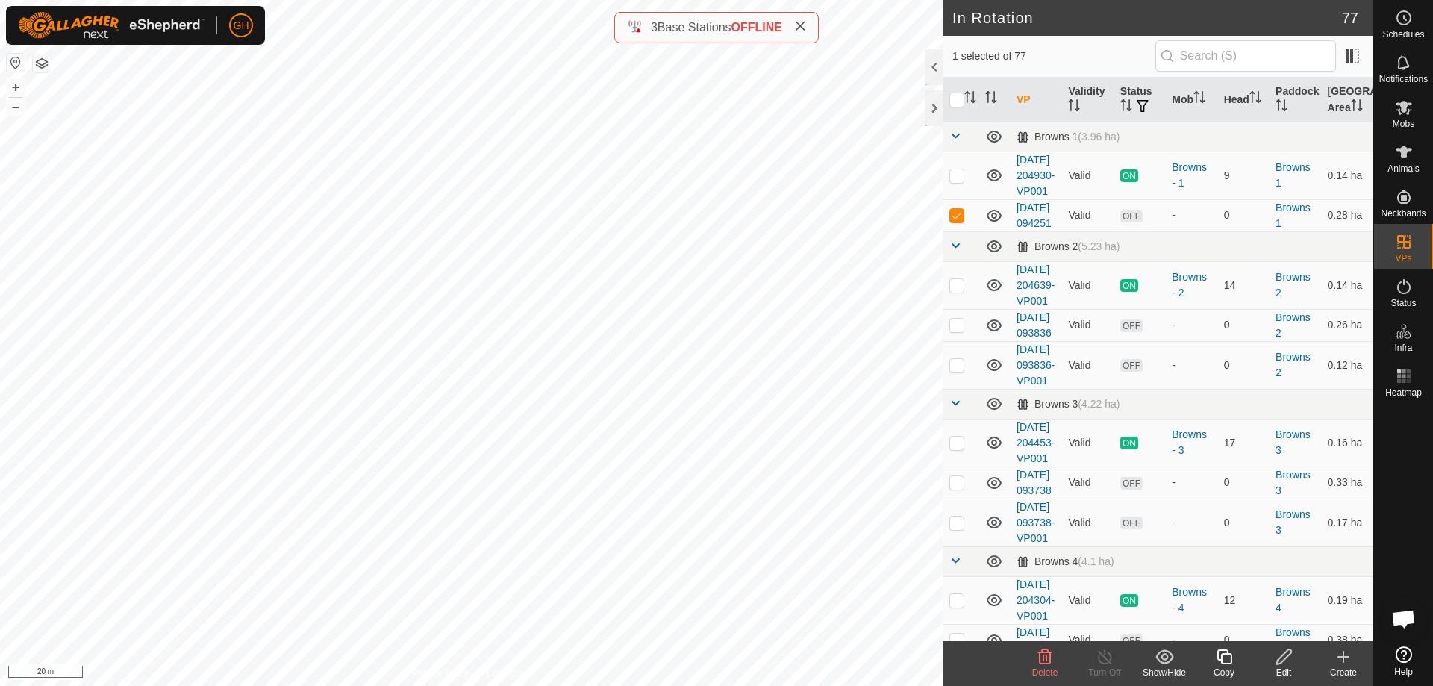
click at [1232, 661] on icon at bounding box center [1224, 657] width 19 height 18
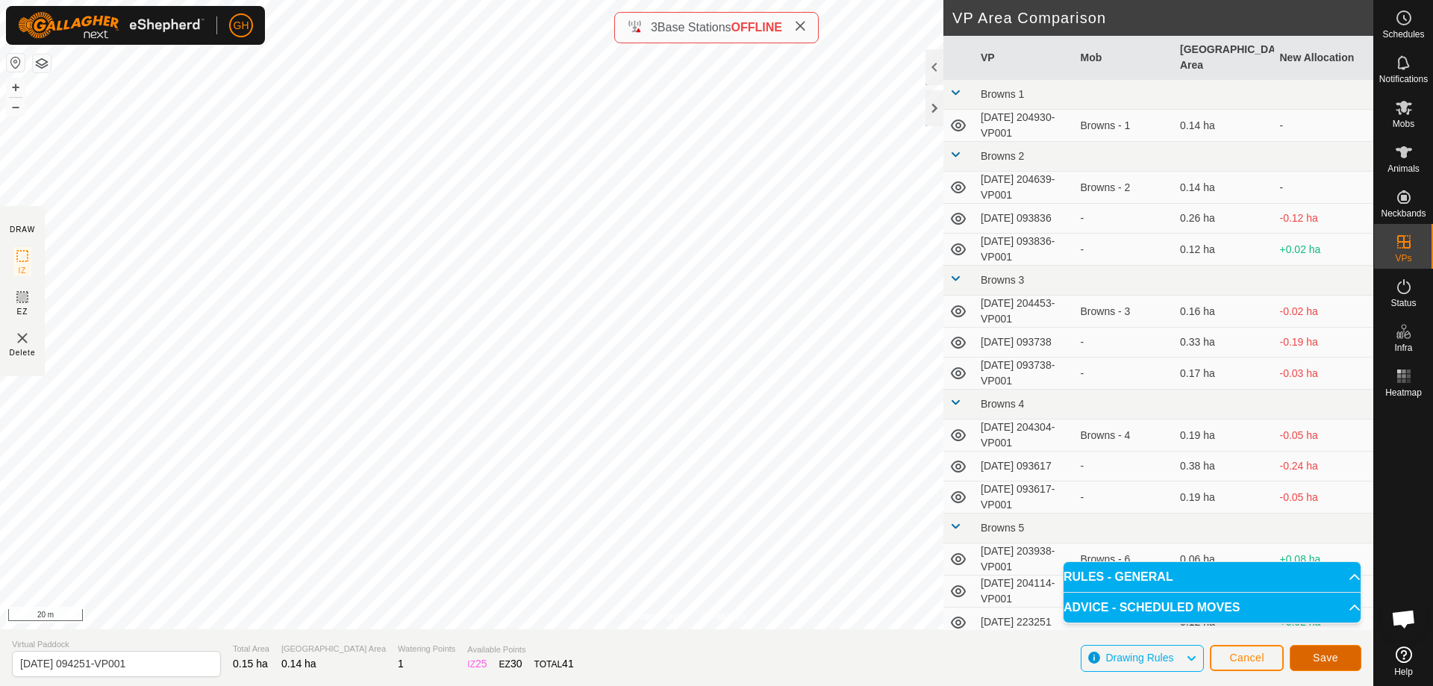
click at [1329, 653] on span "Save" at bounding box center [1325, 658] width 25 height 12
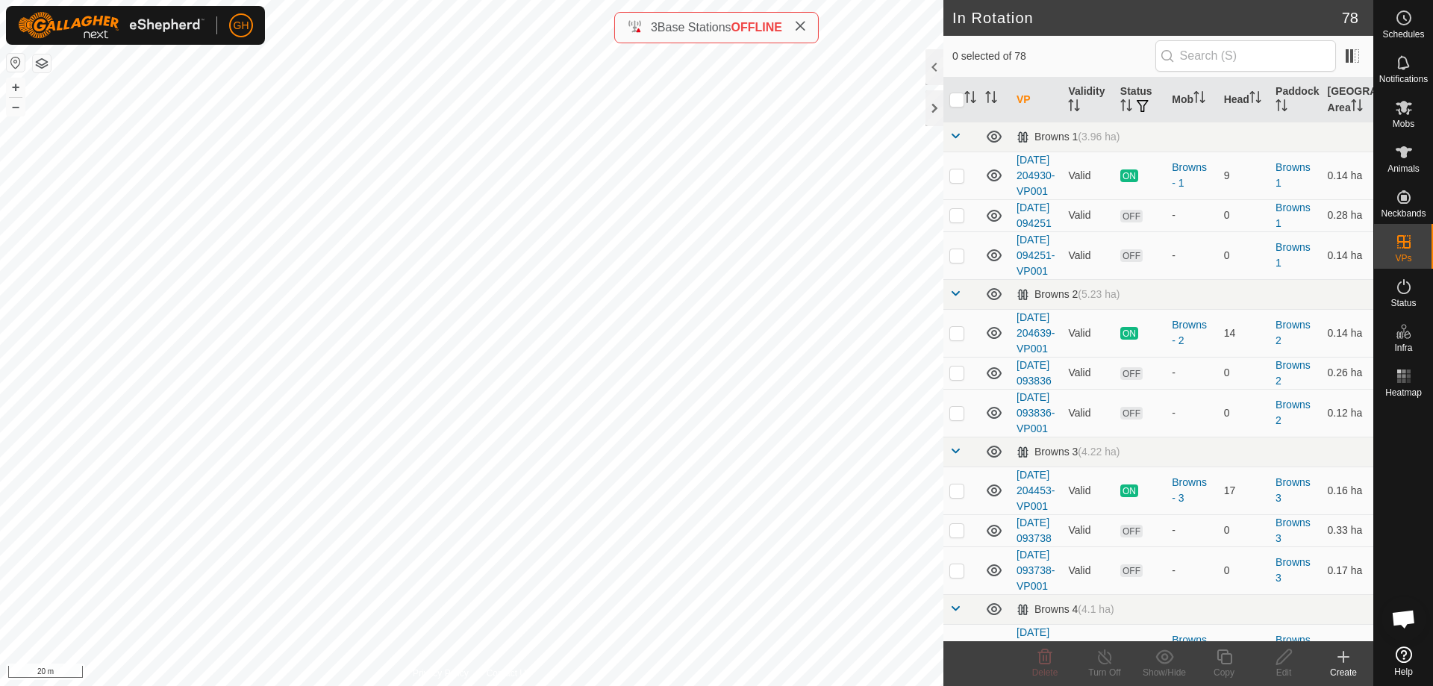
checkbox input "true"
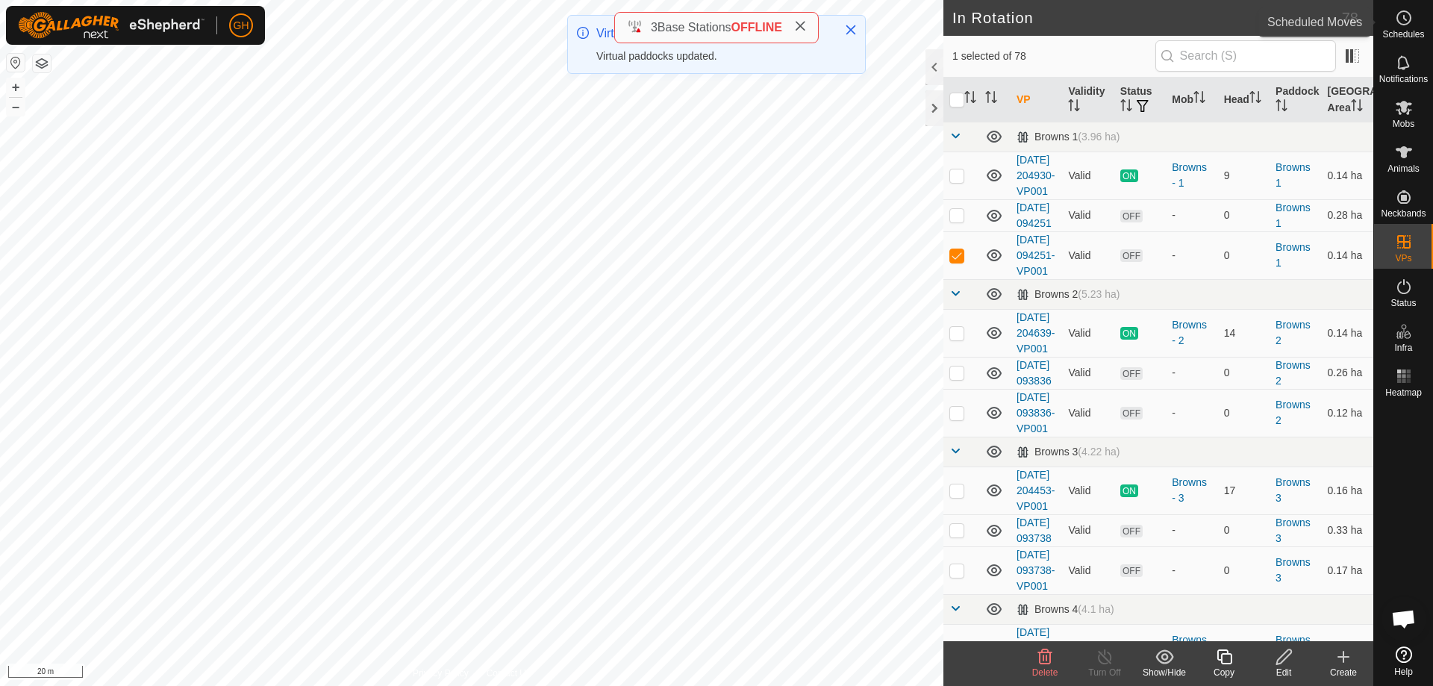
click at [1418, 11] on div "Schedules" at bounding box center [1403, 22] width 59 height 45
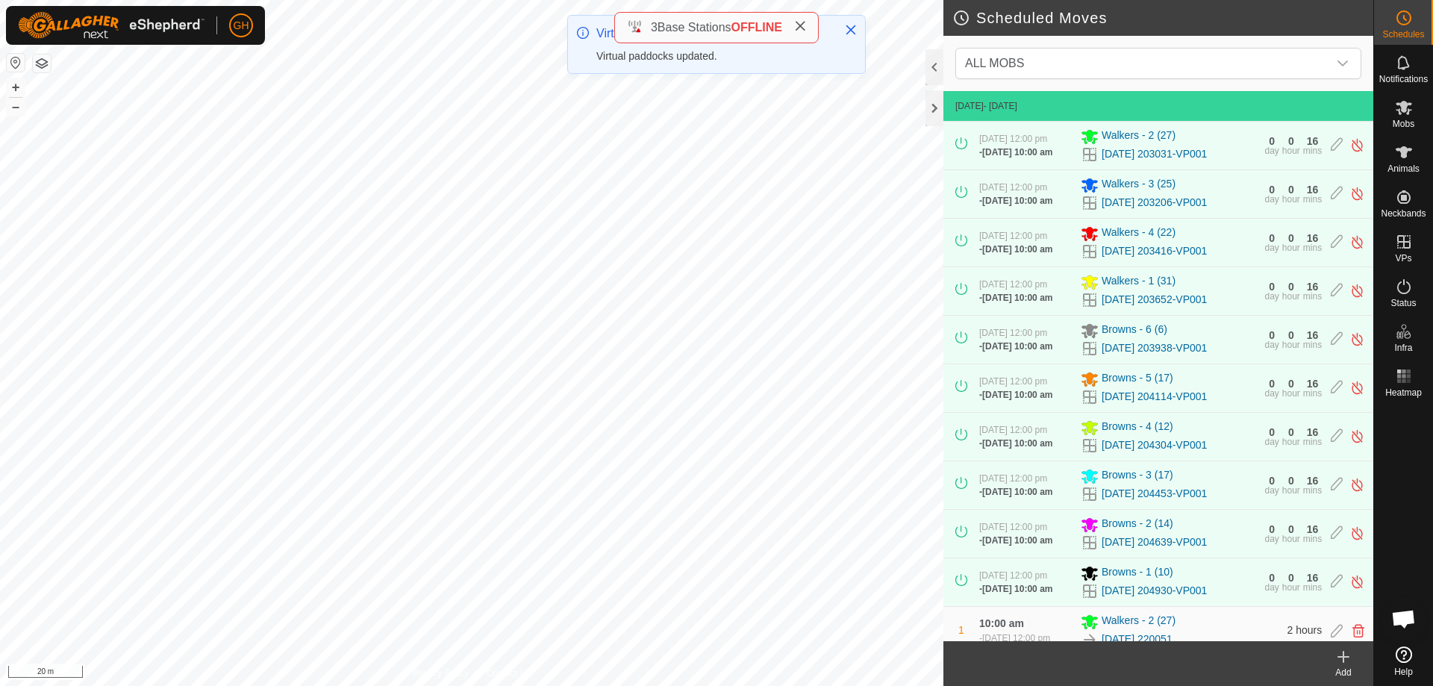
click at [1341, 653] on icon at bounding box center [1344, 657] width 18 height 18
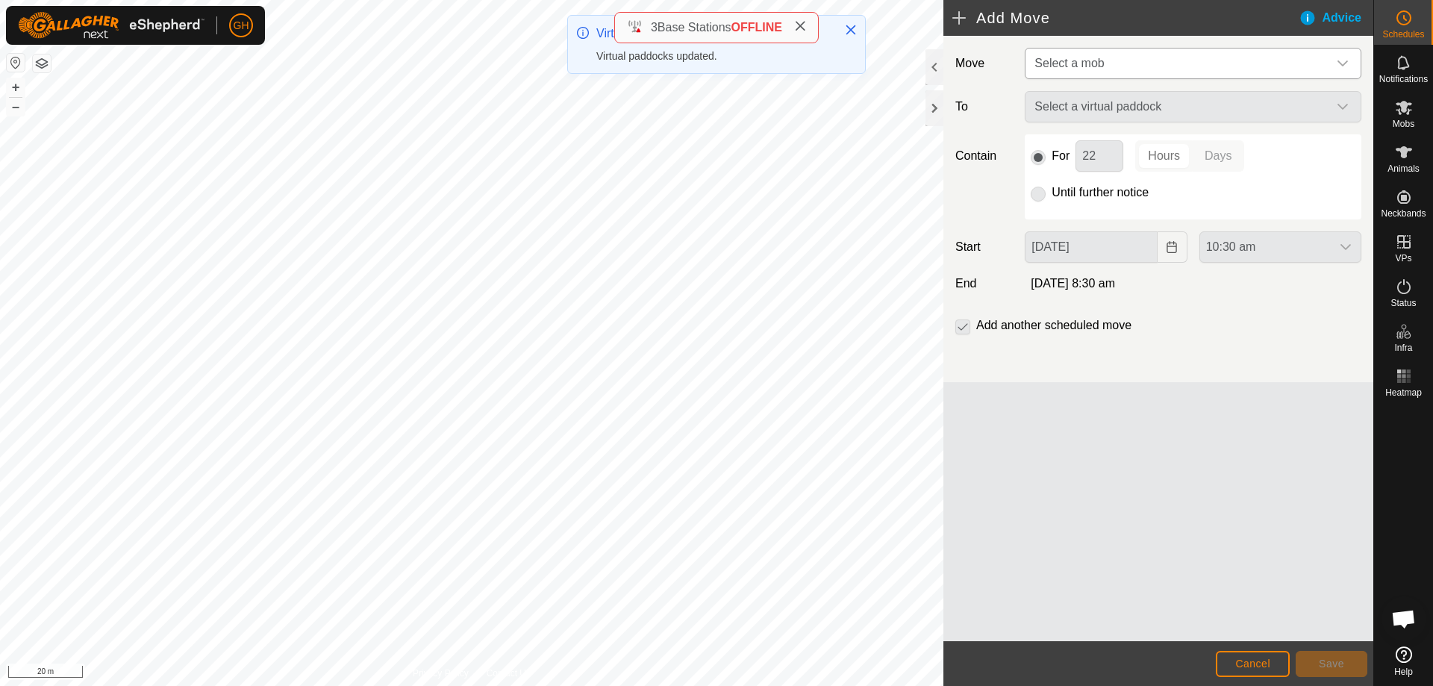
click at [1230, 66] on span "Select a mob" at bounding box center [1178, 64] width 299 height 30
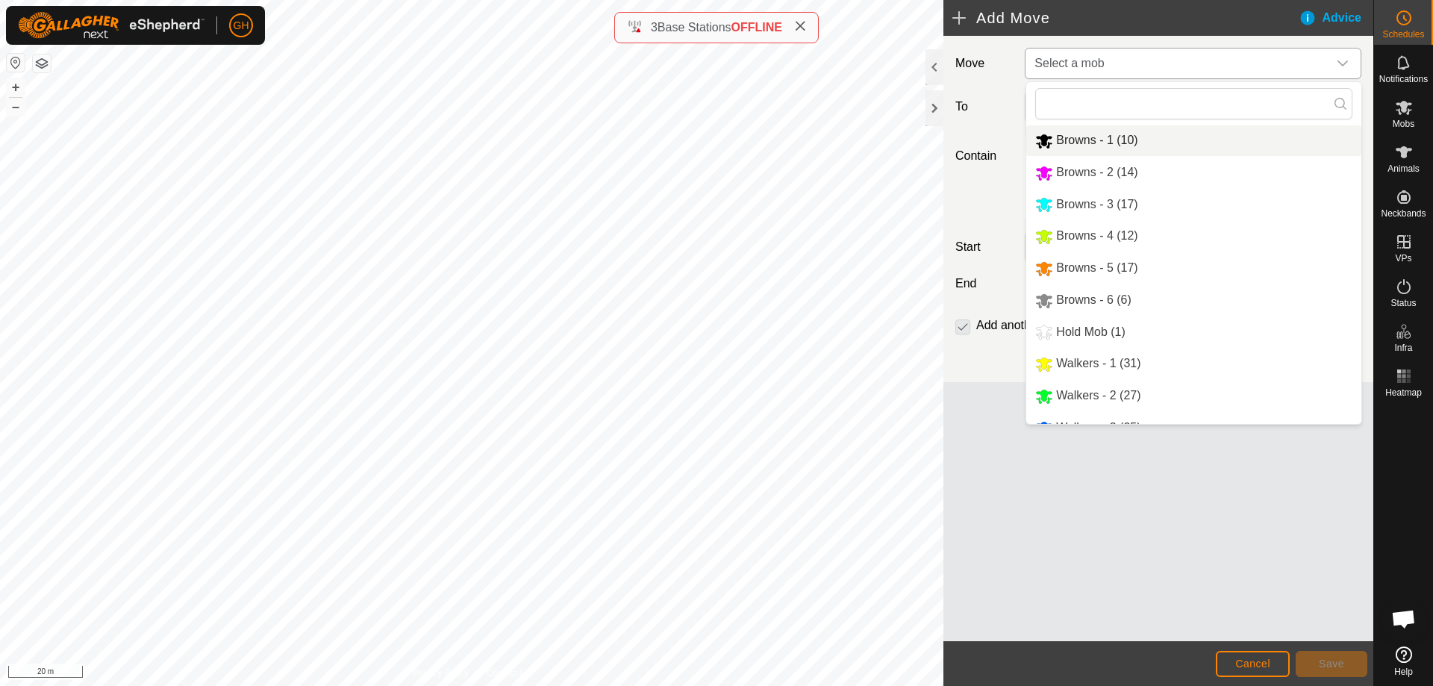
click at [1167, 141] on li "Browns - 1 (10)" at bounding box center [1193, 140] width 335 height 31
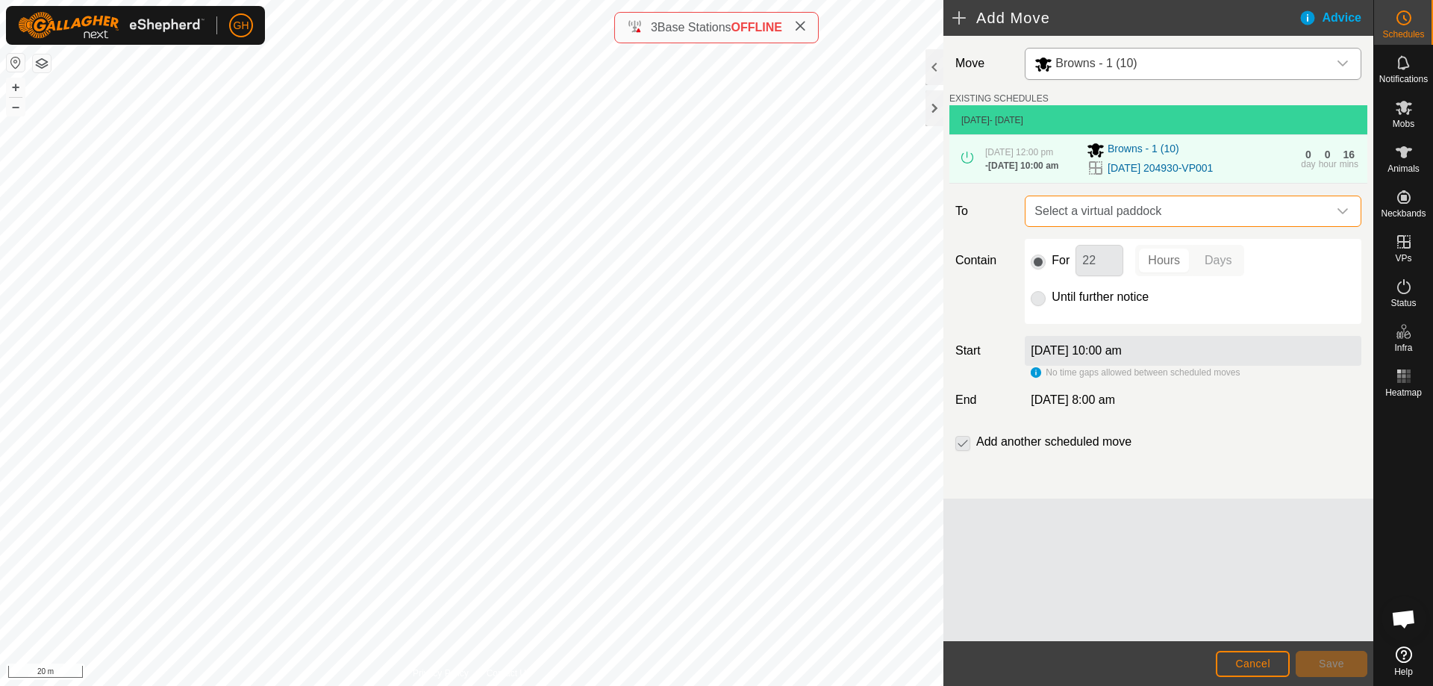
click at [1157, 226] on span "Select a virtual paddock" at bounding box center [1178, 211] width 299 height 30
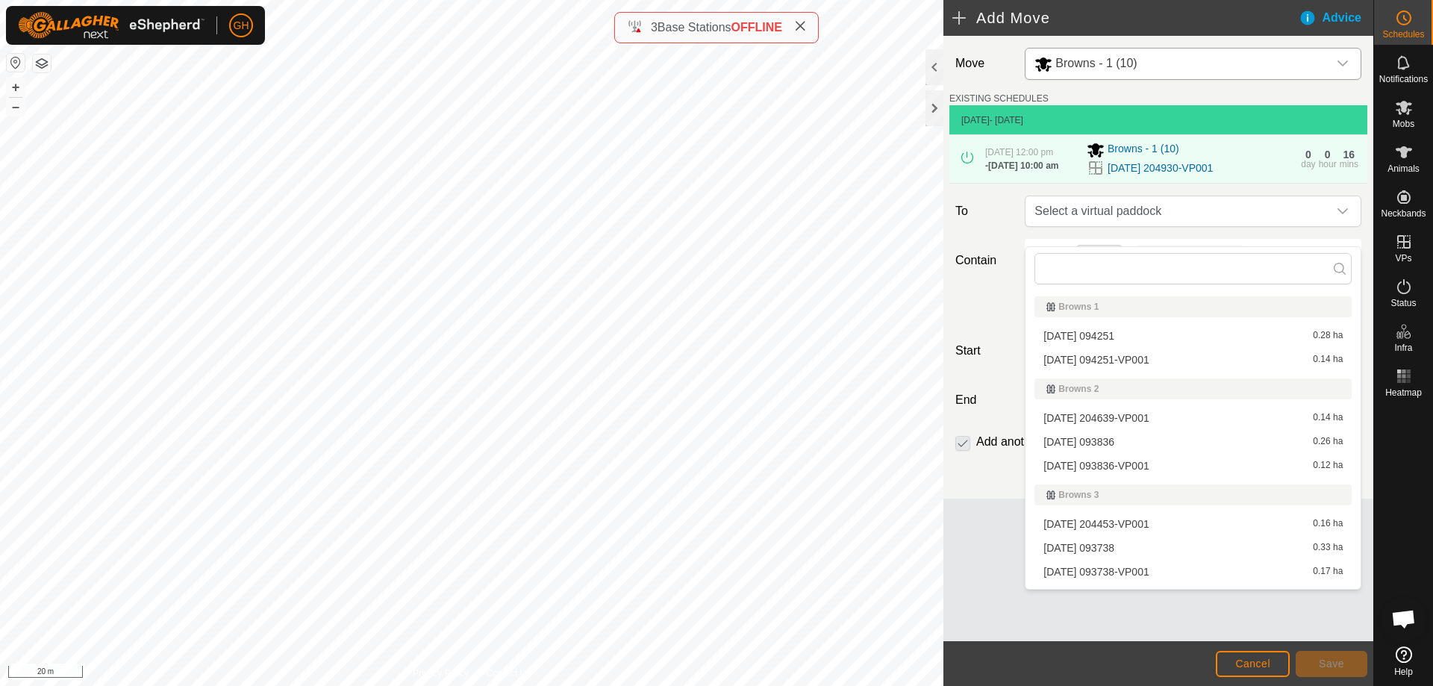
click at [1168, 332] on li "[DATE] 094251 0.28 ha" at bounding box center [1193, 336] width 317 height 22
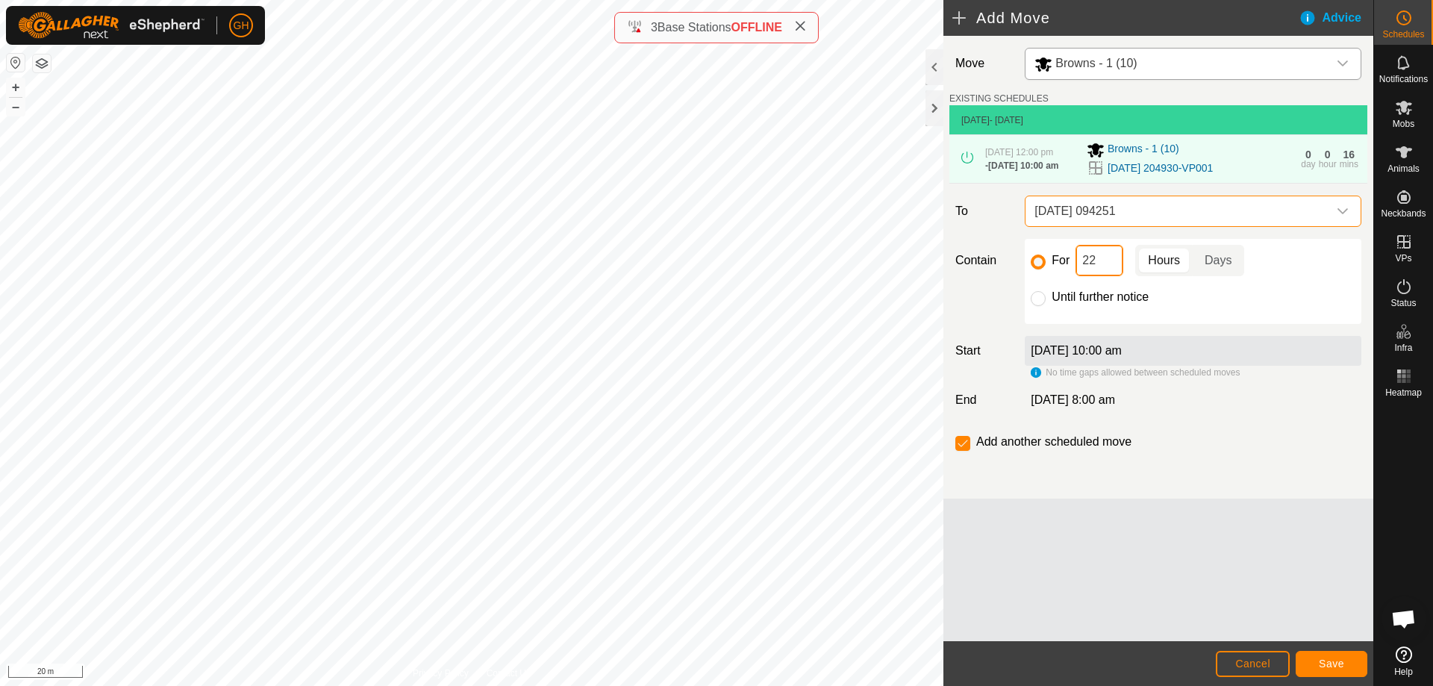
click at [1106, 275] on input "22" at bounding box center [1100, 260] width 48 height 31
click at [1338, 670] on button "Save" at bounding box center [1332, 664] width 72 height 26
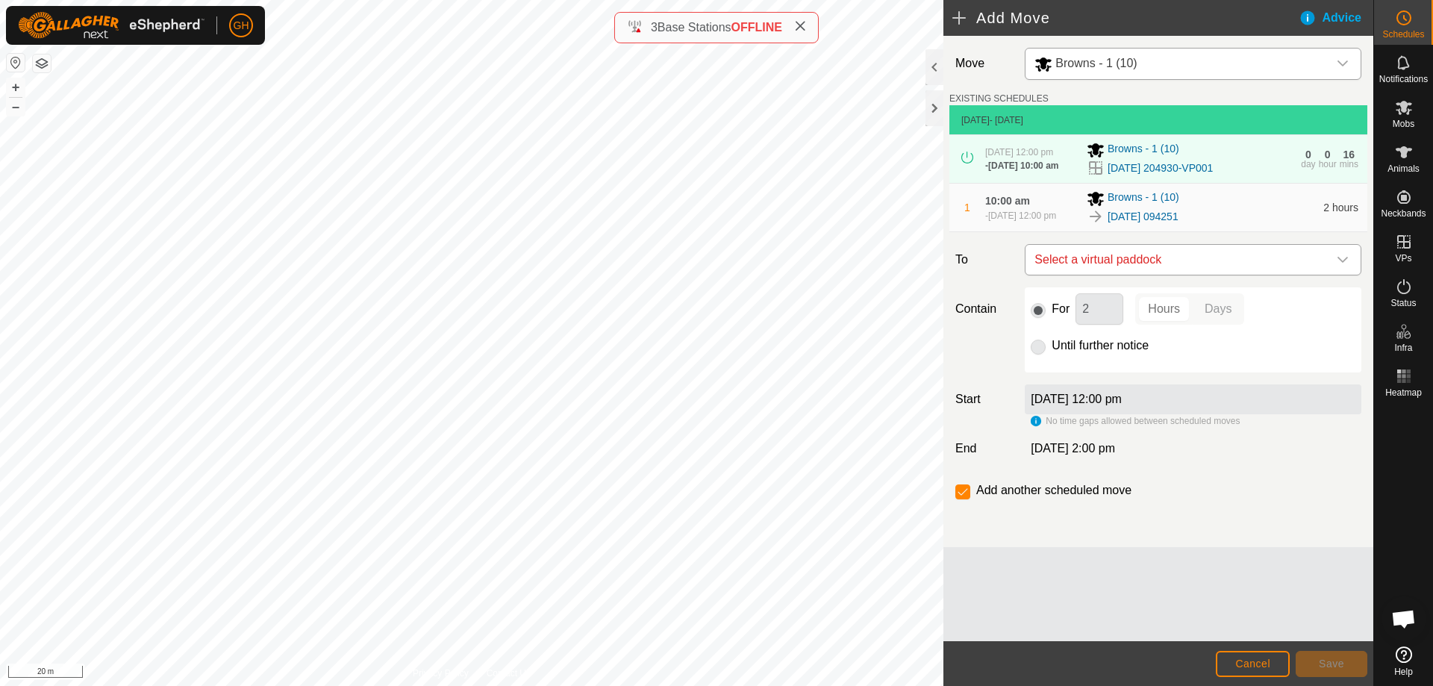
click at [1167, 275] on span "Select a virtual paddock" at bounding box center [1178, 260] width 299 height 30
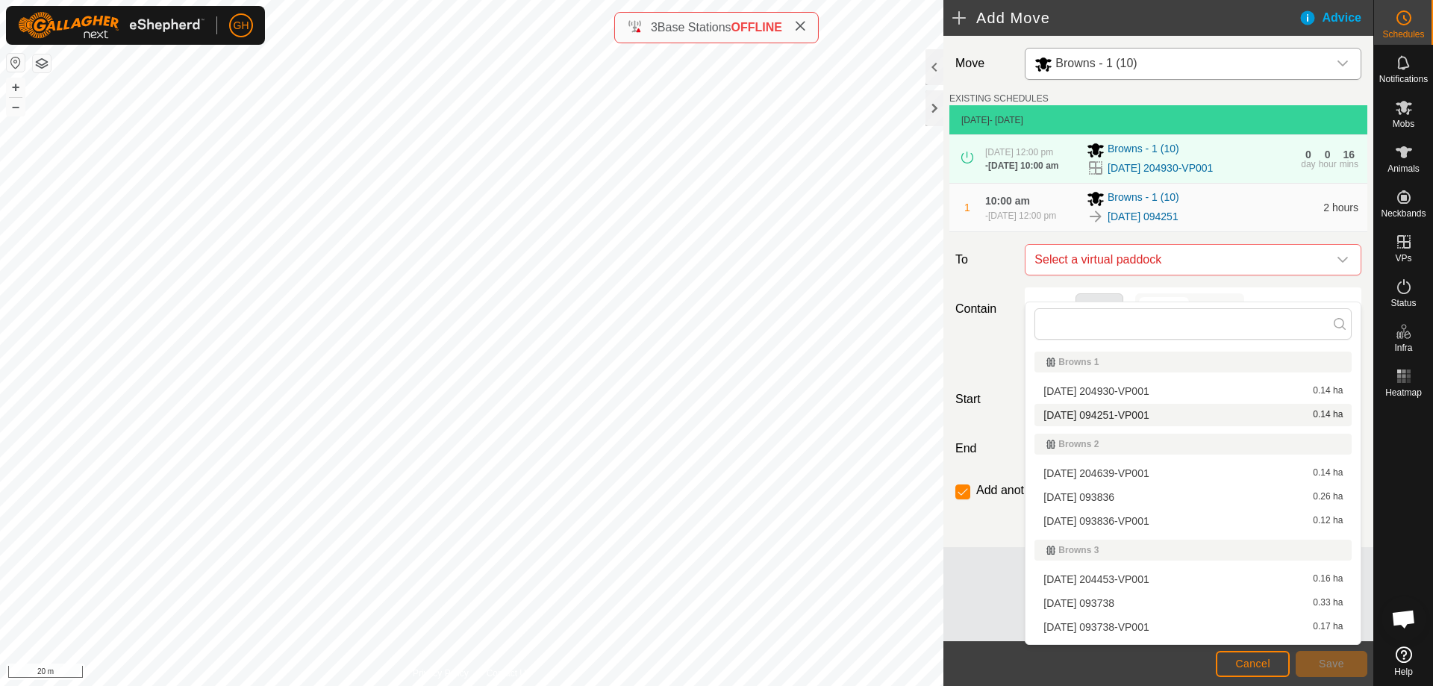
click at [1171, 414] on li "[DATE] 094251-VP001 0.14 ha" at bounding box center [1193, 415] width 317 height 22
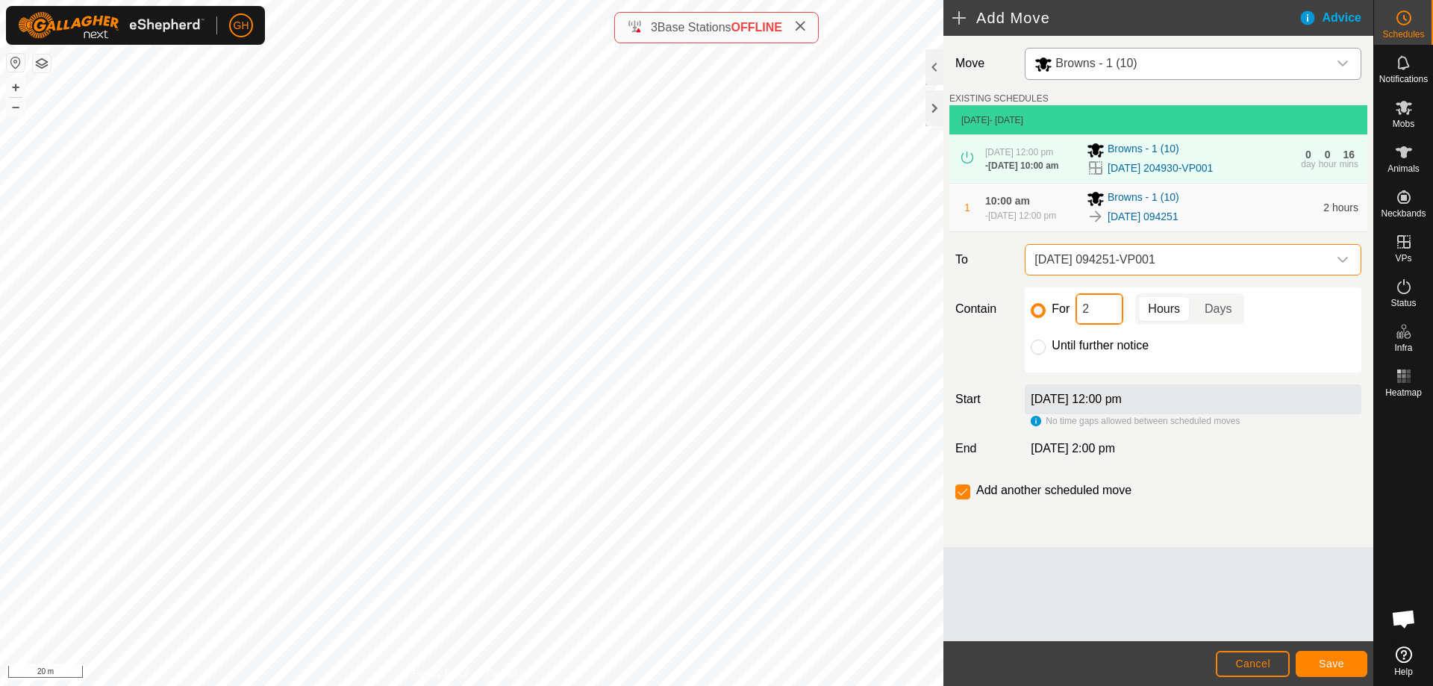
click at [1102, 325] on input "2" at bounding box center [1100, 308] width 48 height 31
type input "22"
click at [968, 499] on input "checkbox" at bounding box center [963, 491] width 15 height 15
checkbox input "false"
click at [1332, 663] on span "Save" at bounding box center [1331, 664] width 25 height 12
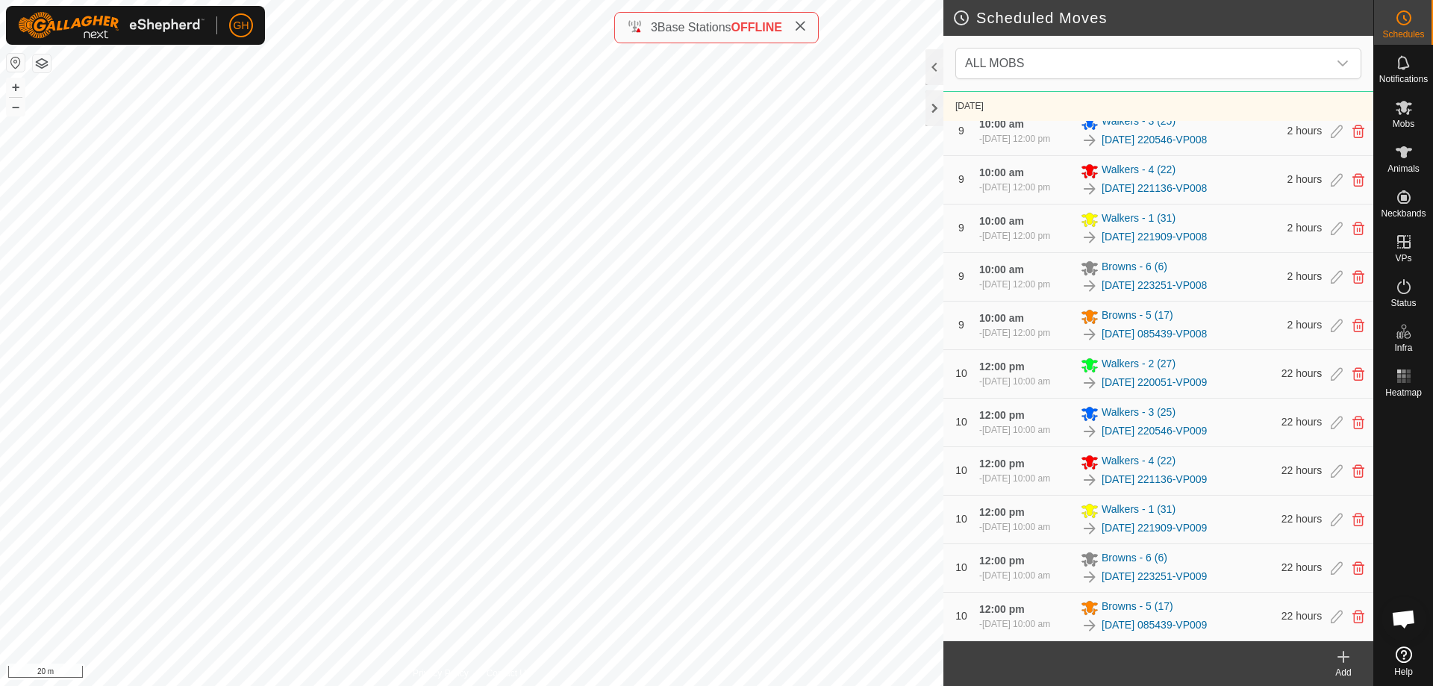
scroll to position [3946, 0]
click at [1349, 659] on icon at bounding box center [1344, 657] width 18 height 18
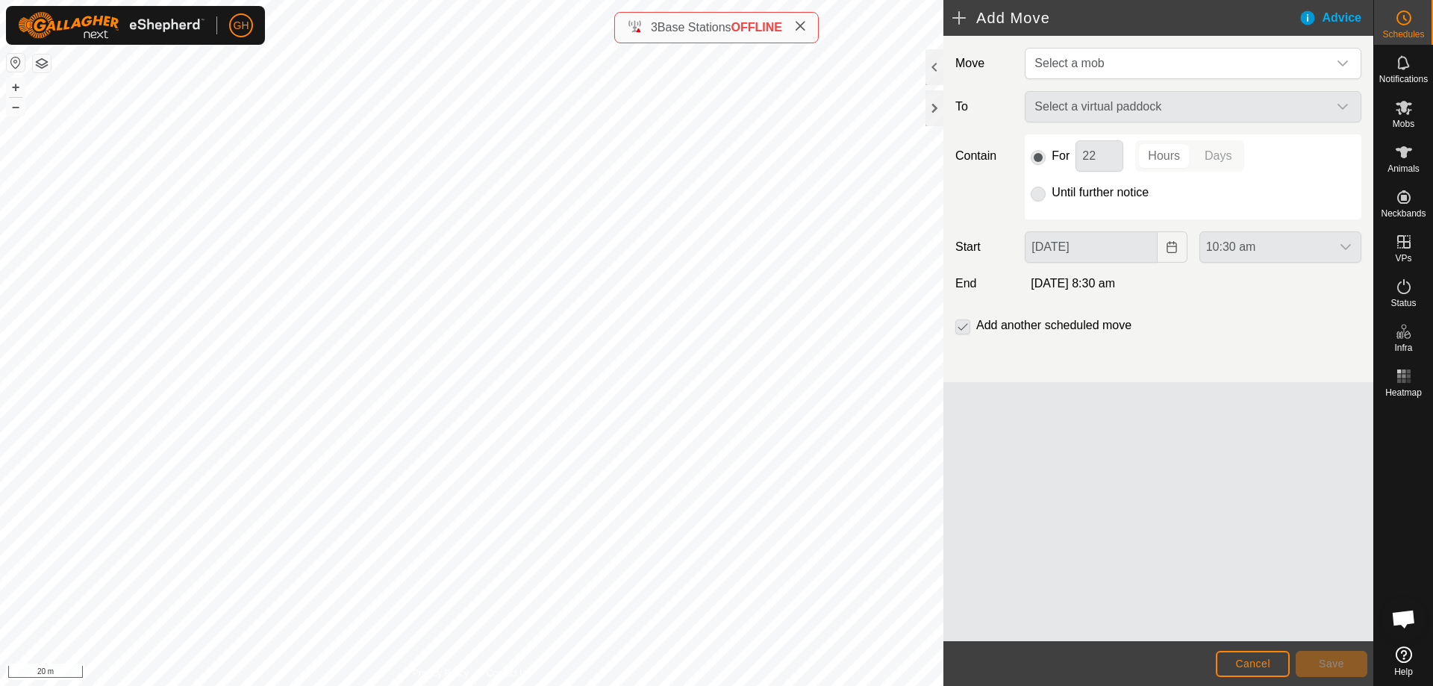
click at [1215, 81] on div "Move Select a mob To Select a virtual paddock Contain For 22 Hours Days Until f…" at bounding box center [1159, 209] width 430 height 346
click at [1221, 75] on span "Select a mob" at bounding box center [1178, 64] width 299 height 30
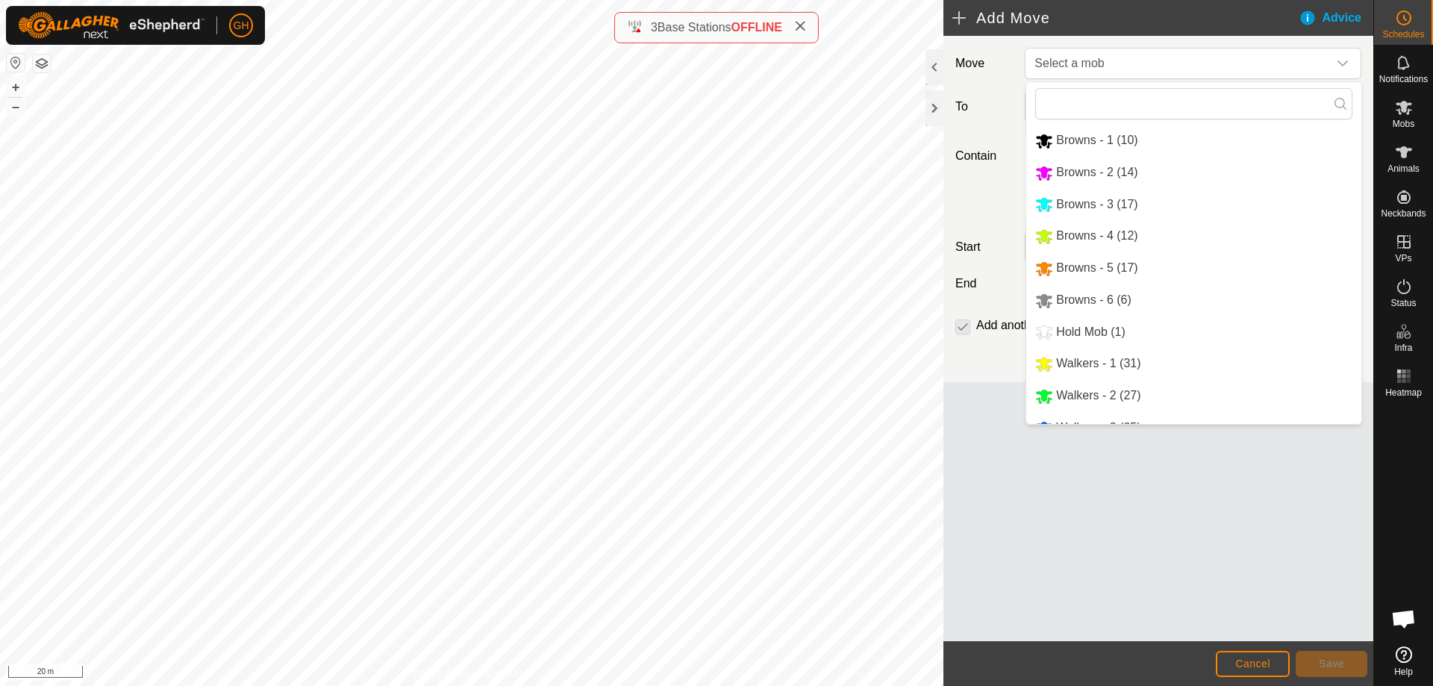
click at [1259, 589] on div "Move Select a mob Browns - 1 (10) Browns - 2 (14) Browns - 3 (17) Browns - 4 (1…" at bounding box center [1159, 338] width 430 height 605
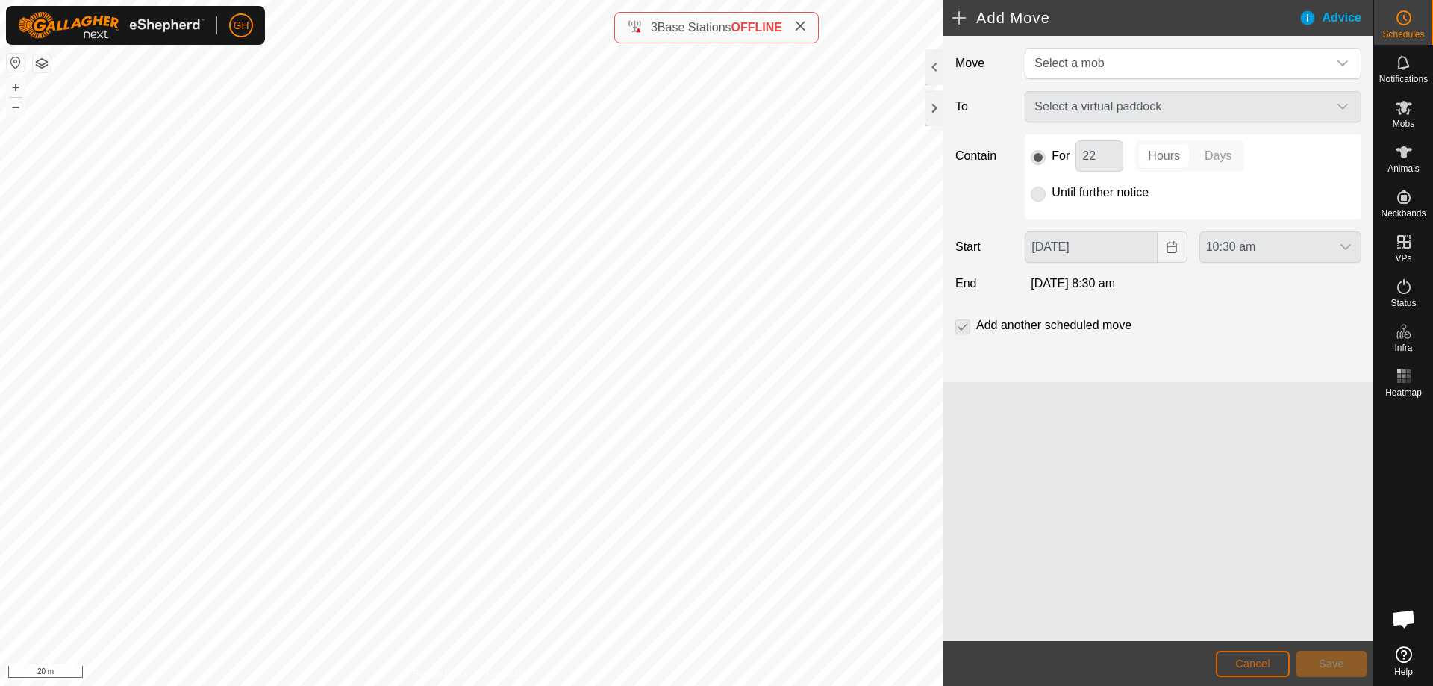
click at [1252, 666] on span "Cancel" at bounding box center [1252, 664] width 35 height 12
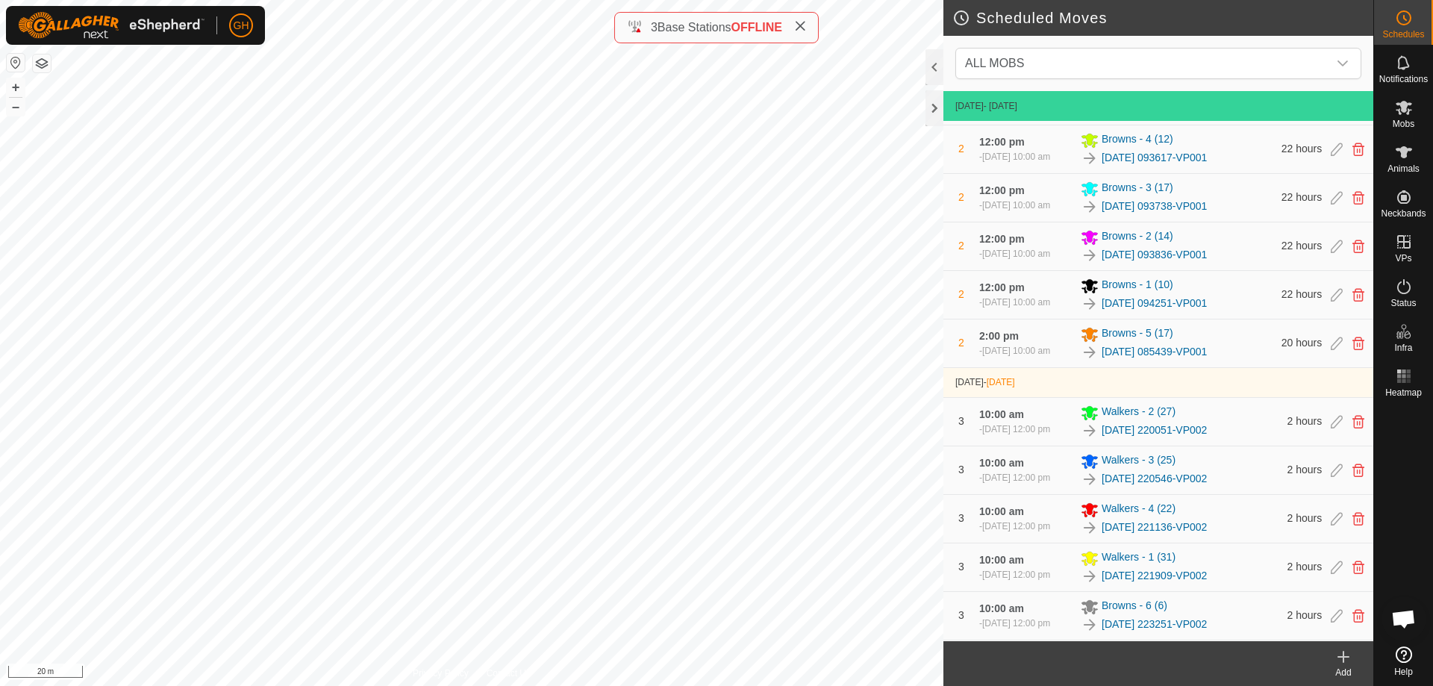
scroll to position [1194, 0]
